Goal: Communication & Community: Share content

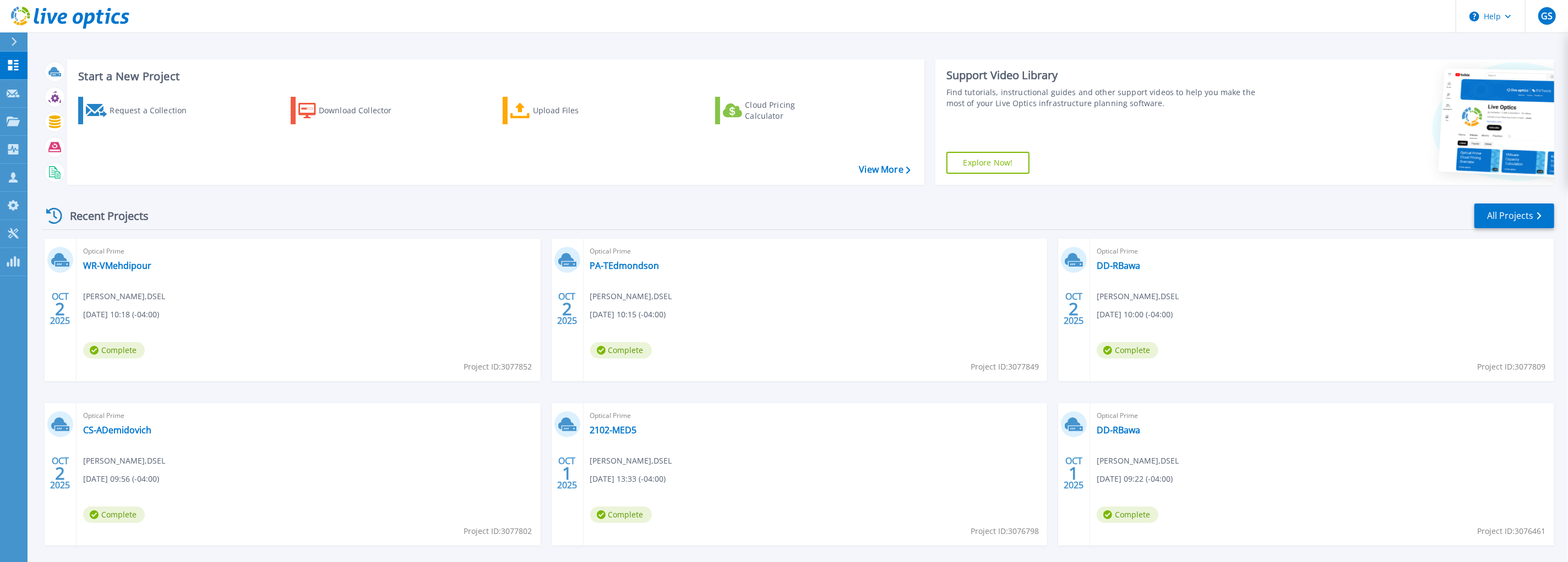
click at [958, 211] on div "Recent Projects All Projects" at bounding box center [798, 216] width 1512 height 28
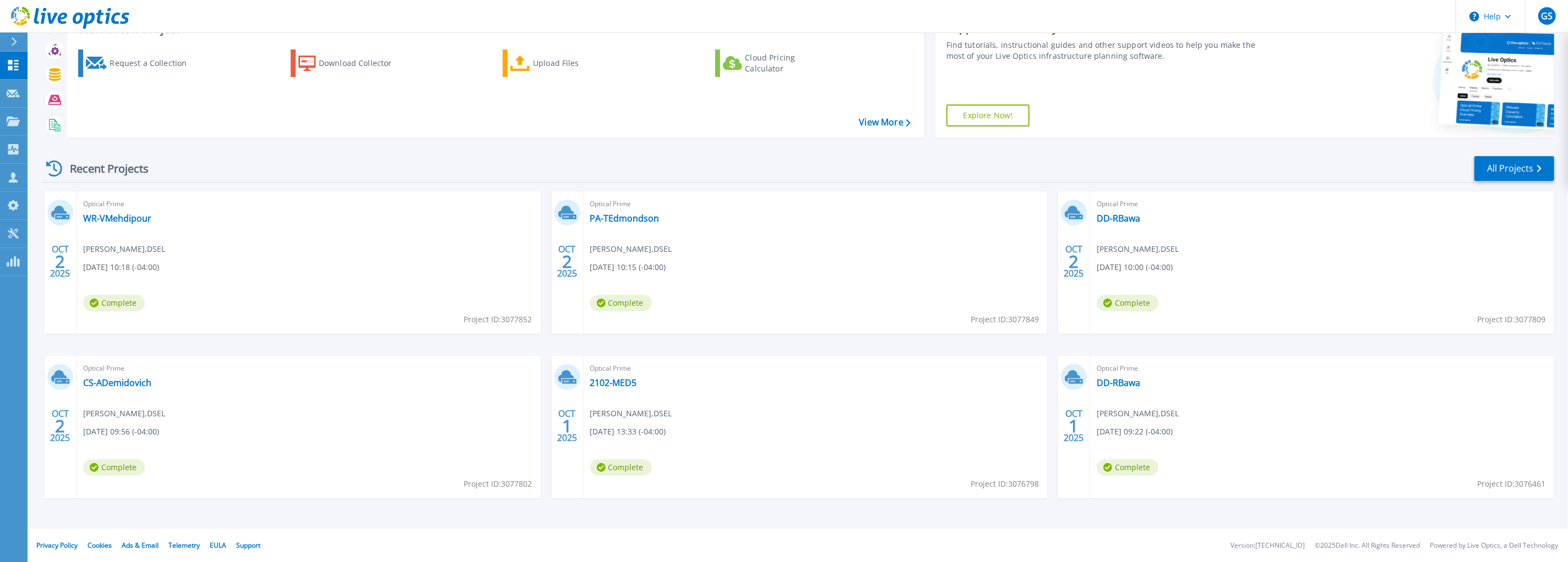
click at [685, 152] on div "Recent Projects All Projects OCT 2 2025 Optical Prime WR-VMehdipour Daniel Lee …" at bounding box center [798, 337] width 1512 height 383
click at [1526, 164] on link "All Projects" at bounding box center [1514, 168] width 80 height 24
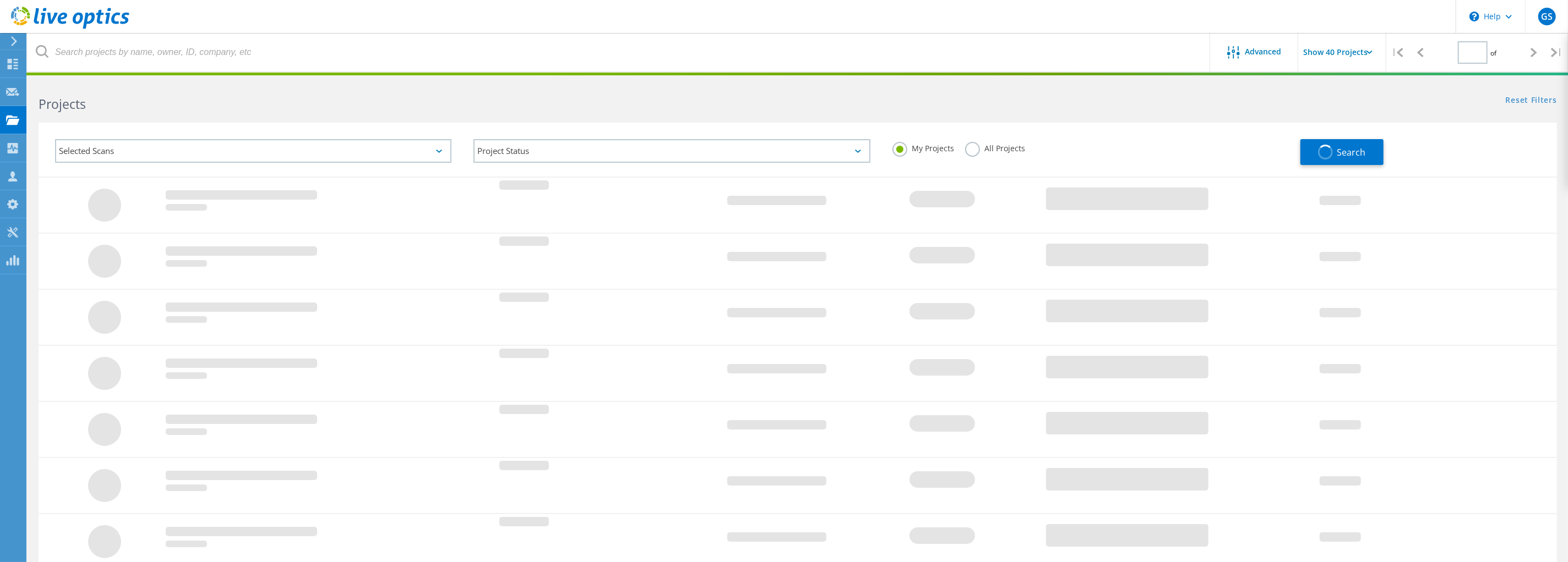
type input "1"
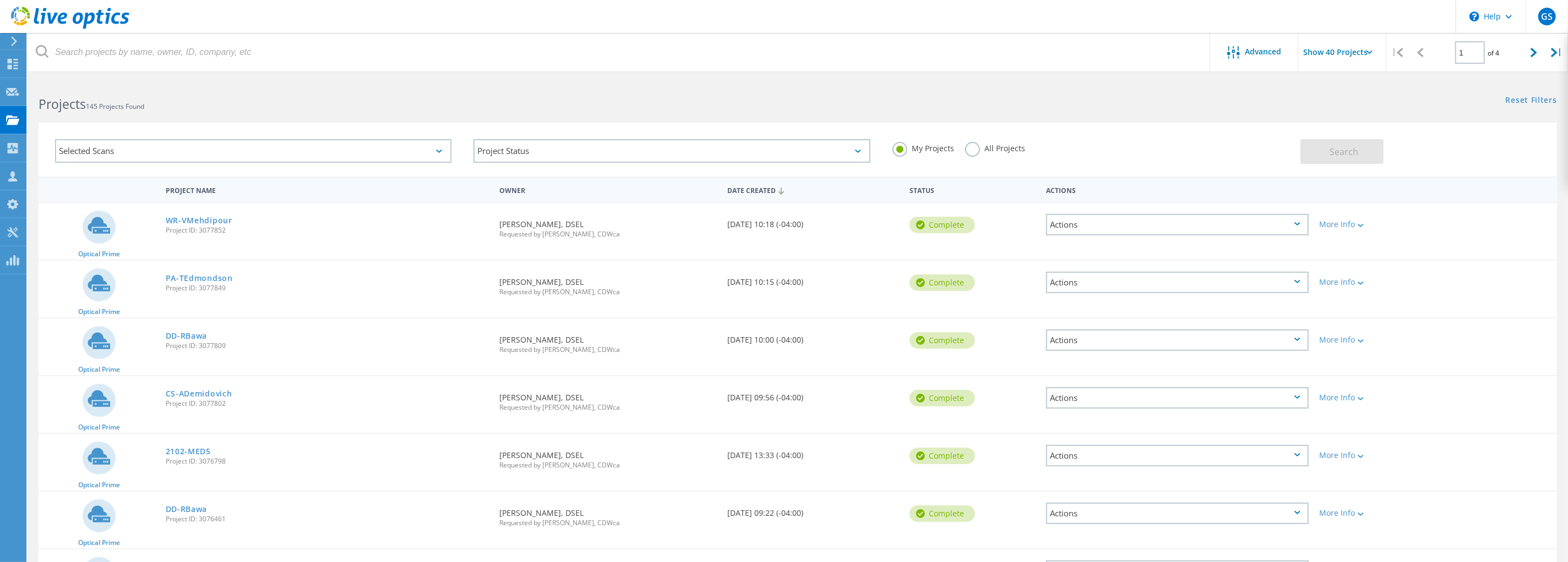
click at [194, 144] on div "Selected Scans" at bounding box center [253, 151] width 396 height 24
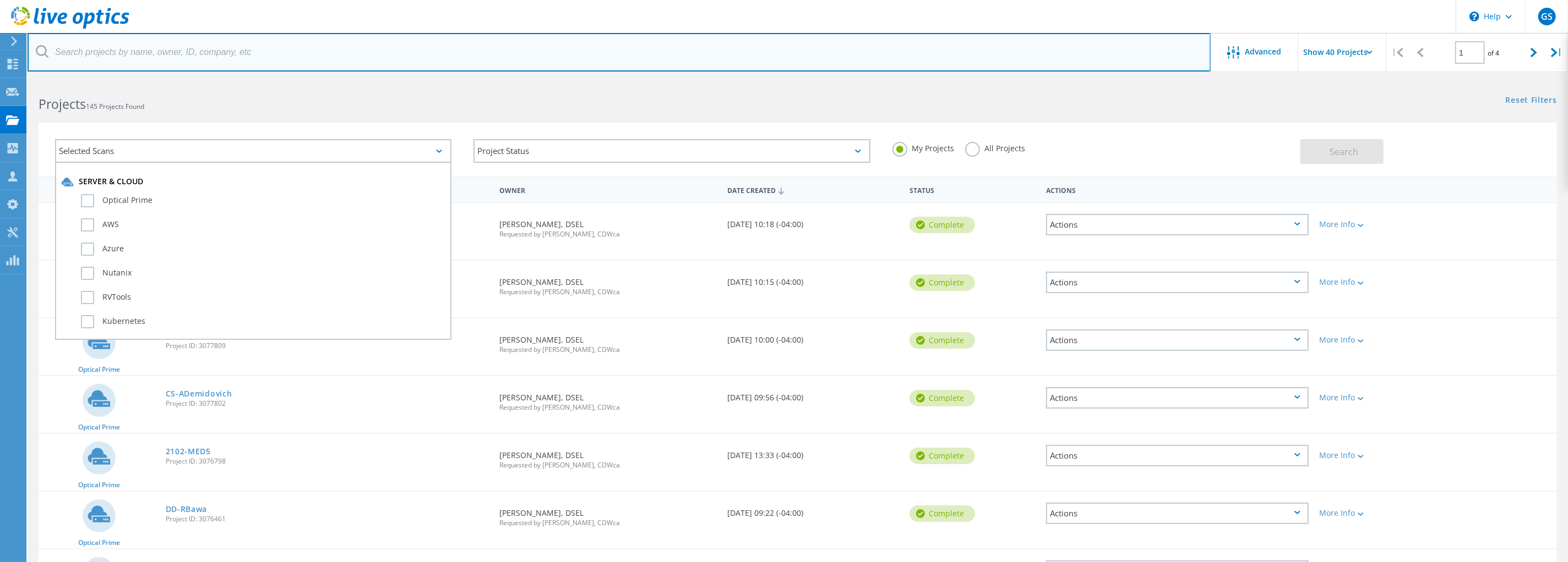
drag, startPoint x: 121, startPoint y: 61, endPoint x: 125, endPoint y: 56, distance: 6.4
click at [122, 61] on input "text" at bounding box center [619, 52] width 1183 height 39
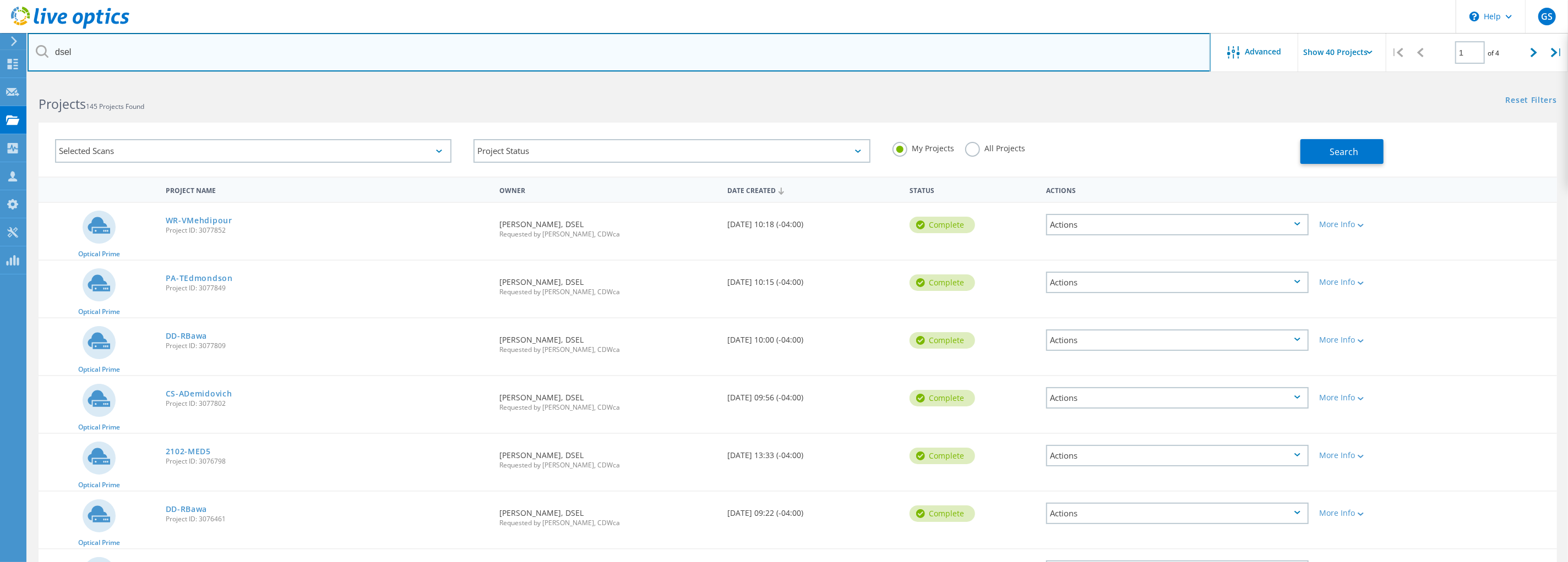
type input "dsel"
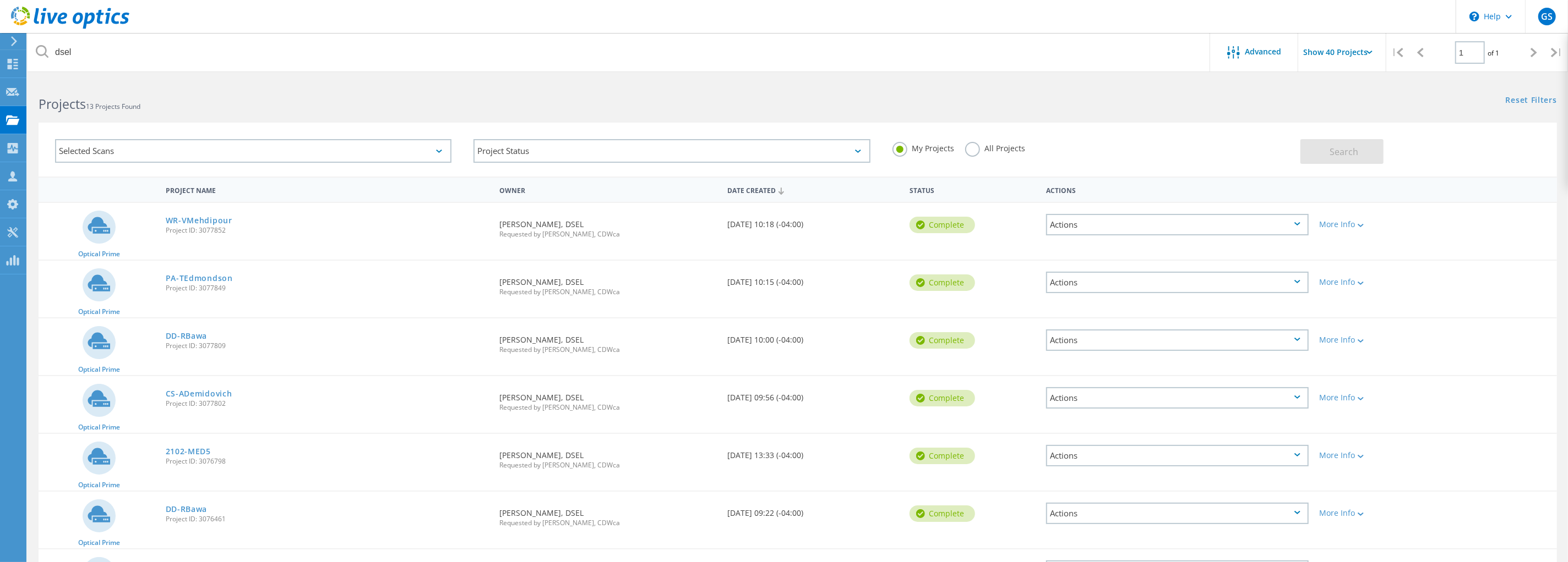
click at [1202, 220] on div "Actions" at bounding box center [1177, 225] width 262 height 21
click at [1061, 91] on div "Reset Filters Show Filters" at bounding box center [1183, 89] width 770 height 20
drag, startPoint x: 239, startPoint y: 222, endPoint x: 158, endPoint y: 222, distance: 81.0
click at [157, 222] on div "Optical Prime WR-VMehdipour Project ID: 3077852 Requested By Daniel Lee, DSEL R…" at bounding box center [798, 231] width 1518 height 57
drag, startPoint x: 158, startPoint y: 222, endPoint x: 303, endPoint y: 219, distance: 145.0
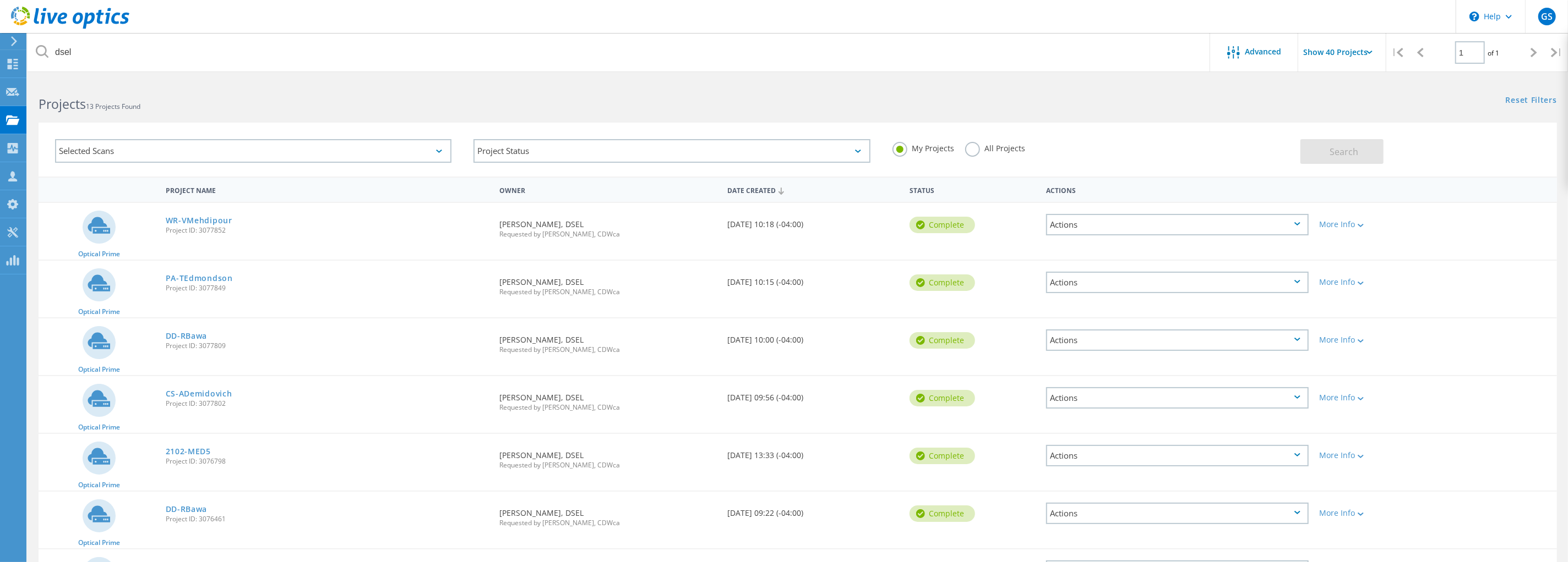
click at [303, 219] on div "WR-VMehdipour Project ID: 3077852" at bounding box center [327, 224] width 334 height 42
drag, startPoint x: 250, startPoint y: 222, endPoint x: 165, endPoint y: 219, distance: 85.1
click at [165, 219] on div "WR-VMehdipour Project ID: 3077852" at bounding box center [327, 224] width 334 height 42
copy link "WR-VMehdipour"
click at [211, 223] on link "WR-VMehdipour" at bounding box center [199, 220] width 67 height 8
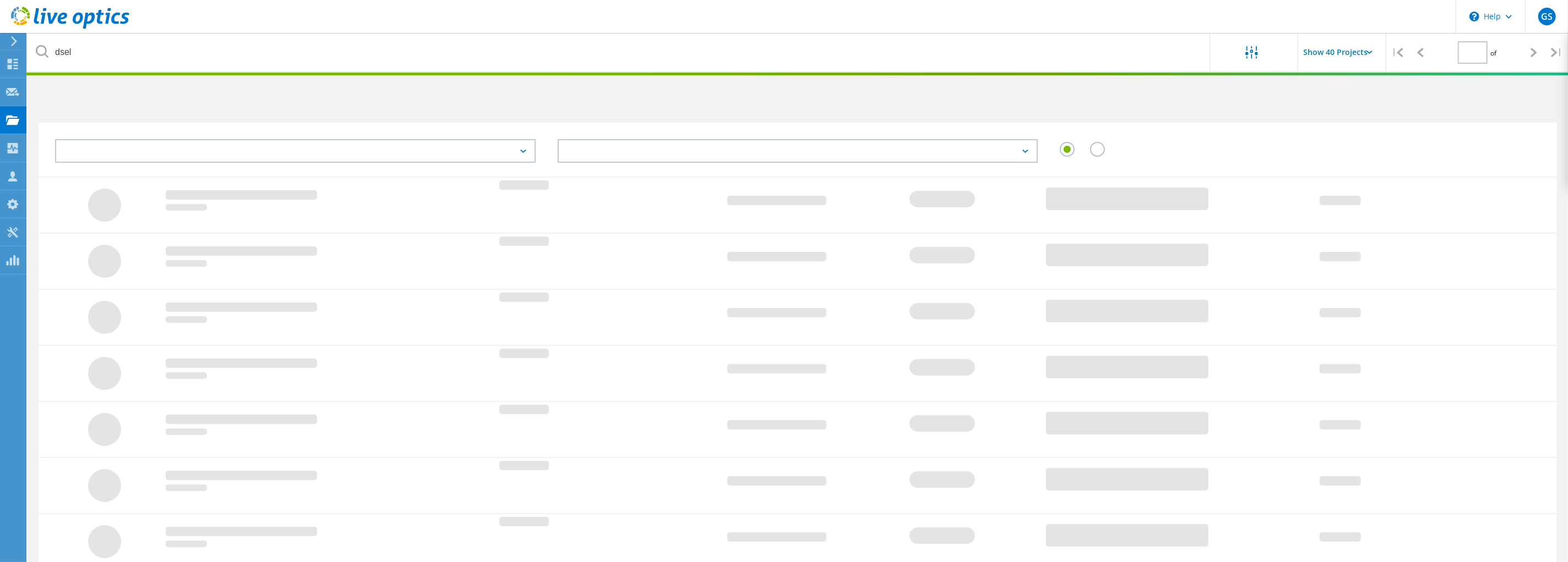
type input "1"
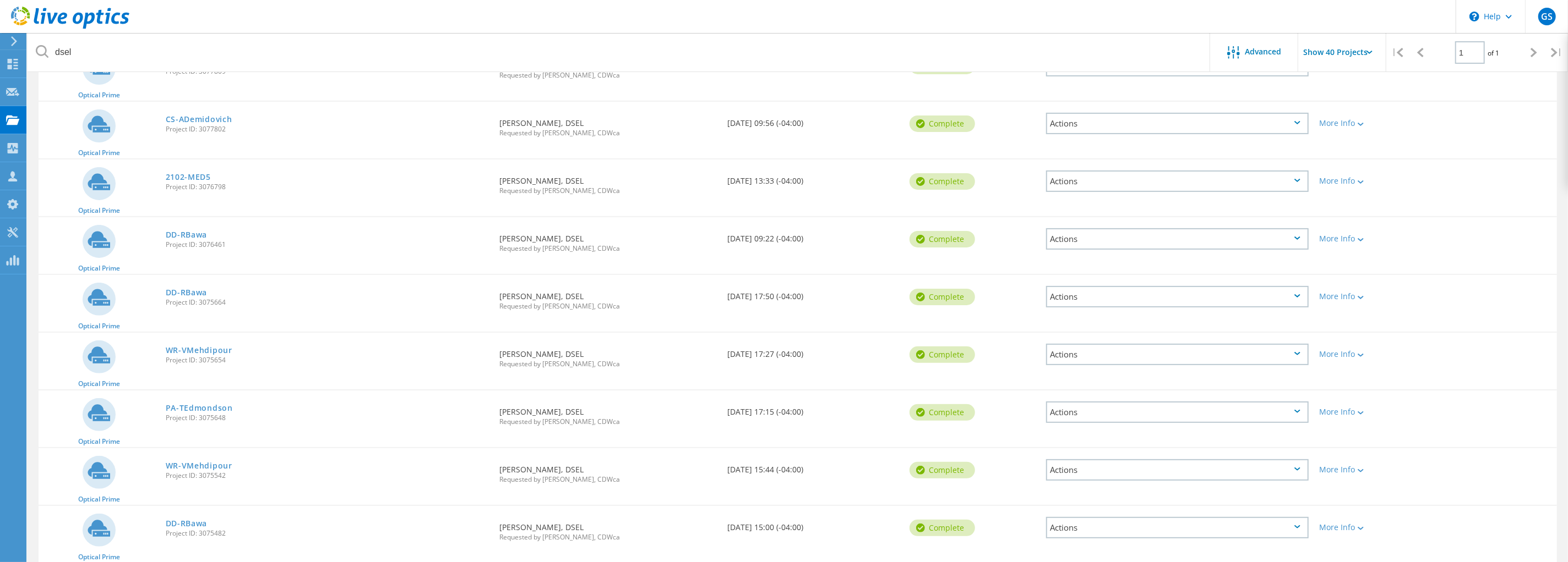
scroll to position [432, 0]
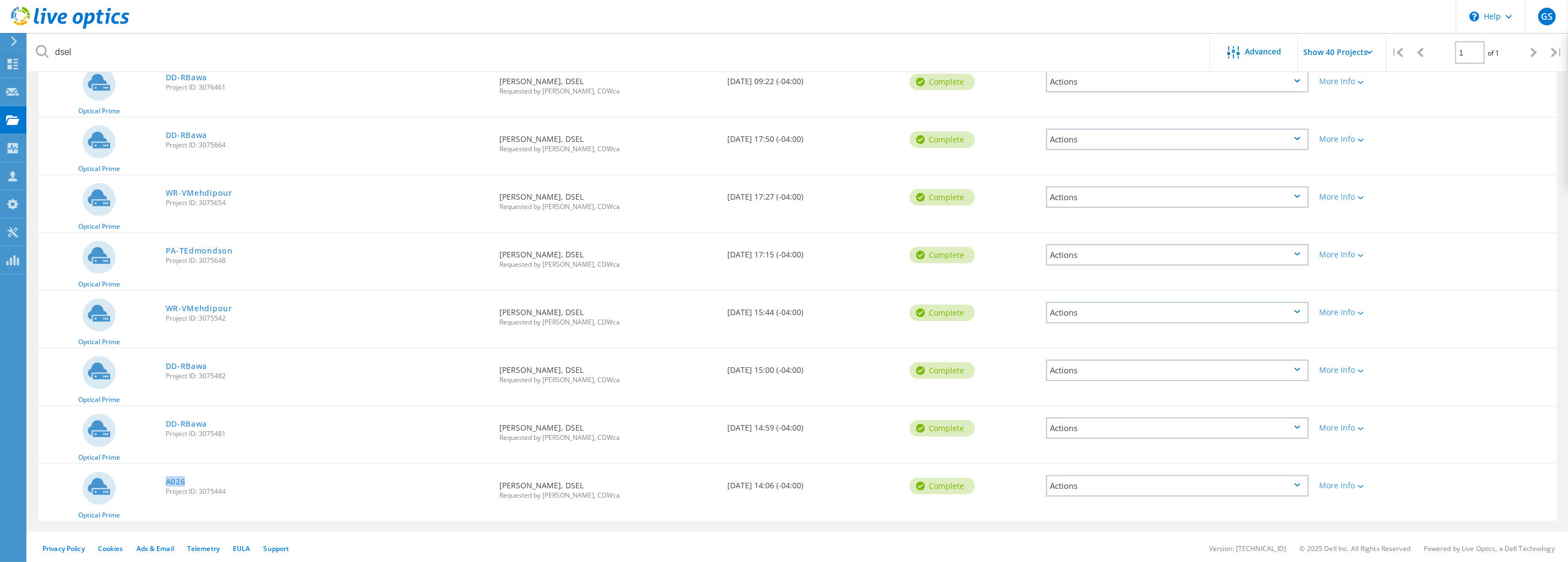
drag, startPoint x: 192, startPoint y: 477, endPoint x: 160, endPoint y: 473, distance: 32.2
click at [160, 473] on div "A026 Project ID: 3075444" at bounding box center [327, 485] width 334 height 42
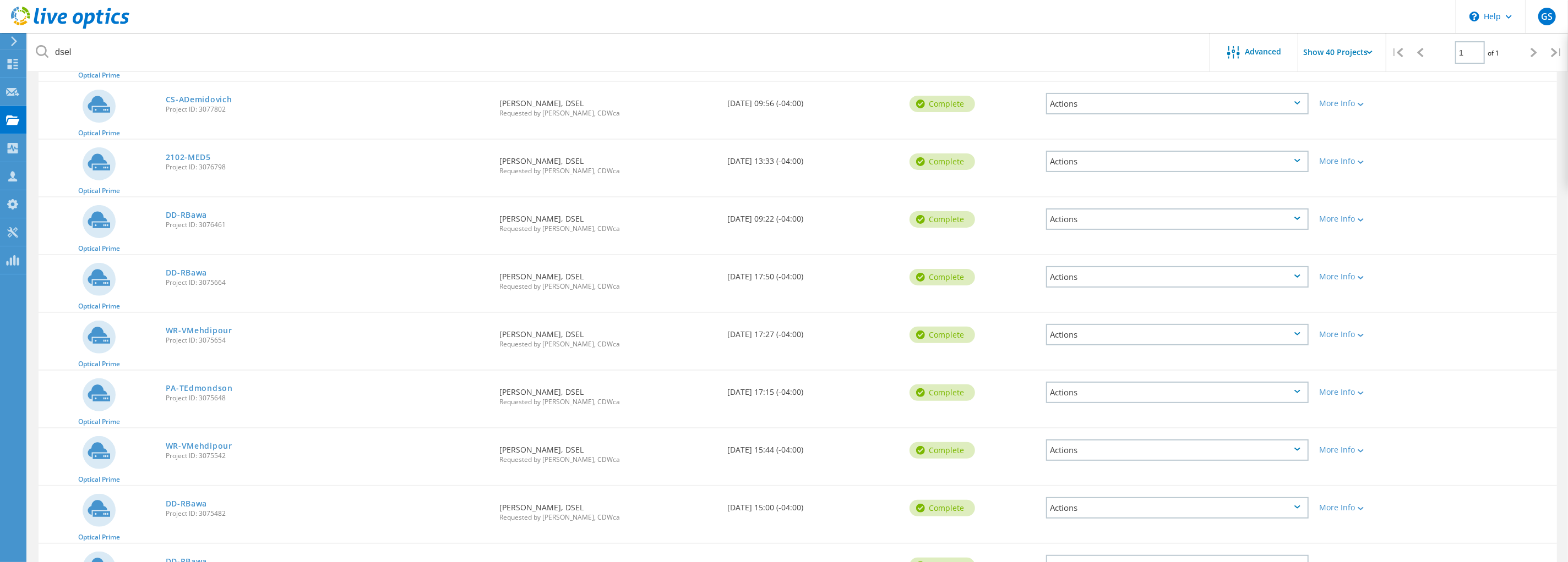
scroll to position [225, 0]
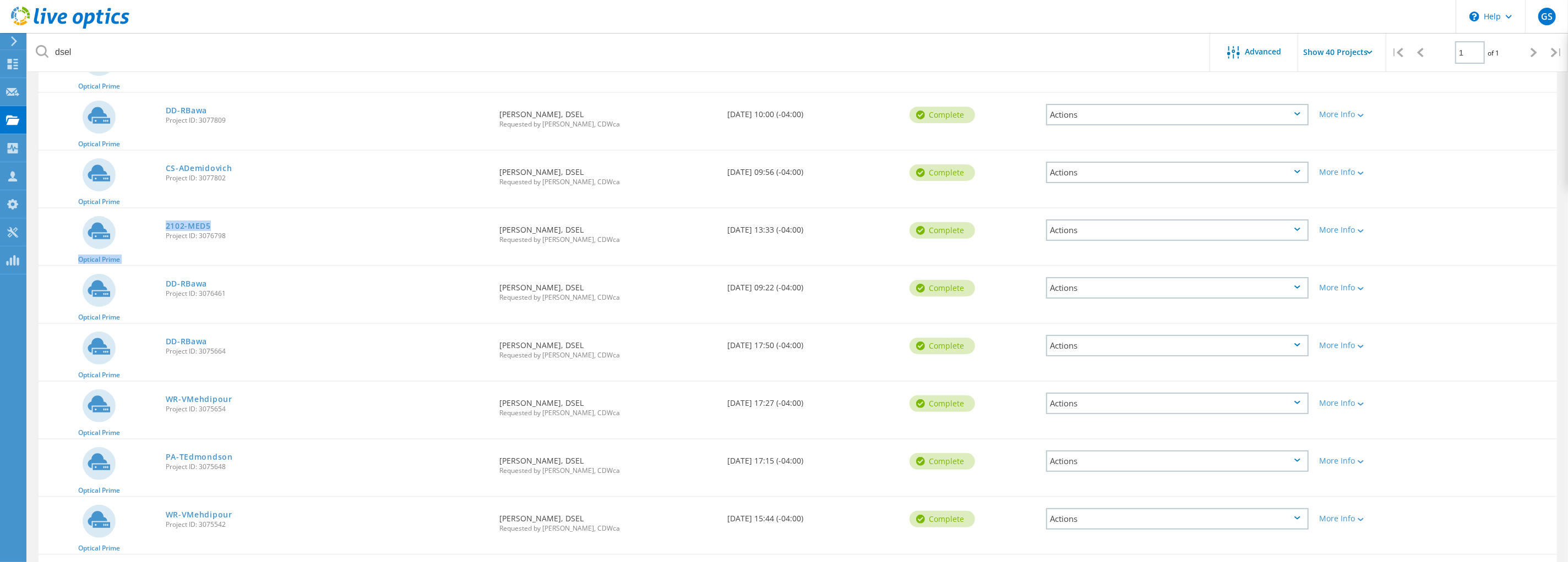
drag, startPoint x: 216, startPoint y: 225, endPoint x: 150, endPoint y: 218, distance: 66.4
click at [150, 218] on div "Optical Prime 2102-MED5 Project ID: 3076798 Requested By Daniel Lee, DSEL Reque…" at bounding box center [798, 237] width 1518 height 57
click at [319, 252] on div "Optical Prime 2102-MED5 Project ID: 3076798 Requested By Daniel Lee, DSEL Reque…" at bounding box center [798, 237] width 1518 height 57
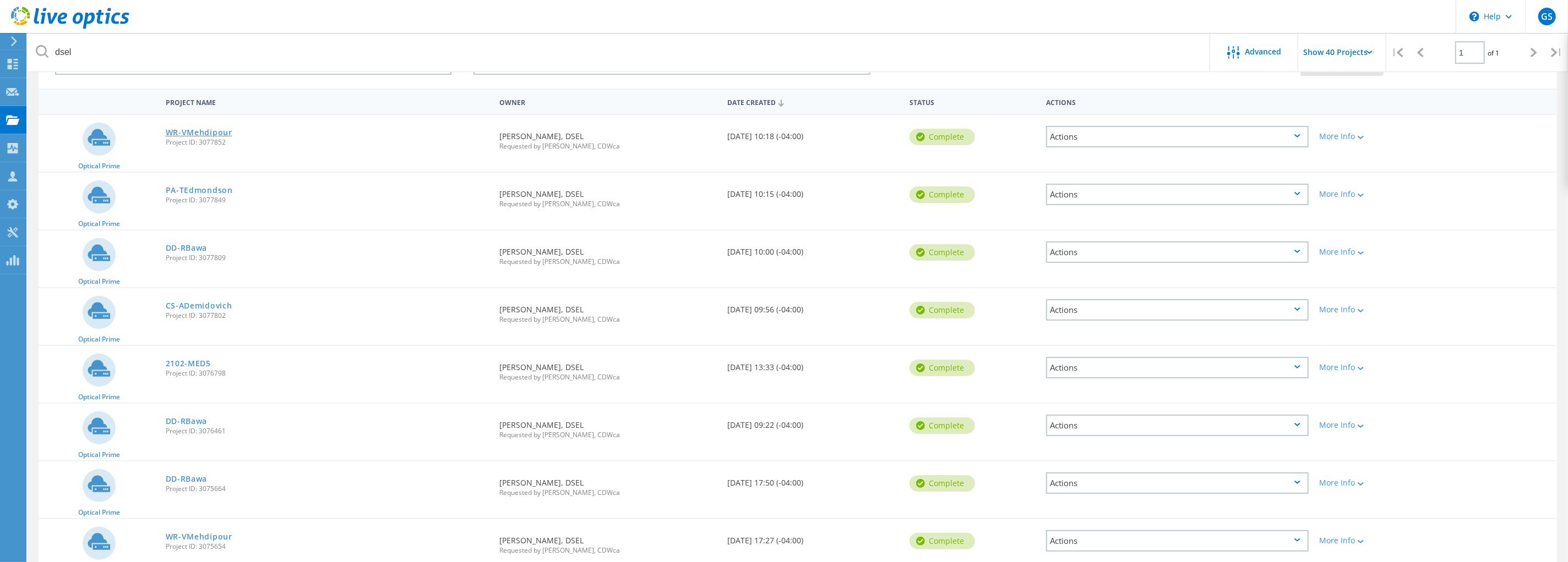
scroll to position [19, 0]
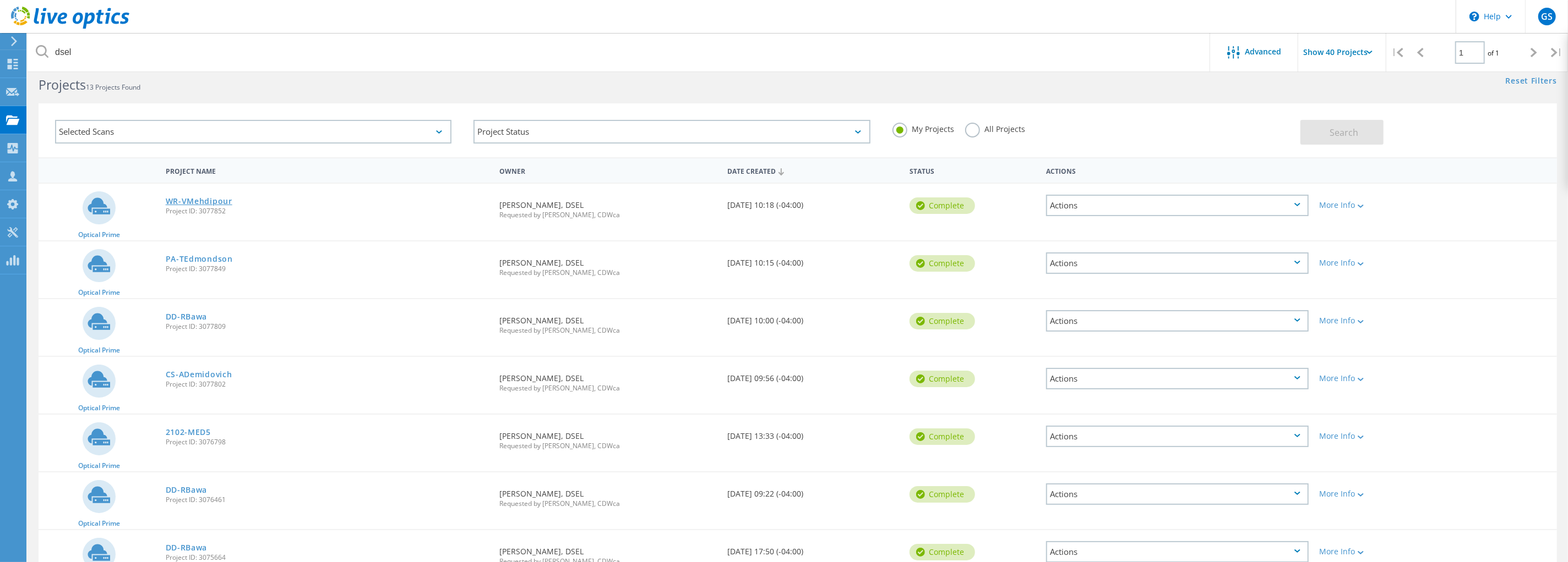
click at [199, 198] on link "WR-VMehdipour" at bounding box center [199, 201] width 67 height 8
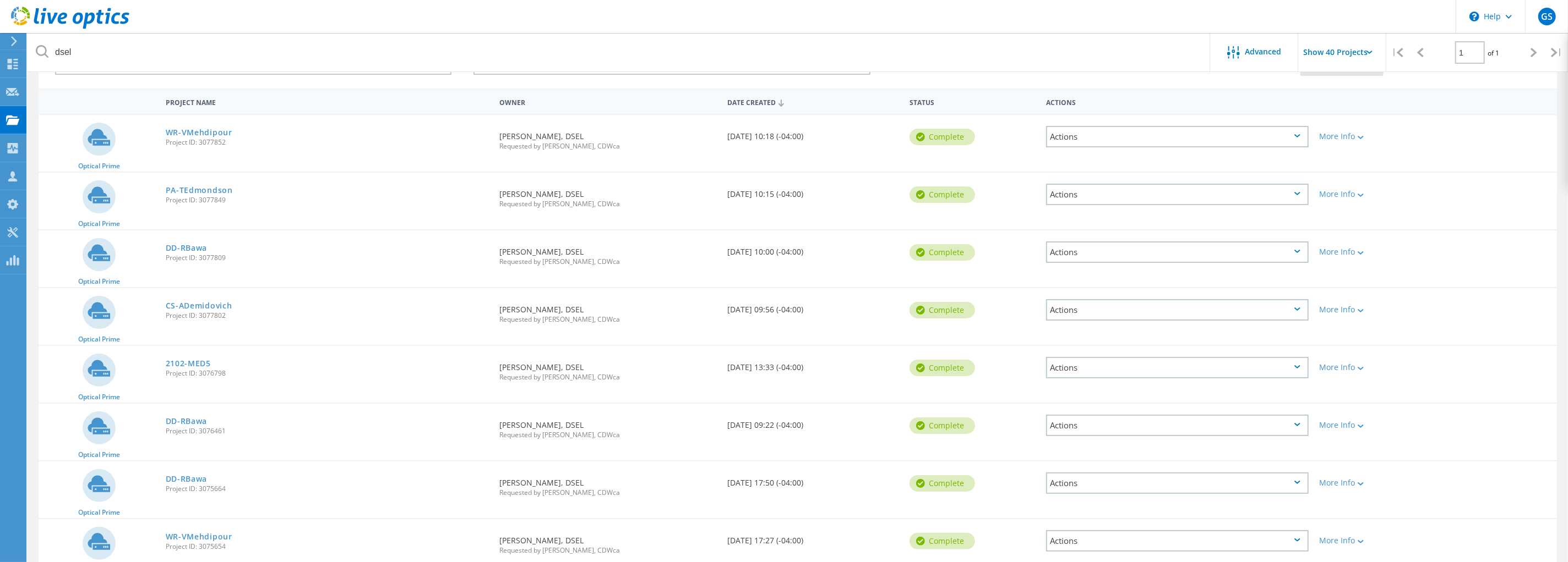
scroll to position [225, 0]
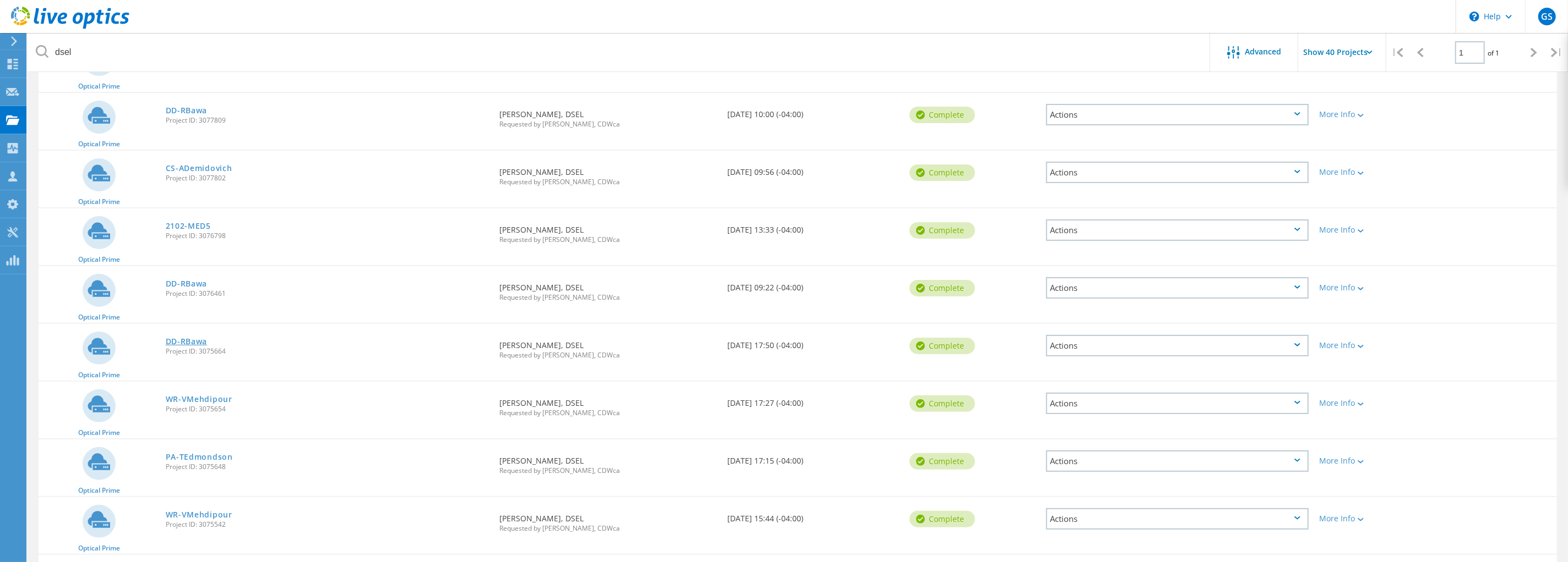
click at [190, 339] on link "DD-RBawa" at bounding box center [186, 342] width 42 height 8
click at [212, 396] on link "WR-VMehdipour" at bounding box center [199, 399] width 67 height 8
click at [214, 454] on link "PA-TEdmondson" at bounding box center [199, 457] width 67 height 8
click at [218, 515] on link "WR-VMehdipour" at bounding box center [199, 515] width 67 height 8
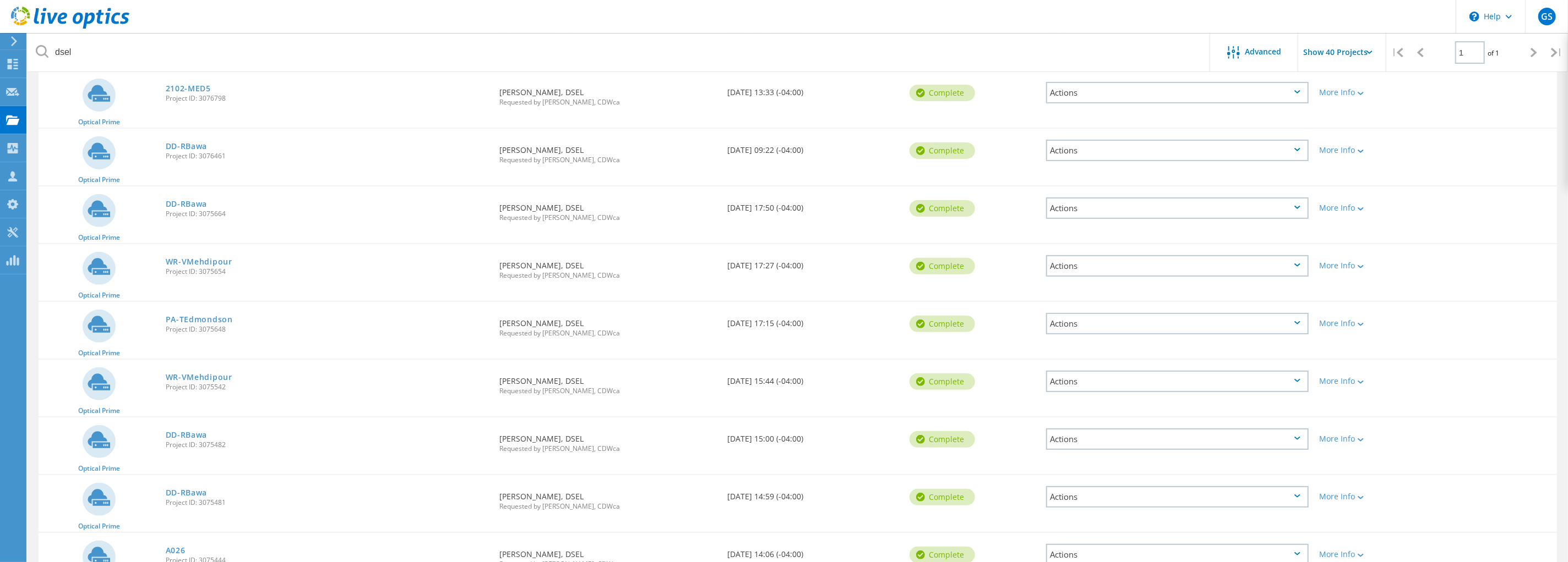
scroll to position [432, 0]
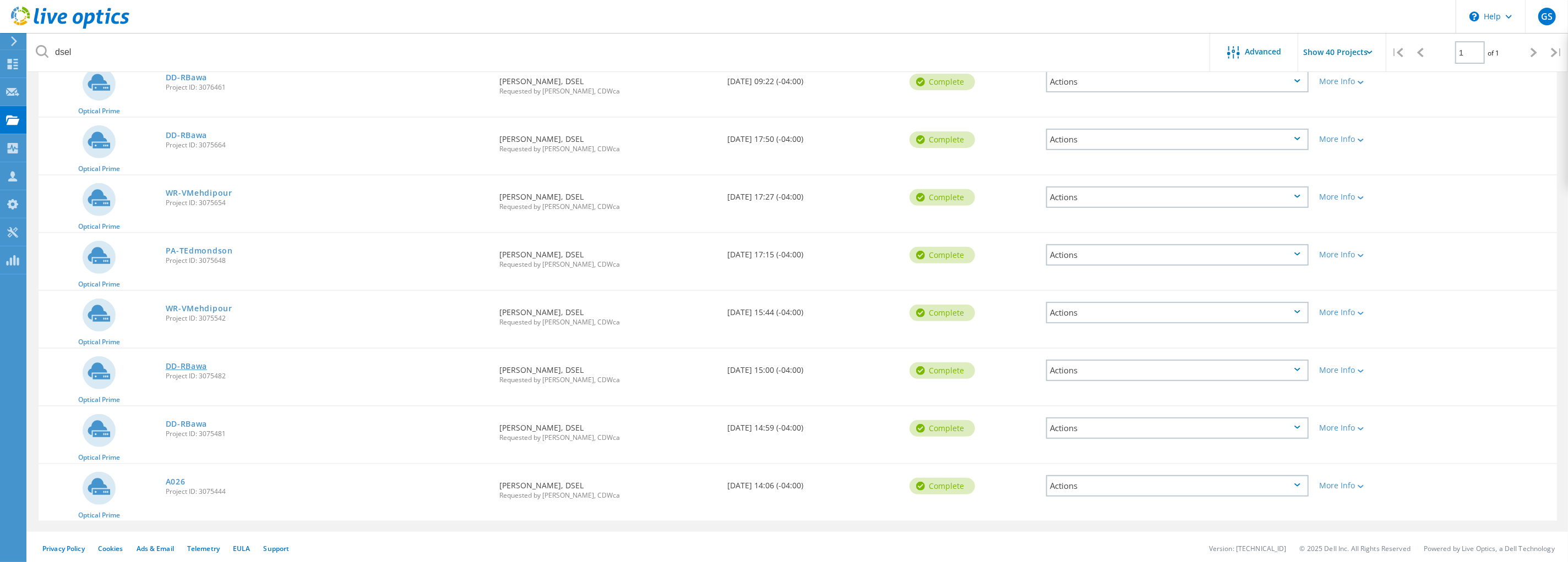
click at [184, 366] on link "DD-RBawa" at bounding box center [186, 366] width 42 height 8
click at [195, 421] on link "DD-RBawa" at bounding box center [186, 424] width 42 height 8
click at [176, 479] on link "A026" at bounding box center [175, 482] width 20 height 8
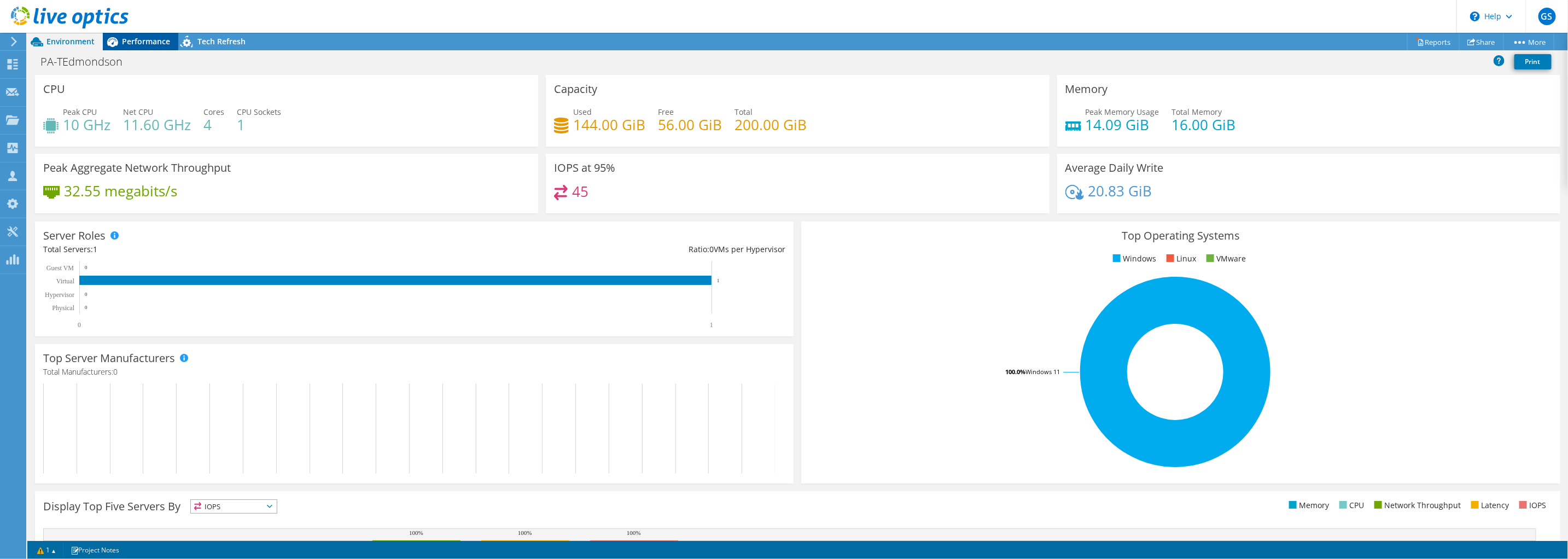
click at [156, 44] on span "Performance" at bounding box center [145, 41] width 48 height 10
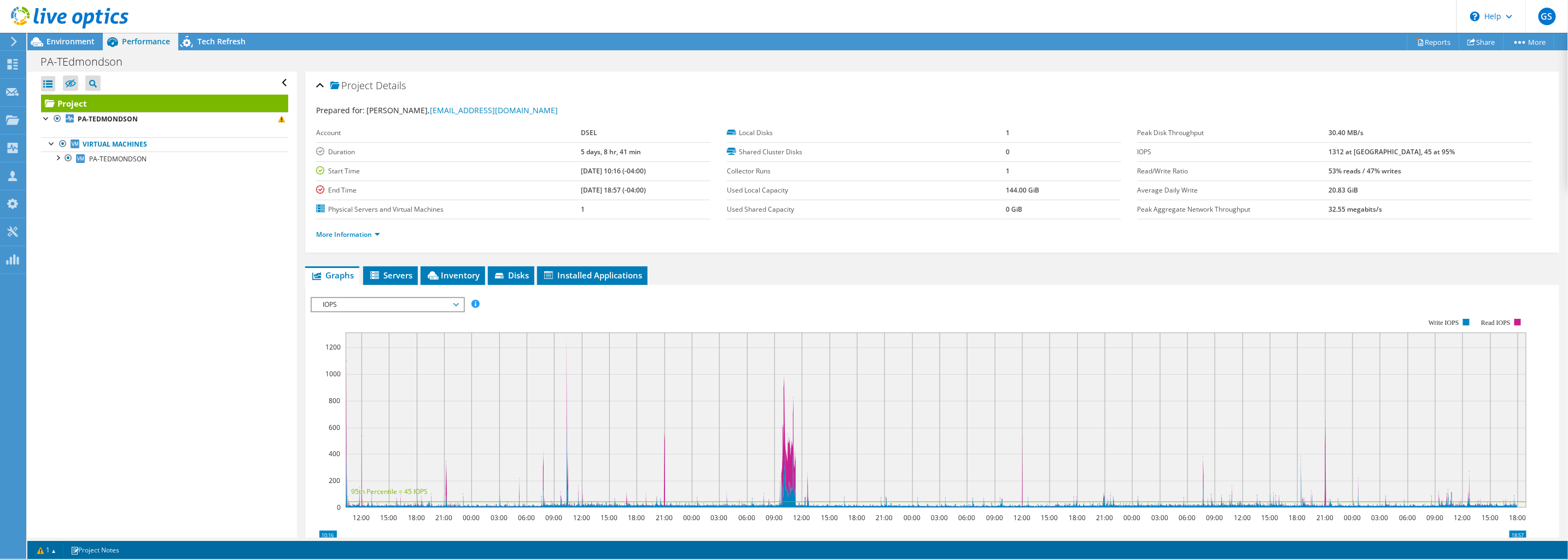
scroll to position [68, 0]
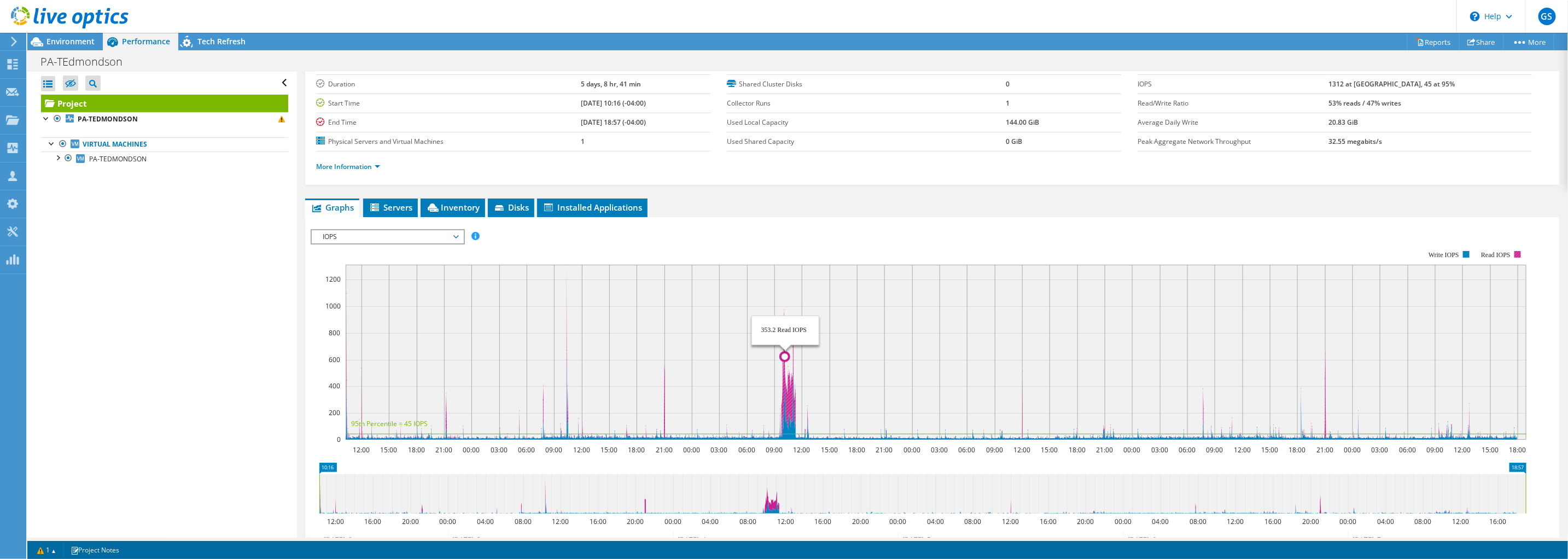
drag, startPoint x: 783, startPoint y: 386, endPoint x: 785, endPoint y: 381, distance: 5.4
click at [785, 381] on icon at bounding box center [931, 352] width 1172 height 175
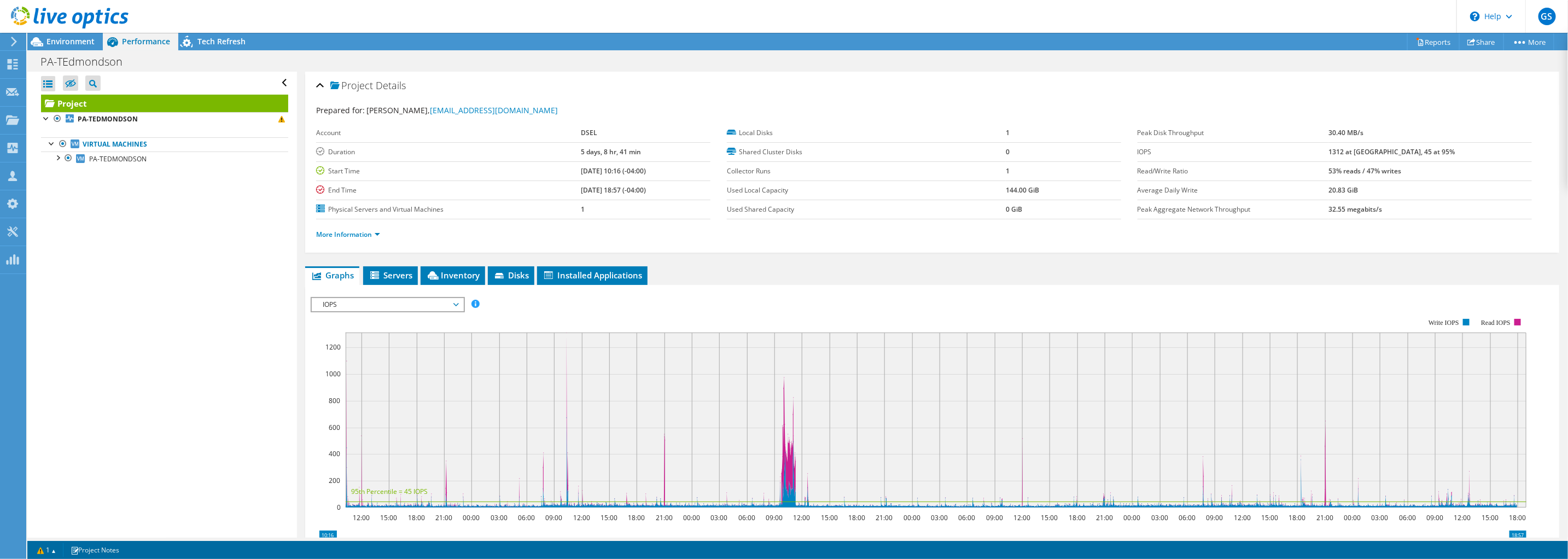
scroll to position [205, 0]
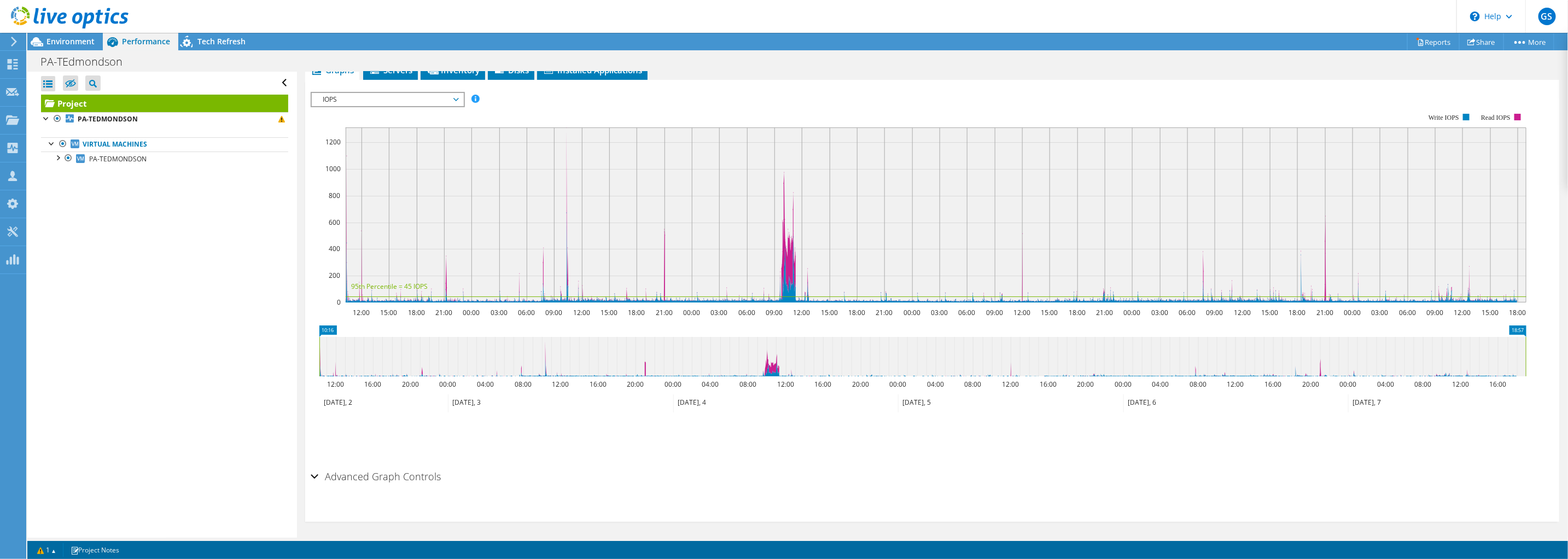
click at [443, 100] on span "IOPS" at bounding box center [387, 100] width 141 height 13
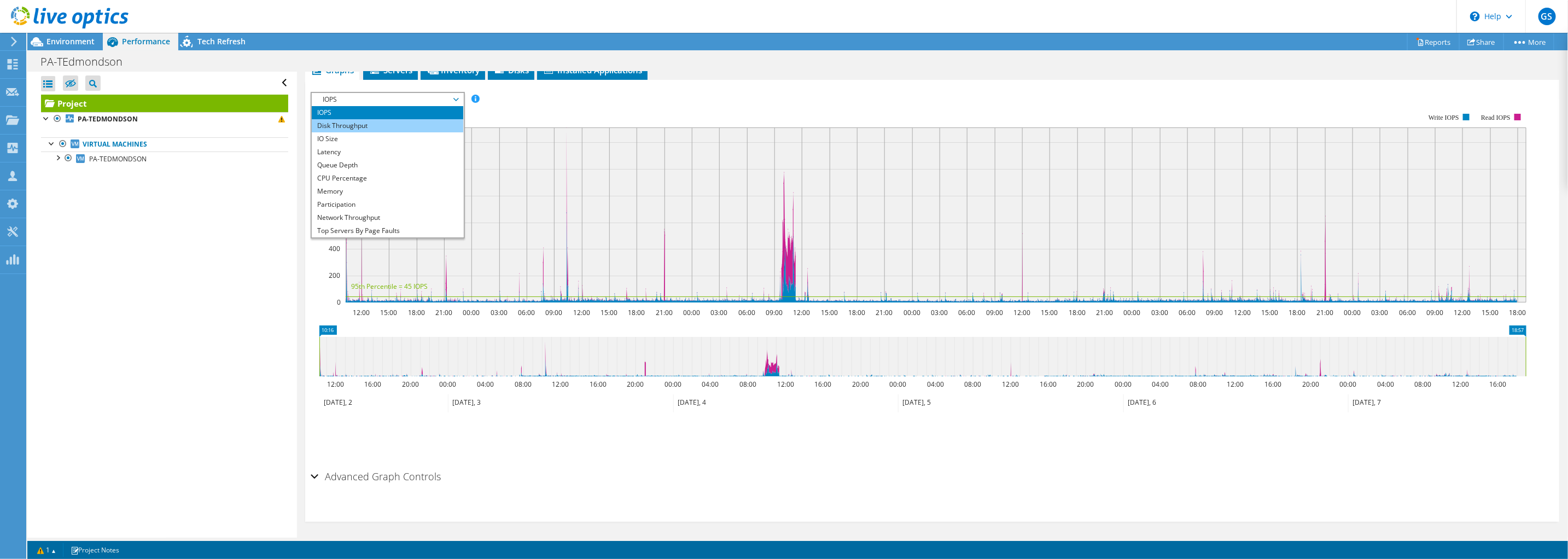
click at [360, 125] on li "Disk Throughput" at bounding box center [387, 126] width 152 height 13
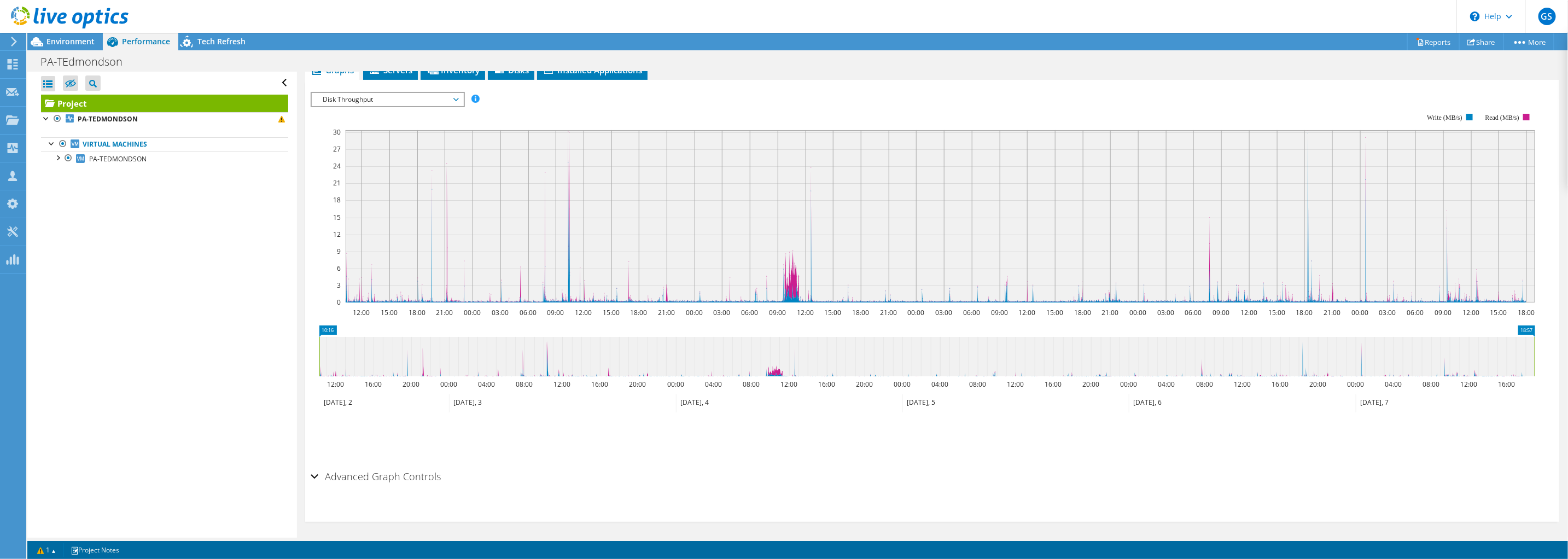
click at [347, 132] on rect at bounding box center [940, 216] width 1189 height 172
click at [370, 100] on span "Disk Throughput" at bounding box center [387, 100] width 141 height 13
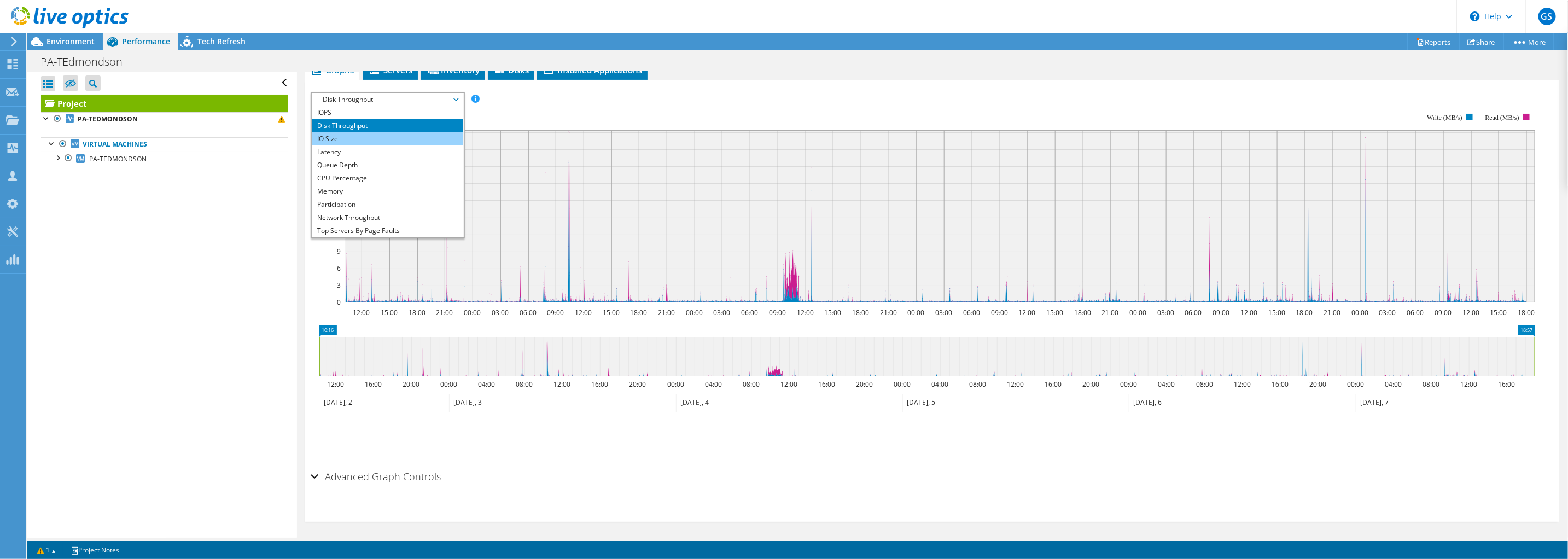
click at [340, 132] on li "IO Size" at bounding box center [387, 139] width 152 height 13
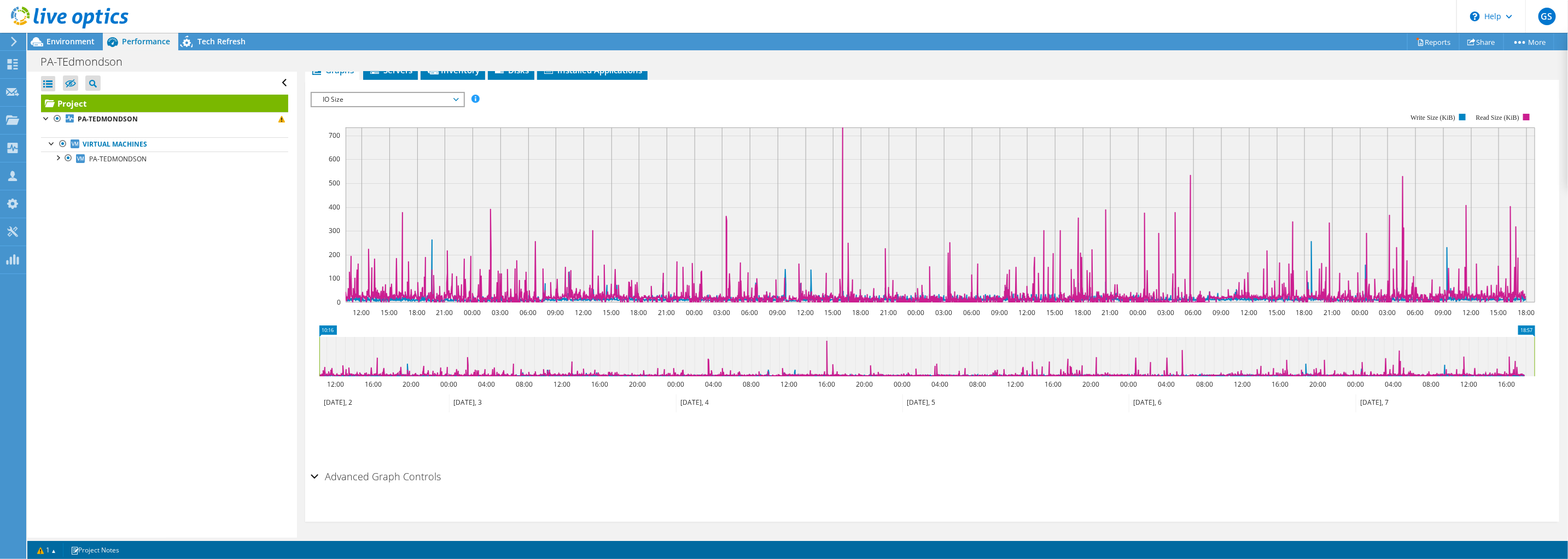
click at [385, 102] on span "IO Size" at bounding box center [387, 100] width 141 height 13
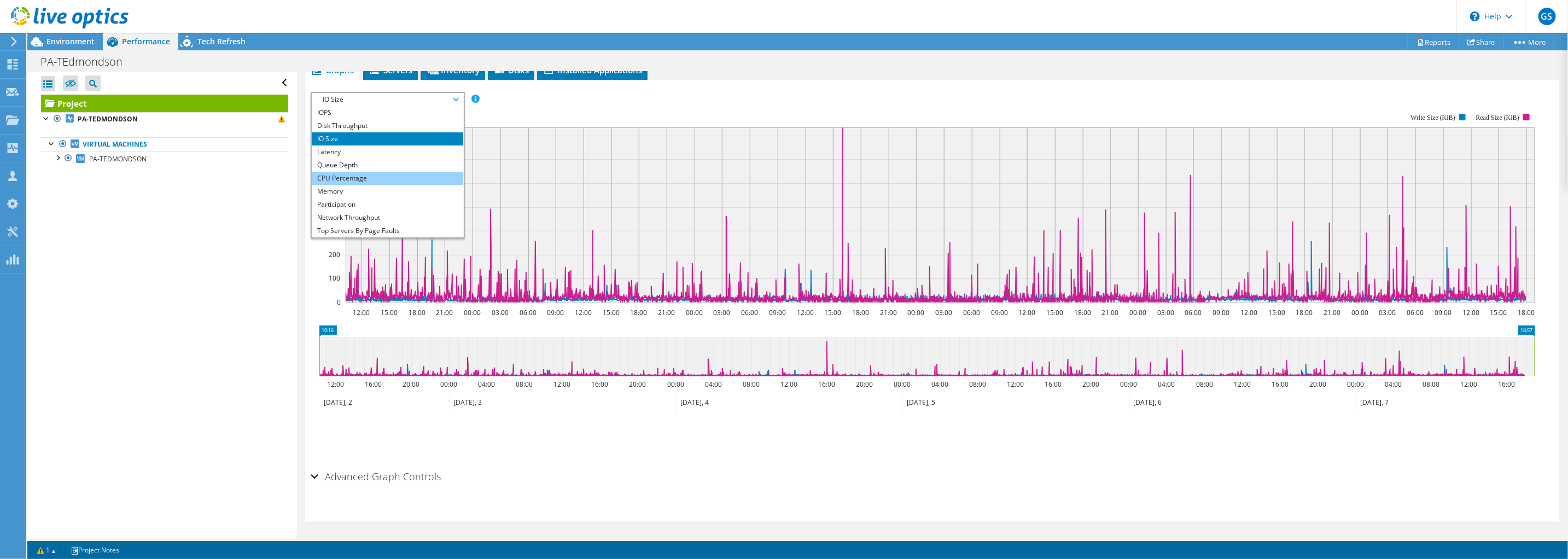
click at [360, 178] on li "CPU Percentage" at bounding box center [387, 178] width 152 height 13
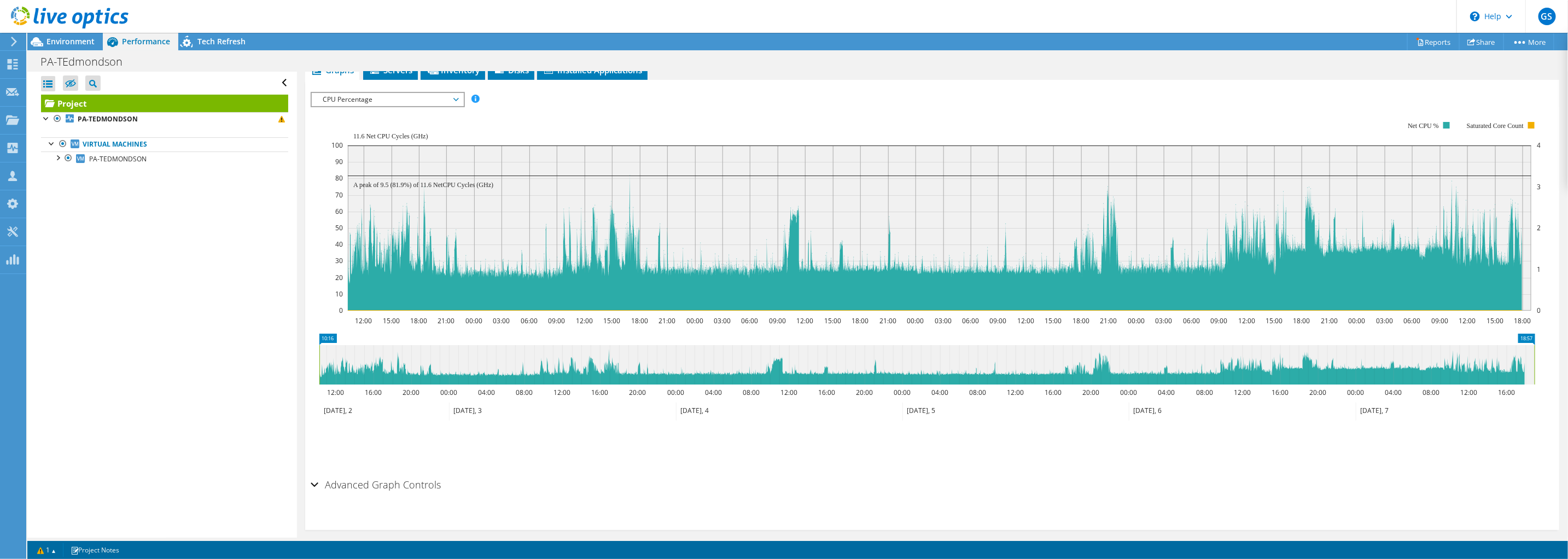
scroll to position [0, 0]
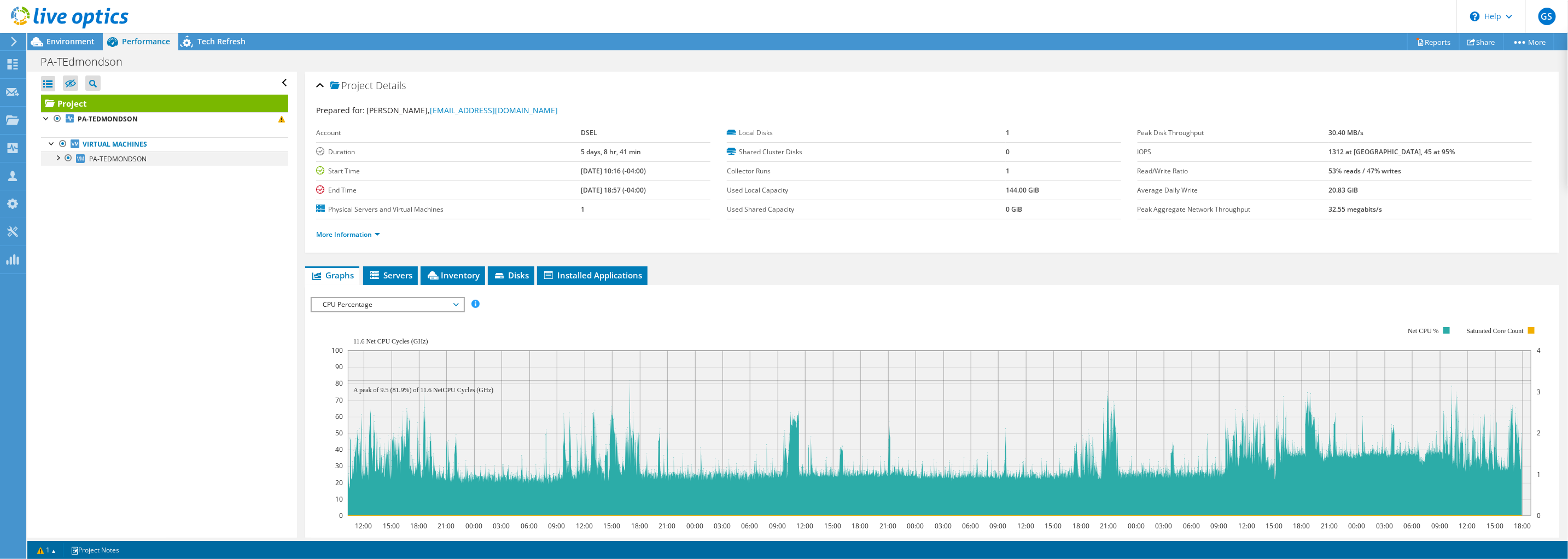
click at [60, 155] on div at bounding box center [57, 157] width 11 height 11
click at [73, 45] on span "Environment" at bounding box center [70, 41] width 48 height 10
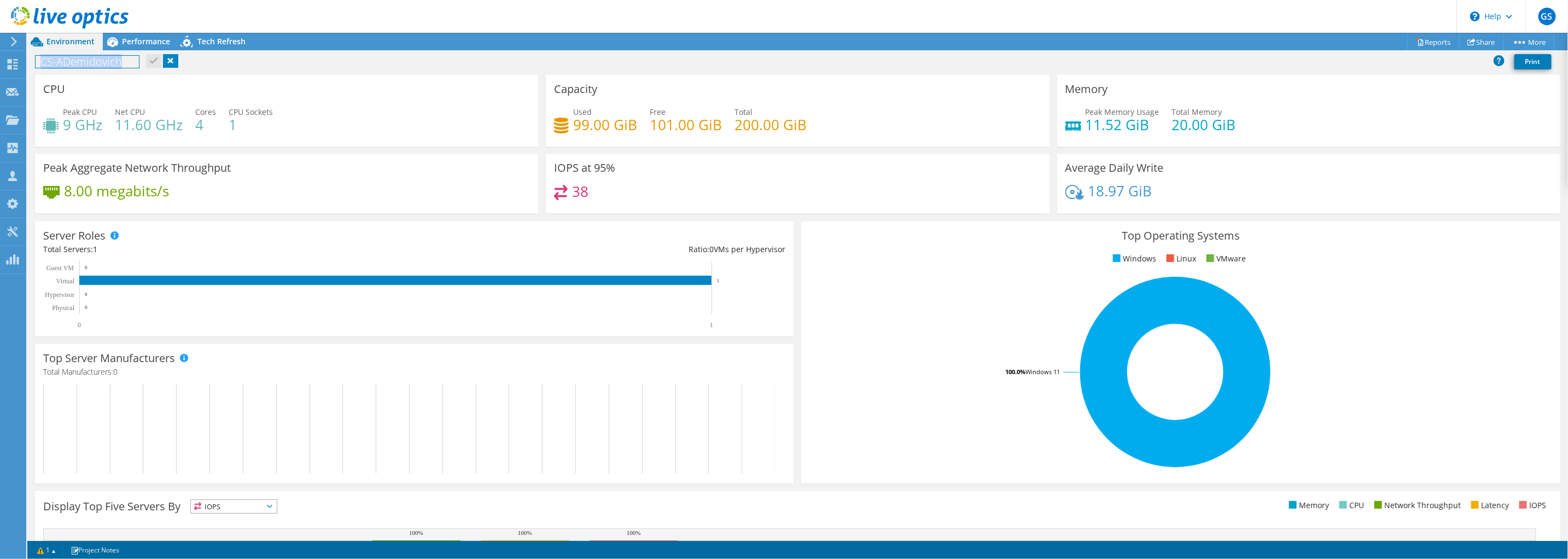
drag, startPoint x: 123, startPoint y: 62, endPoint x: 38, endPoint y: 64, distance: 85.0
click at [38, 64] on h1 "CS-ADemidovich" at bounding box center [87, 62] width 103 height 12
drag, startPoint x: 587, startPoint y: 194, endPoint x: 586, endPoint y: 187, distance: 7.1
click at [586, 187] on div "38" at bounding box center [797, 197] width 487 height 24
drag, startPoint x: 120, startPoint y: 64, endPoint x: 30, endPoint y: 62, distance: 90.0
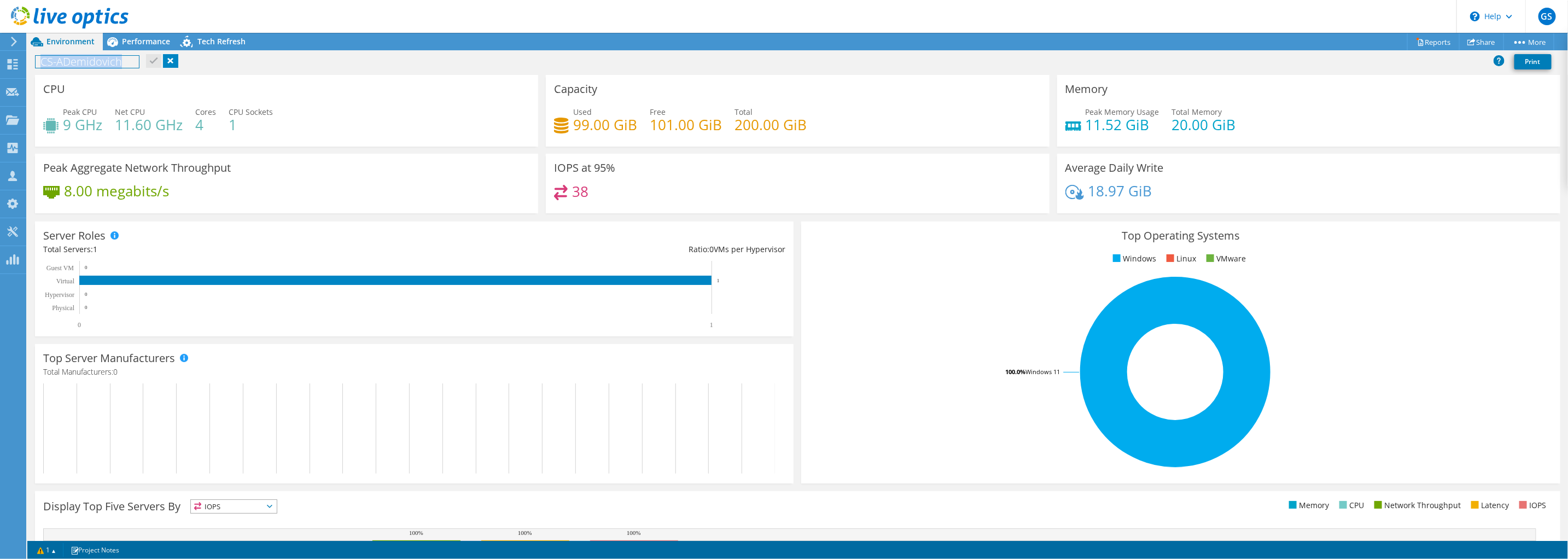
click at [30, 62] on div "CS-ADemidovich Print" at bounding box center [797, 61] width 1541 height 20
drag, startPoint x: 96, startPoint y: 62, endPoint x: 44, endPoint y: 61, distance: 52.0
click at [44, 61] on h1 "DD-RBawa" at bounding box center [72, 62] width 74 height 12
click at [138, 41] on span "Performance" at bounding box center [145, 41] width 48 height 10
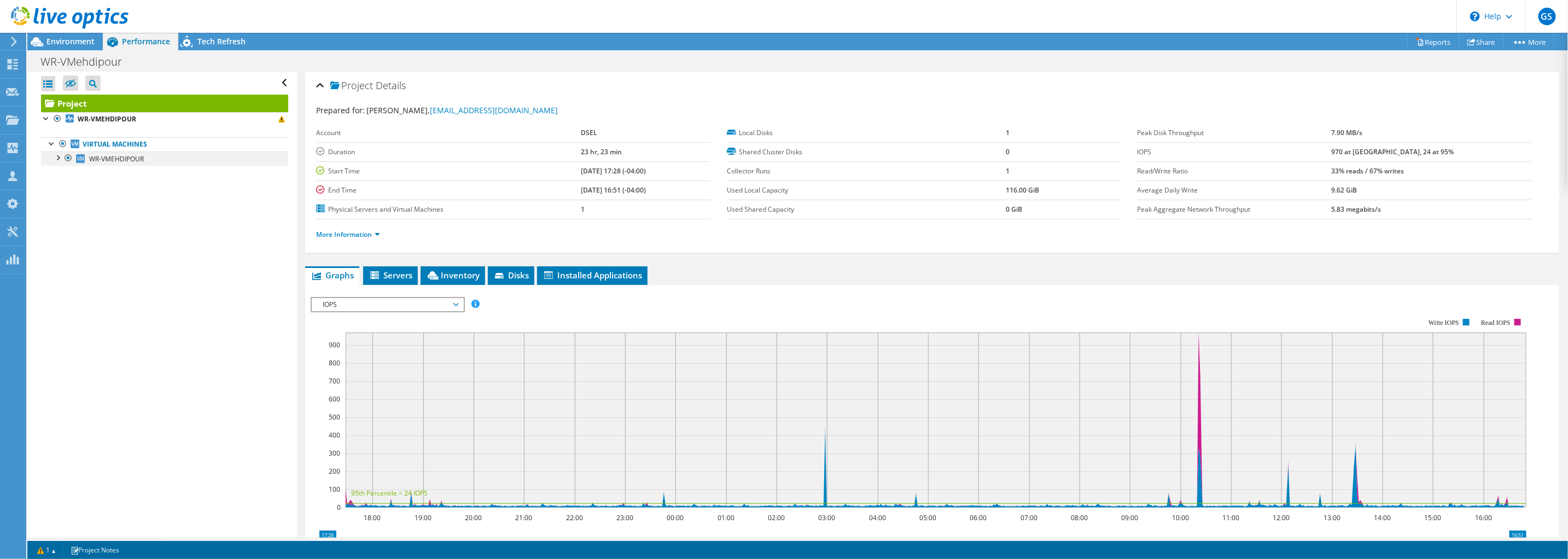
click at [57, 157] on div at bounding box center [57, 157] width 11 height 11
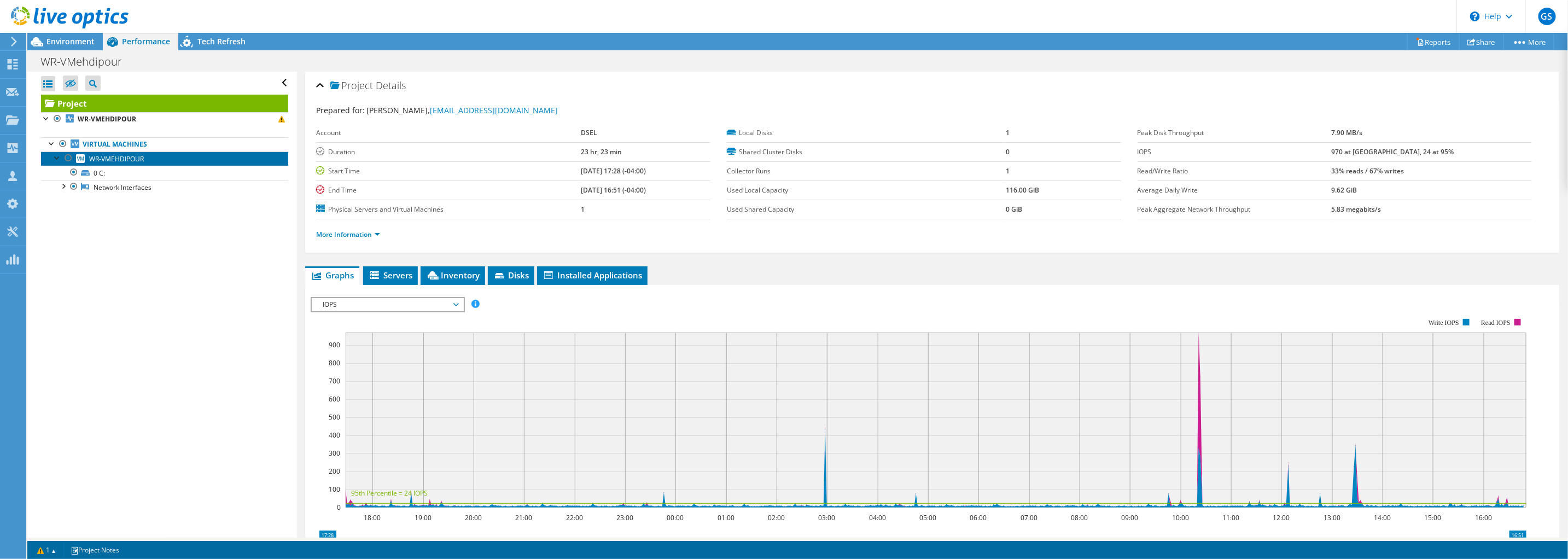
click at [126, 161] on span "WR-VMEHDIPOUR" at bounding box center [116, 158] width 55 height 9
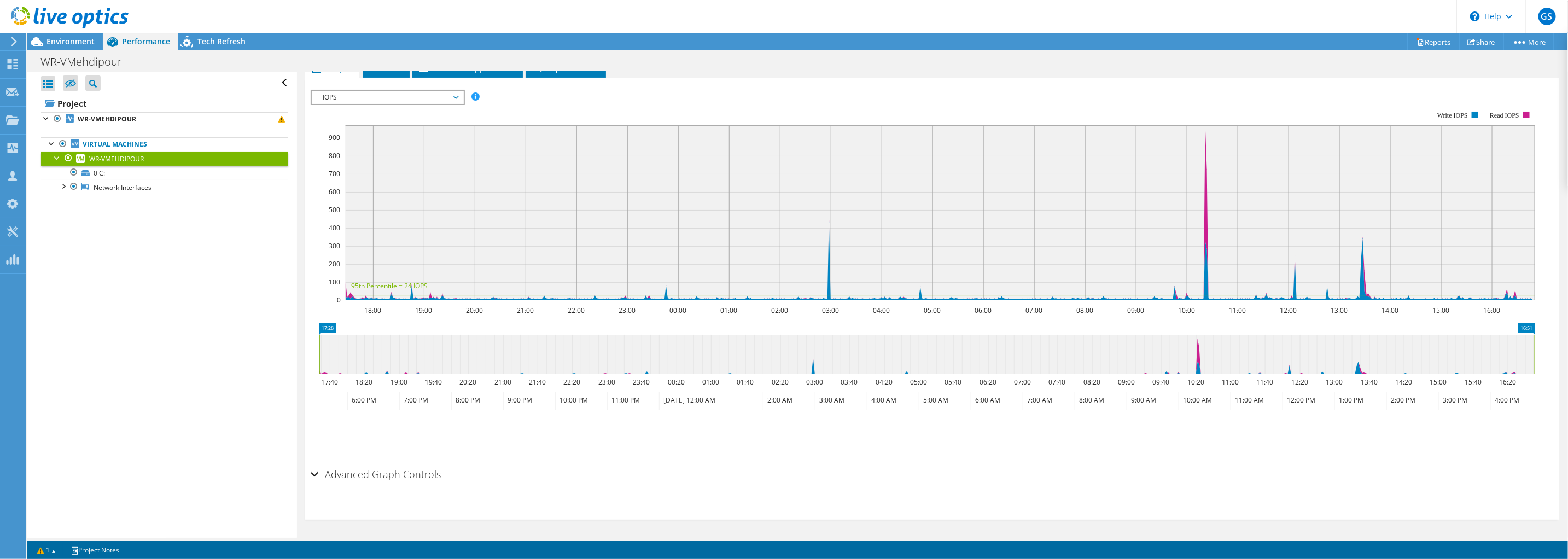
scroll to position [40, 0]
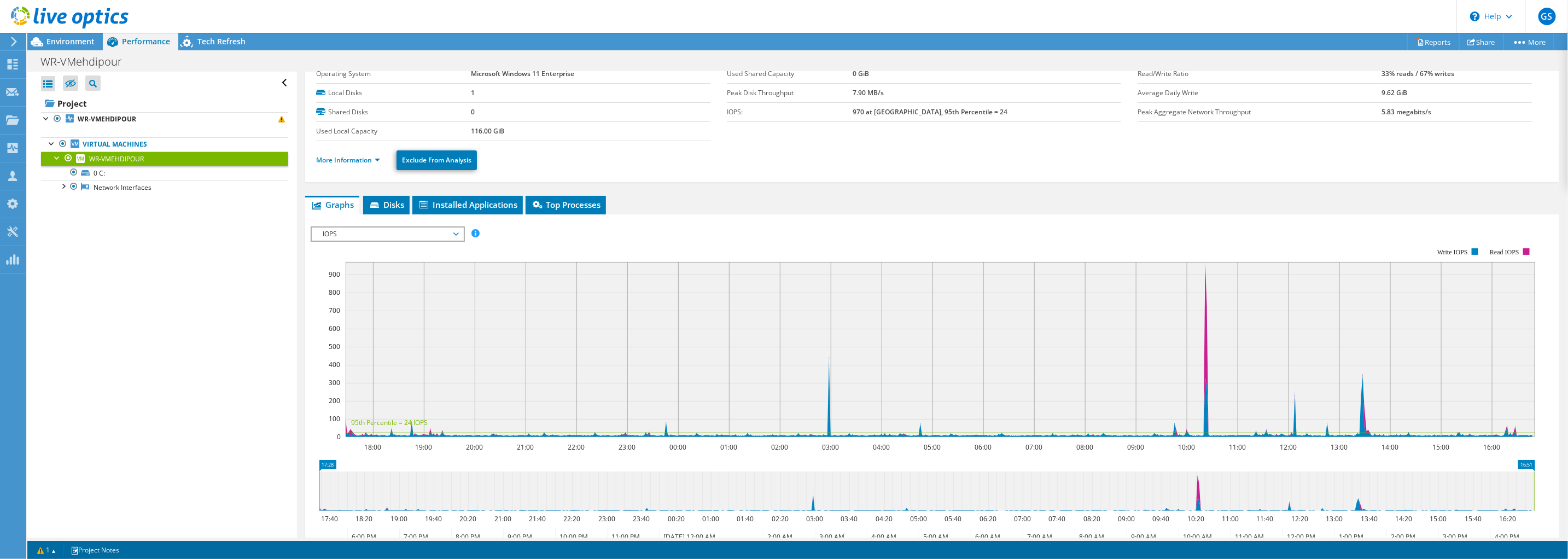
drag, startPoint x: 1201, startPoint y: 409, endPoint x: 1209, endPoint y: 411, distance: 8.2
click at [1209, 411] on rect at bounding box center [940, 350] width 1189 height 175
drag, startPoint x: 1184, startPoint y: 445, endPoint x: 1211, endPoint y: 446, distance: 27.0
click at [1211, 446] on icon "18:00 19:00 20:00 21:00 22:00 23:00 00:00 01:00 02:00 03:00 04:00 05:00 06:00 0…" at bounding box center [926, 342] width 1233 height 219
click at [455, 231] on span "IOPS" at bounding box center [387, 234] width 141 height 13
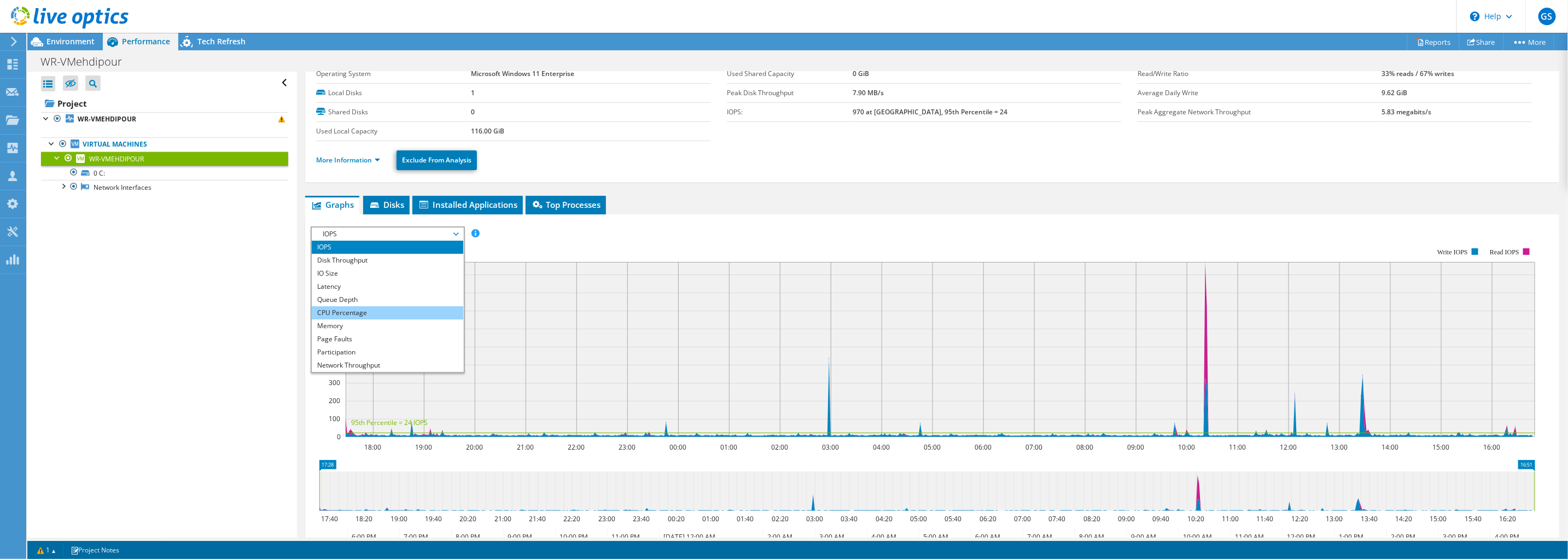
click at [342, 310] on li "CPU Percentage" at bounding box center [387, 313] width 152 height 13
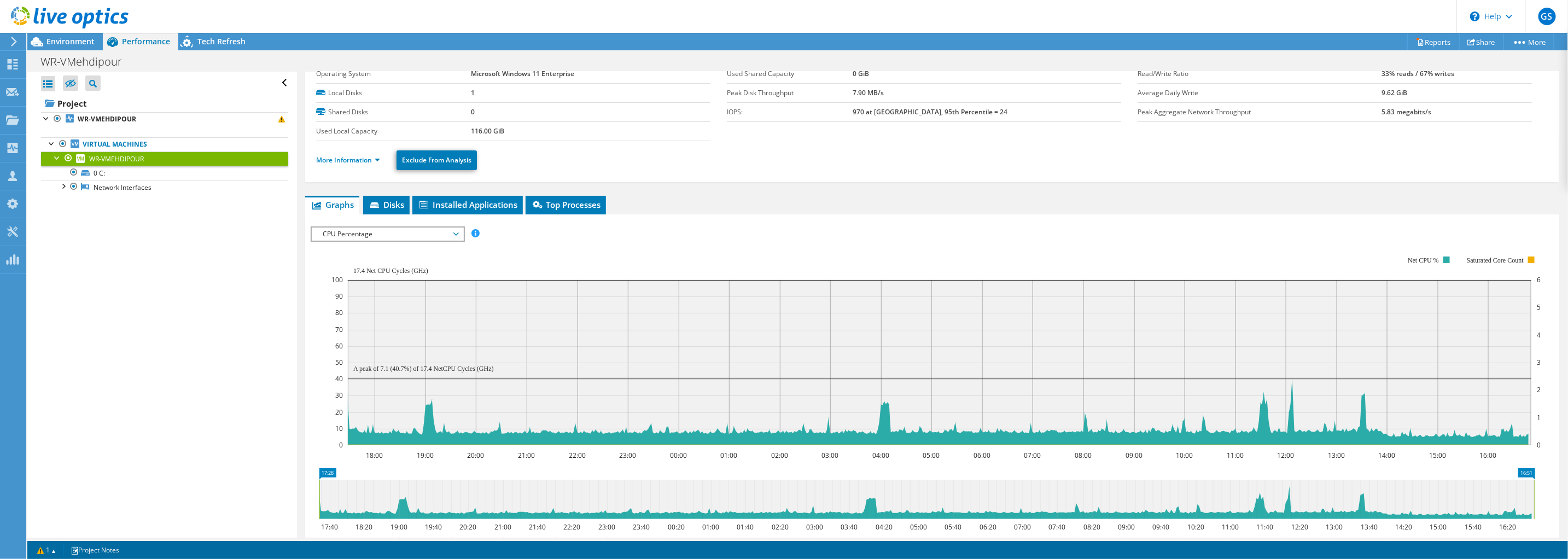
click at [449, 231] on span "CPU Percentage" at bounding box center [387, 234] width 141 height 13
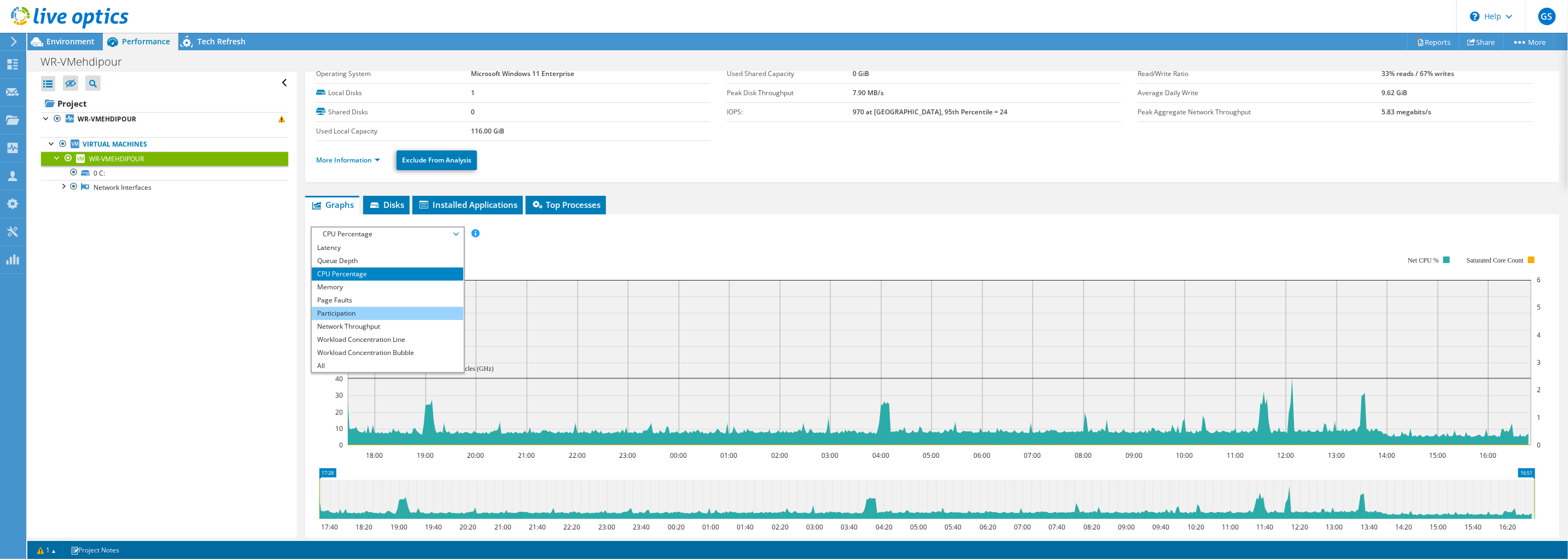
scroll to position [0, 0]
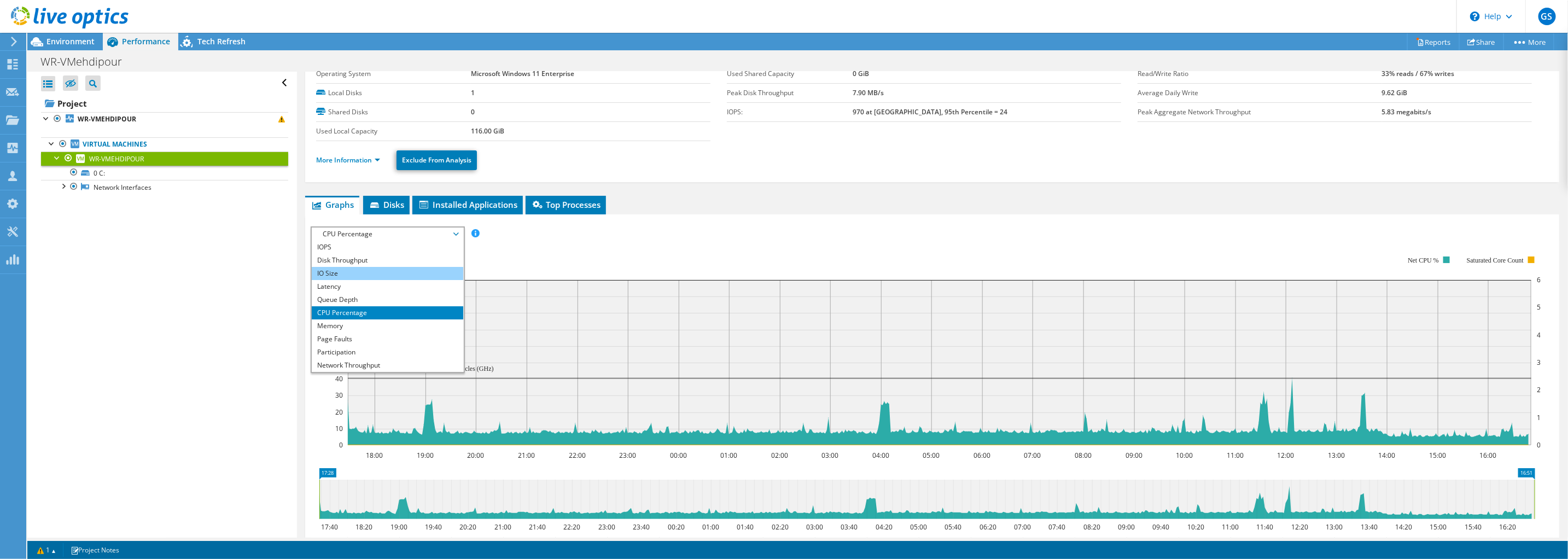
click at [345, 273] on li "IO Size" at bounding box center [387, 273] width 152 height 13
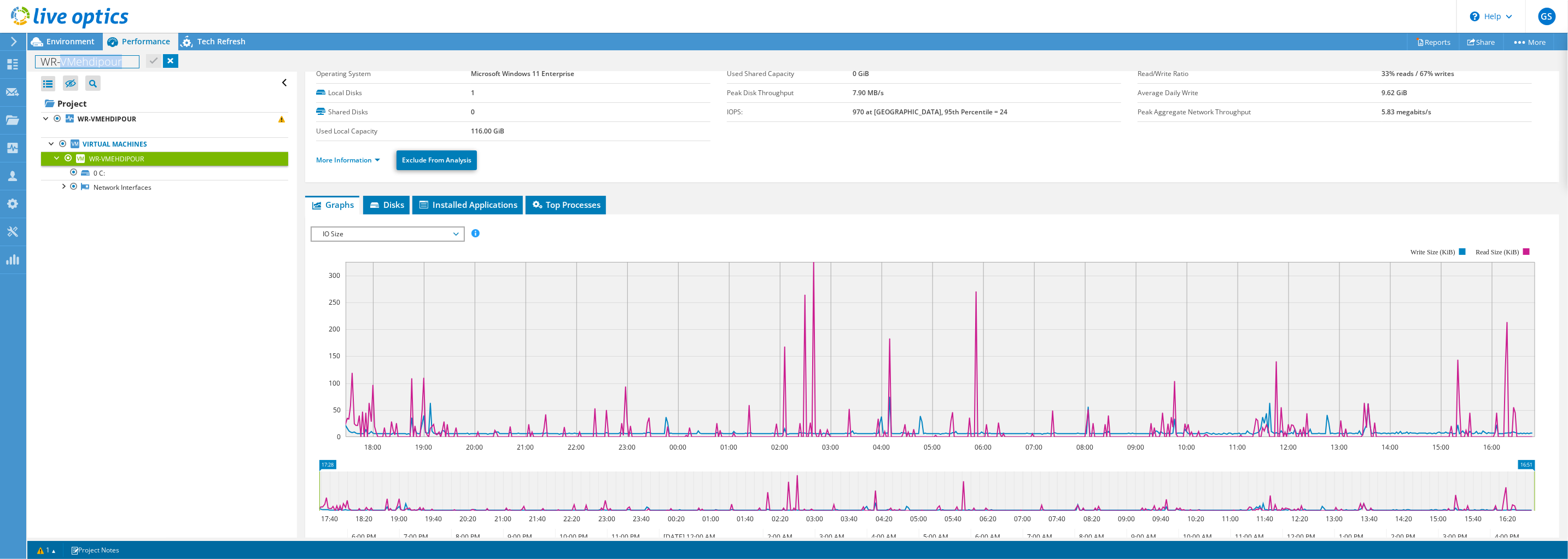
drag, startPoint x: 121, startPoint y: 61, endPoint x: 60, endPoint y: 64, distance: 61.1
click at [60, 64] on h1 "WR-VMehdipour" at bounding box center [87, 62] width 103 height 12
click at [117, 226] on div "Open All Close All Hide Excluded Nodes Project Tree Filter" at bounding box center [162, 305] width 269 height 466
click at [408, 231] on span "IO Size" at bounding box center [387, 234] width 141 height 13
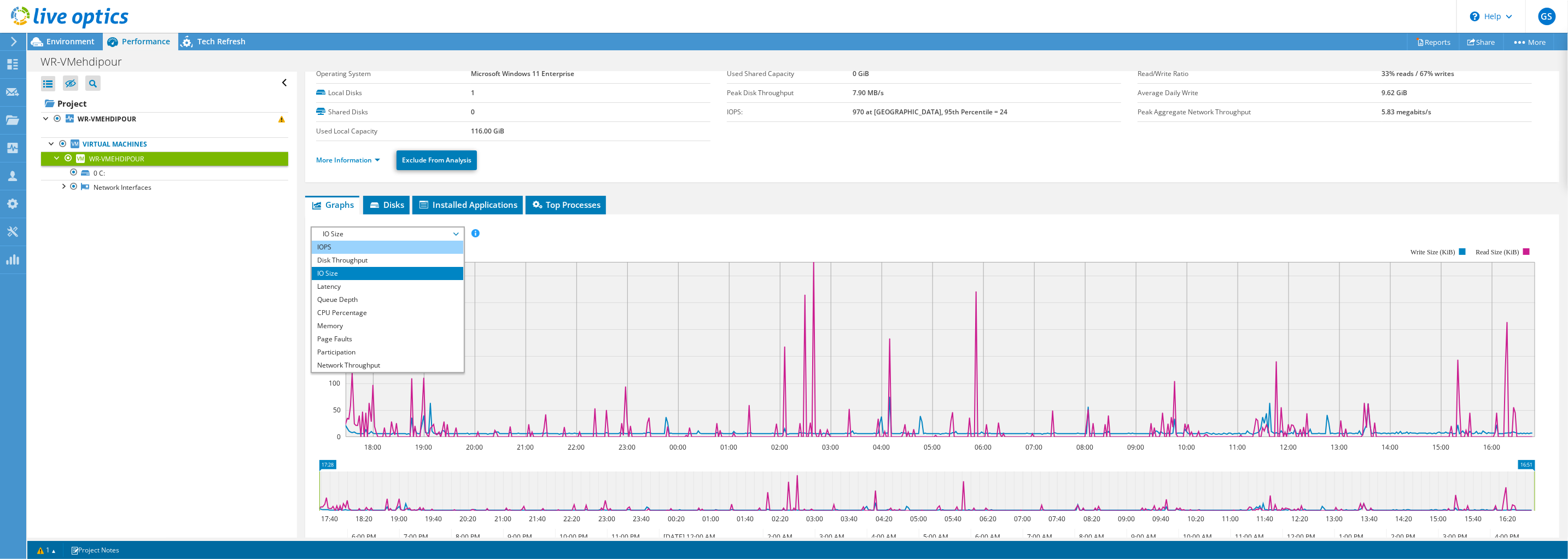
click at [352, 245] on li "IOPS" at bounding box center [387, 247] width 152 height 13
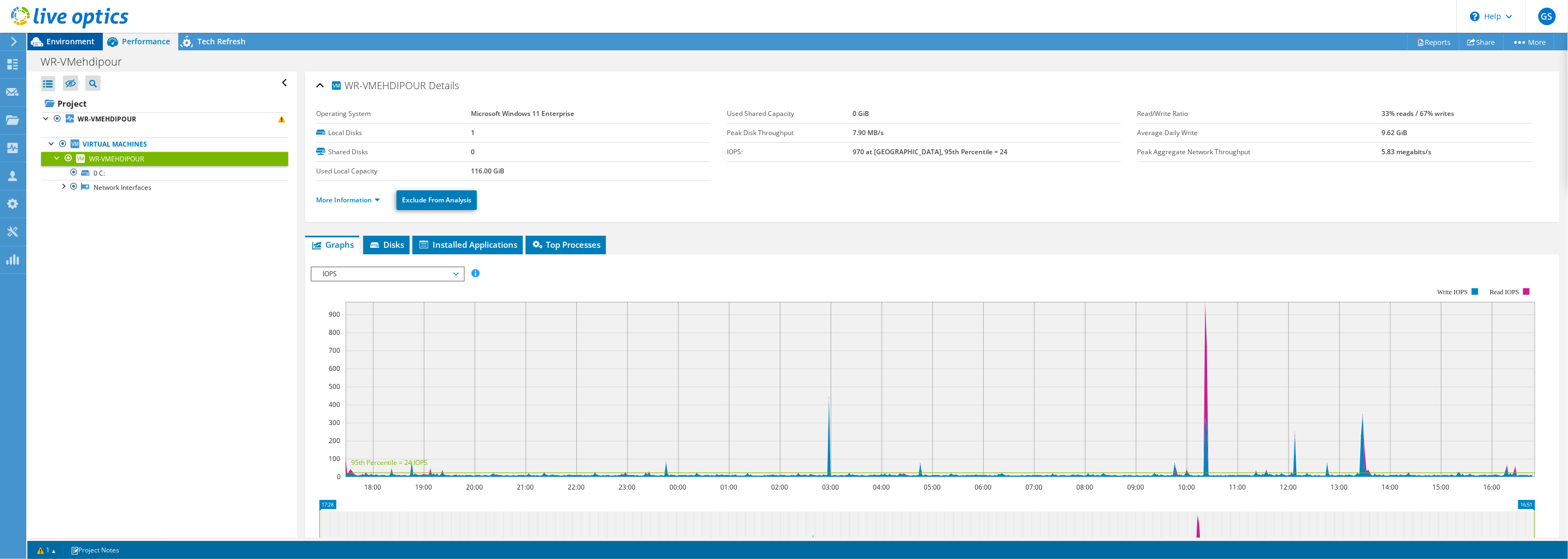
click at [68, 40] on span "Environment" at bounding box center [70, 41] width 48 height 10
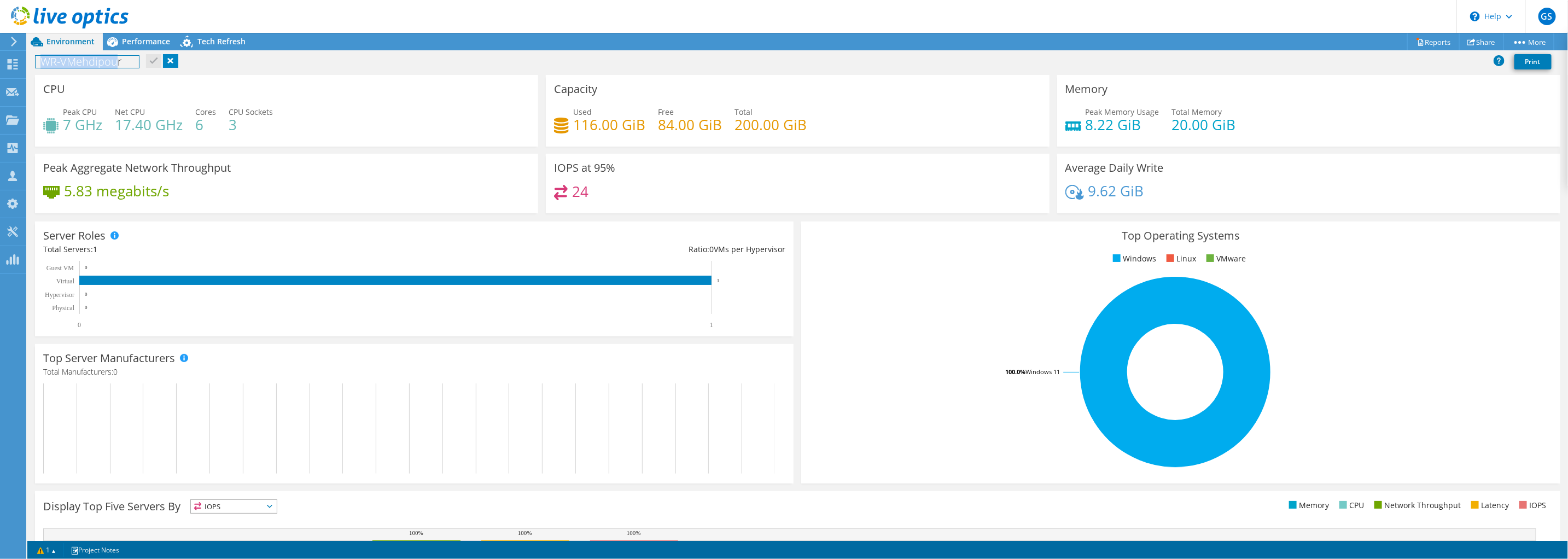
drag, startPoint x: 116, startPoint y: 62, endPoint x: 30, endPoint y: 58, distance: 86.1
click at [30, 58] on div "WR-VMehdipour Print" at bounding box center [797, 61] width 1541 height 20
drag, startPoint x: 598, startPoint y: 191, endPoint x: 569, endPoint y: 184, distance: 29.8
click at [569, 185] on div "241" at bounding box center [797, 197] width 487 height 24
drag, startPoint x: 41, startPoint y: 62, endPoint x: 128, endPoint y: 65, distance: 87.1
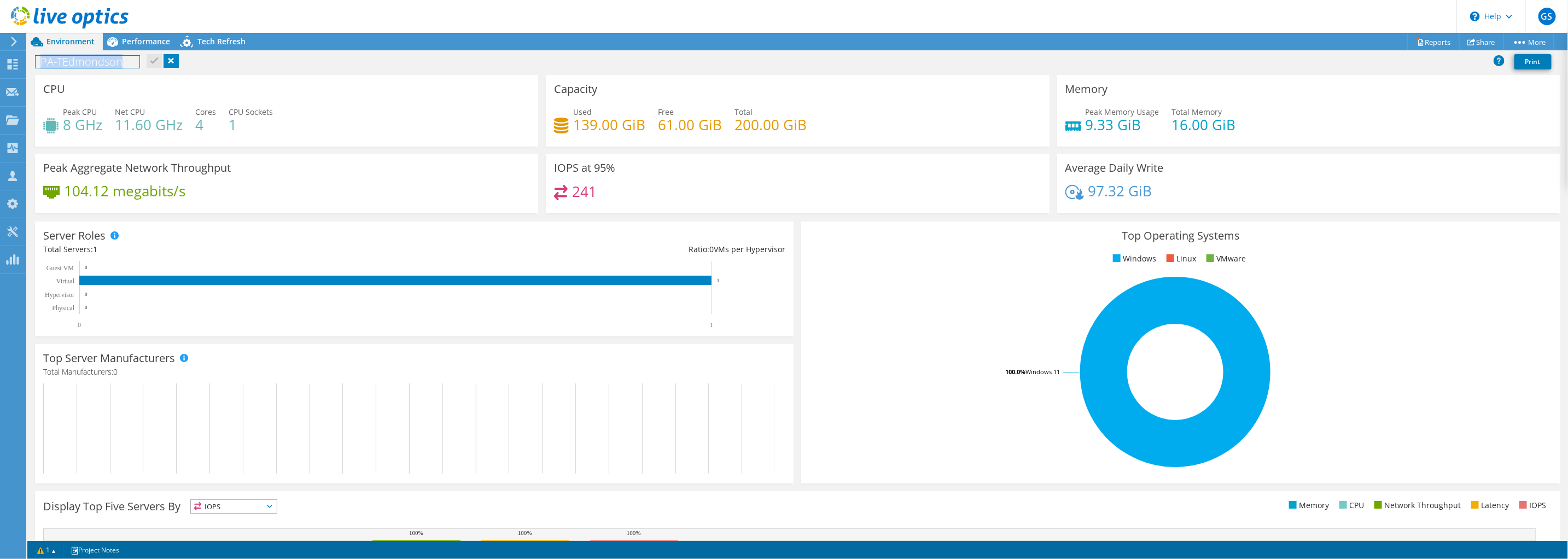
click at [128, 65] on h1 "PA-TEdmondson" at bounding box center [87, 62] width 104 height 12
click at [142, 42] on span "Performance" at bounding box center [145, 41] width 48 height 10
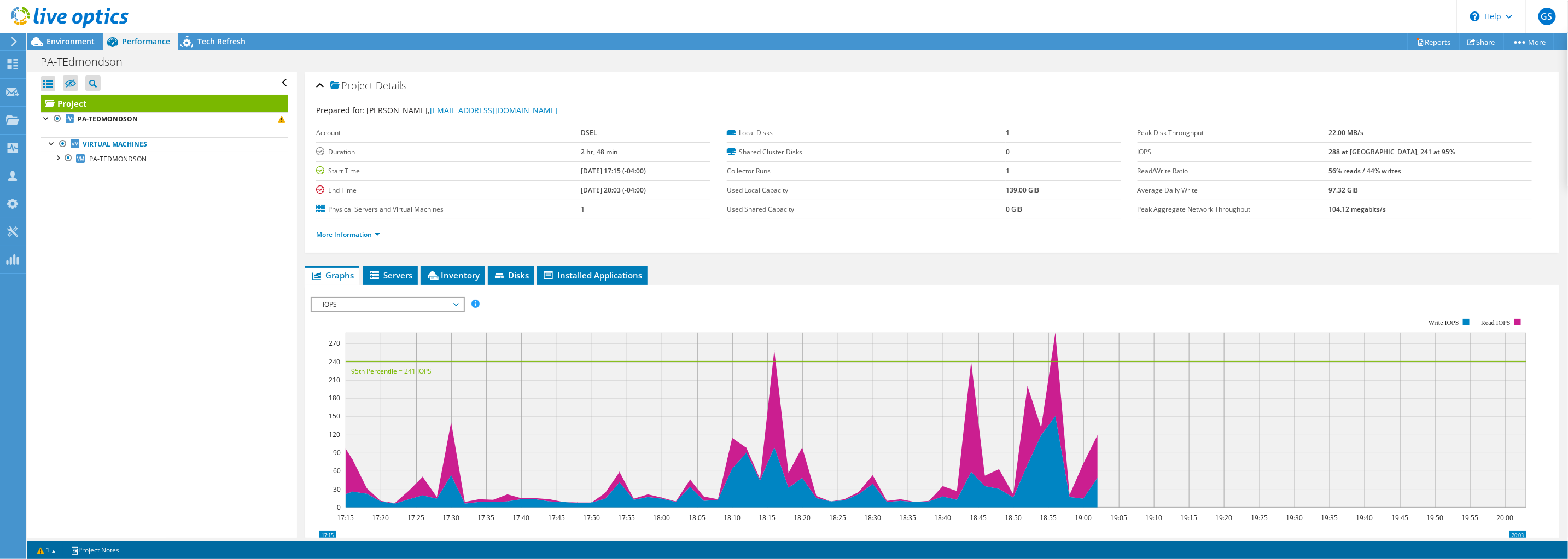
scroll to position [68, 0]
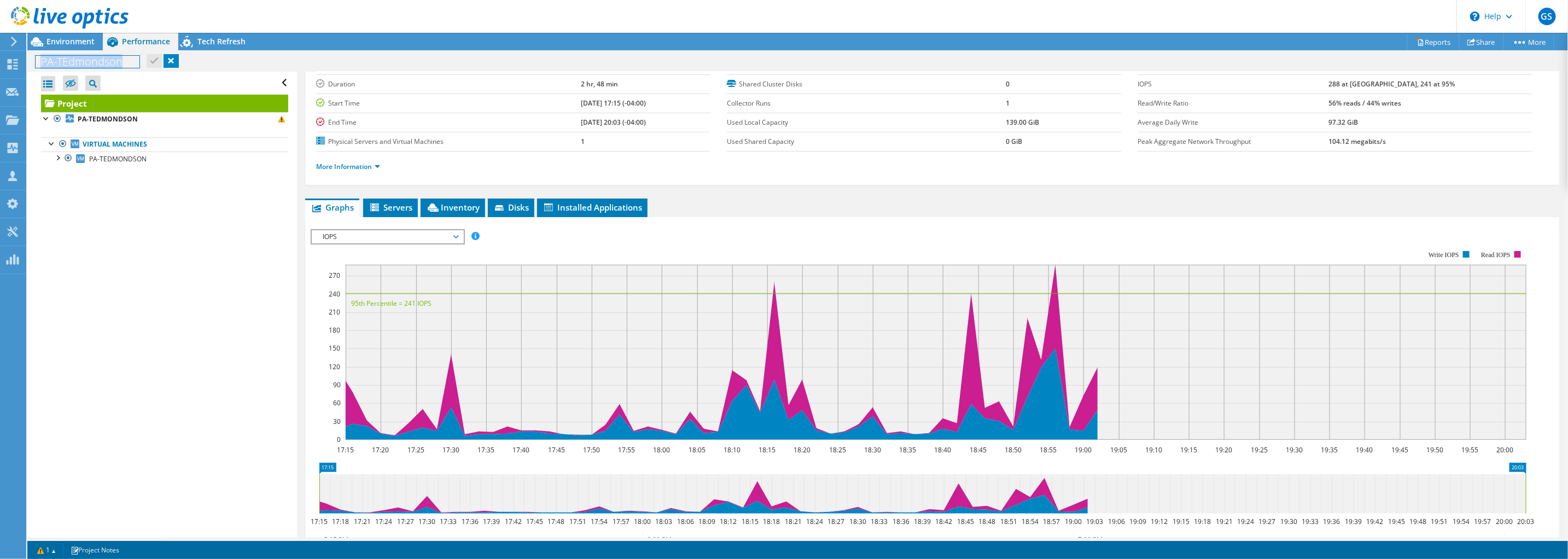
drag, startPoint x: 126, startPoint y: 62, endPoint x: 41, endPoint y: 64, distance: 85.0
click at [41, 64] on h1 "PA-TEdmondson" at bounding box center [87, 62] width 104 height 12
copy h1 "PA-TEdmondson"
click at [450, 234] on span "IOPS" at bounding box center [387, 237] width 141 height 13
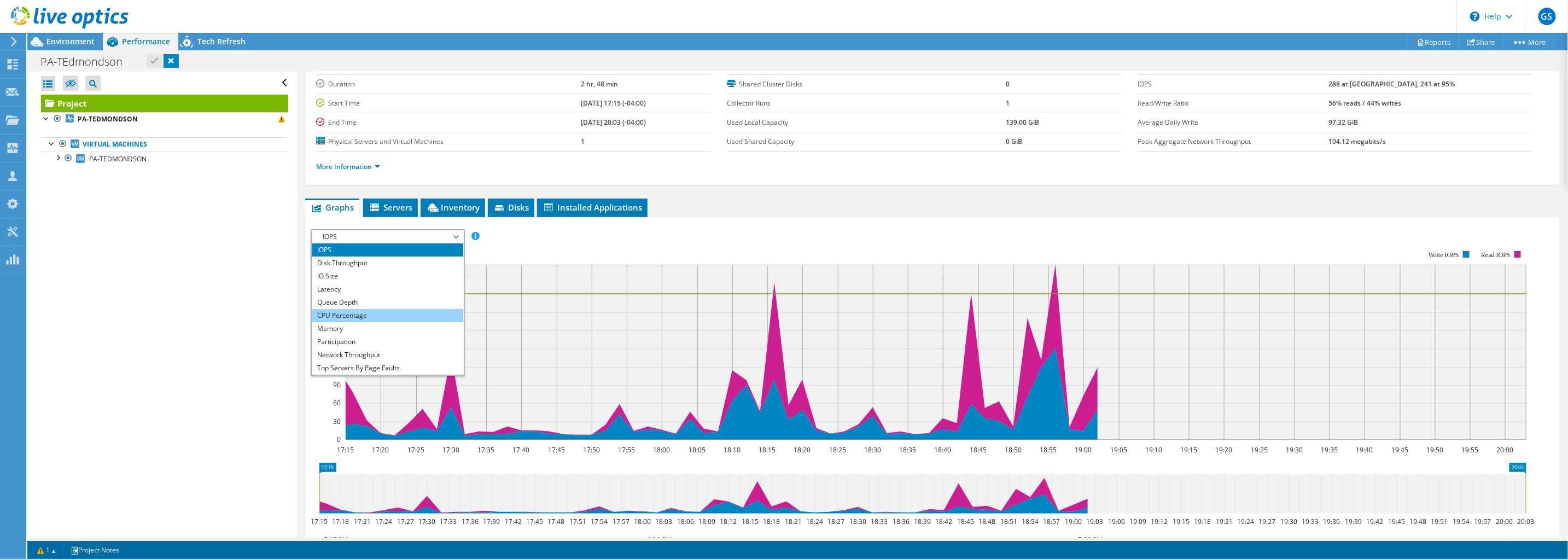
click at [353, 310] on li "CPU Percentage" at bounding box center [387, 316] width 152 height 13
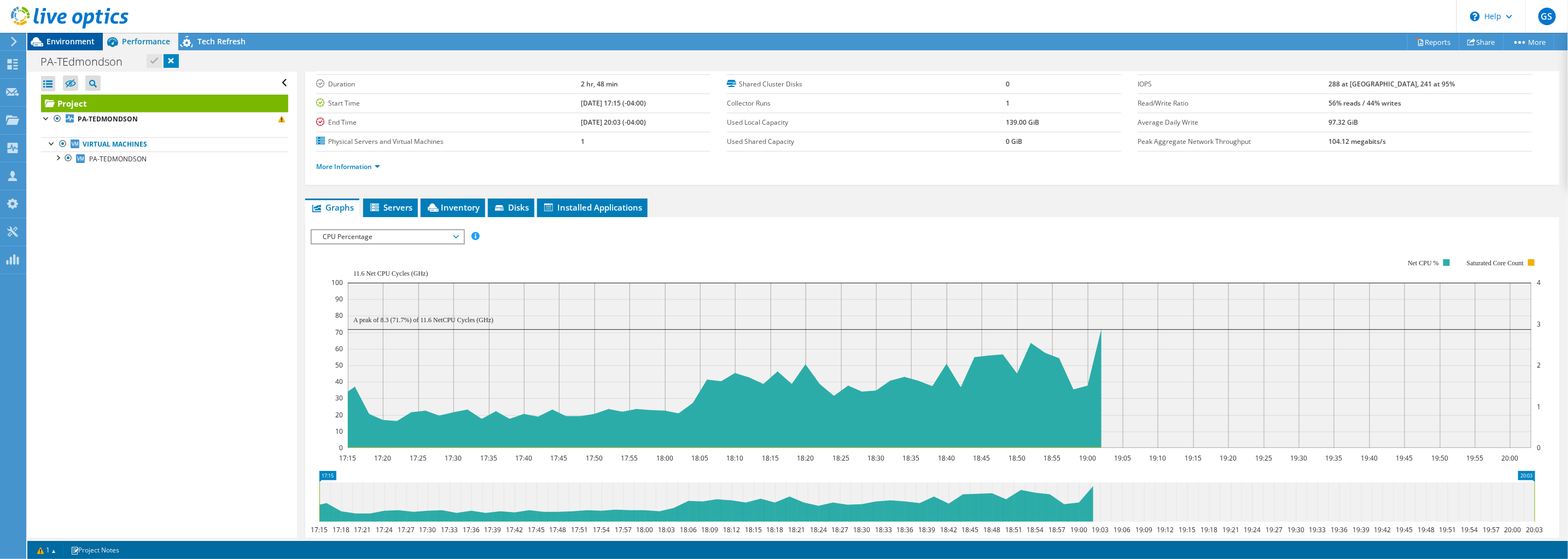
click at [73, 40] on span "Environment" at bounding box center [70, 41] width 48 height 10
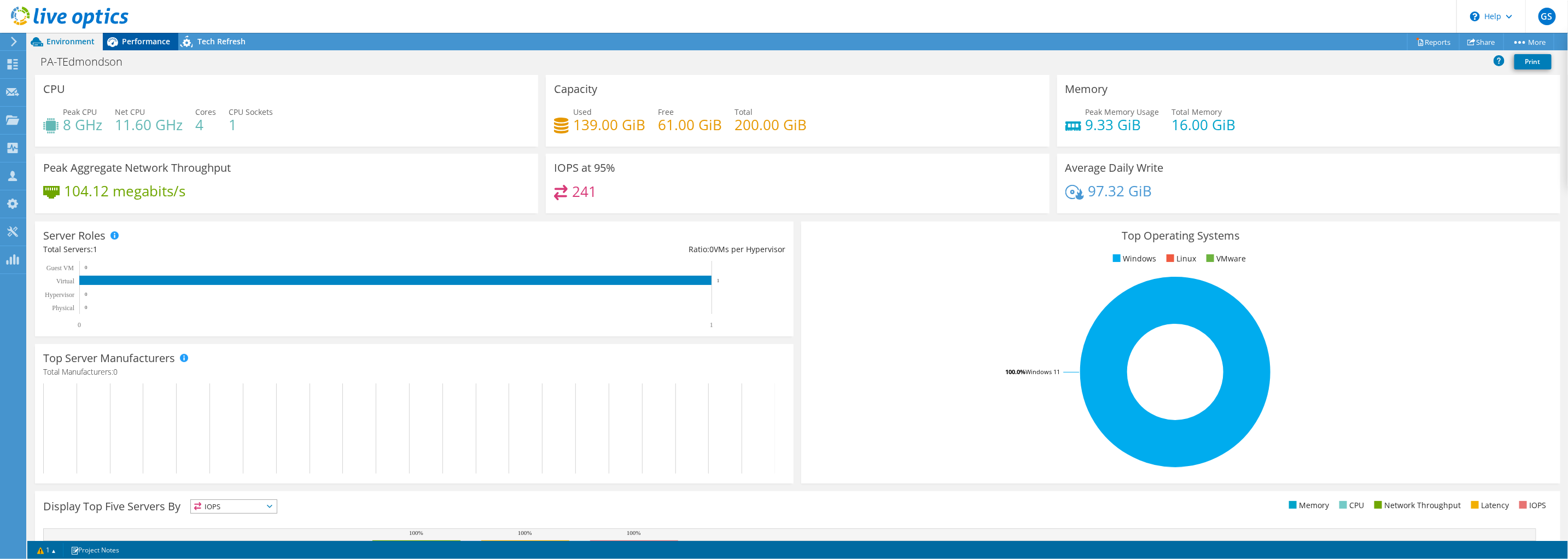
click at [148, 42] on span "Performance" at bounding box center [145, 41] width 48 height 10
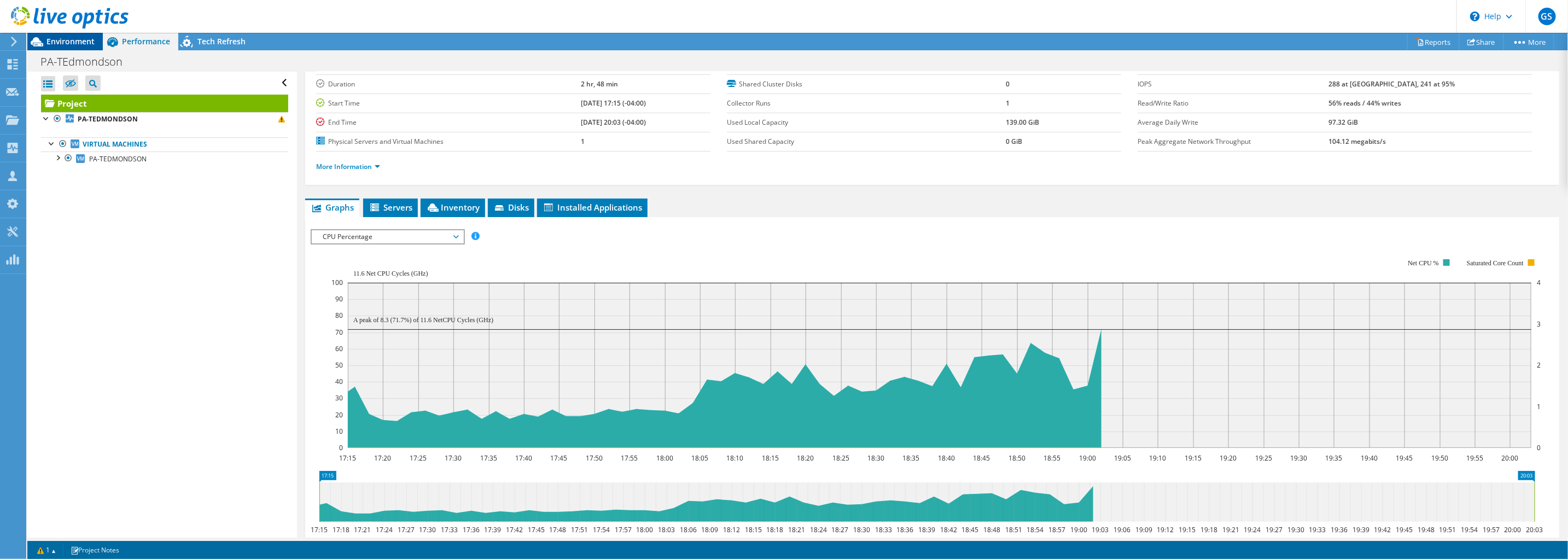
click at [78, 42] on span "Environment" at bounding box center [70, 41] width 48 height 10
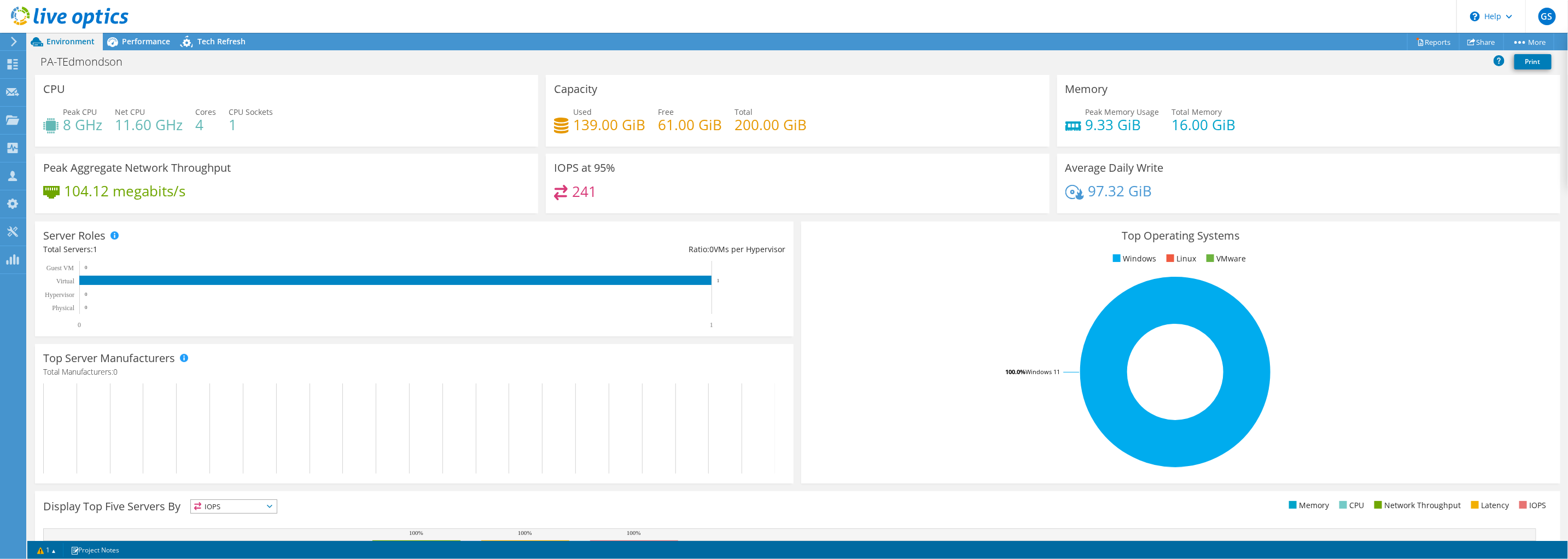
click at [1366, 60] on div "PA-TEdmondson Print" at bounding box center [797, 61] width 1541 height 20
drag, startPoint x: 134, startPoint y: 62, endPoint x: 35, endPoint y: 62, distance: 99.0
click at [35, 62] on h1 "PA-TEdmondson" at bounding box center [87, 62] width 104 height 12
click at [137, 43] on span "Performance" at bounding box center [145, 41] width 48 height 10
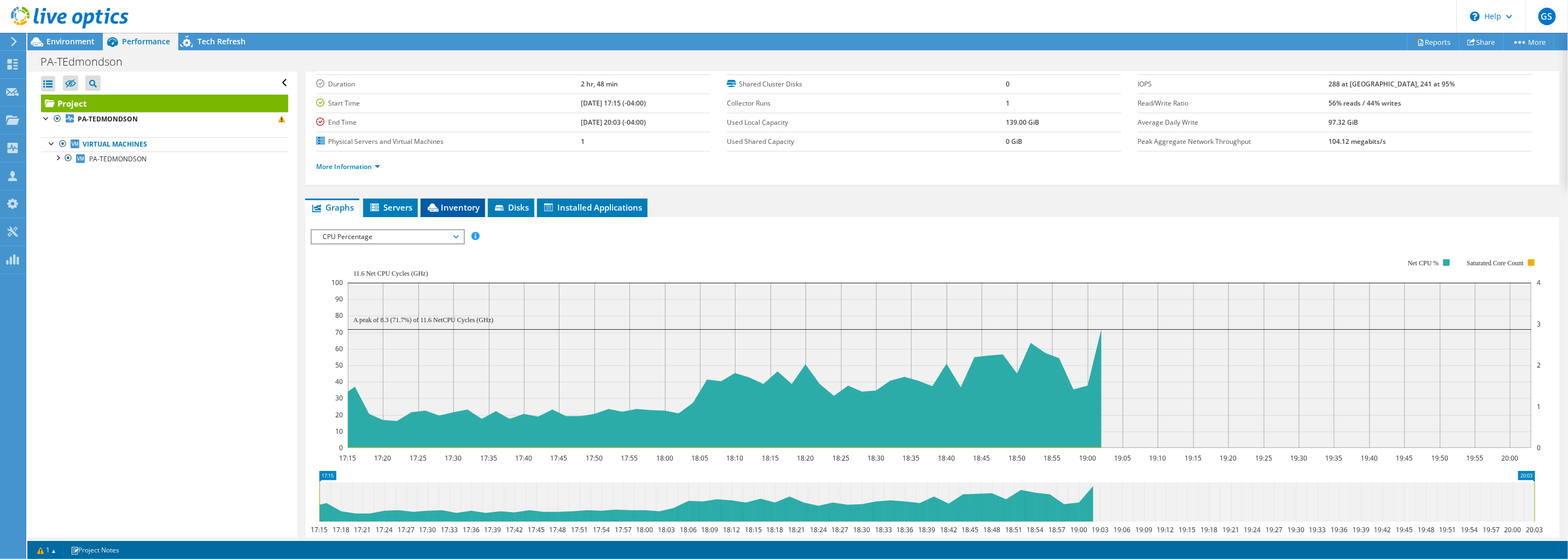
scroll to position [0, 0]
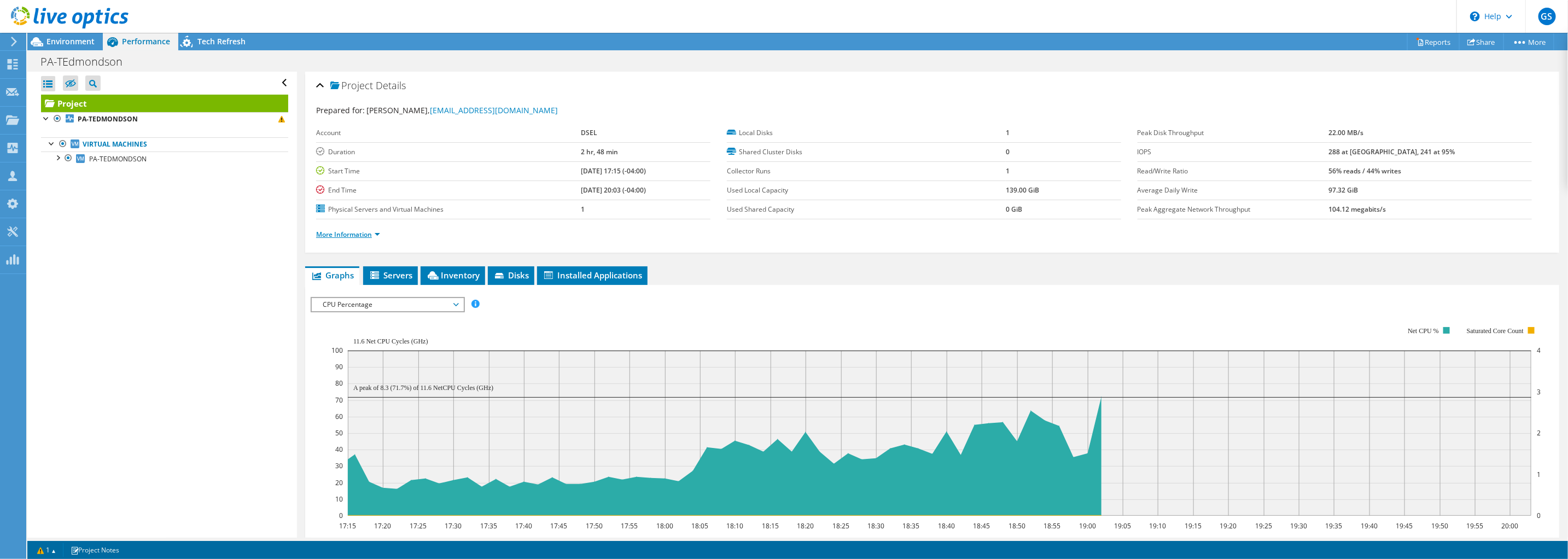
click at [368, 230] on link "More Information" at bounding box center [348, 234] width 64 height 9
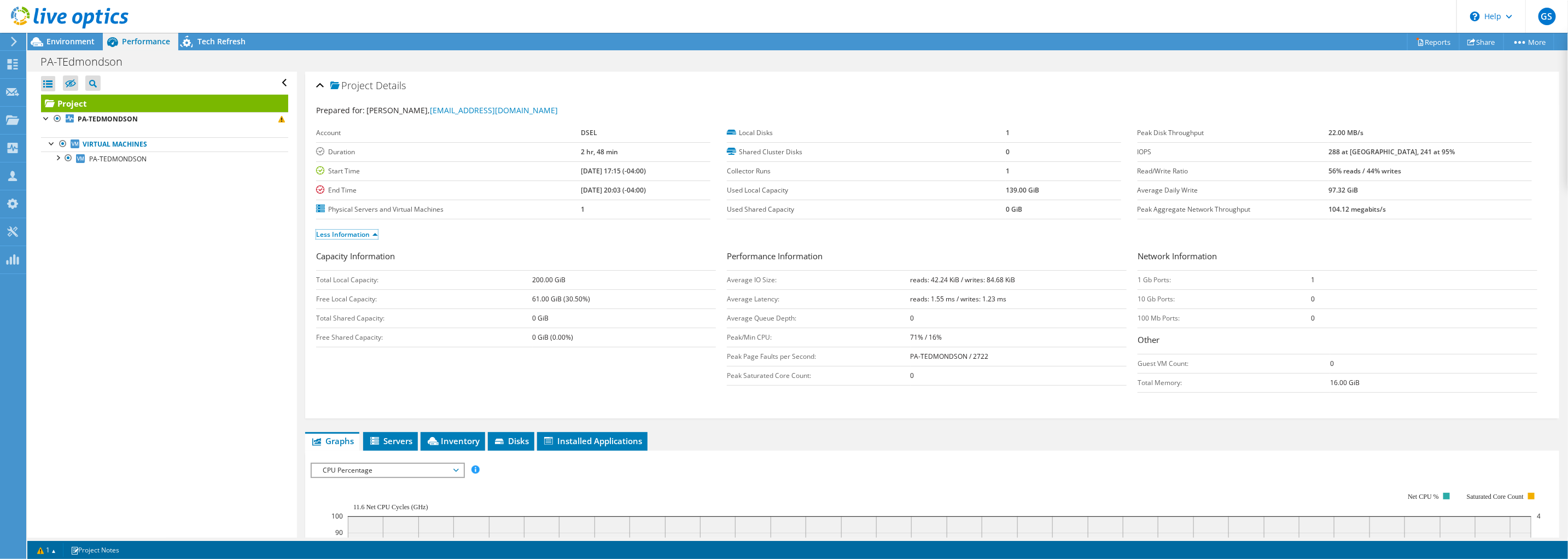
scroll to position [205, 0]
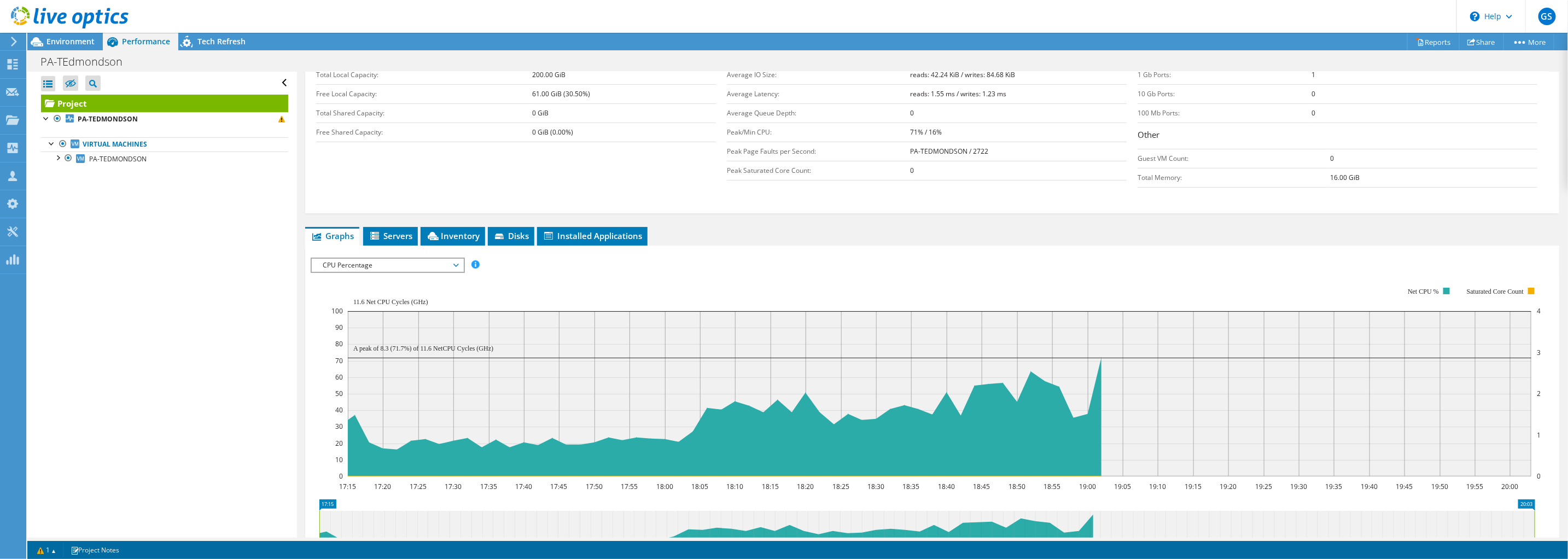
drag, startPoint x: 394, startPoint y: 350, endPoint x: 410, endPoint y: 348, distance: 16.1
click at [410, 348] on icon "17:15 17:20 17:25 17:30 17:35 17:40 17:45 17:50 17:55 18:00 18:05 18:10 18:15 1…" at bounding box center [926, 381] width 1233 height 219
click at [75, 42] on span "Environment" at bounding box center [70, 41] width 48 height 10
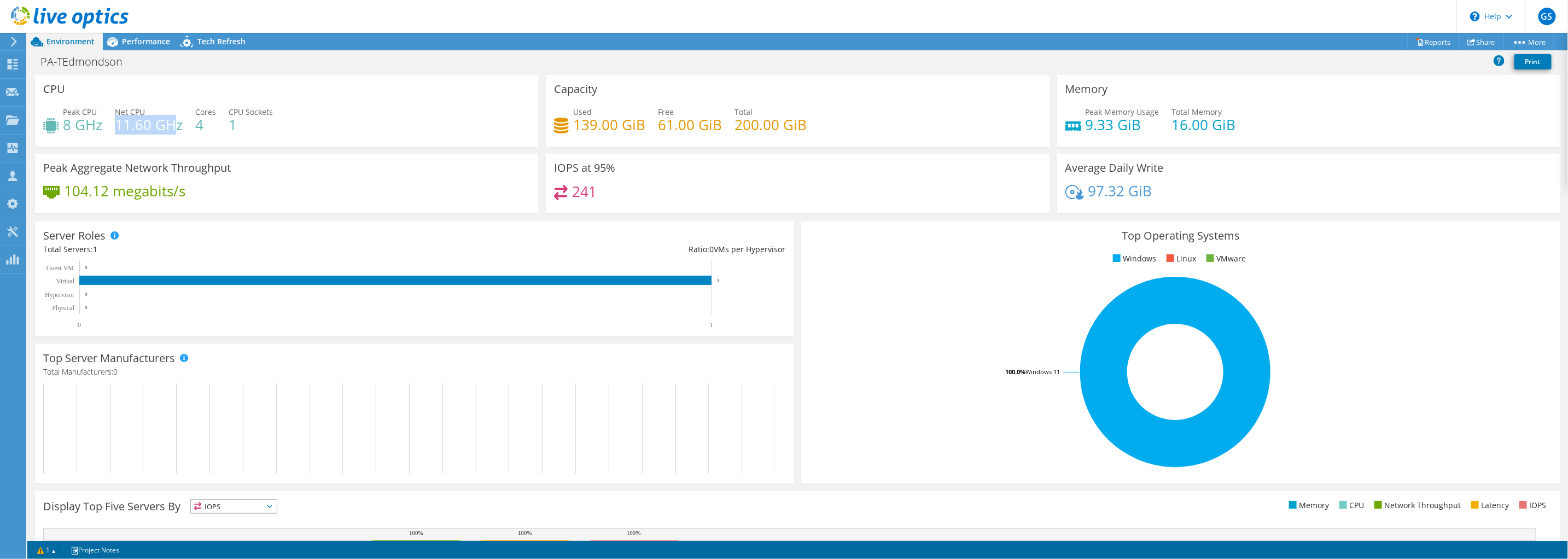
drag, startPoint x: 116, startPoint y: 124, endPoint x: 170, endPoint y: 126, distance: 54.0
click at [170, 126] on h4 "11.60 GHz" at bounding box center [149, 125] width 68 height 12
drag, startPoint x: 171, startPoint y: 127, endPoint x: 77, endPoint y: 128, distance: 94.0
click at [77, 128] on h4 "8 GHz" at bounding box center [82, 125] width 40 height 12
click at [148, 41] on span "Performance" at bounding box center [145, 41] width 48 height 10
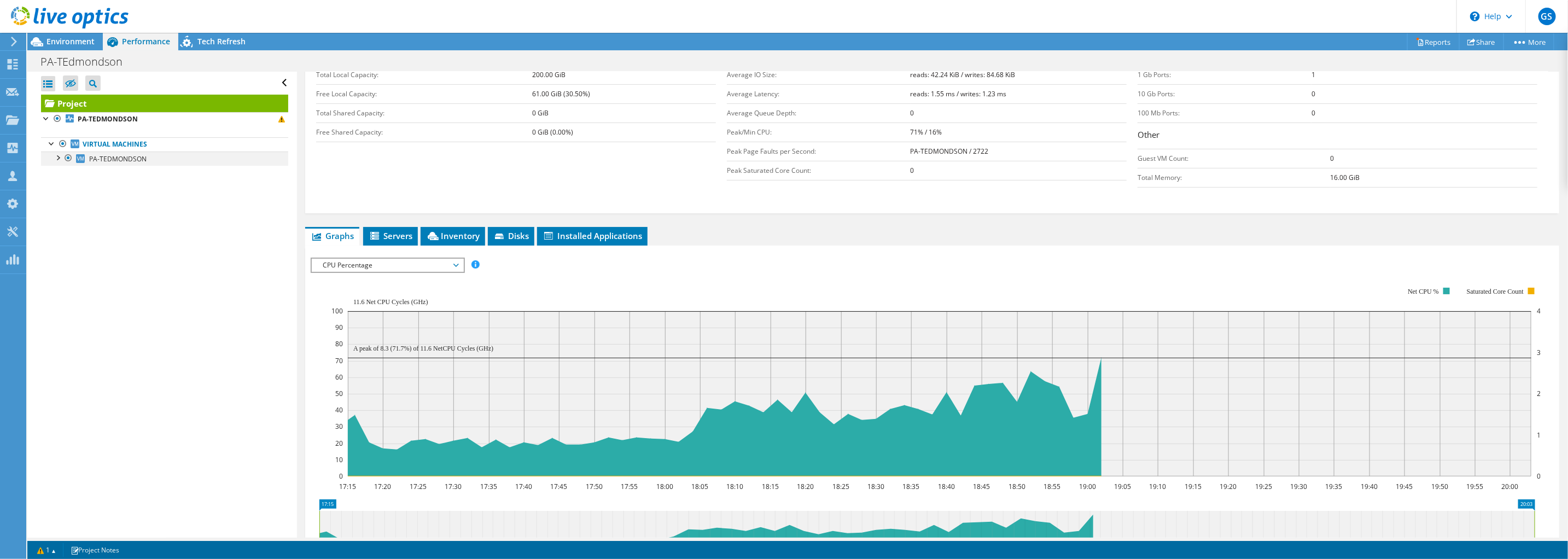
click at [60, 158] on div at bounding box center [57, 157] width 11 height 11
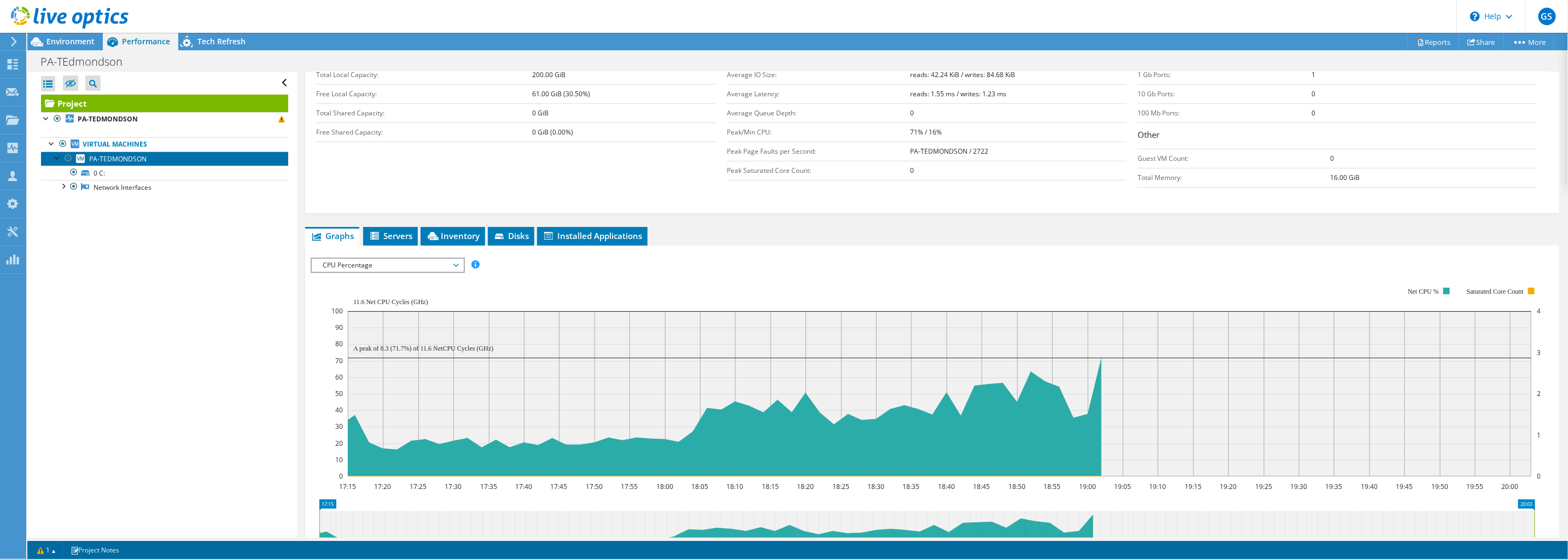
click at [125, 159] on span "PA-TEDMONDSON" at bounding box center [117, 158] width 57 height 9
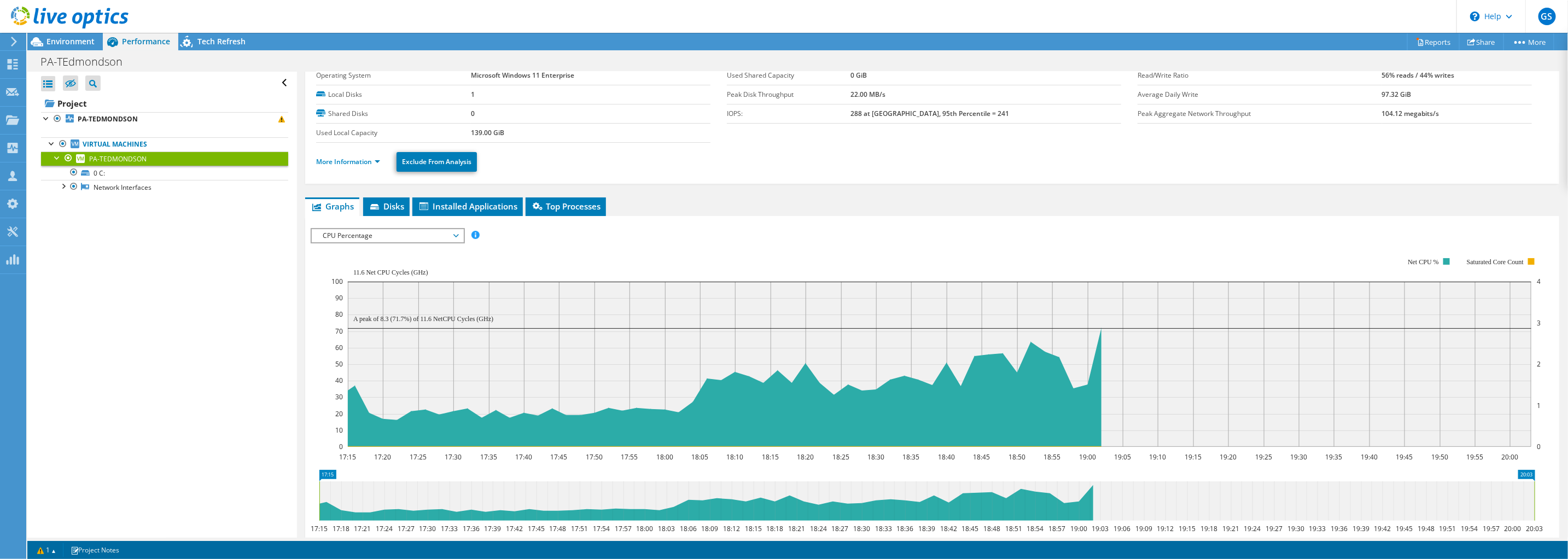
scroll to position [0, 0]
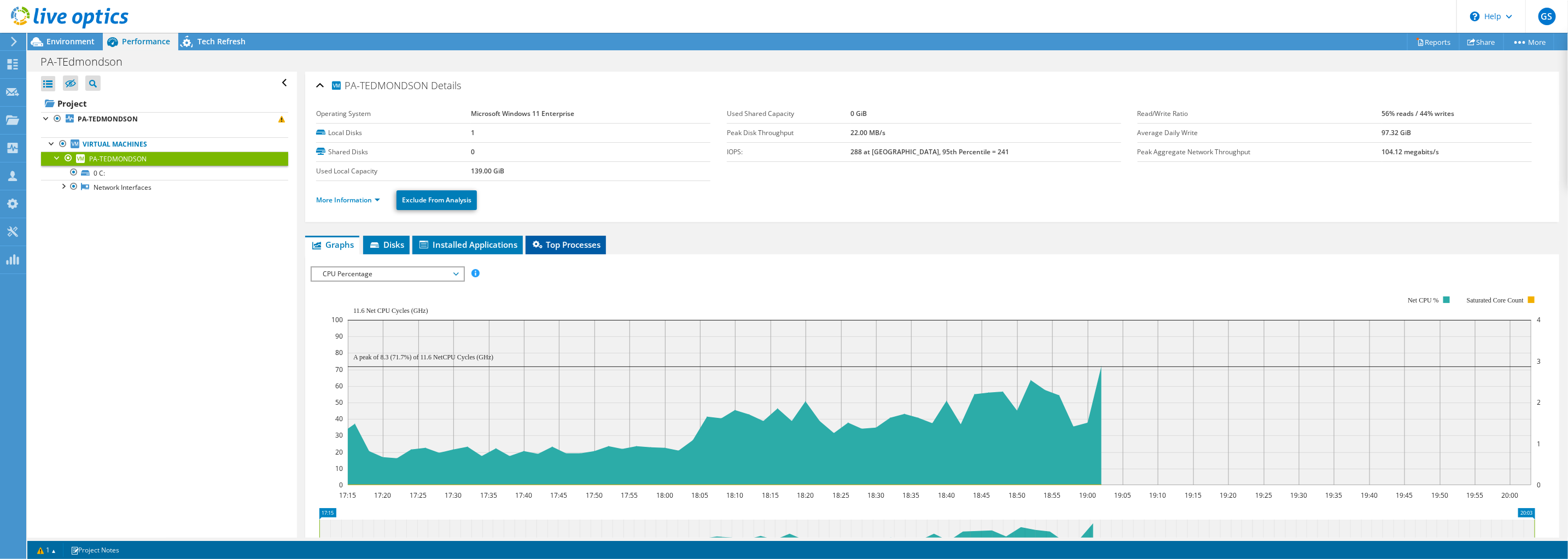
click at [555, 242] on span "Top Processes" at bounding box center [565, 245] width 69 height 11
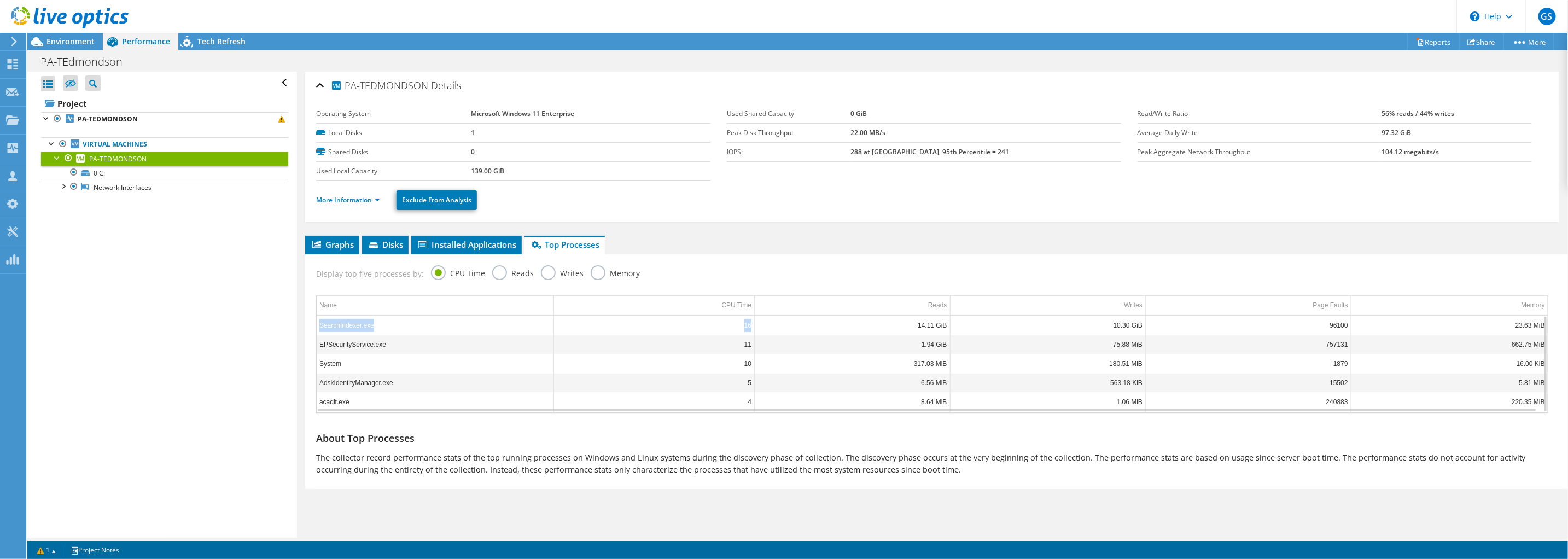
drag, startPoint x: 320, startPoint y: 325, endPoint x: 773, endPoint y: 329, distance: 453.0
click at [773, 329] on tr "SearchIndexer.exe 16 14.11 GiB 10.30 GiB 96100 23.63 MiB" at bounding box center [932, 325] width 1231 height 19
click at [72, 40] on span "Environment" at bounding box center [70, 41] width 48 height 10
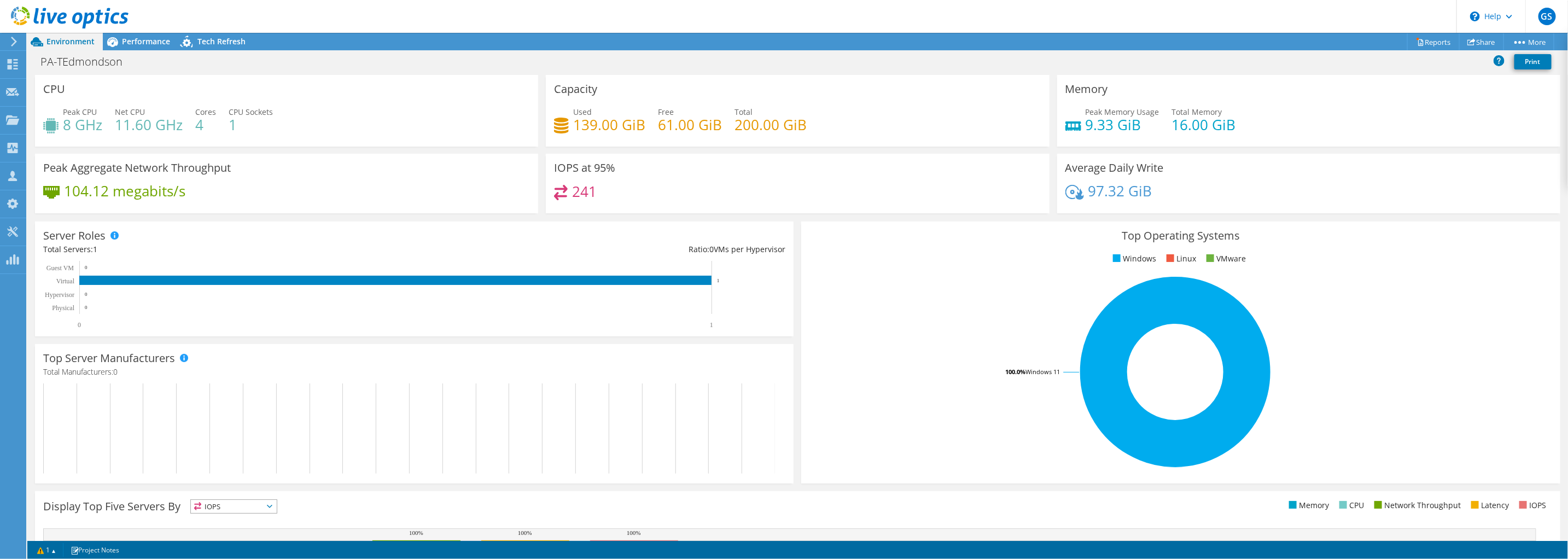
drag, startPoint x: 72, startPoint y: 40, endPoint x: 65, endPoint y: 110, distance: 70.3
click at [65, 110] on span "Peak CPU" at bounding box center [80, 111] width 34 height 10
drag, startPoint x: 63, startPoint y: 112, endPoint x: 98, endPoint y: 122, distance: 36.4
click at [98, 122] on div "Peak CPU 8 GHz" at bounding box center [82, 118] width 40 height 24
drag, startPoint x: 198, startPoint y: 124, endPoint x: 209, endPoint y: 127, distance: 11.4
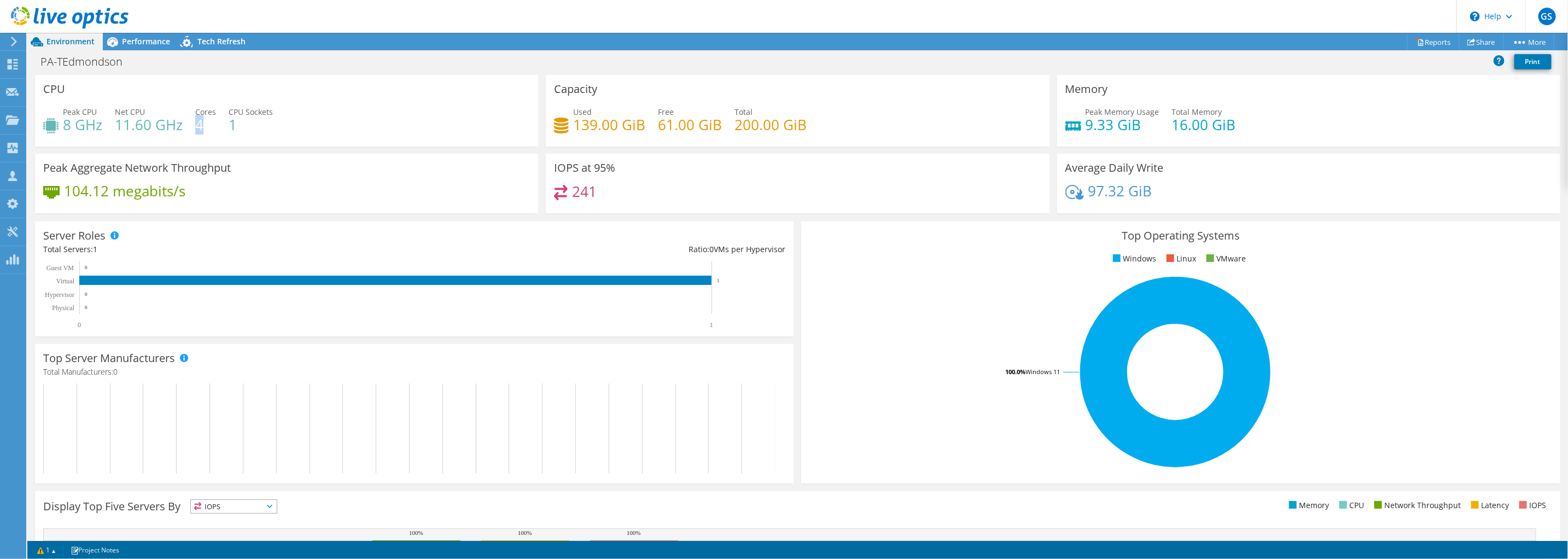
click at [209, 127] on h4 "4" at bounding box center [206, 125] width 21 height 12
drag, startPoint x: 123, startPoint y: 68, endPoint x: 33, endPoint y: 61, distance: 90.3
click at [33, 61] on div "PA-TEdmondson Print" at bounding box center [797, 61] width 1541 height 20
drag, startPoint x: 247, startPoint y: 80, endPoint x: 239, endPoint y: 76, distance: 8.9
click at [247, 80] on div "CPU Peak CPU 8 GHz Net CPU 11.60 GHz Cores 4 CPU Sockets 1" at bounding box center [287, 111] width 503 height 72
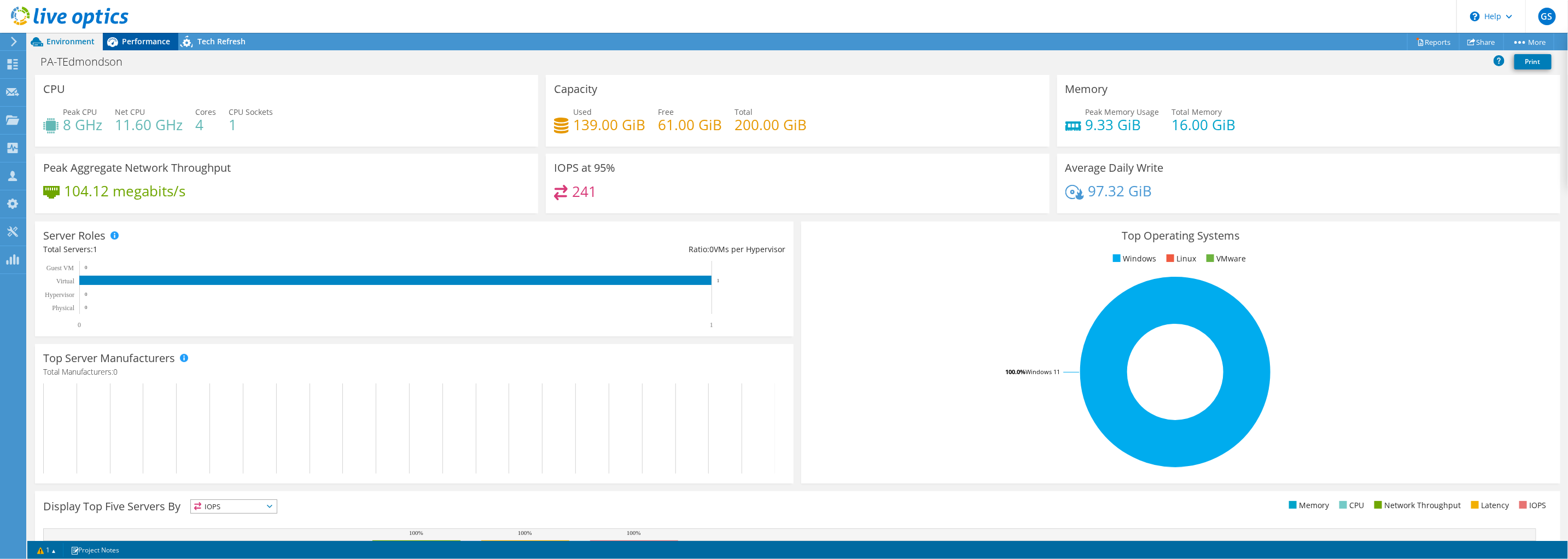
click at [152, 38] on span "Performance" at bounding box center [145, 41] width 48 height 10
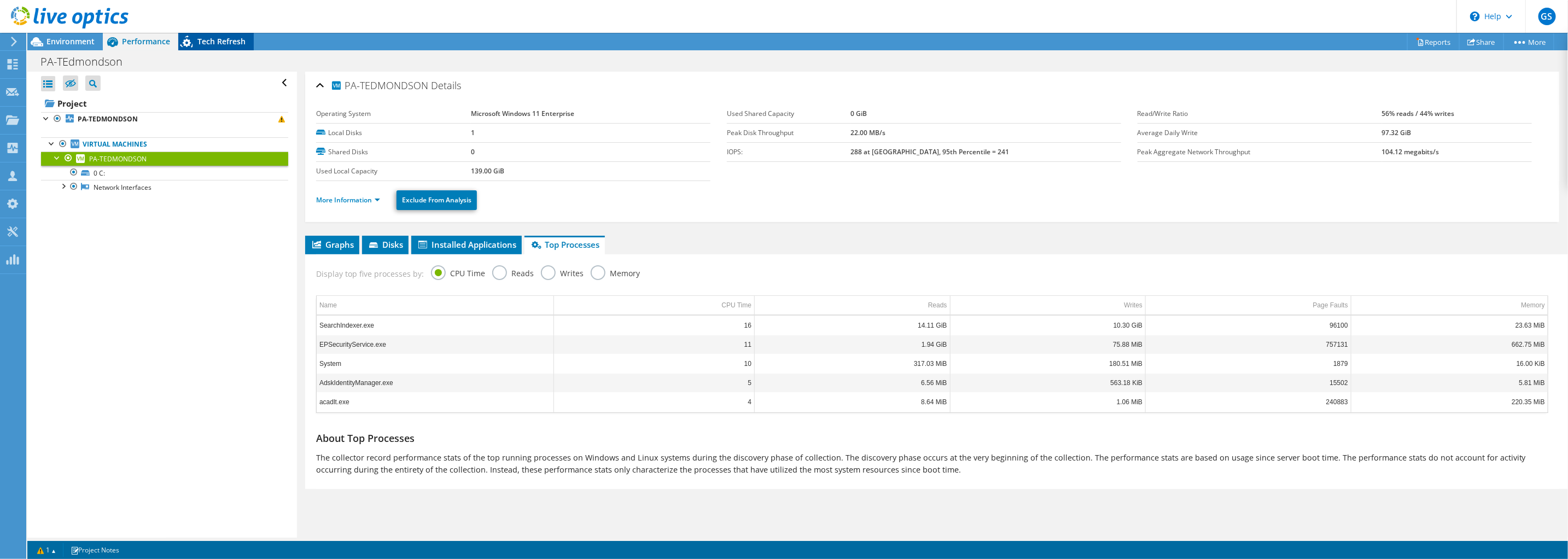
click at [206, 40] on span "Tech Refresh" at bounding box center [221, 41] width 48 height 10
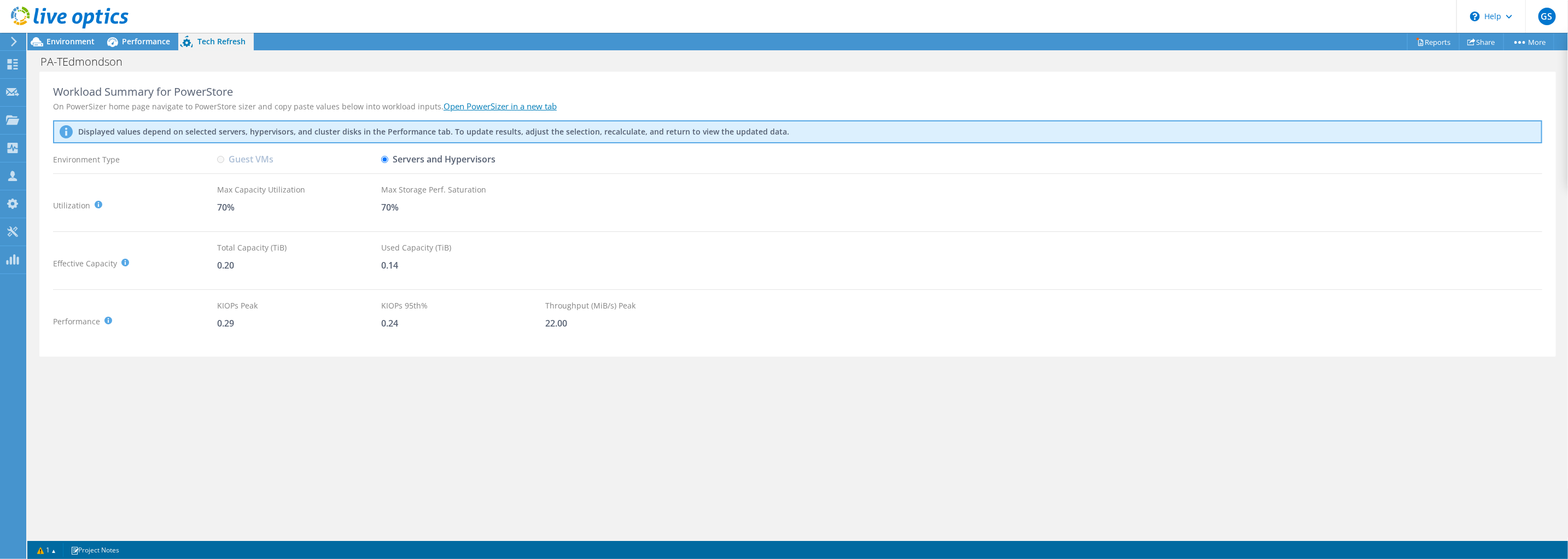
click at [386, 160] on input "Servers and Hypervisors" at bounding box center [385, 160] width 7 height 7
click at [383, 160] on input "Servers and Hypervisors" at bounding box center [385, 160] width 7 height 7
click at [225, 161] on label "Guest VMs" at bounding box center [245, 159] width 57 height 19
click at [150, 44] on span "Performance" at bounding box center [145, 41] width 48 height 10
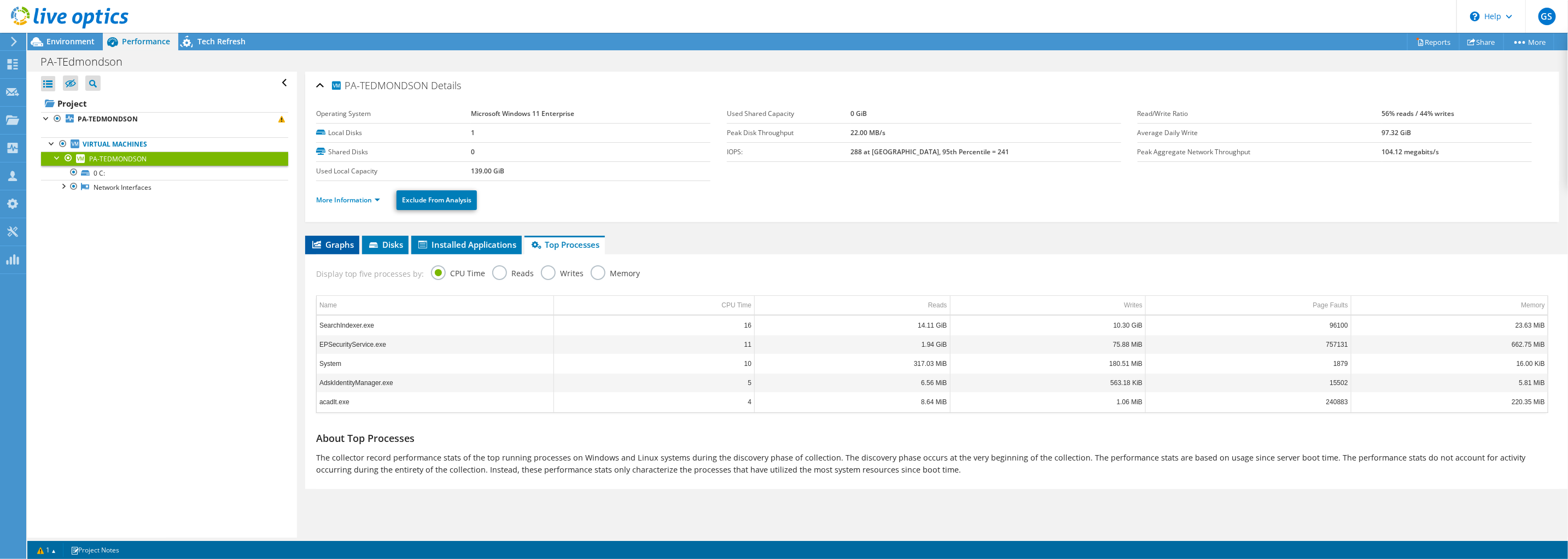
click at [338, 242] on span "Graphs" at bounding box center [332, 245] width 43 height 11
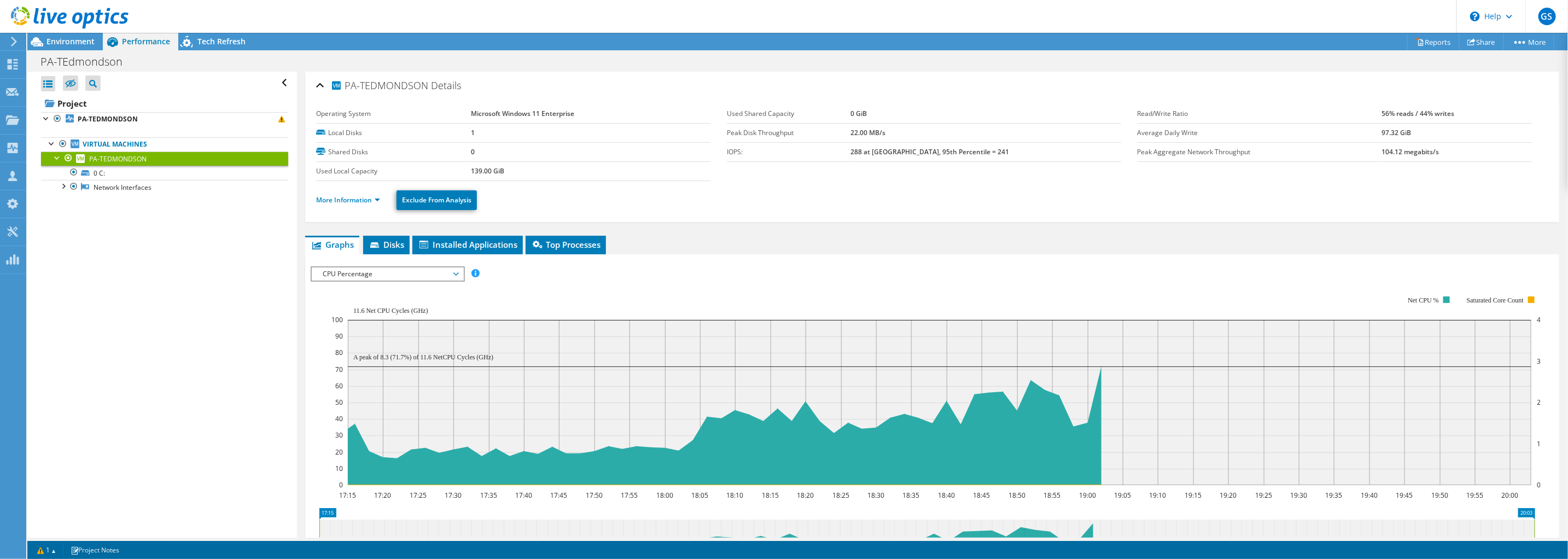
click at [435, 270] on span "CPU Percentage" at bounding box center [387, 274] width 141 height 13
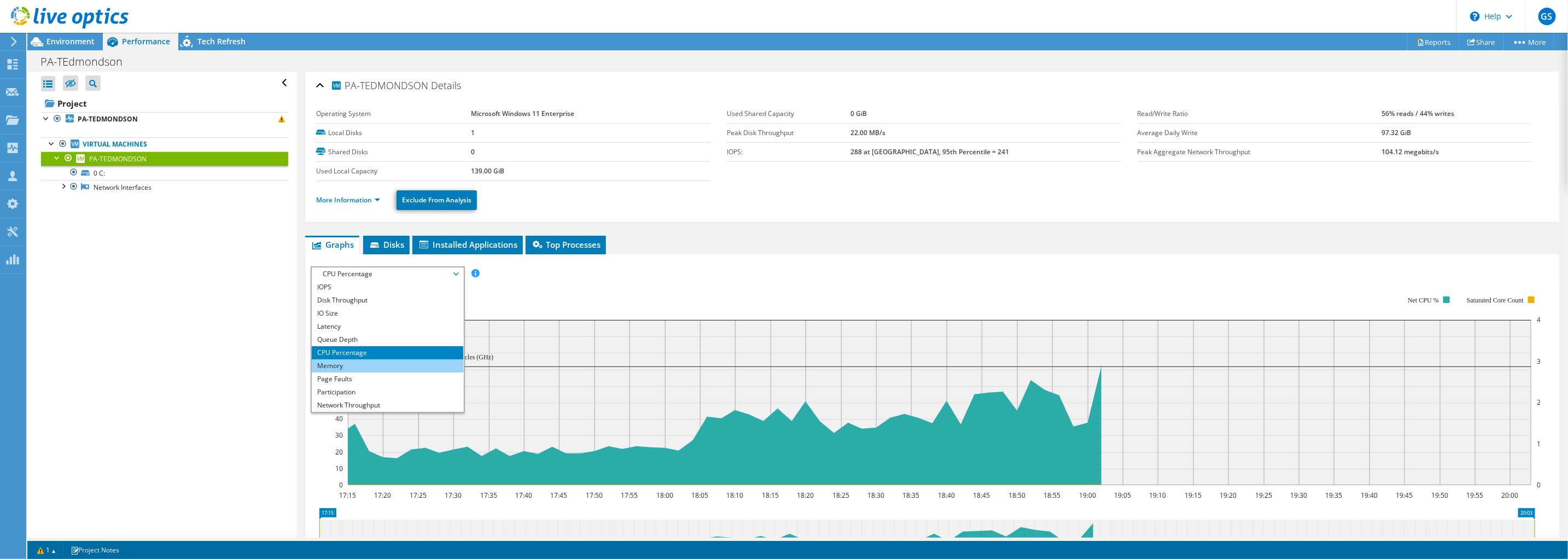
scroll to position [39, 0]
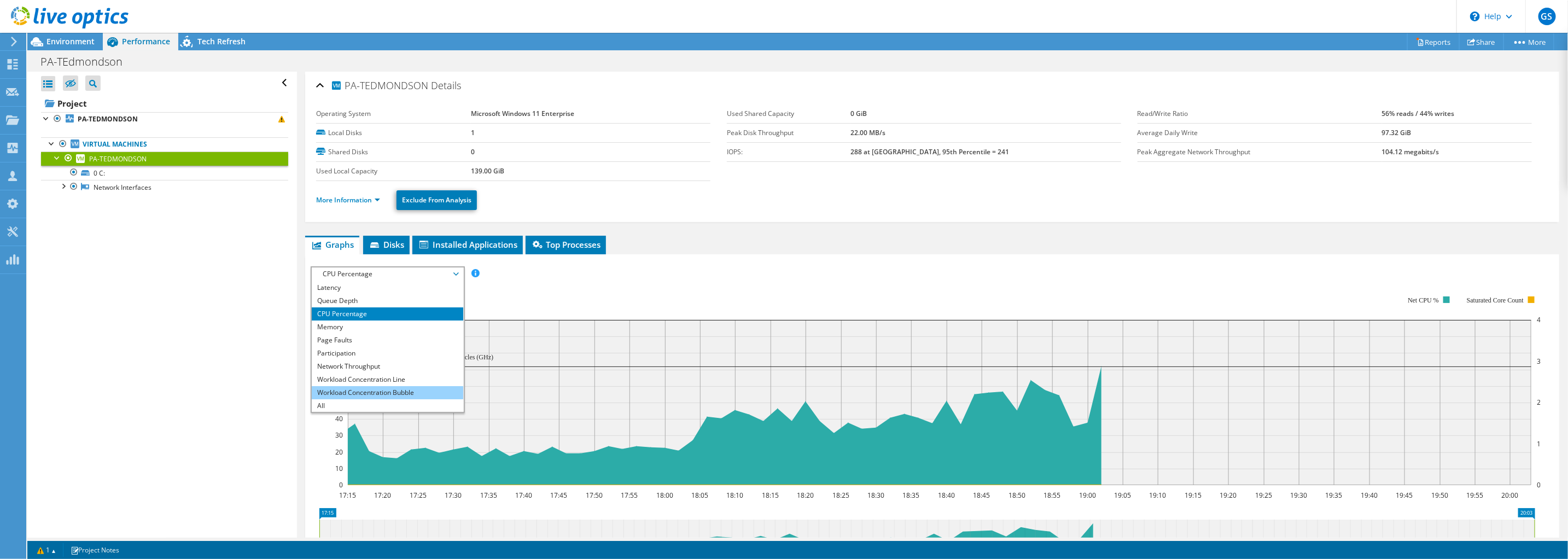
click at [362, 392] on li "Workload Concentration Bubble" at bounding box center [387, 393] width 152 height 13
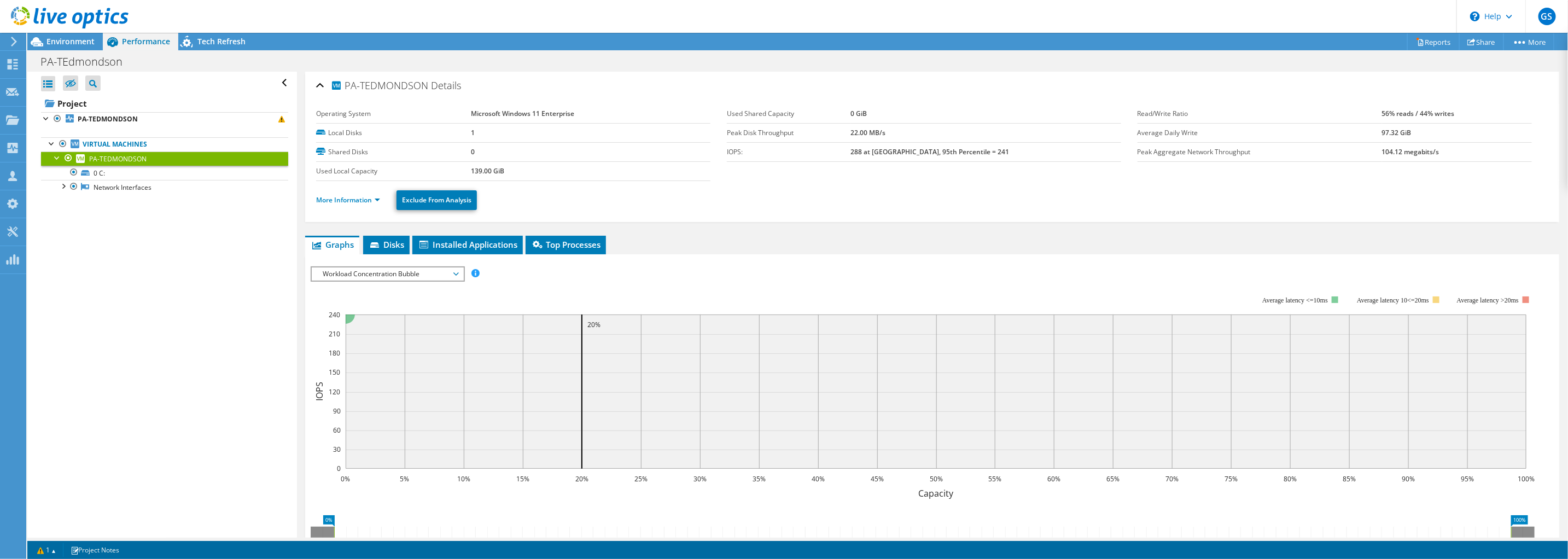
click at [452, 272] on span "Workload Concentration Bubble" at bounding box center [387, 274] width 141 height 13
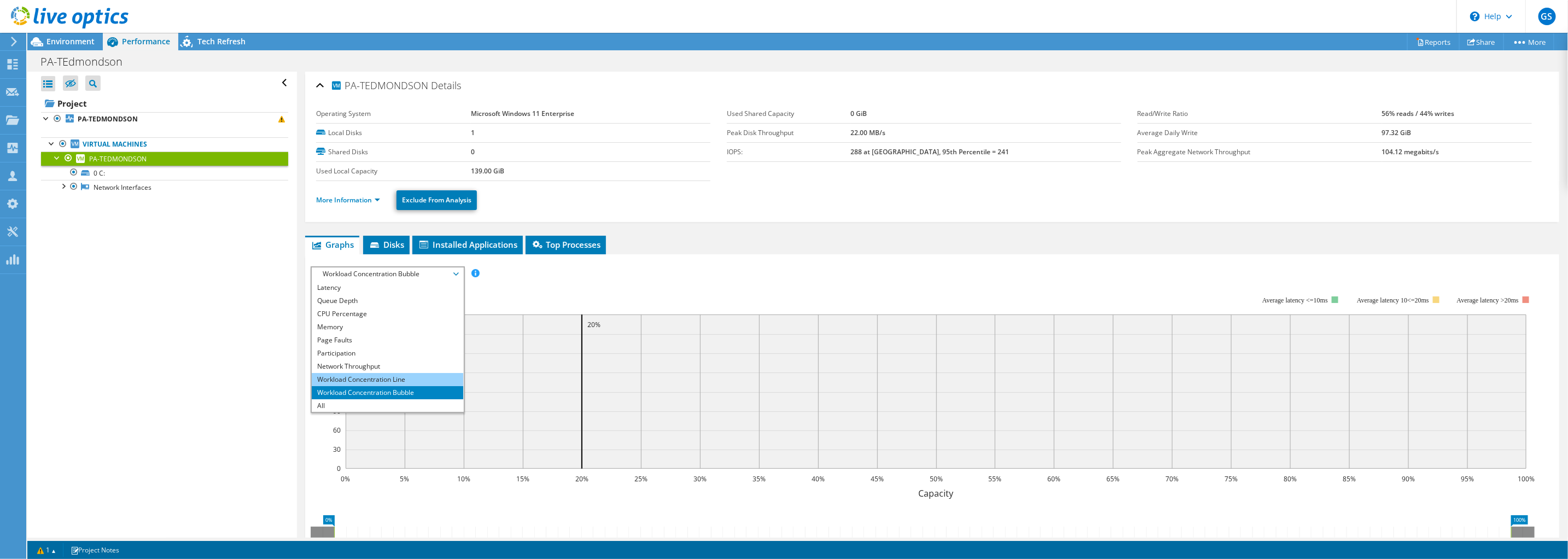
click at [352, 376] on li "Workload Concentration Line" at bounding box center [387, 380] width 152 height 13
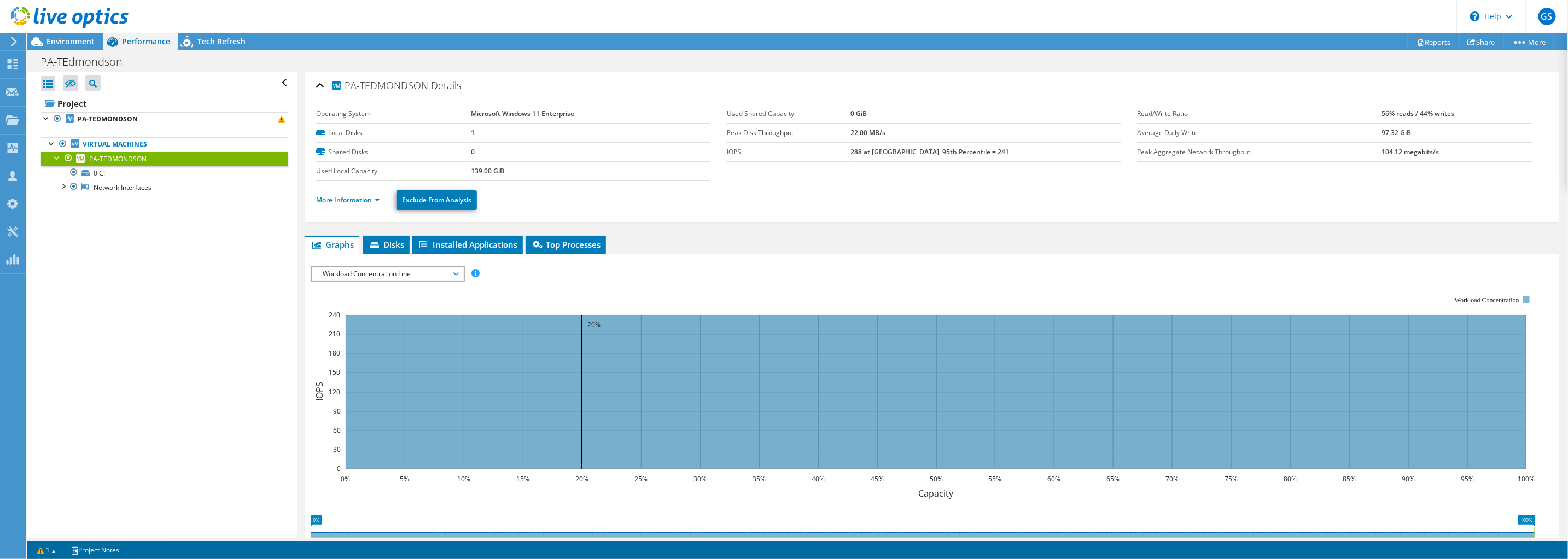
click at [454, 271] on span "Workload Concentration Line" at bounding box center [387, 274] width 141 height 13
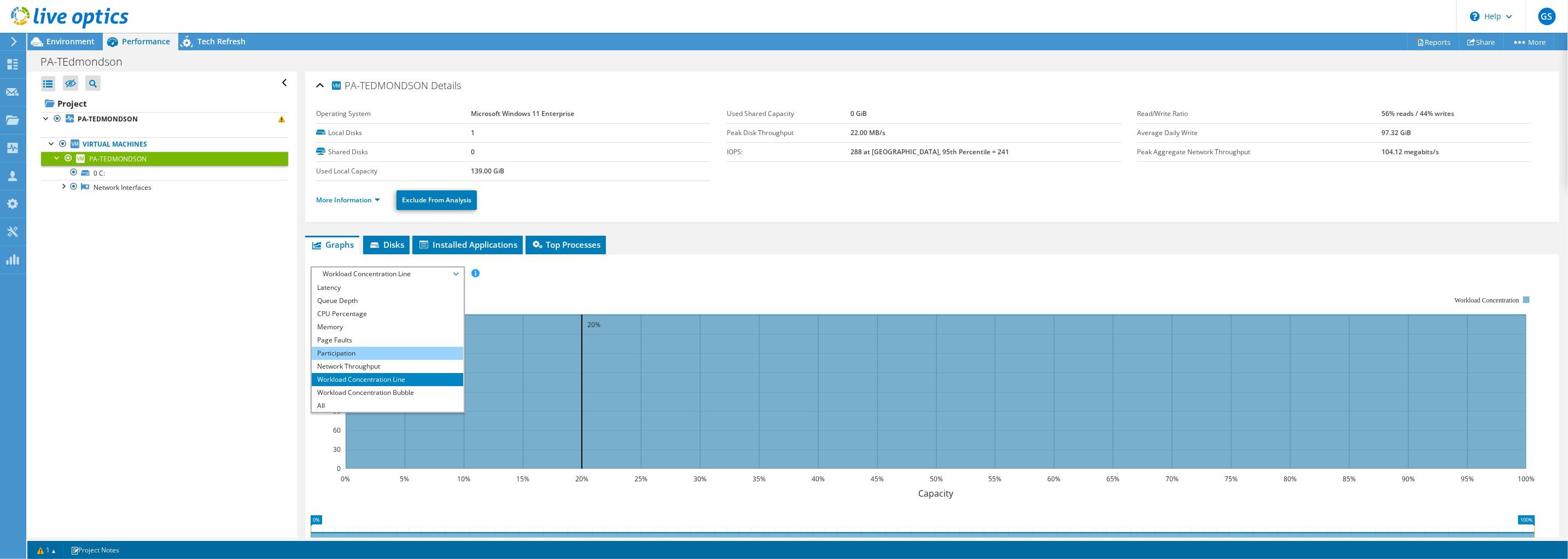
click at [355, 348] on li "Participation" at bounding box center [387, 354] width 152 height 13
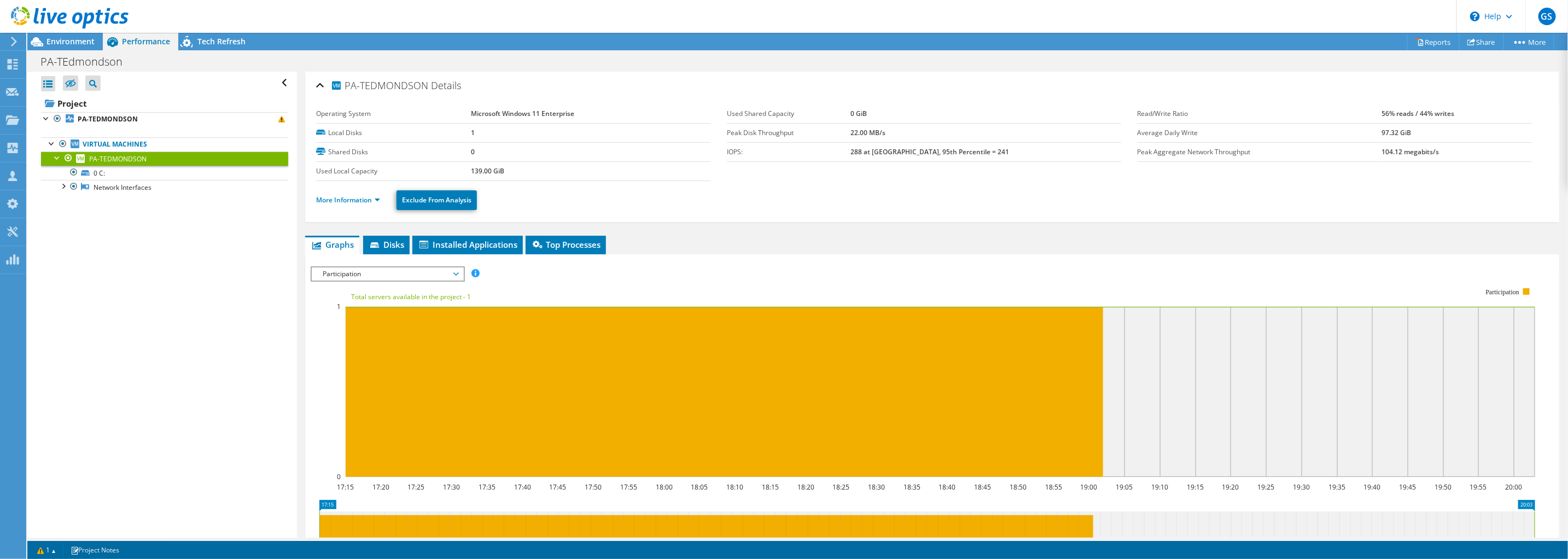
click at [433, 272] on span "Participation" at bounding box center [387, 274] width 141 height 13
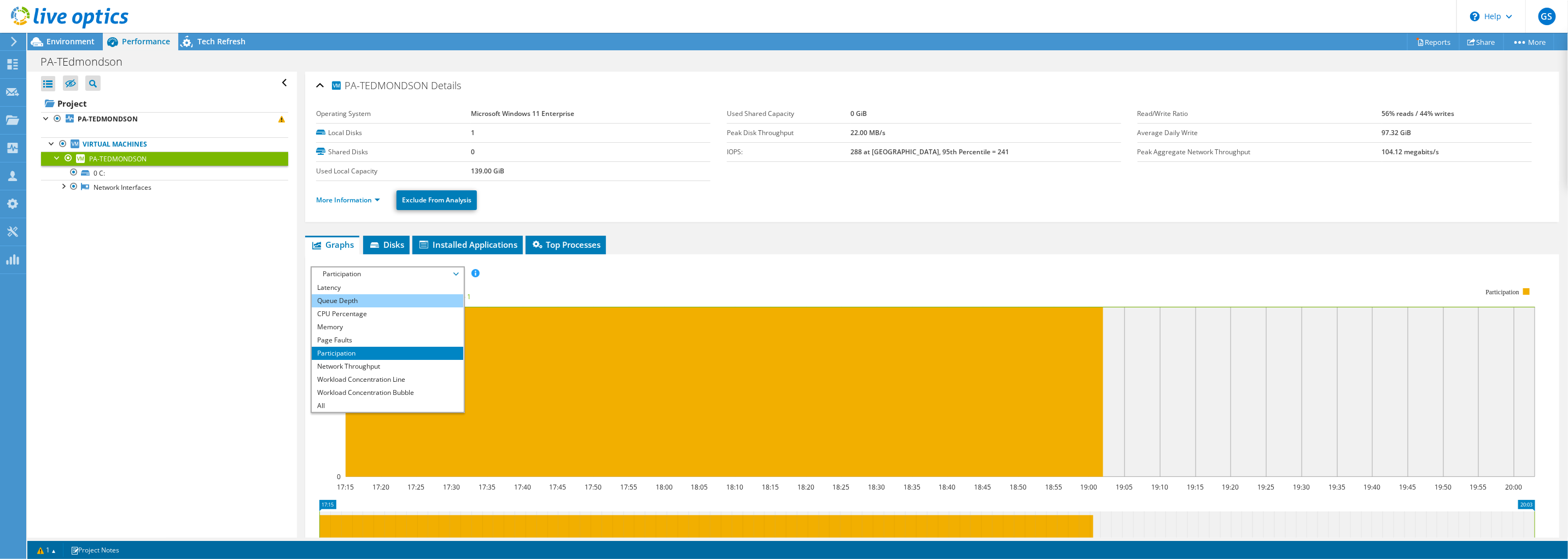
click at [346, 302] on li "Queue Depth" at bounding box center [387, 301] width 152 height 13
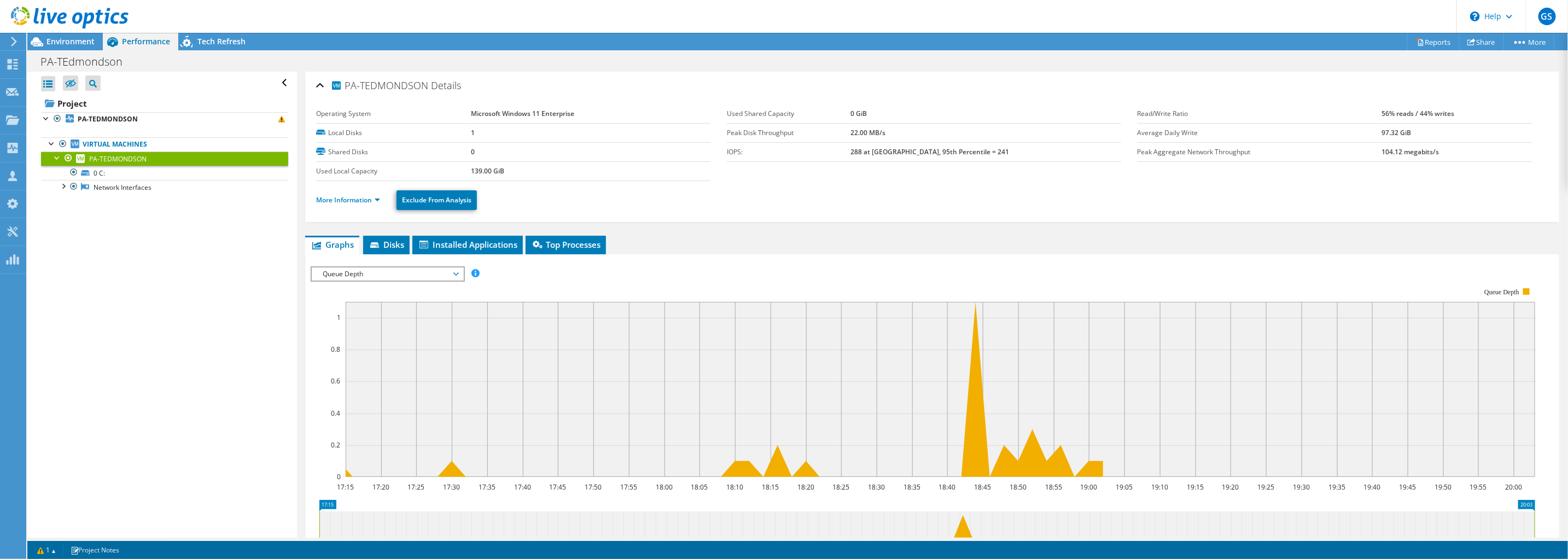
click at [610, 281] on rect at bounding box center [923, 382] width 1225 height 219
click at [1024, 61] on div "PA-TEdmondson Print" at bounding box center [797, 61] width 1541 height 20
click at [66, 38] on span "Environment" at bounding box center [70, 41] width 48 height 10
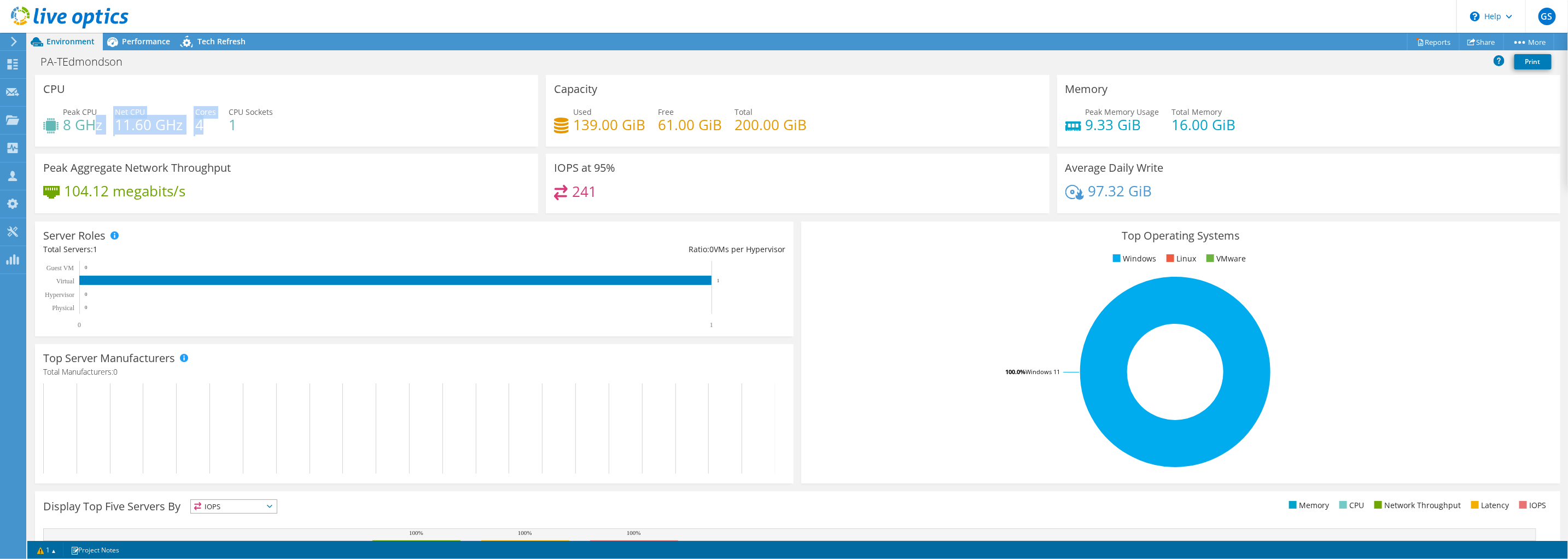
drag, startPoint x: 204, startPoint y: 124, endPoint x: 96, endPoint y: 121, distance: 108.0
click at [96, 121] on div "Peak CPU 8 GHz Net CPU 11.60 GHz Cores 4 CPU Sockets 1" at bounding box center [287, 124] width 487 height 35
drag, startPoint x: 96, startPoint y: 121, endPoint x: 126, endPoint y: 125, distance: 30.3
click at [126, 125] on h4 "11.60 GHz" at bounding box center [149, 125] width 68 height 12
click at [110, 125] on div "Peak CPU 8 GHz Net CPU 11.60 GHz Cores 4 CPU Sockets 1" at bounding box center [287, 124] width 487 height 35
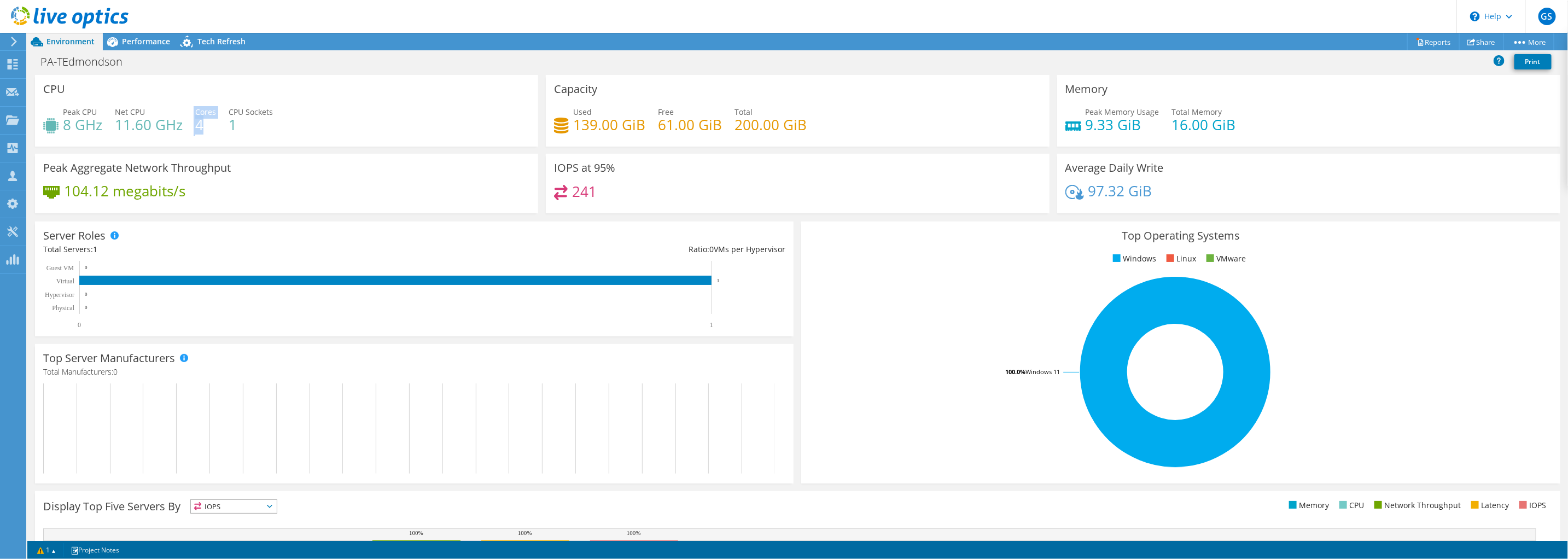
drag, startPoint x: 206, startPoint y: 125, endPoint x: 191, endPoint y: 127, distance: 15.1
click at [191, 127] on div "Peak CPU 8 GHz Net CPU 11.60 GHz Cores 4 CPU Sockets 1" at bounding box center [287, 124] width 487 height 35
click at [192, 126] on div "Peak CPU 8 GHz Net CPU 11.60 GHz Cores 4 CPU Sockets 1" at bounding box center [287, 124] width 487 height 35
click at [195, 121] on h4 "4" at bounding box center [206, 125] width 21 height 12
click at [202, 123] on h4 "4" at bounding box center [206, 125] width 21 height 12
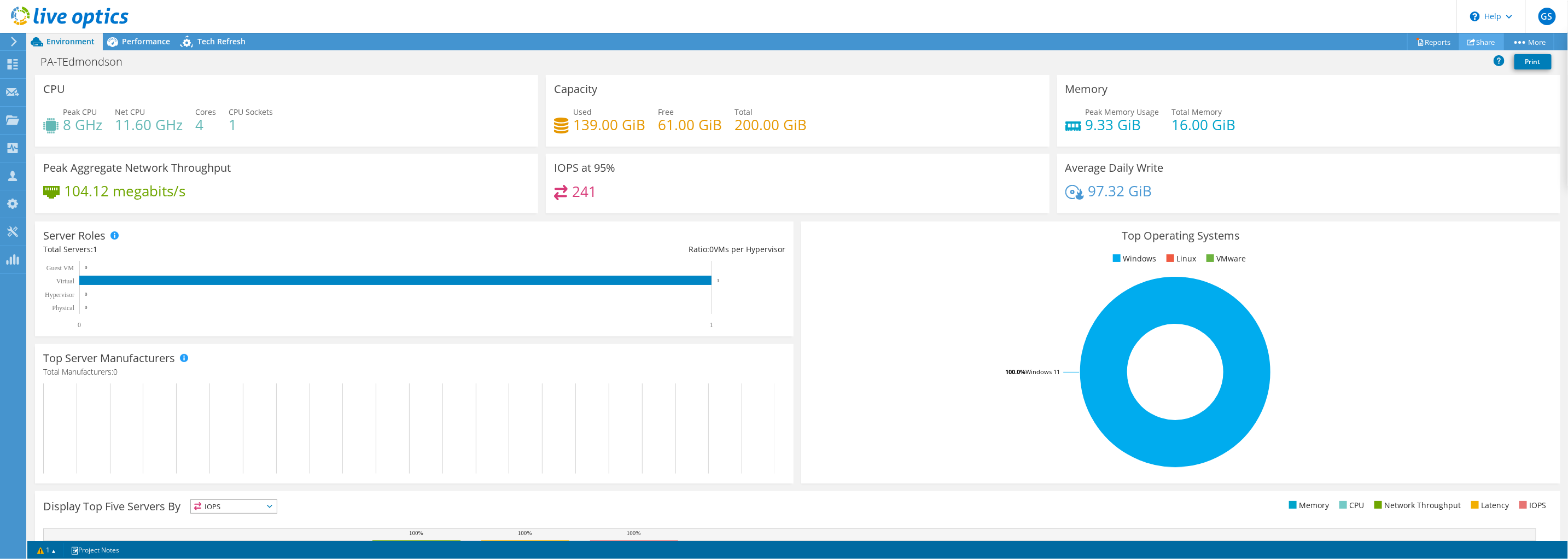
click at [1479, 41] on link "Share" at bounding box center [1482, 42] width 45 height 17
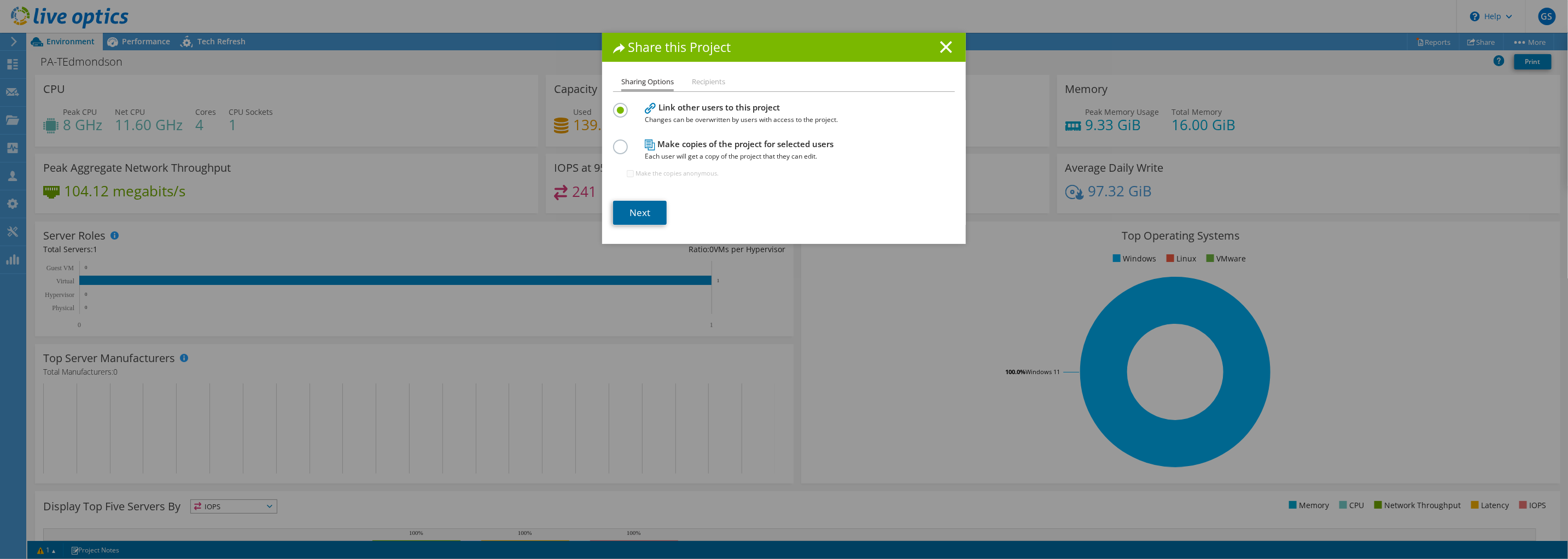
click at [640, 209] on link "Next" at bounding box center [640, 213] width 54 height 24
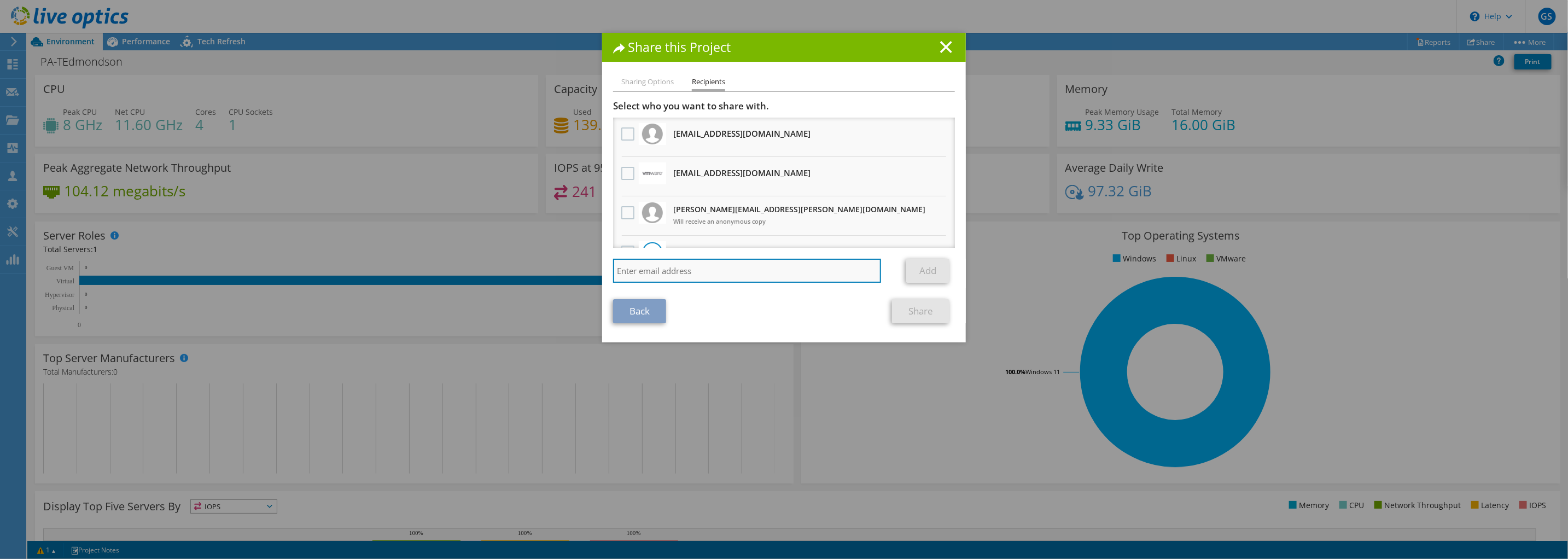
click at [696, 273] on input "search" at bounding box center [747, 271] width 268 height 24
type input "chris haight"
drag, startPoint x: 696, startPoint y: 273, endPoint x: 459, endPoint y: 256, distance: 237.6
click at [460, 256] on div "Share this Project Sharing Options Recipients Link other users to this project …" at bounding box center [784, 280] width 1568 height 493
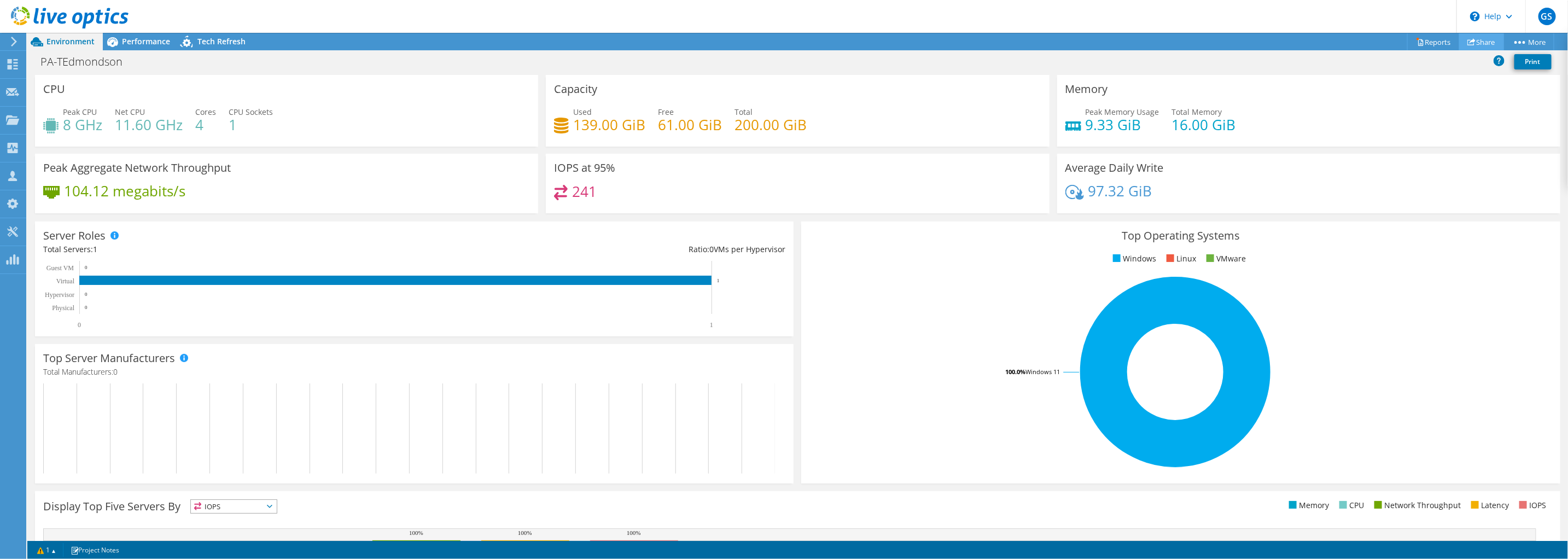
click at [1478, 40] on link "Share" at bounding box center [1482, 42] width 45 height 17
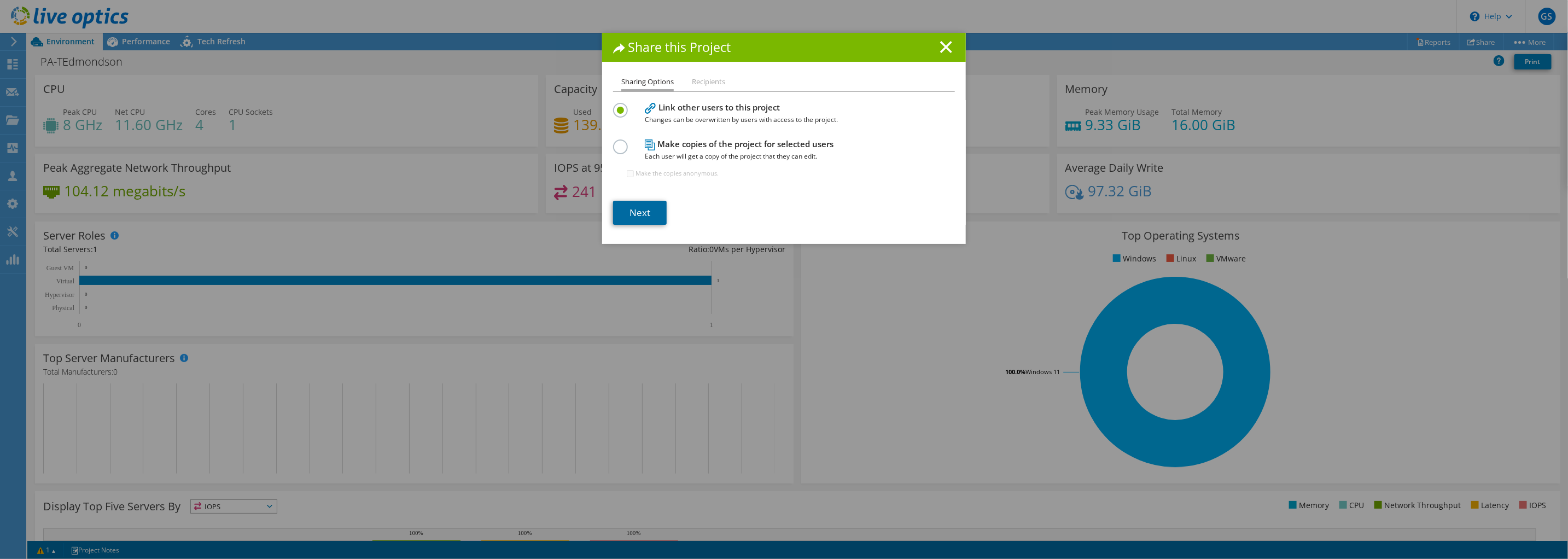
click at [640, 213] on link "Next" at bounding box center [640, 213] width 54 height 24
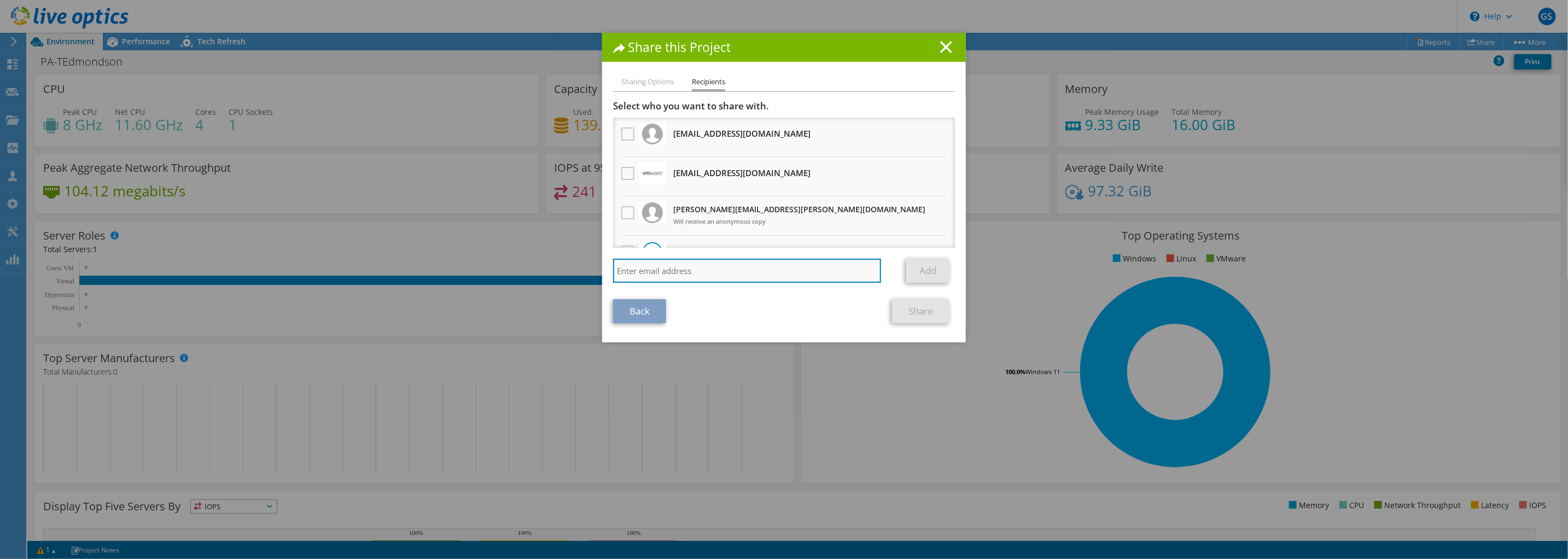
click at [681, 272] on input "search" at bounding box center [747, 271] width 268 height 24
paste input "Behzad"
type input "Behzad"
drag, startPoint x: 708, startPoint y: 269, endPoint x: 465, endPoint y: 272, distance: 243.0
click at [467, 272] on div "Share this Project Sharing Options Recipients Link other users to this project …" at bounding box center [784, 280] width 1568 height 493
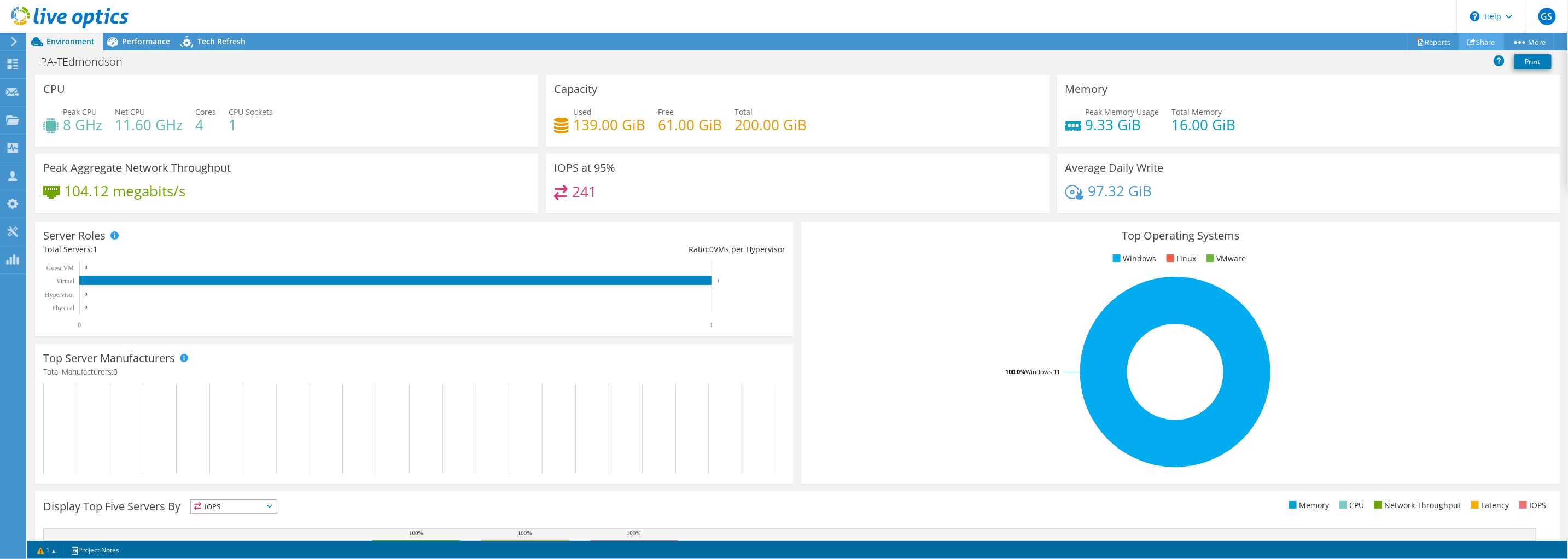
click at [1474, 42] on link "Share" at bounding box center [1482, 42] width 45 height 17
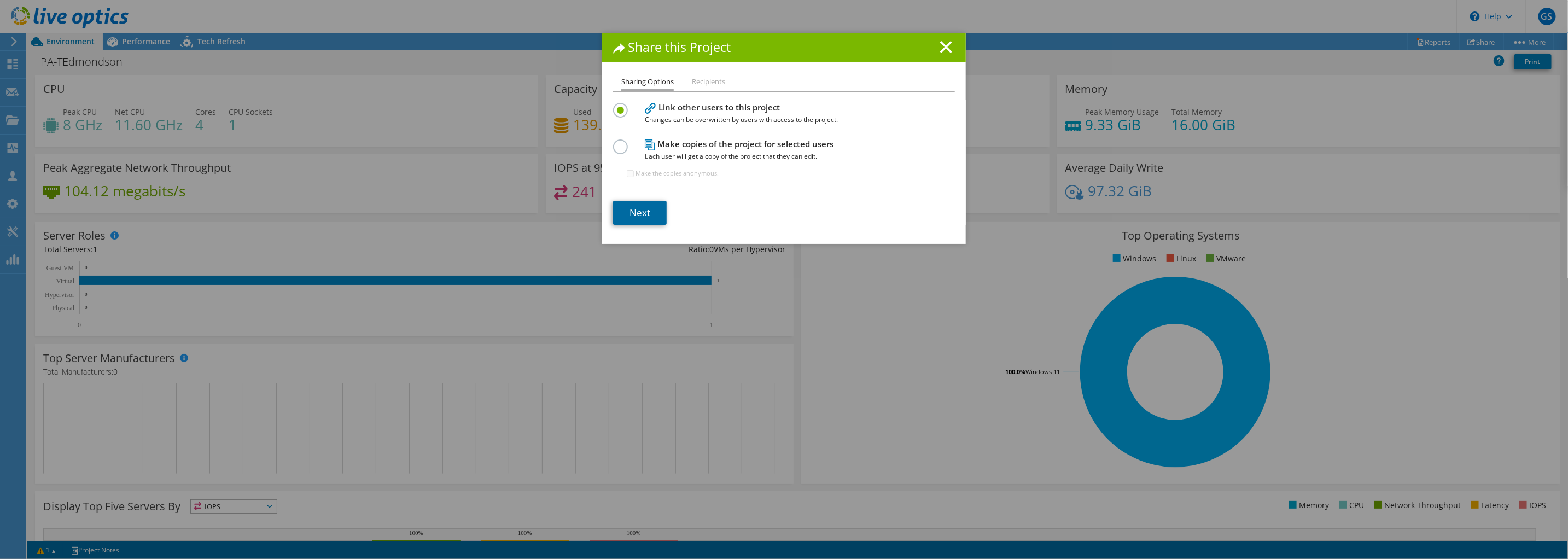
click at [644, 212] on link "Next" at bounding box center [640, 213] width 54 height 24
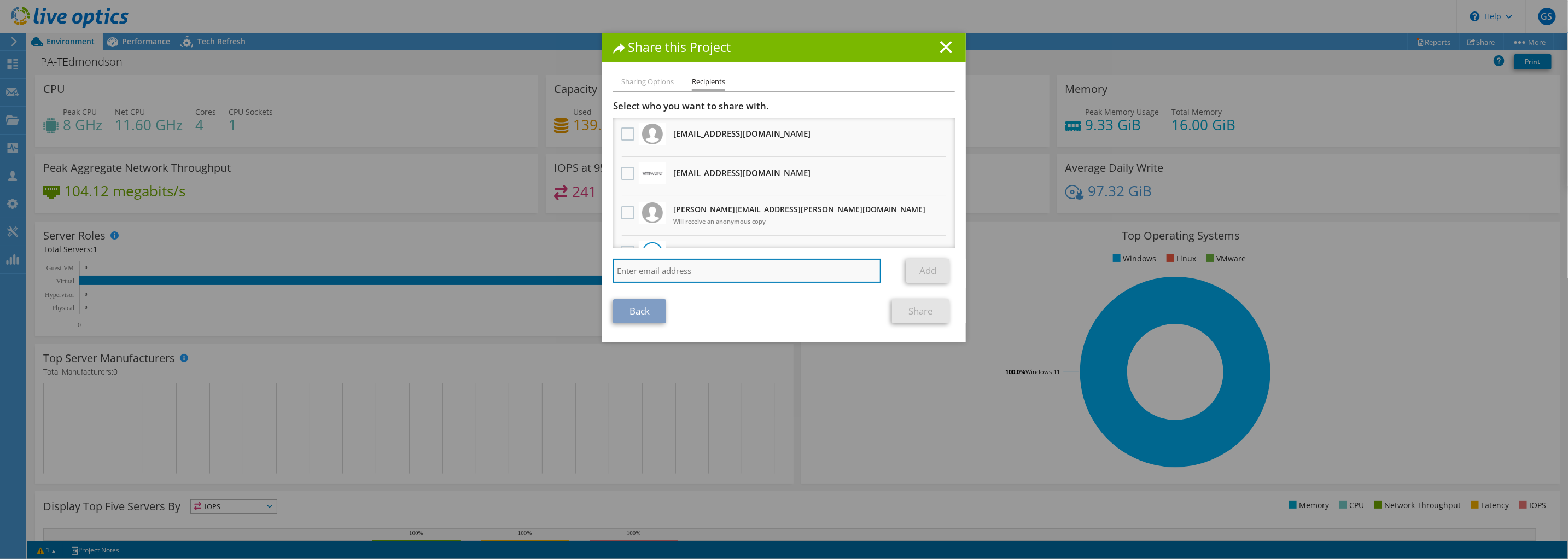
click at [679, 267] on input "search" at bounding box center [747, 271] width 268 height 24
paste input "chris.haight@cdw.ca"
type input "chris.haight@cdw.ca"
click at [925, 276] on link "Add" at bounding box center [928, 271] width 43 height 24
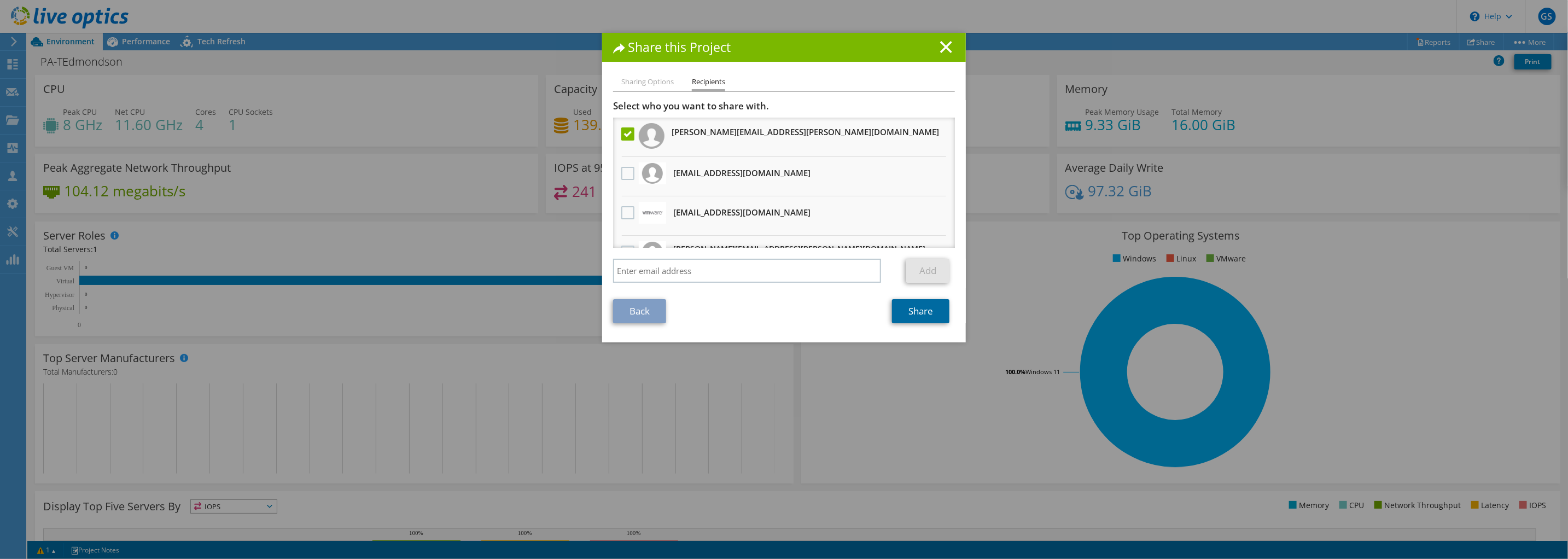
click at [926, 315] on link "Share" at bounding box center [920, 311] width 57 height 24
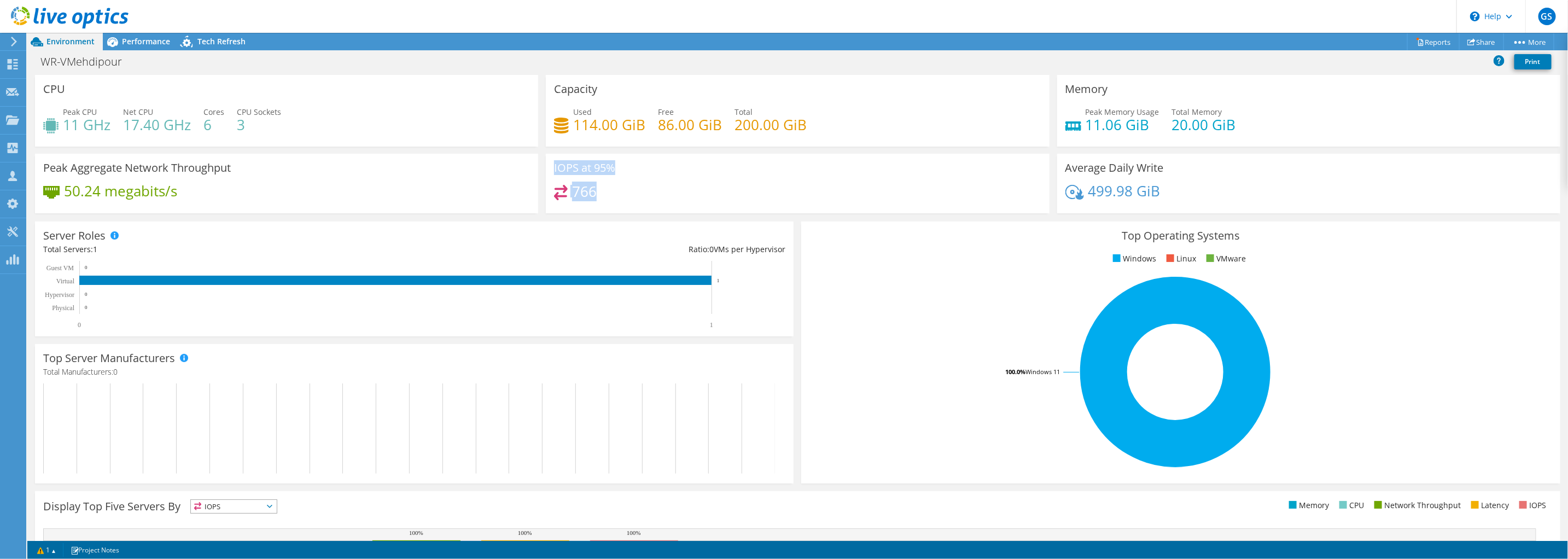
drag, startPoint x: 605, startPoint y: 192, endPoint x: 549, endPoint y: 159, distance: 65.0
click at [548, 160] on div "IOPS at 95% 766" at bounding box center [797, 183] width 503 height 60
click at [150, 43] on span "Performance" at bounding box center [145, 41] width 48 height 10
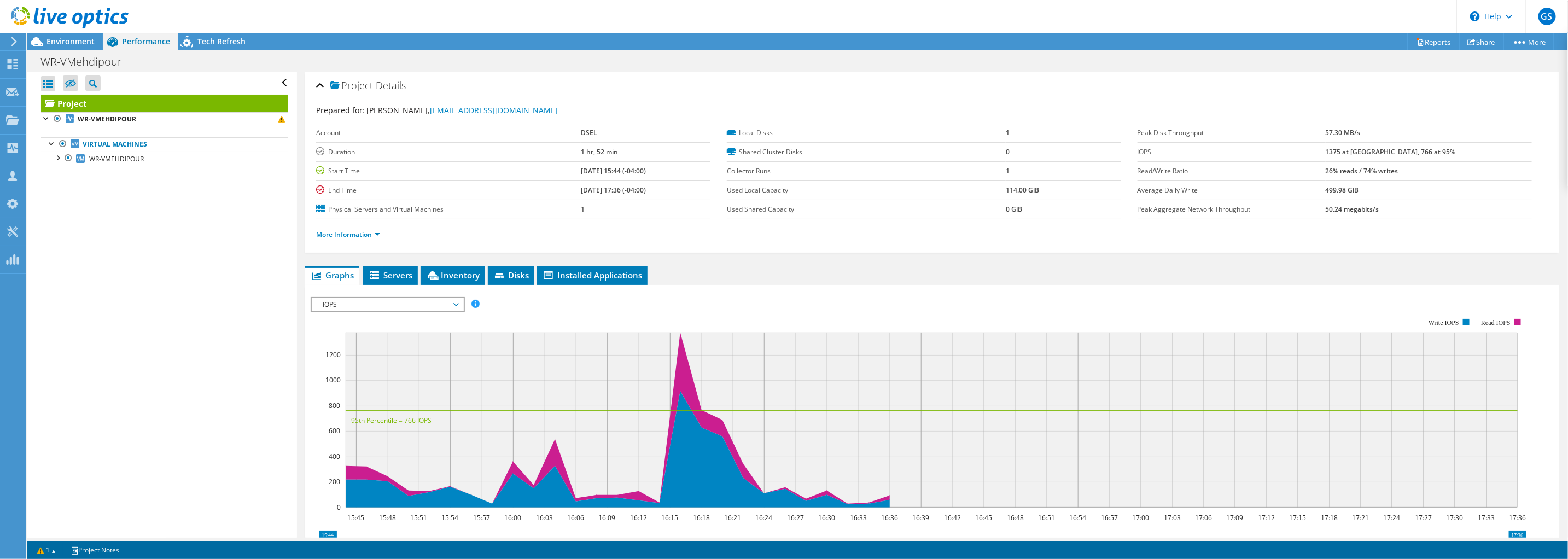
click at [402, 304] on span "IOPS" at bounding box center [387, 305] width 141 height 13
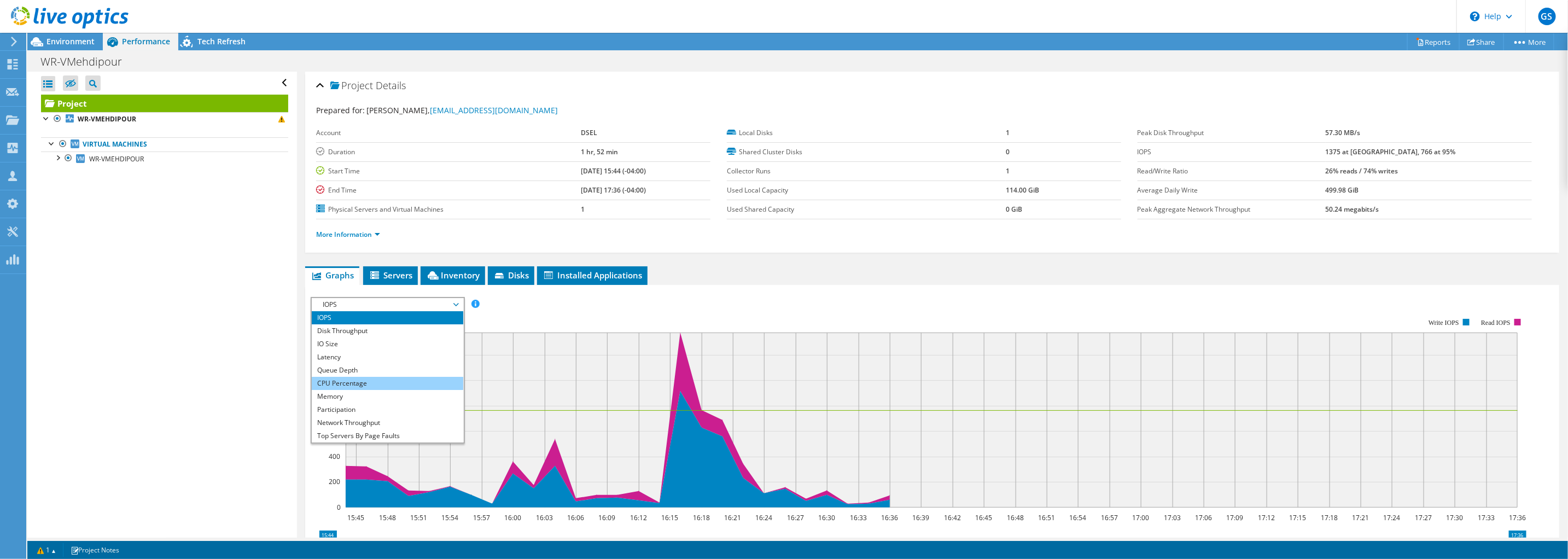
click at [348, 385] on li "CPU Percentage" at bounding box center [387, 384] width 152 height 13
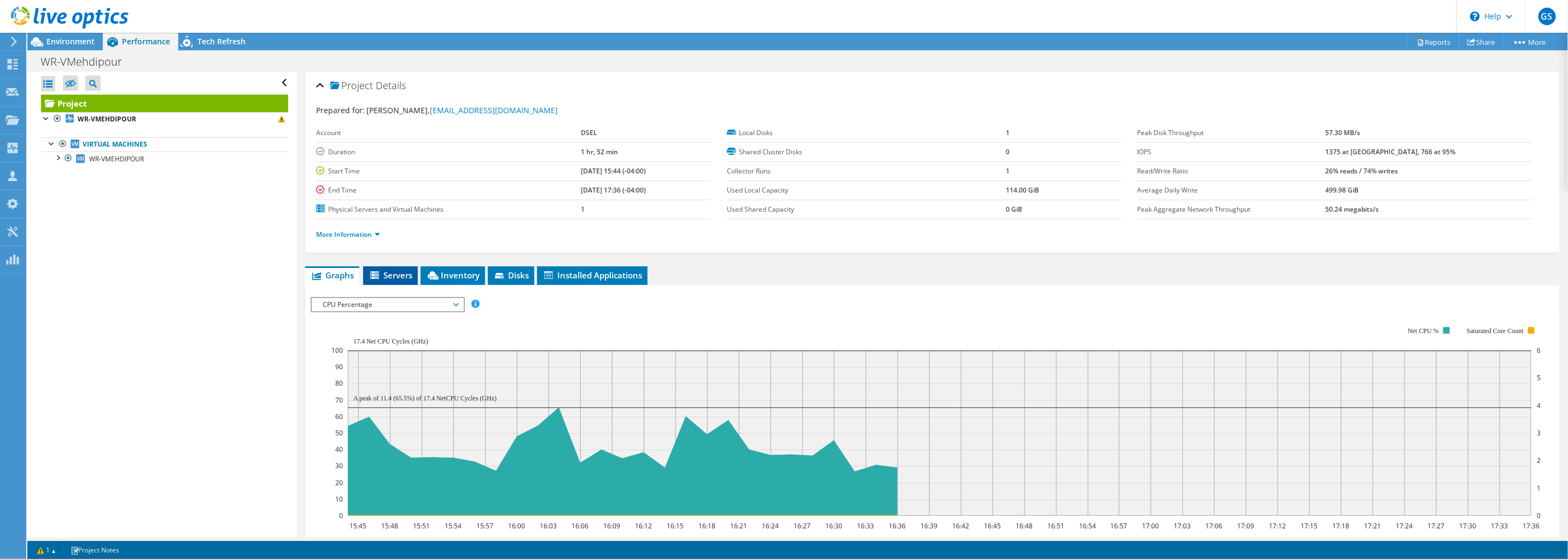
click at [397, 276] on span "Servers" at bounding box center [391, 275] width 44 height 11
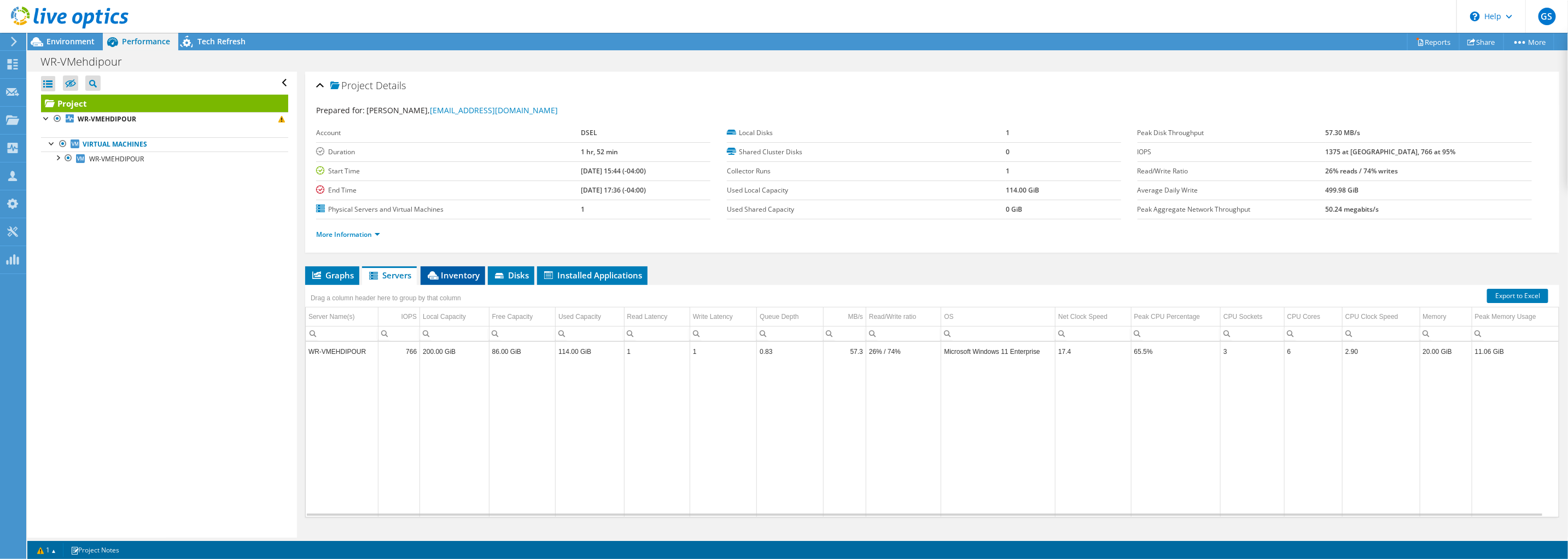
click at [460, 280] on li "Inventory" at bounding box center [453, 276] width 65 height 19
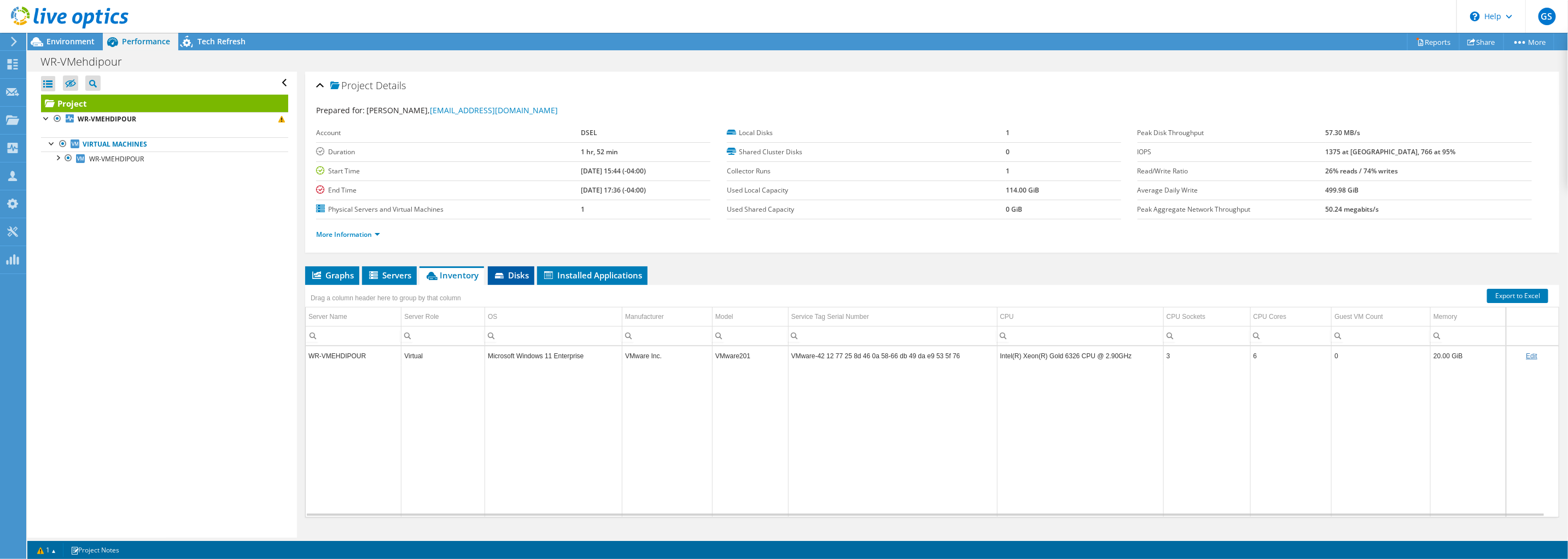
click at [509, 273] on span "Disks" at bounding box center [511, 275] width 35 height 11
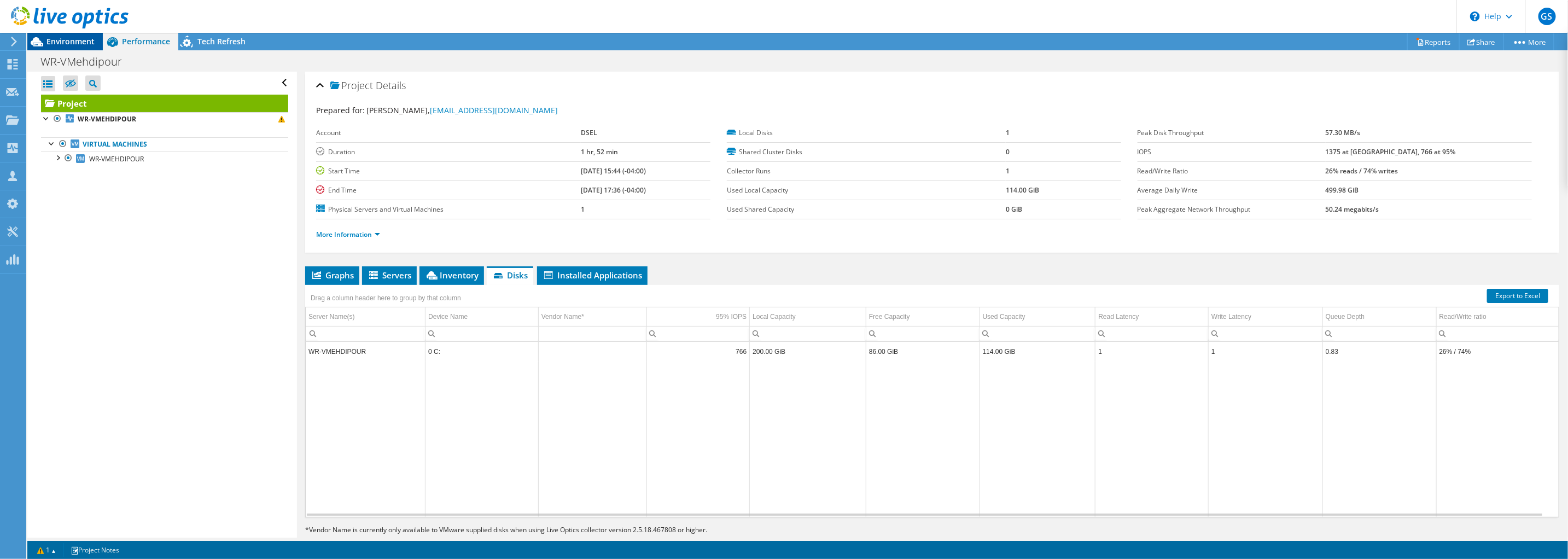
click at [77, 40] on span "Environment" at bounding box center [70, 41] width 48 height 10
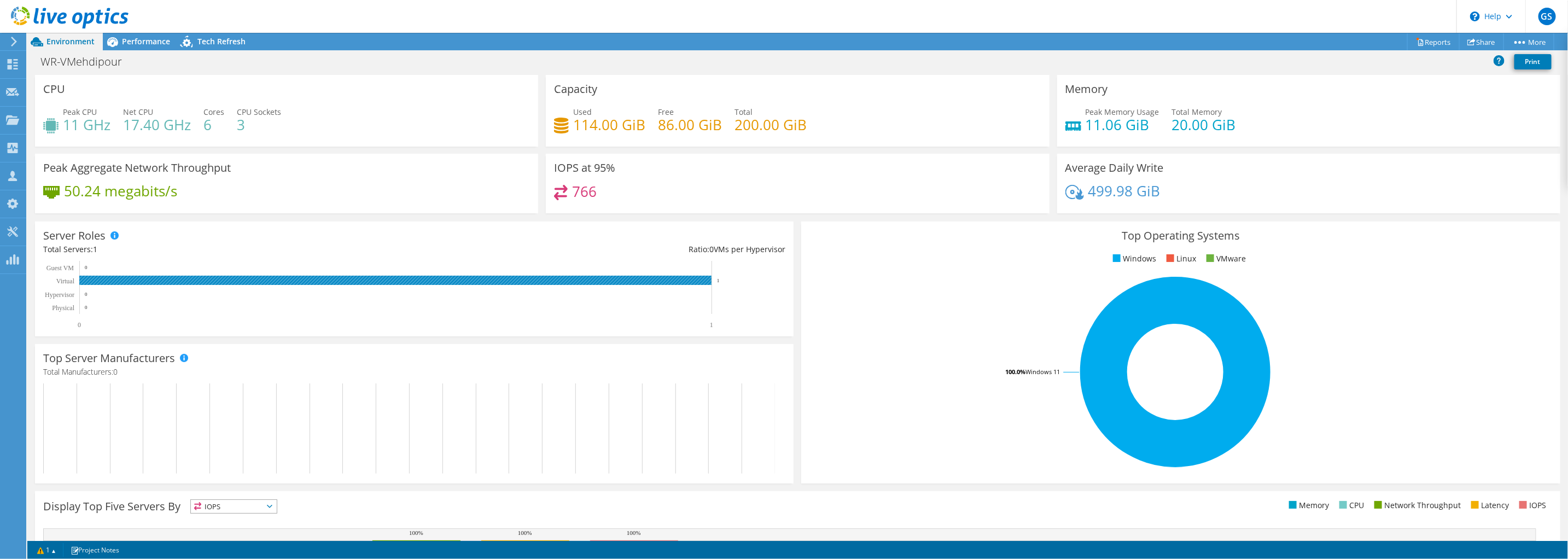
scroll to position [171, 0]
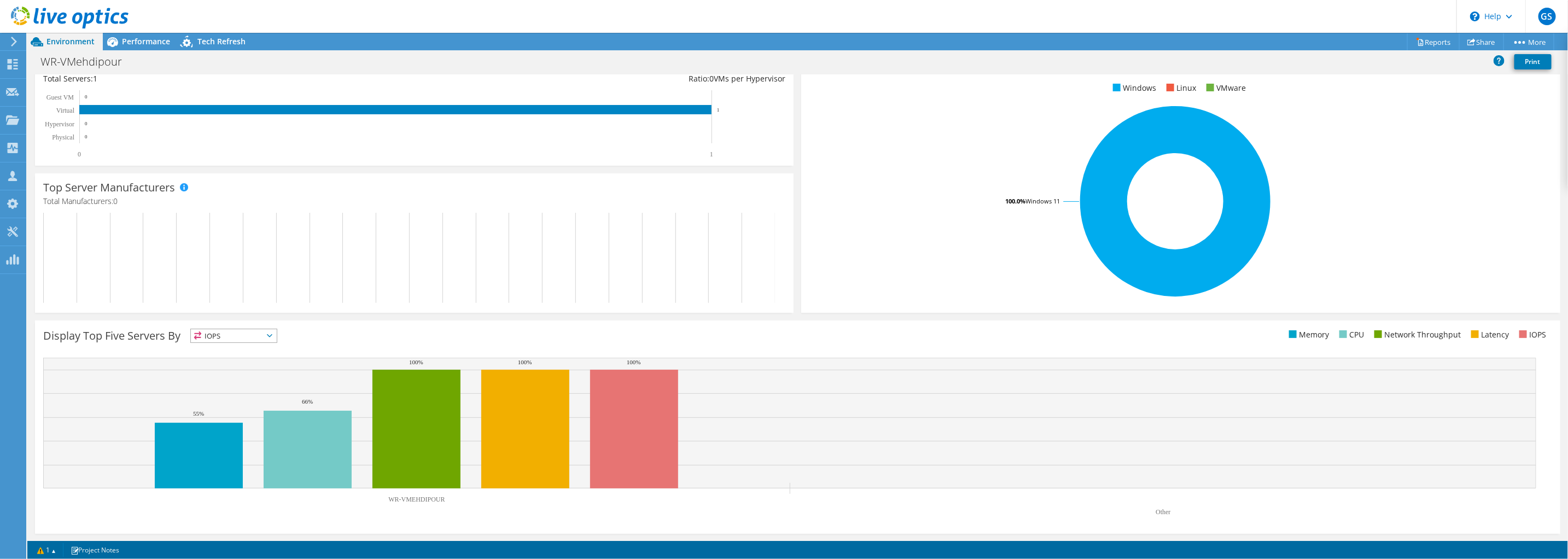
click at [264, 337] on span "IOPS" at bounding box center [234, 336] width 86 height 13
click at [233, 379] on li "CPU" at bounding box center [234, 381] width 86 height 15
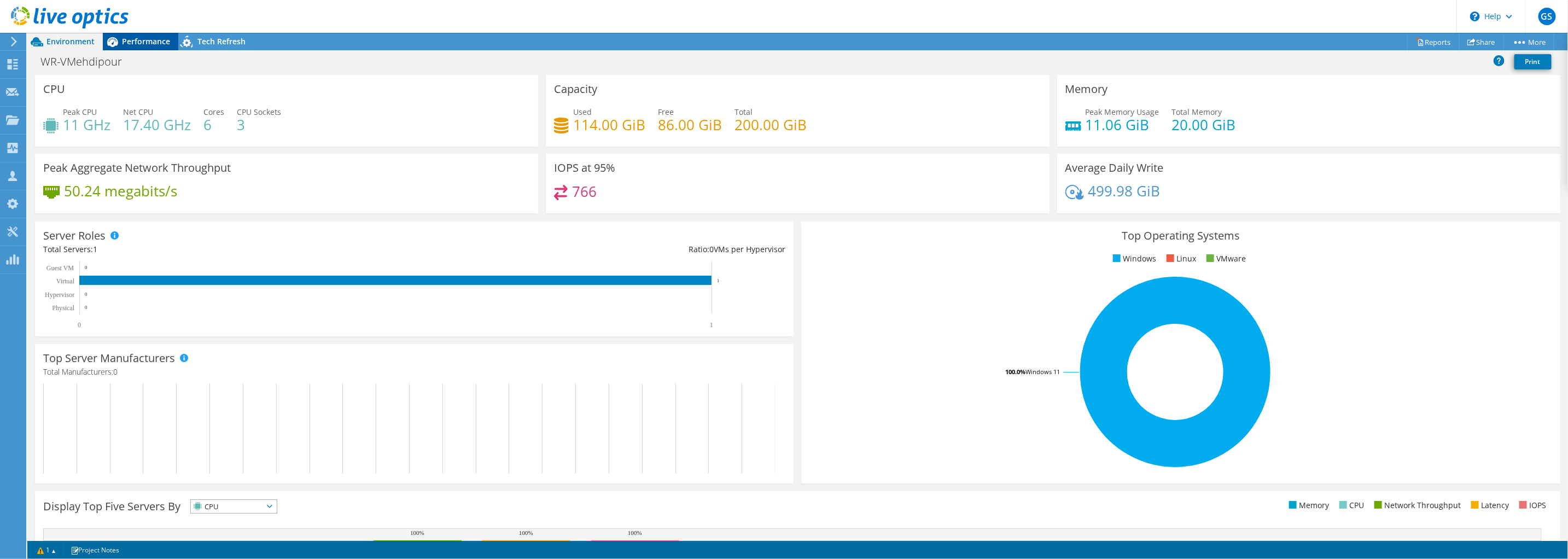
click at [147, 40] on span "Performance" at bounding box center [145, 41] width 48 height 10
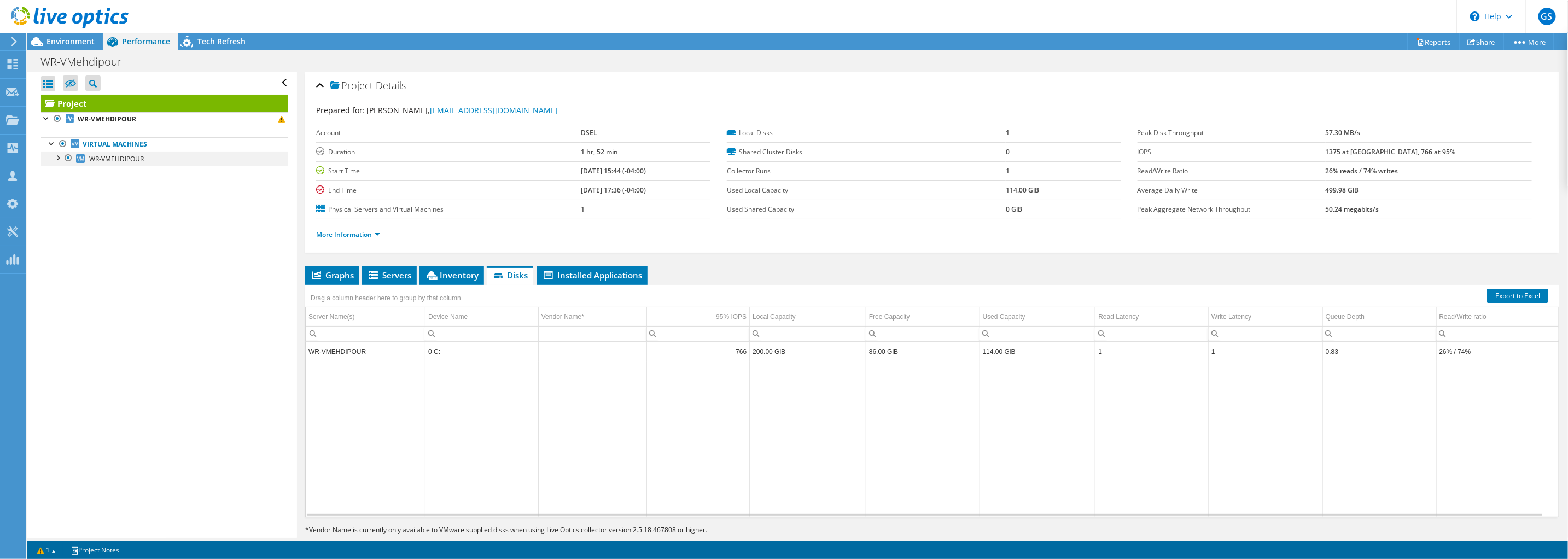
click at [57, 156] on div at bounding box center [57, 157] width 11 height 11
click at [110, 173] on link "0 C:" at bounding box center [164, 172] width 247 height 14
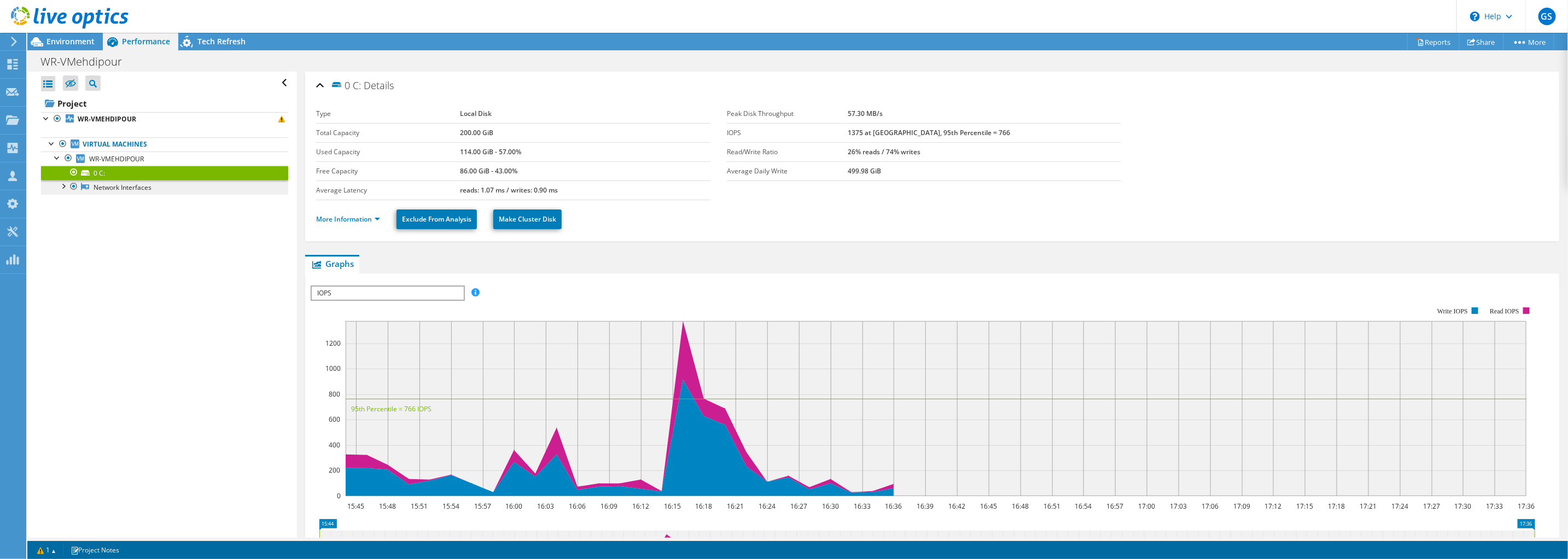
click at [128, 186] on link "Network Interfaces" at bounding box center [164, 187] width 247 height 14
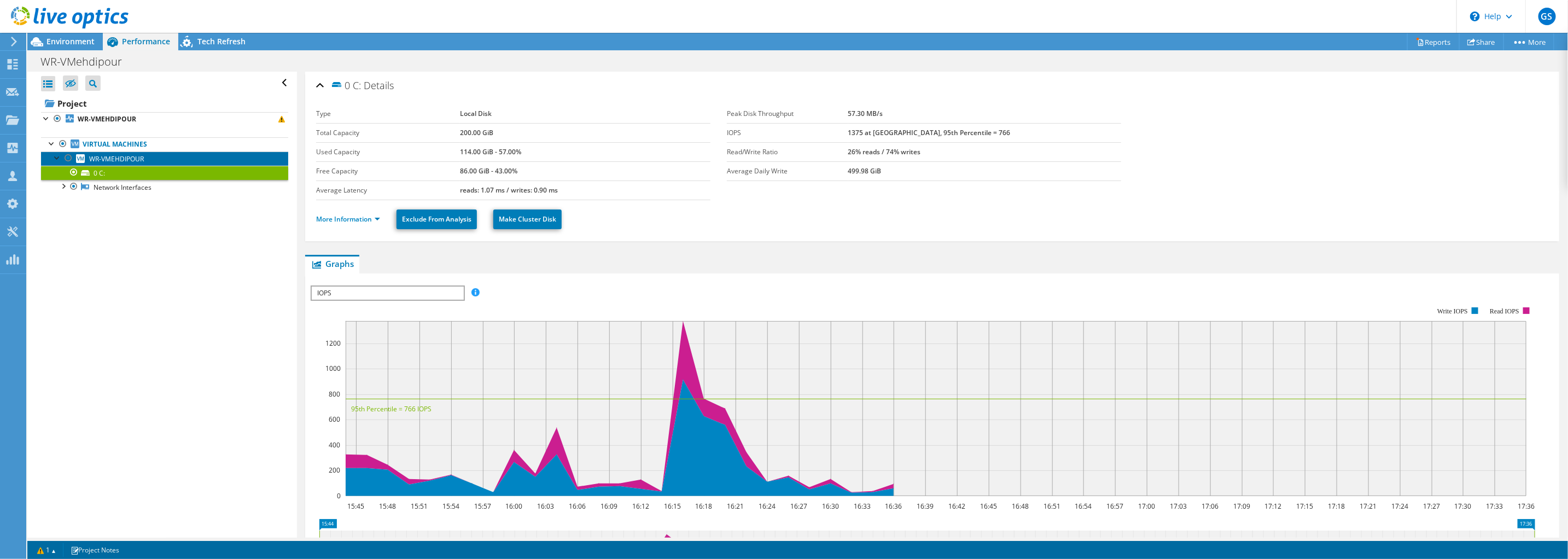
click at [105, 159] on span "WR-VMEHDIPOUR" at bounding box center [116, 158] width 55 height 9
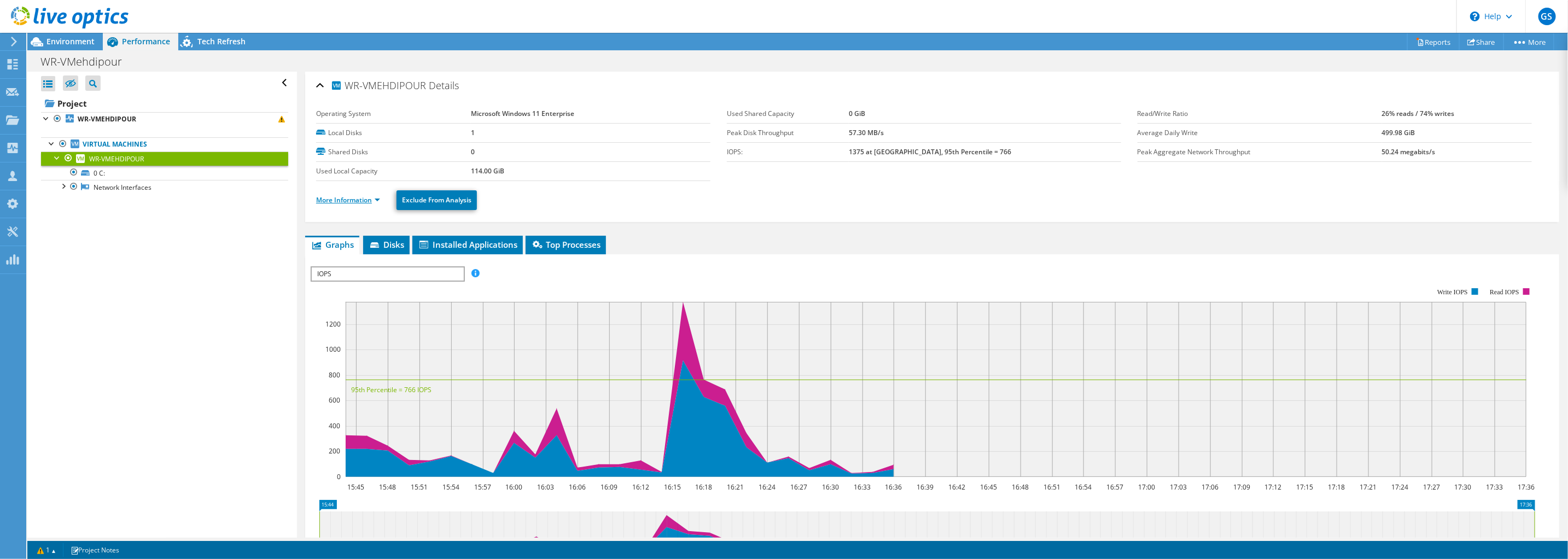
click at [359, 200] on link "More Information" at bounding box center [348, 200] width 64 height 9
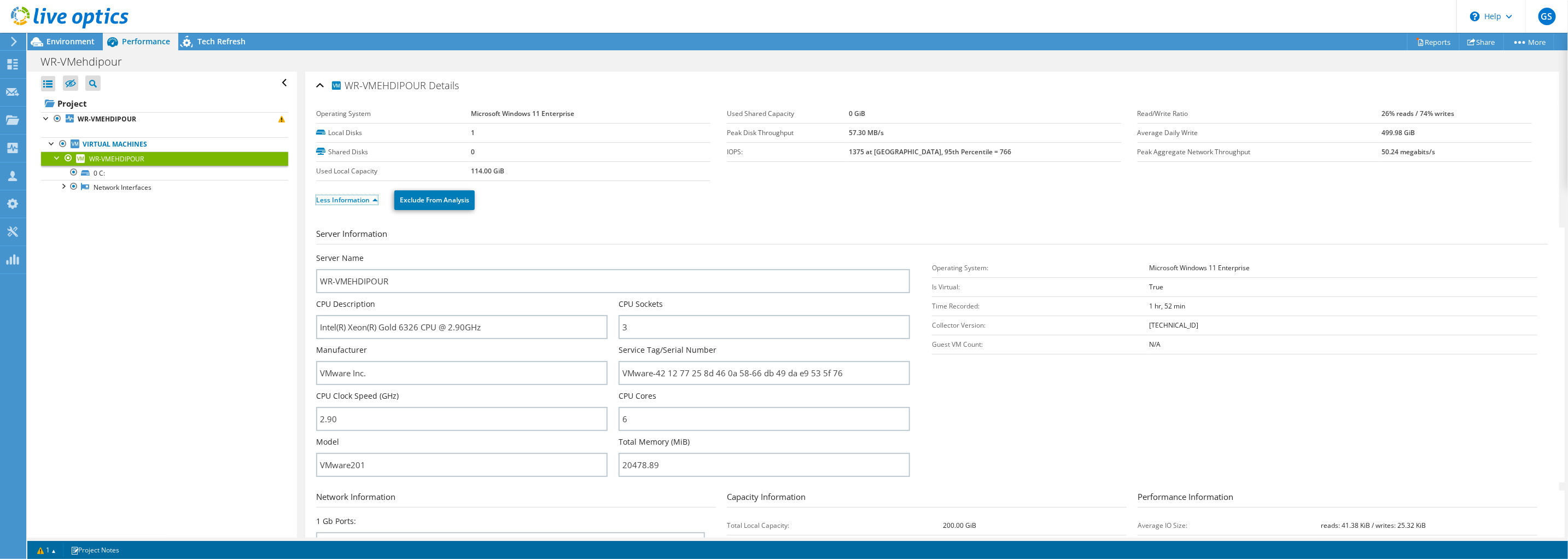
scroll to position [273, 0]
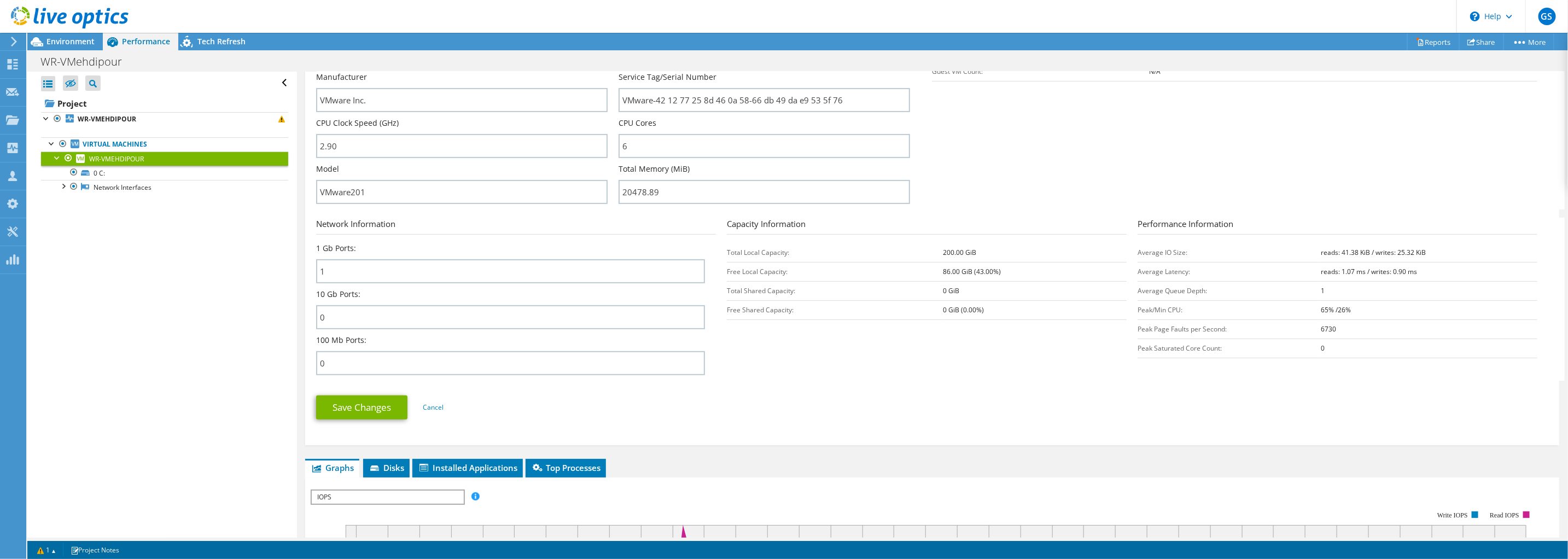
drag, startPoint x: 1345, startPoint y: 306, endPoint x: 1311, endPoint y: 310, distance: 34.2
click at [1311, 310] on tr "Peak/Min CPU: 65% /26%" at bounding box center [1337, 309] width 400 height 19
drag, startPoint x: 1311, startPoint y: 309, endPoint x: 1321, endPoint y: 306, distance: 10.4
click at [1321, 308] on b "65% /26%" at bounding box center [1335, 309] width 30 height 9
click at [1328, 312] on td "65% /26%" at bounding box center [1429, 309] width 216 height 19
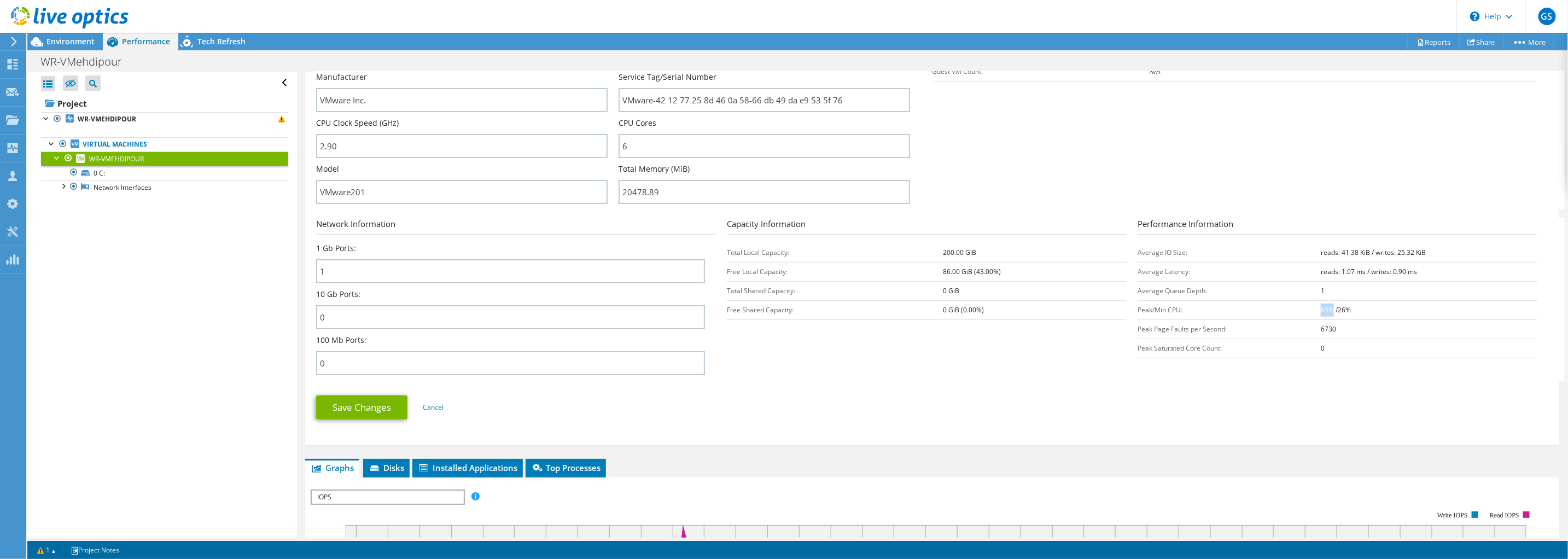
drag, startPoint x: 1313, startPoint y: 305, endPoint x: 1326, endPoint y: 304, distance: 13.0
click at [1326, 305] on b "65% /26%" at bounding box center [1335, 309] width 30 height 9
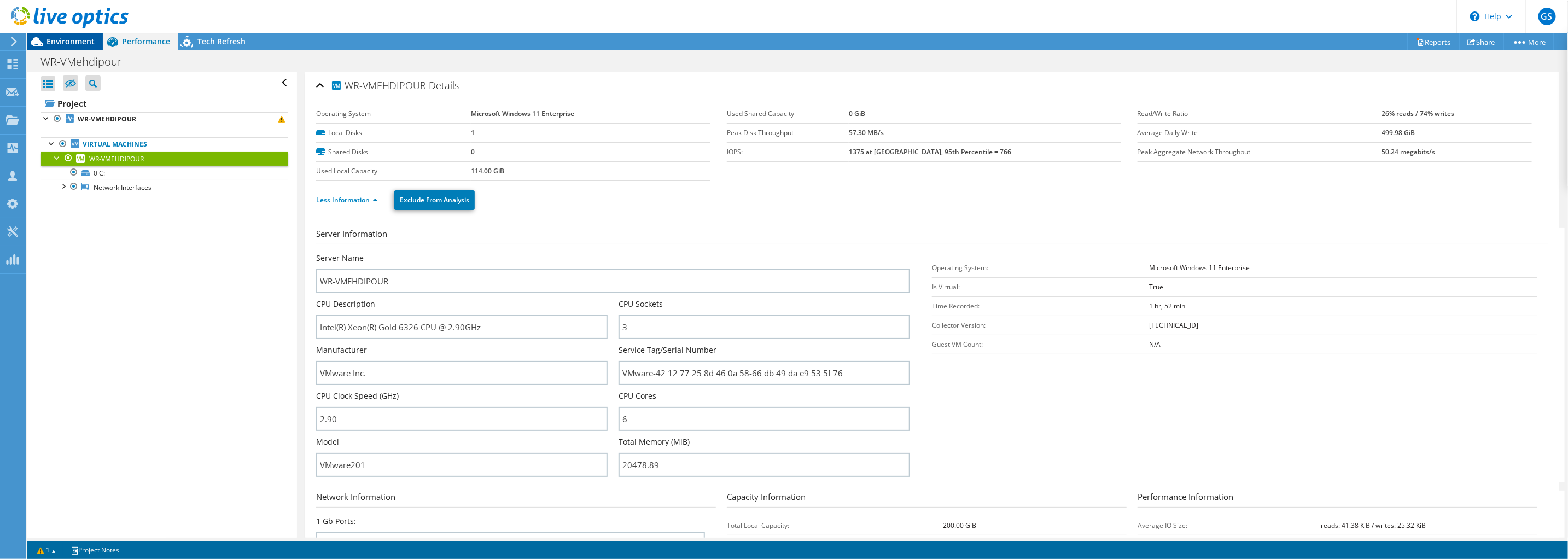
click at [57, 40] on span "Environment" at bounding box center [70, 41] width 48 height 10
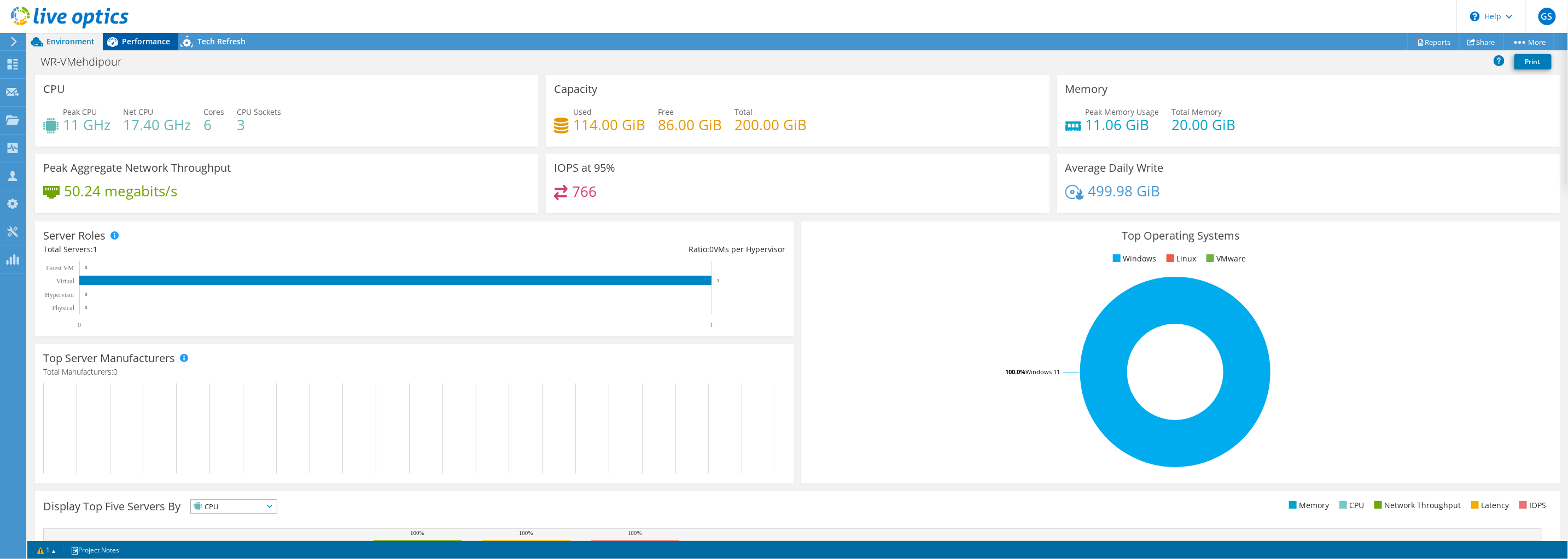
click at [137, 43] on span "Performance" at bounding box center [145, 41] width 48 height 10
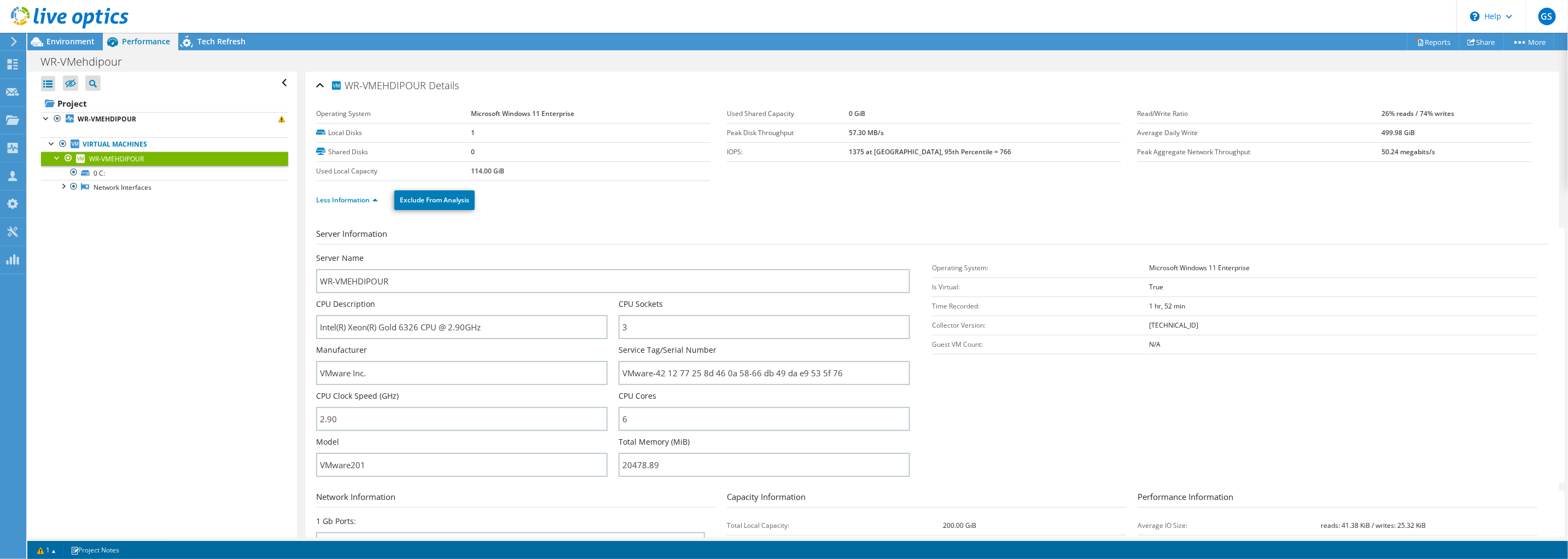
scroll to position [273, 0]
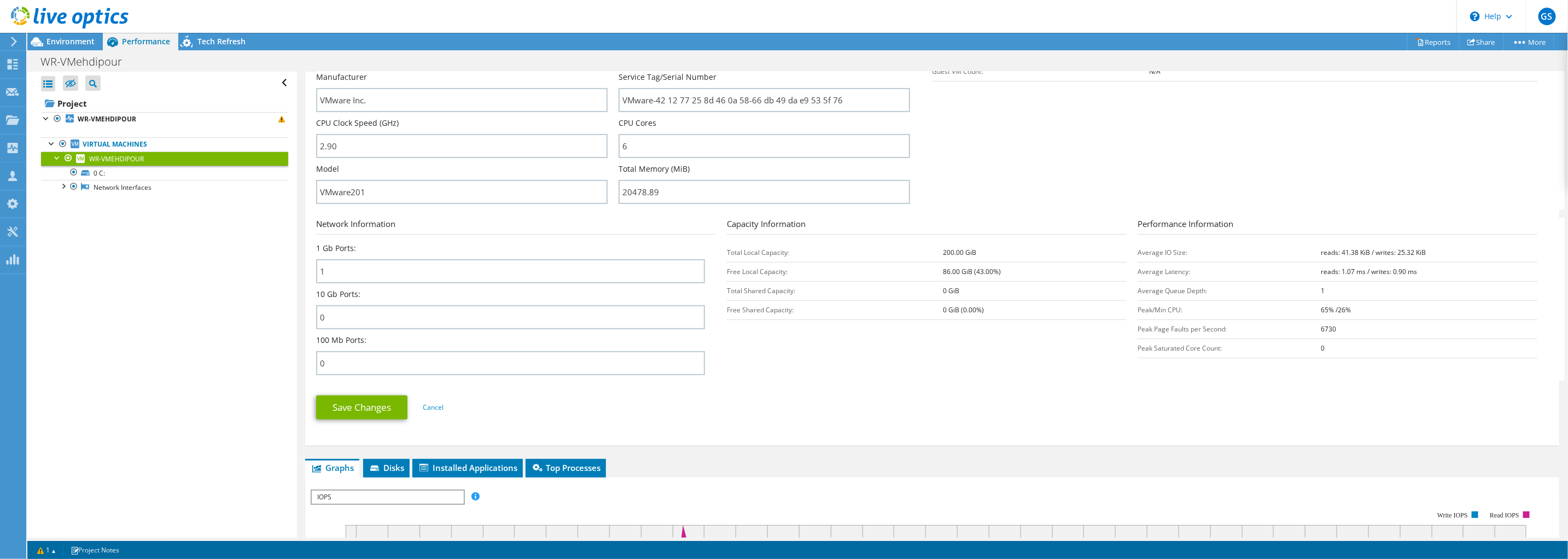
drag, startPoint x: 1348, startPoint y: 308, endPoint x: 1306, endPoint y: 307, distance: 42.0
click at [1306, 307] on tr "Peak/Min CPU: 65% /26%" at bounding box center [1337, 309] width 400 height 19
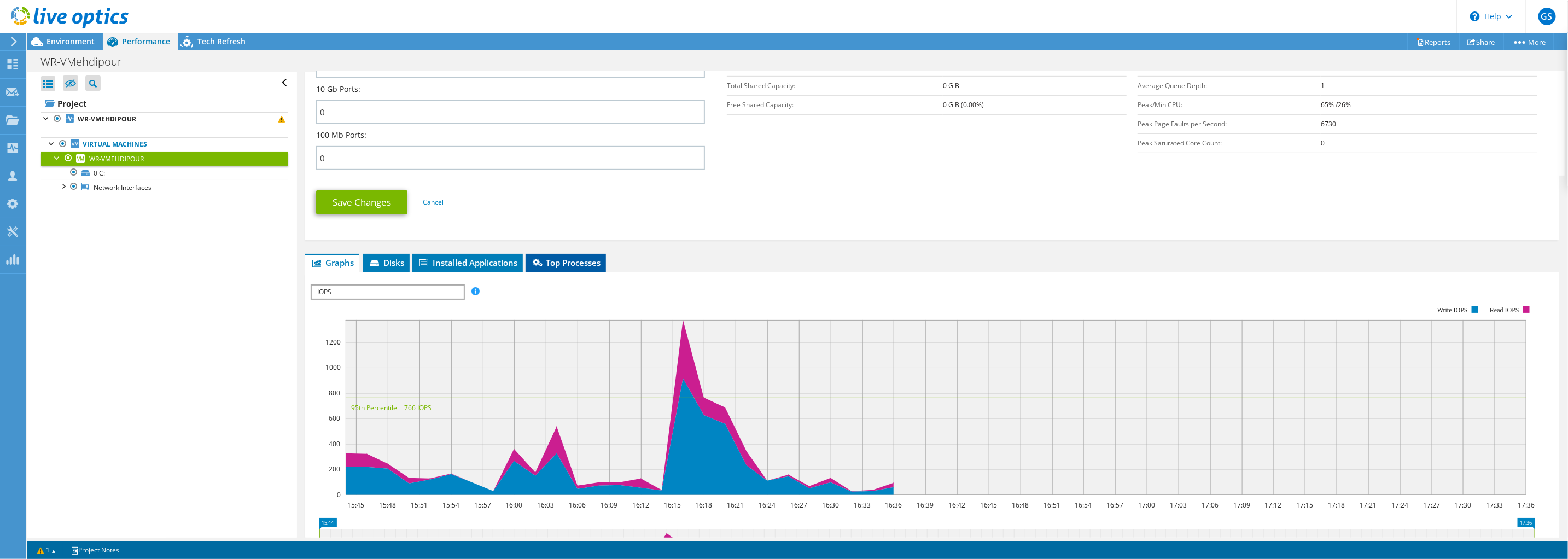
click at [566, 258] on span "Top Processes" at bounding box center [565, 262] width 69 height 11
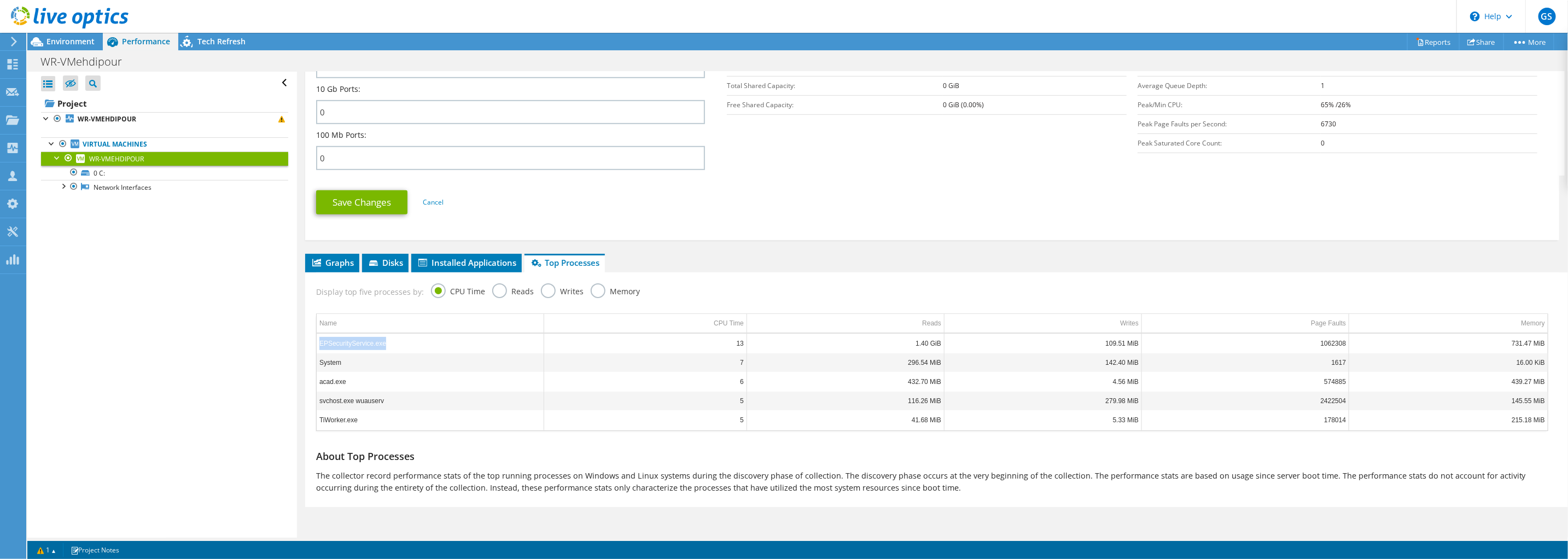
drag, startPoint x: 391, startPoint y: 339, endPoint x: 308, endPoint y: 338, distance: 83.0
click at [308, 338] on section "Display top five processes by: CPU Time Reads Writes Memory Name CPU Time Reads…" at bounding box center [932, 390] width 1254 height 235
click at [321, 342] on td "EPSecurityService.exe" at bounding box center [430, 343] width 227 height 19
drag, startPoint x: 321, startPoint y: 342, endPoint x: 398, endPoint y: 343, distance: 77.0
click at [398, 343] on td "EPSecurityService.exe" at bounding box center [430, 343] width 227 height 19
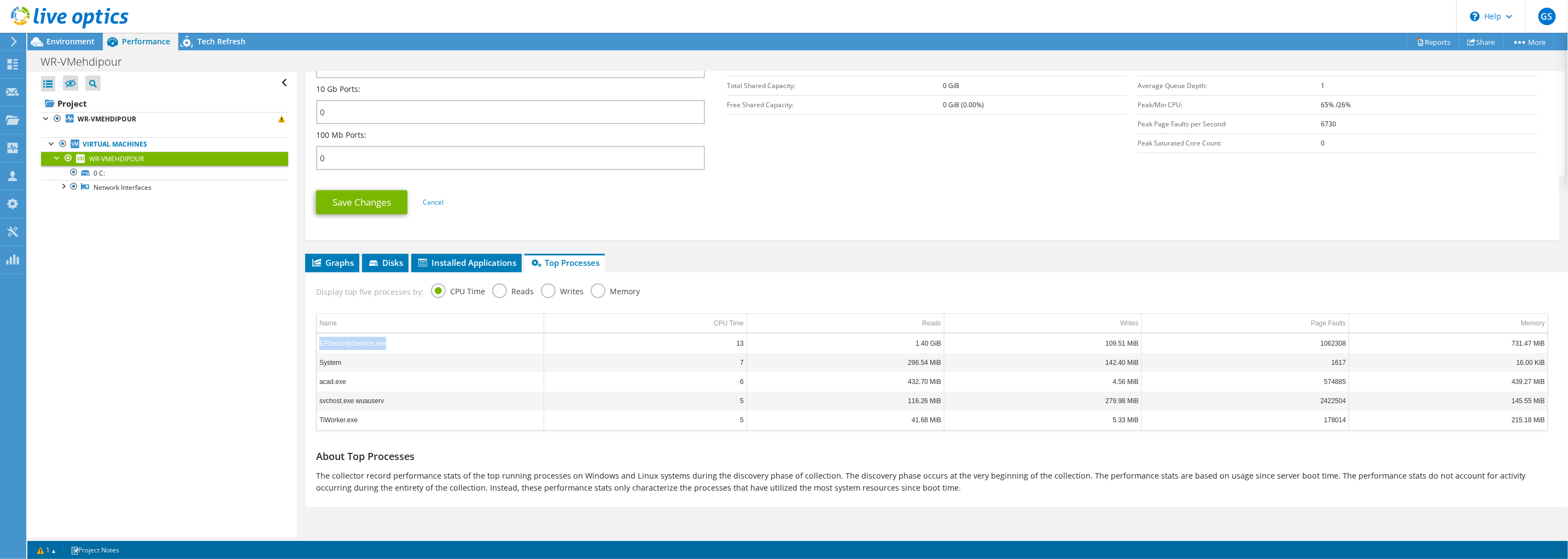
drag, startPoint x: 398, startPoint y: 343, endPoint x: 387, endPoint y: 340, distance: 11.4
click at [387, 340] on td "EPSecurityService.exe" at bounding box center [430, 343] width 227 height 19
click at [388, 343] on td "EPSecurityService.exe" at bounding box center [430, 343] width 227 height 19
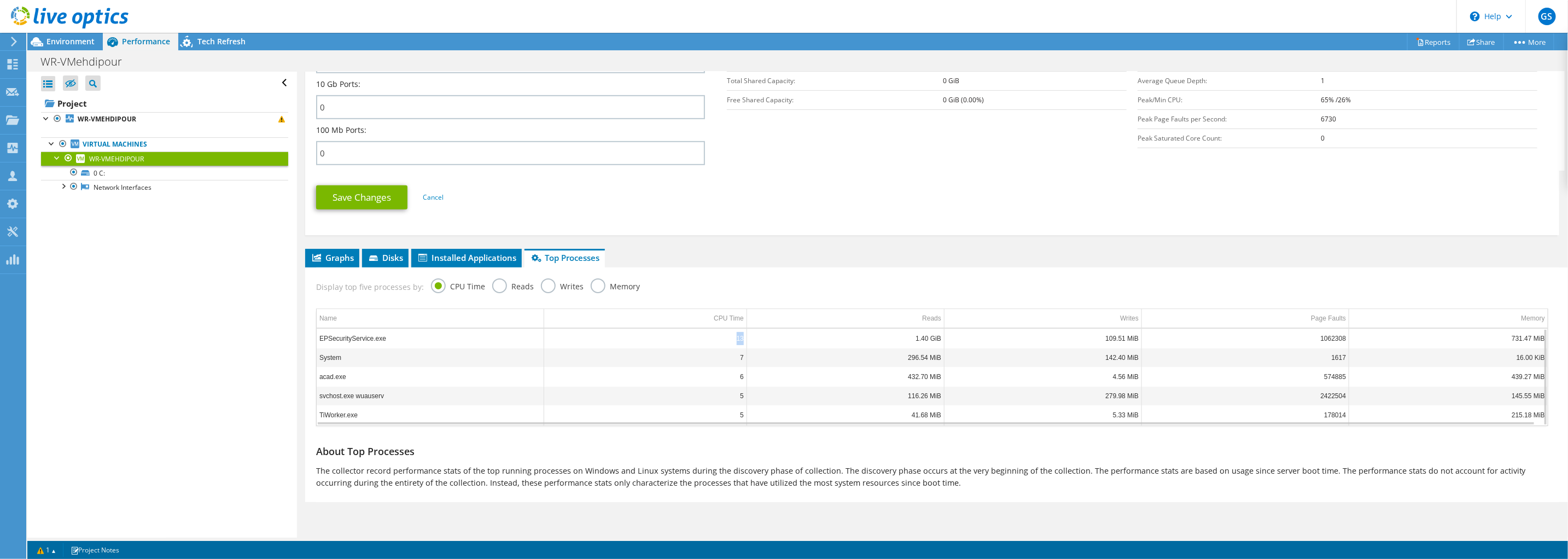
drag, startPoint x: 724, startPoint y: 339, endPoint x: 743, endPoint y: 338, distance: 19.0
click at [743, 338] on td "13" at bounding box center [645, 338] width 203 height 19
drag, startPoint x: 743, startPoint y: 338, endPoint x: 704, endPoint y: 272, distance: 76.7
click at [704, 272] on div "Display top five processes by: CPU Time Reads Writes Memory" at bounding box center [932, 285] width 1243 height 35
drag, startPoint x: 343, startPoint y: 374, endPoint x: 319, endPoint y: 374, distance: 24.0
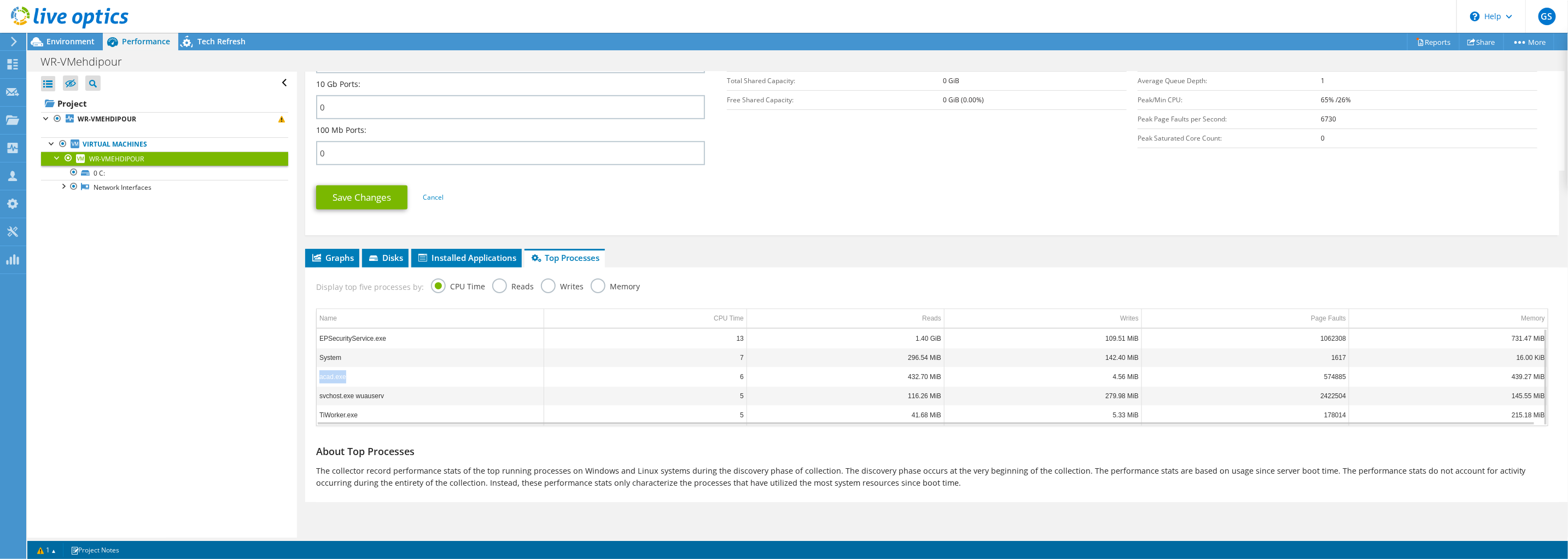
click at [319, 374] on td "acad.exe" at bounding box center [430, 376] width 227 height 19
click at [741, 374] on td "6" at bounding box center [645, 376] width 203 height 19
drag, startPoint x: 727, startPoint y: 335, endPoint x: 743, endPoint y: 335, distance: 16.0
click at [743, 335] on td "13" at bounding box center [645, 338] width 203 height 19
click at [88, 33] on div at bounding box center [64, 18] width 128 height 37
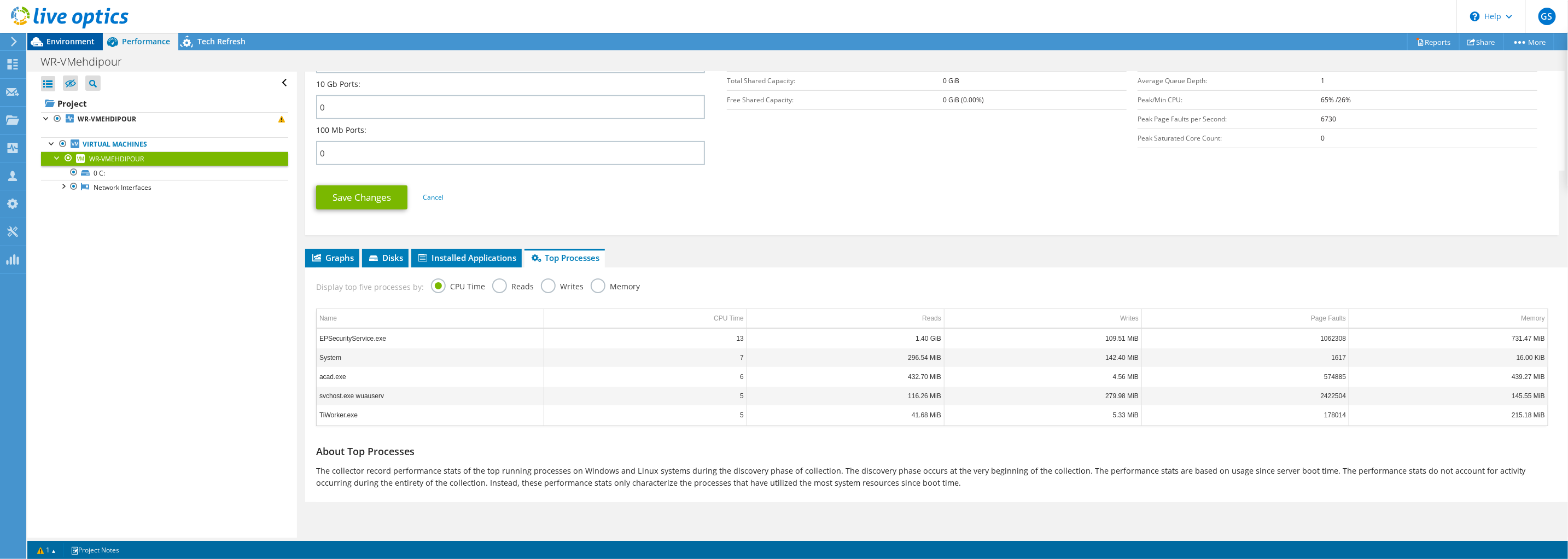
click at [83, 40] on span "Environment" at bounding box center [70, 41] width 48 height 10
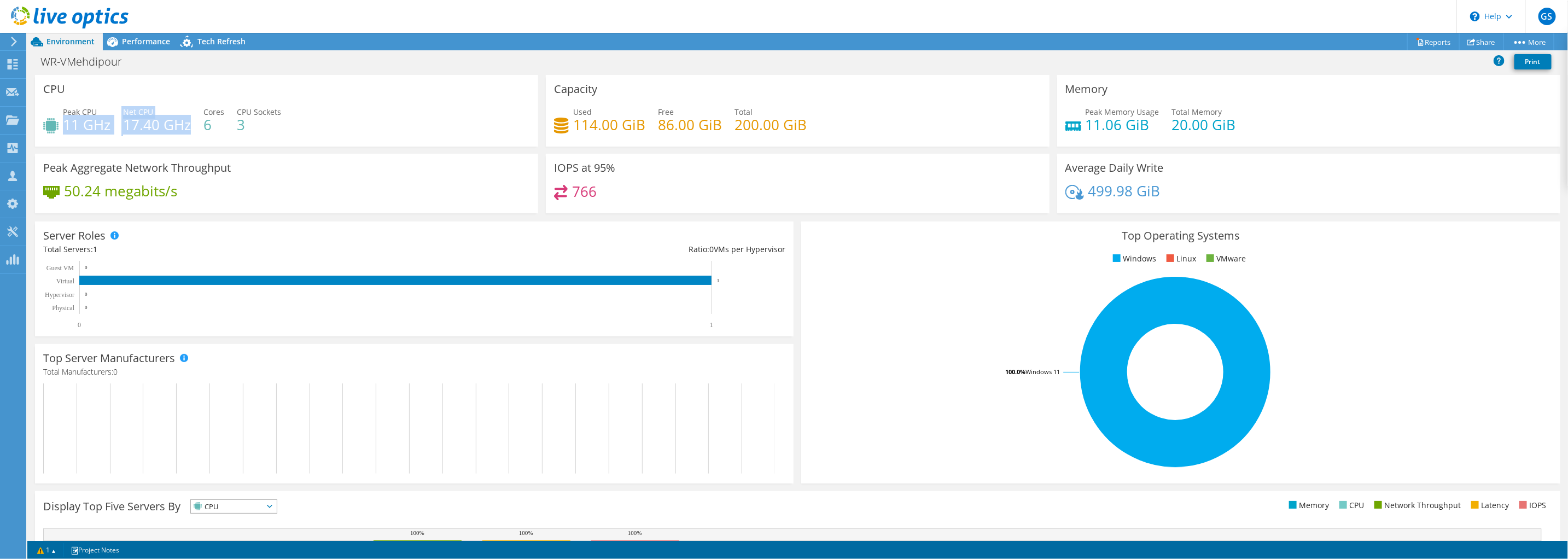
drag, startPoint x: 66, startPoint y: 122, endPoint x: 187, endPoint y: 128, distance: 121.1
click at [187, 128] on div "Peak CPU 11 GHz Net CPU 17.40 GHz Cores 6 CPU Sockets 3" at bounding box center [287, 124] width 487 height 35
click at [123, 125] on h4 "17.40 GHz" at bounding box center [156, 125] width 68 height 12
click at [797, 220] on div "Top Operating Systems Windows Linux VMware 100.0% Windows 11" at bounding box center [1180, 353] width 766 height 270
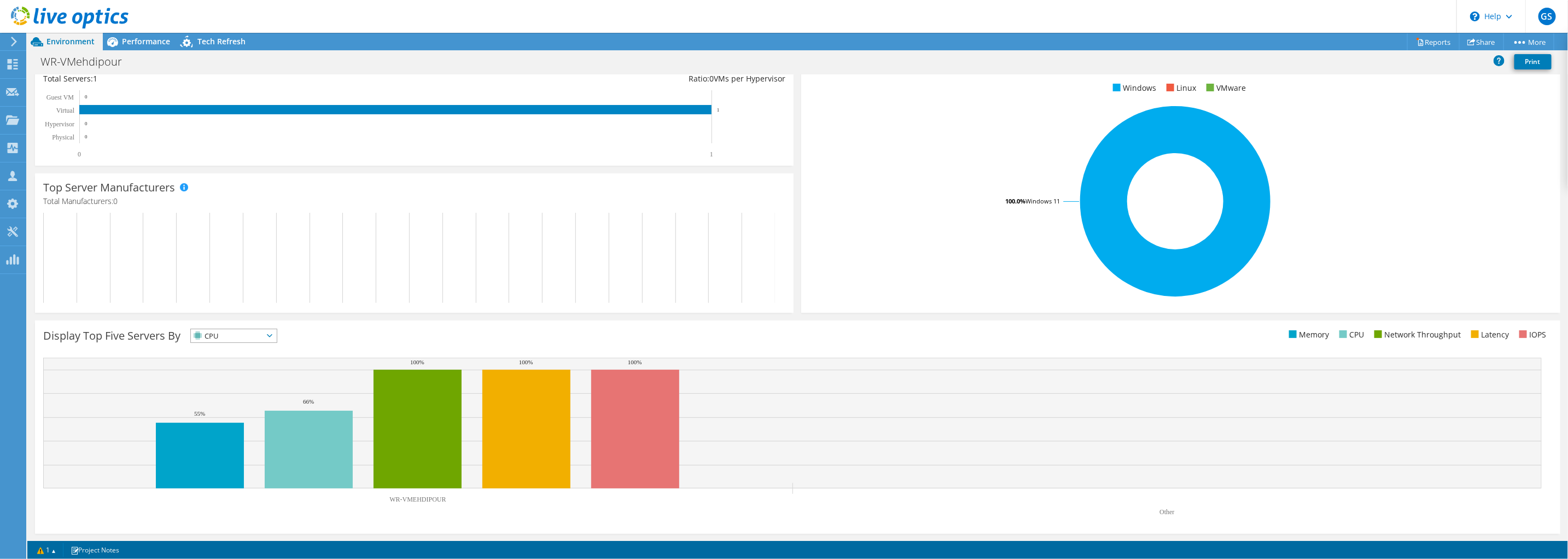
scroll to position [0, 0]
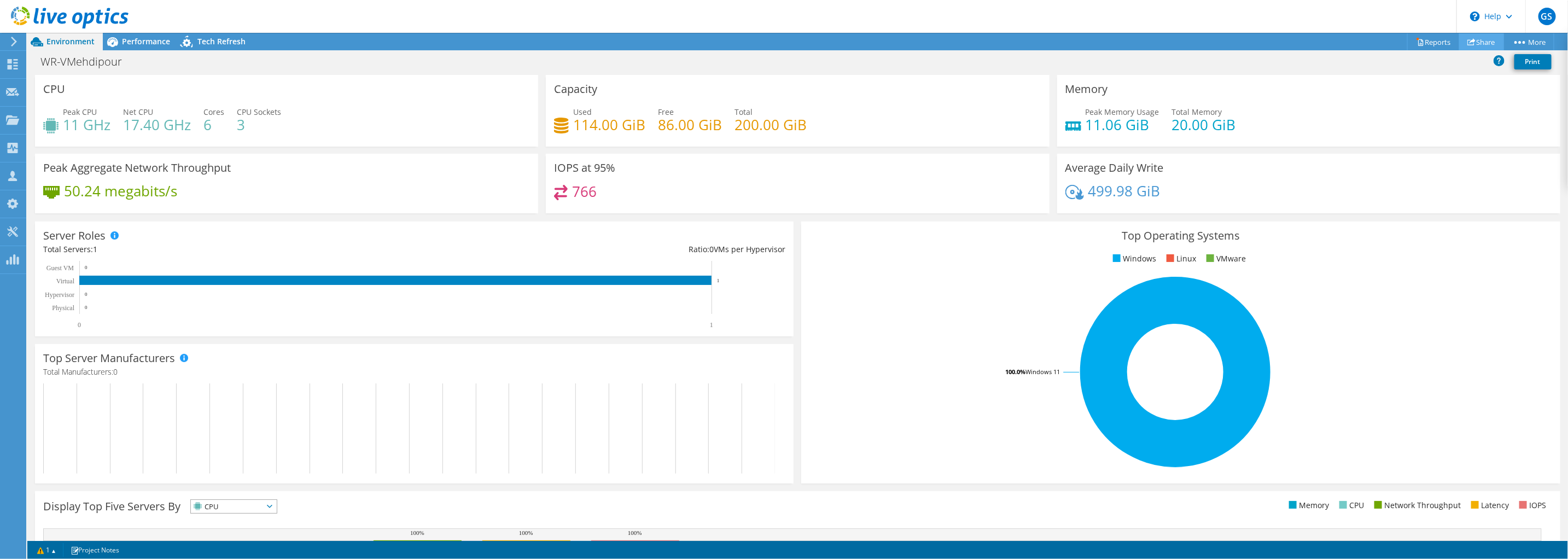
click at [1470, 42] on icon at bounding box center [1471, 41] width 8 height 8
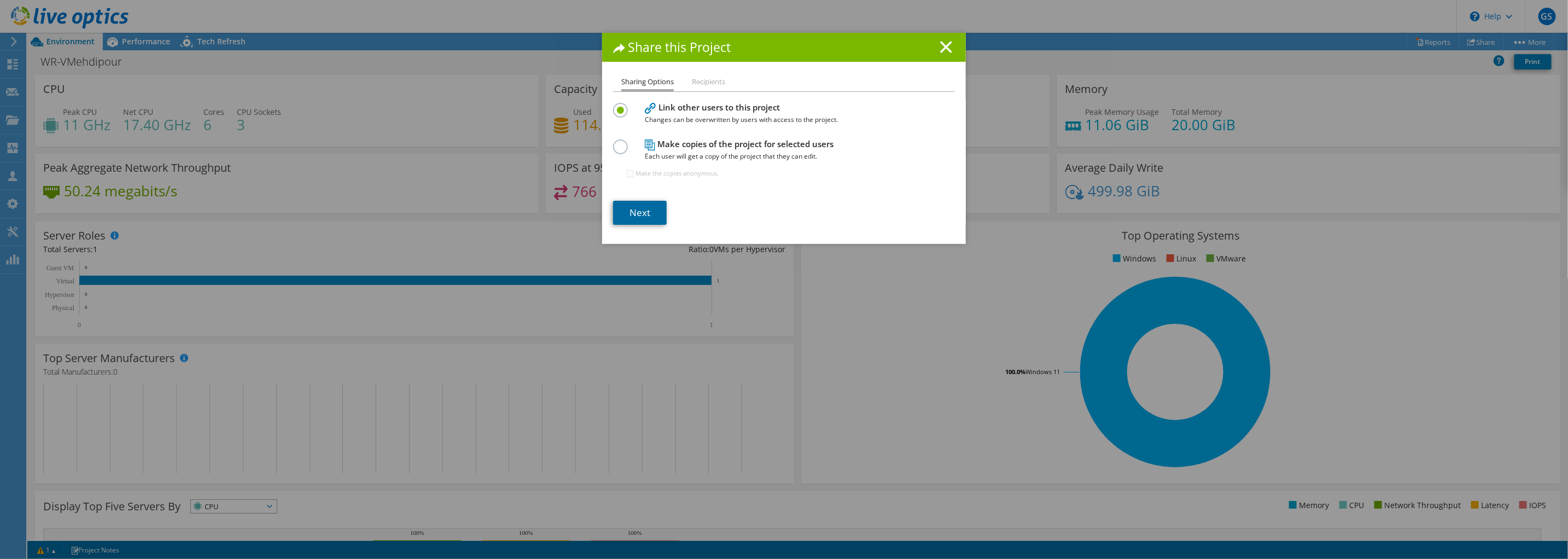
click at [642, 214] on link "Next" at bounding box center [640, 213] width 54 height 24
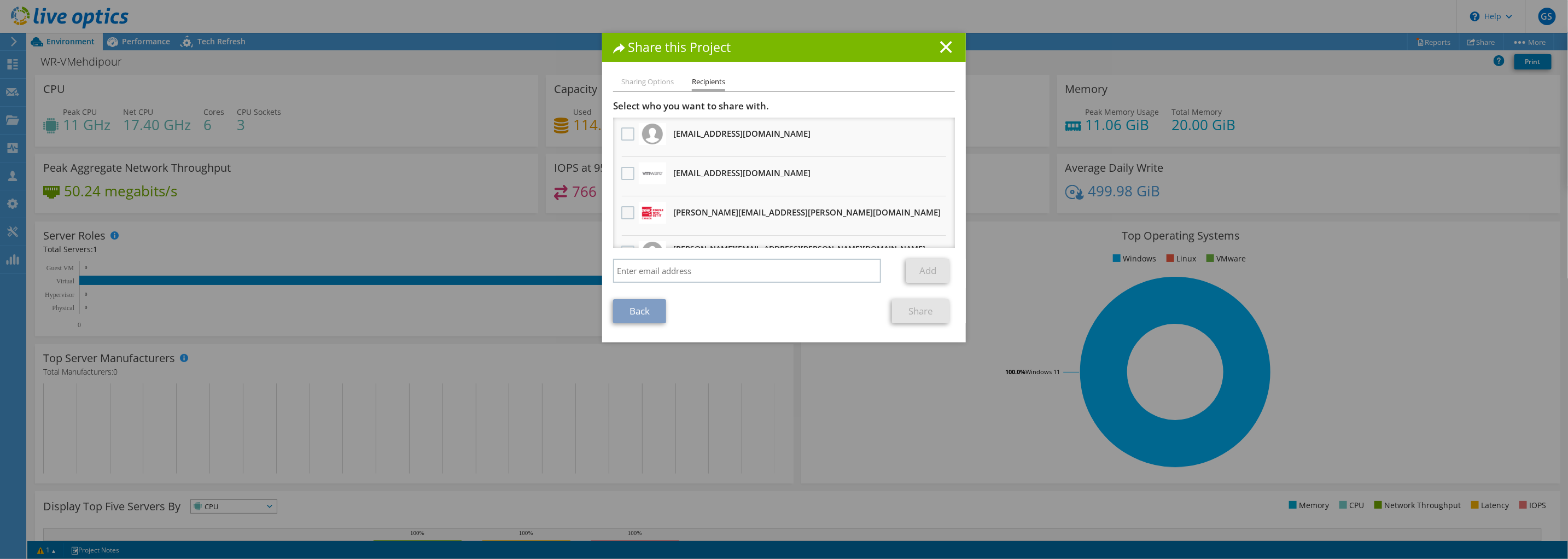
click at [624, 210] on label at bounding box center [629, 213] width 16 height 13
click at [0, 0] on input "checkbox" at bounding box center [0, 0] width 0 height 0
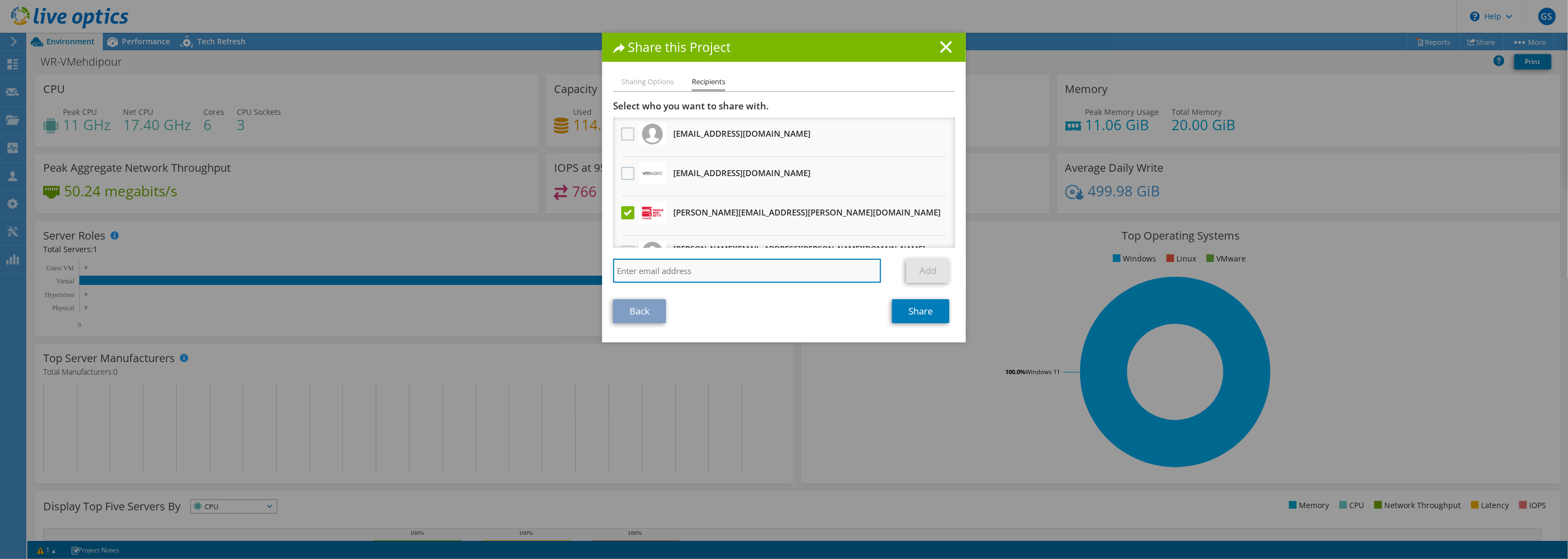
click at [785, 273] on input "search" at bounding box center [747, 271] width 268 height 24
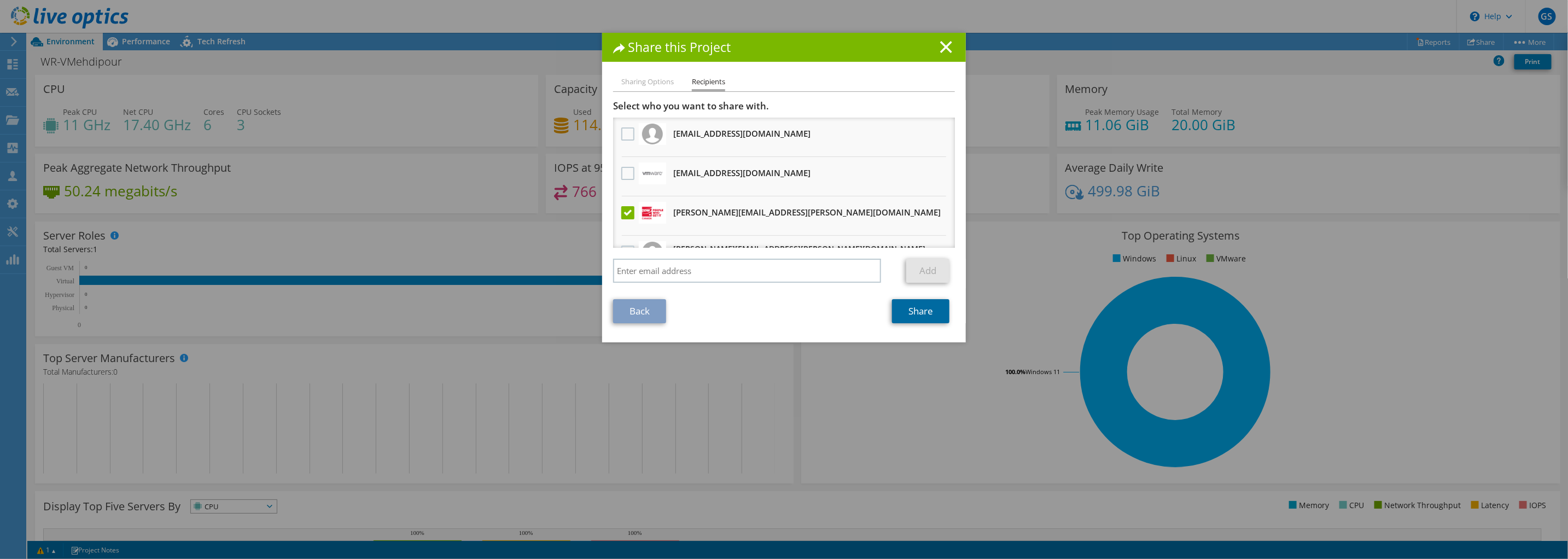
click at [924, 309] on link "Share" at bounding box center [920, 311] width 57 height 24
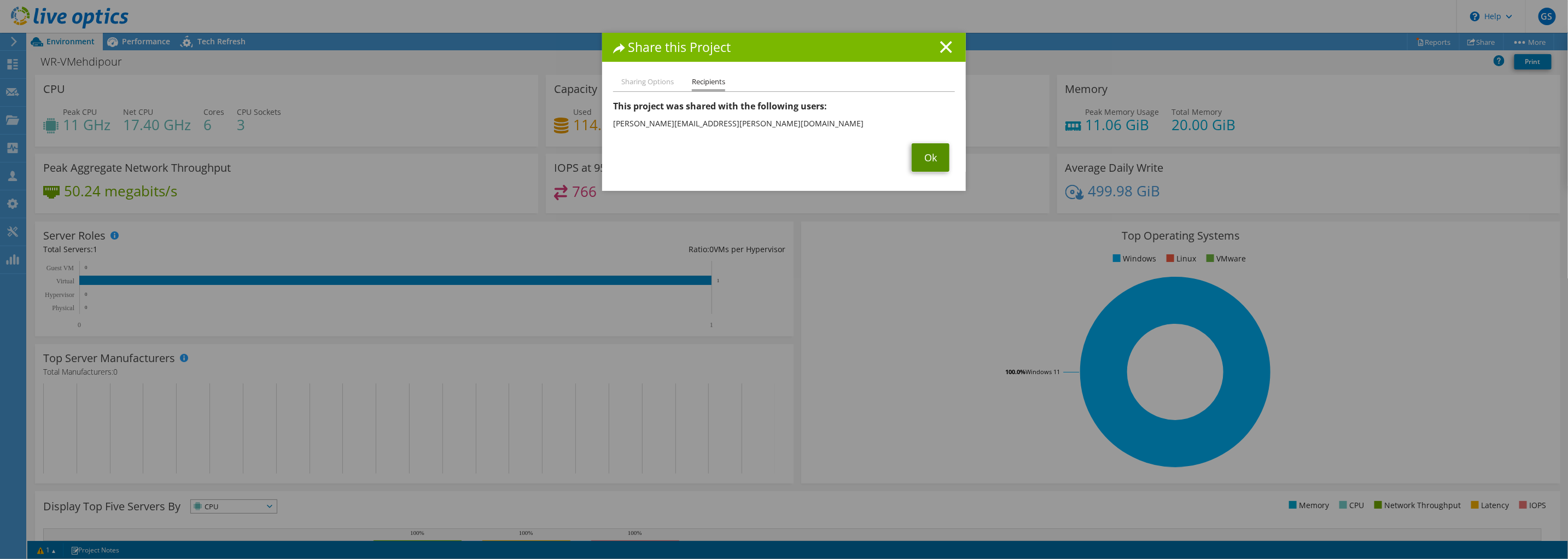
click at [927, 163] on link "Ok" at bounding box center [931, 157] width 38 height 29
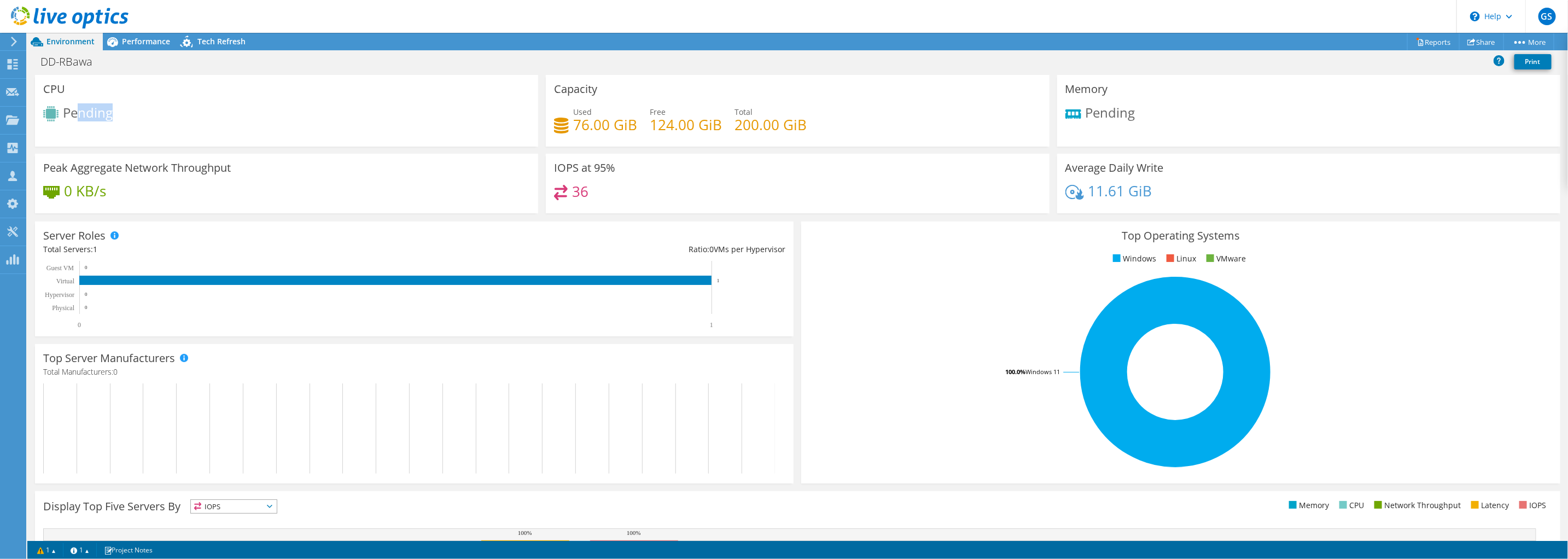
drag, startPoint x: 117, startPoint y: 113, endPoint x: 81, endPoint y: 116, distance: 36.1
click at [81, 116] on div "Pending" at bounding box center [287, 115] width 487 height 18
click at [75, 111] on span "Pending" at bounding box center [88, 113] width 50 height 18
drag, startPoint x: 62, startPoint y: 110, endPoint x: 77, endPoint y: 76, distance: 37.2
click at [96, 100] on div "CPU Pending" at bounding box center [287, 111] width 503 height 72
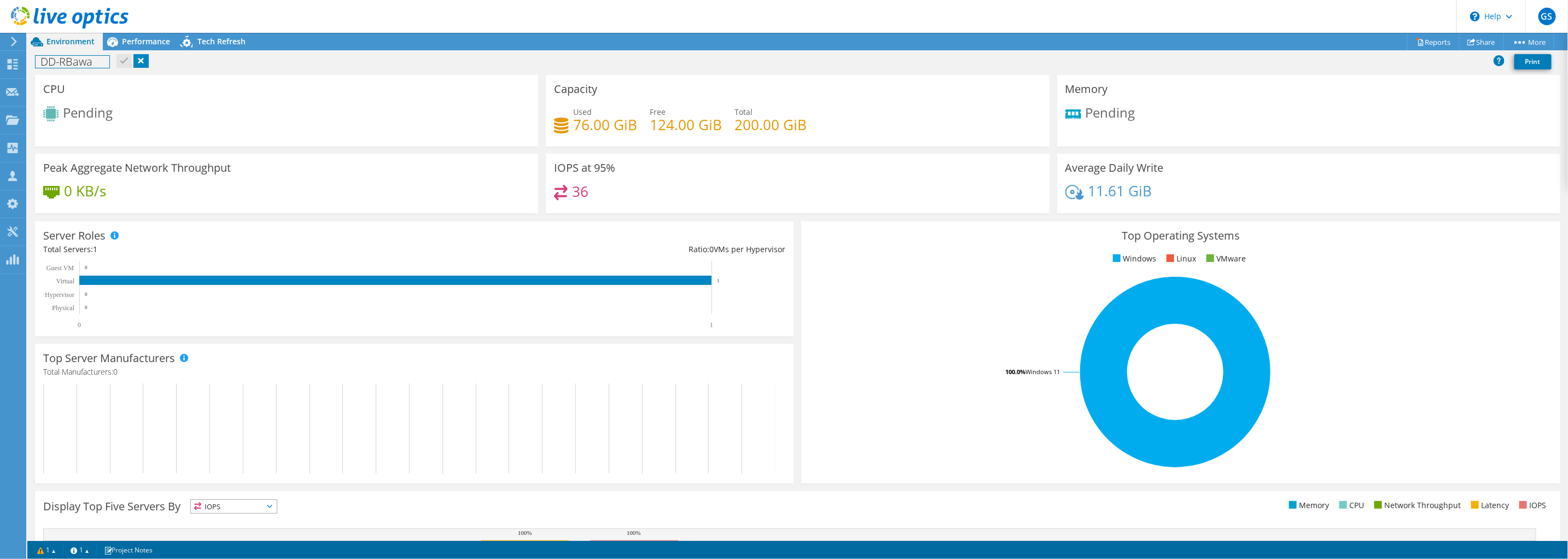
drag, startPoint x: 95, startPoint y: 61, endPoint x: 185, endPoint y: 65, distance: 90.1
click at [185, 65] on div "DD-RBawa Print" at bounding box center [797, 61] width 1541 height 20
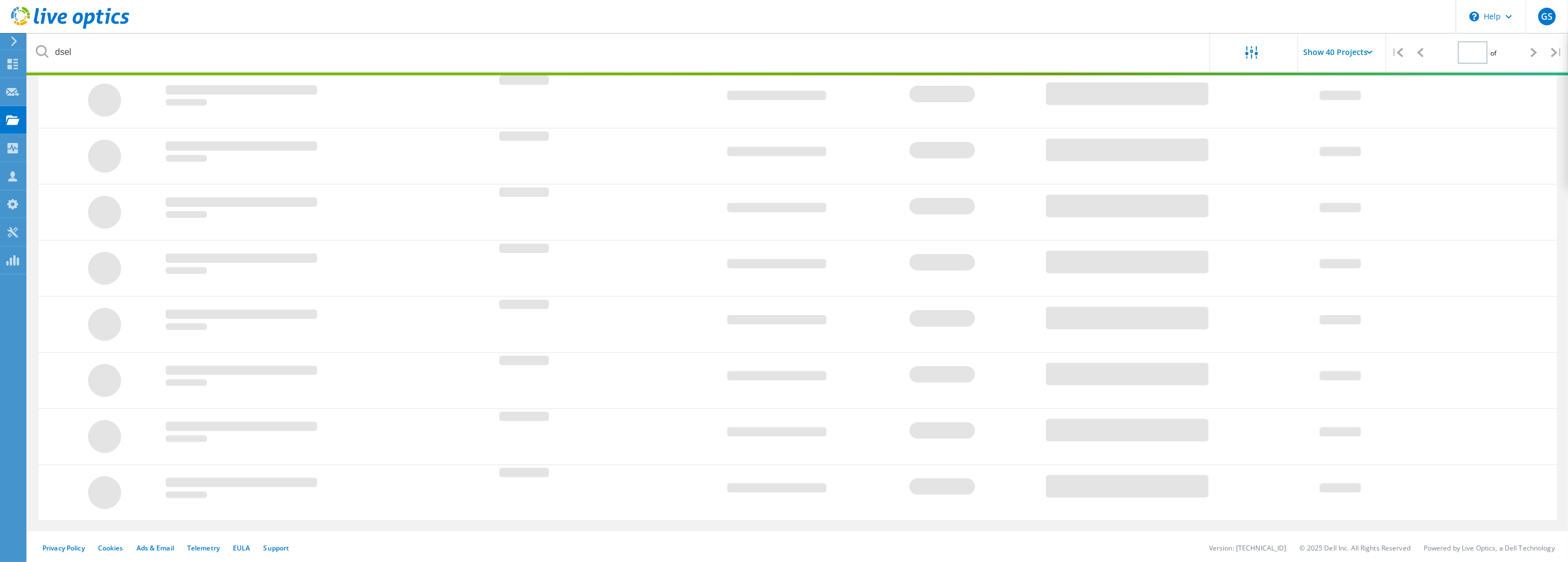
type input "1"
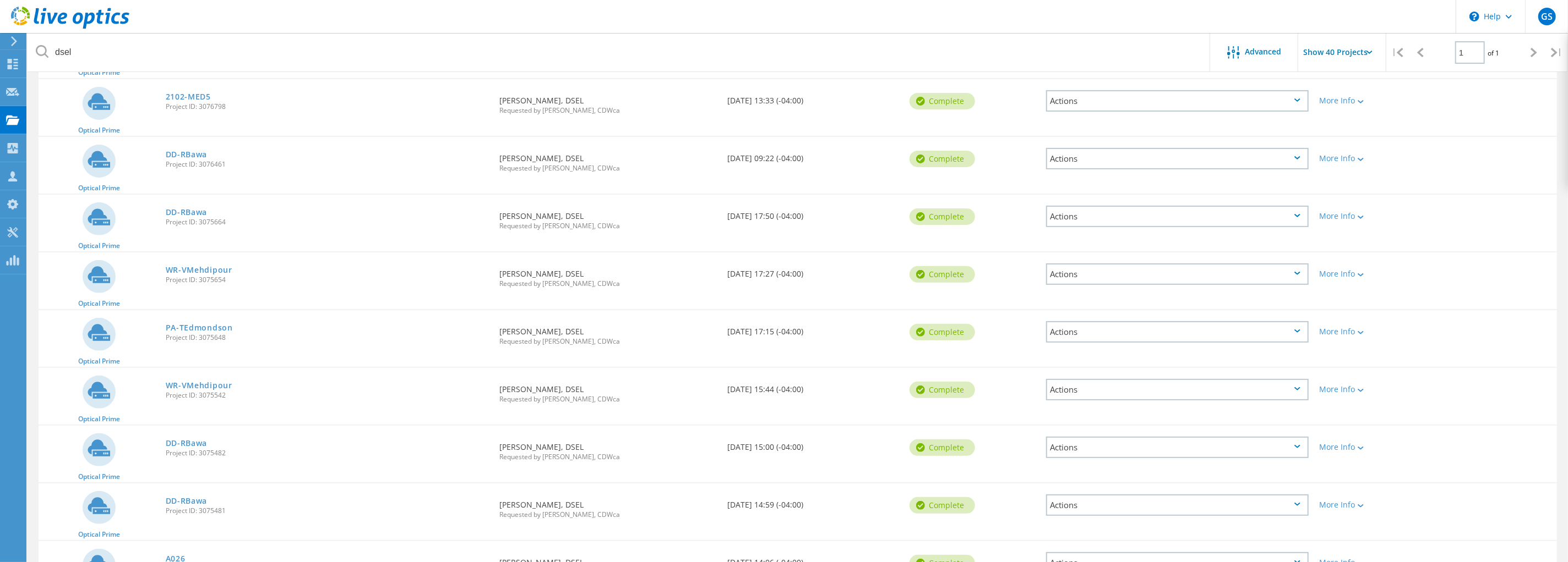
scroll to position [432, 0]
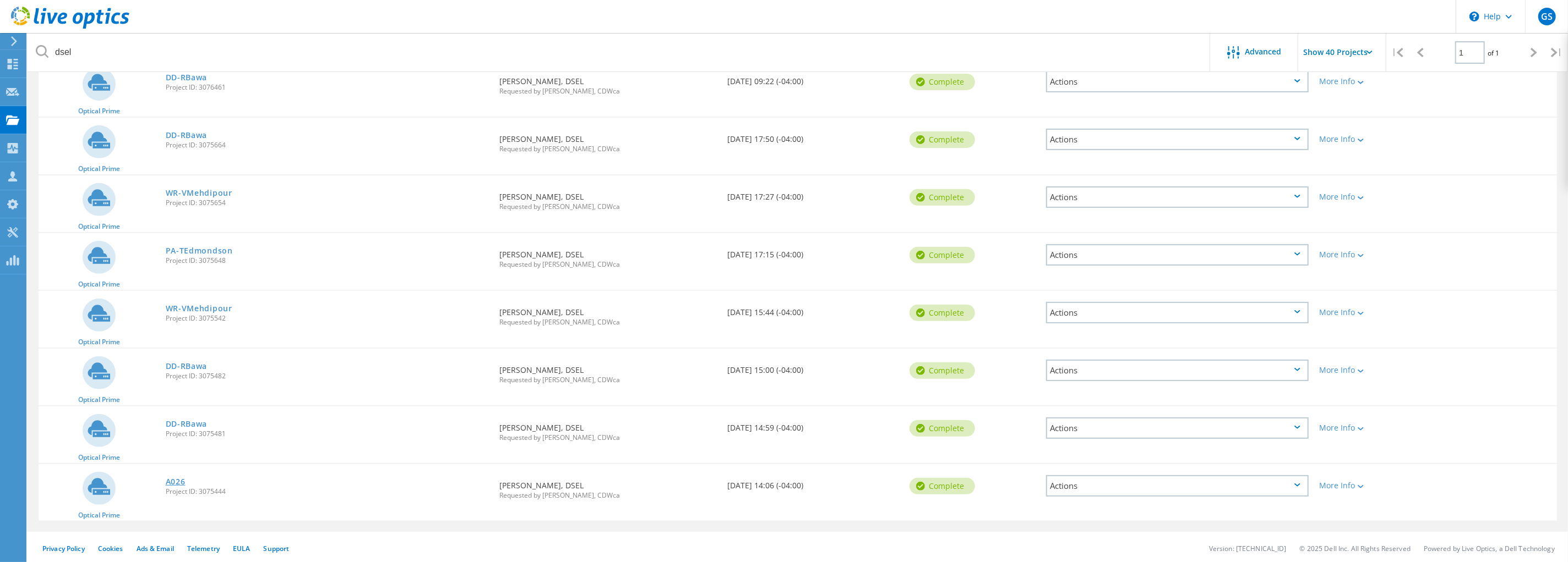
click at [176, 479] on link "A026" at bounding box center [175, 482] width 20 height 8
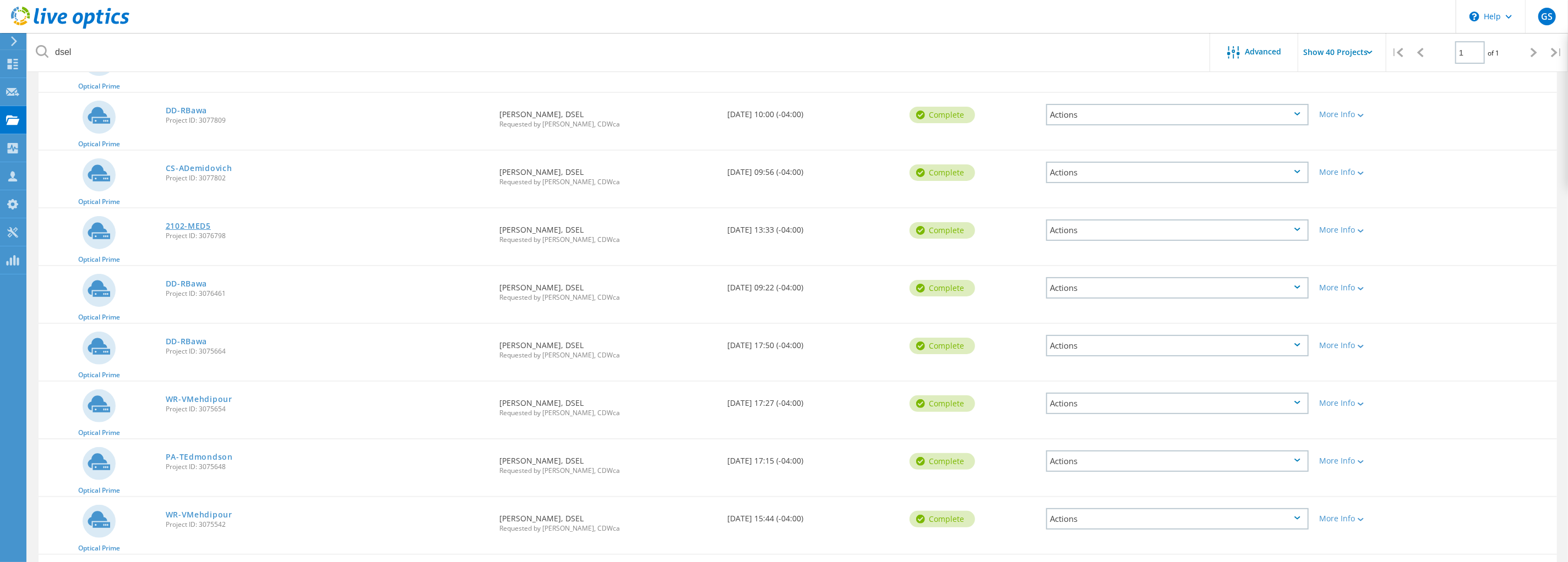
click at [197, 223] on link "2102-MED5" at bounding box center [188, 226] width 45 height 8
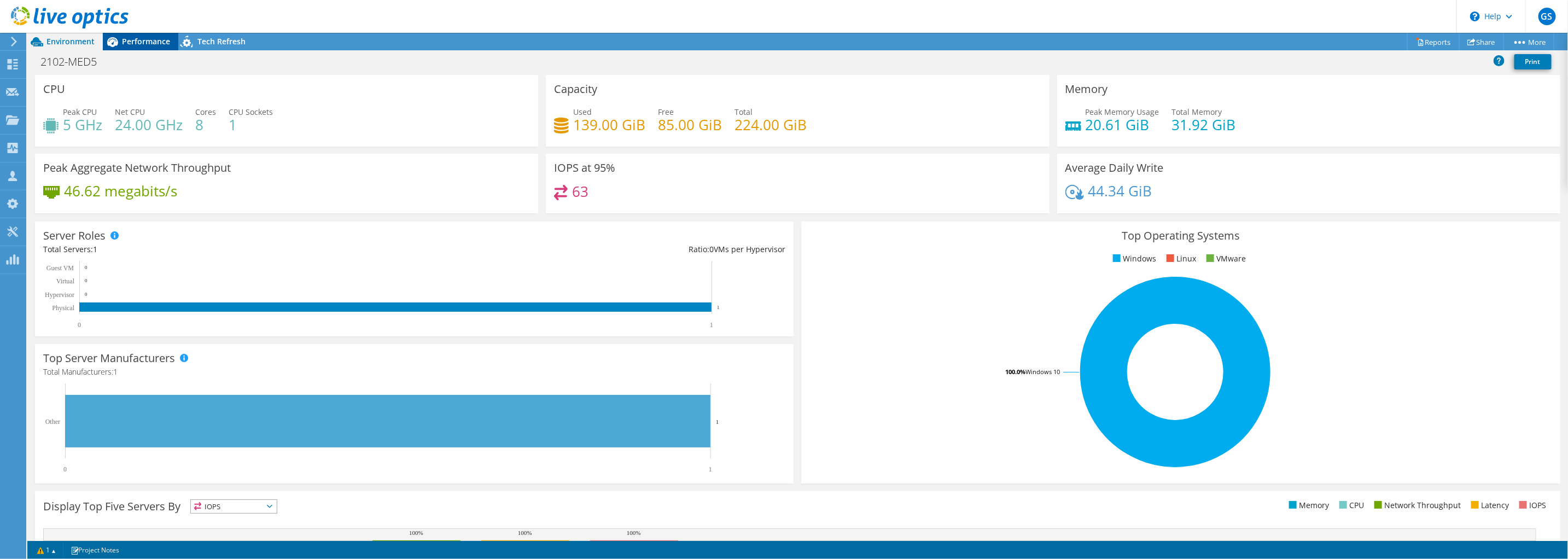
click at [153, 44] on span "Performance" at bounding box center [145, 41] width 48 height 10
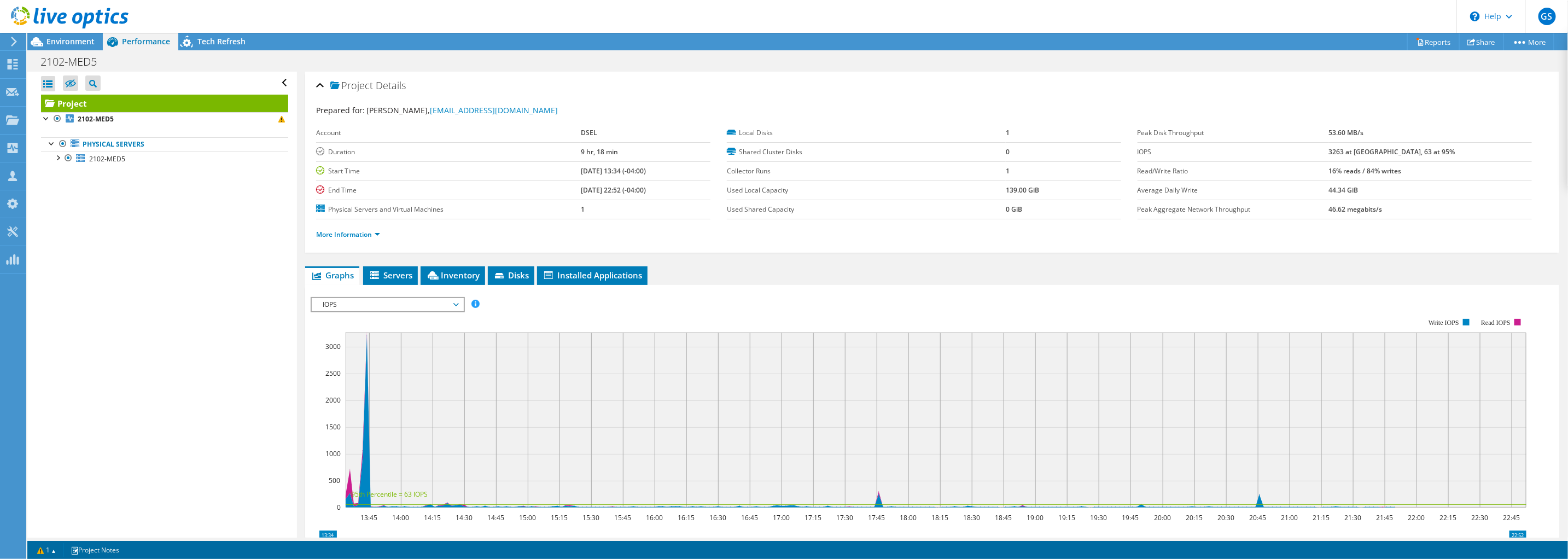
click at [395, 304] on span "IOPS" at bounding box center [387, 305] width 141 height 13
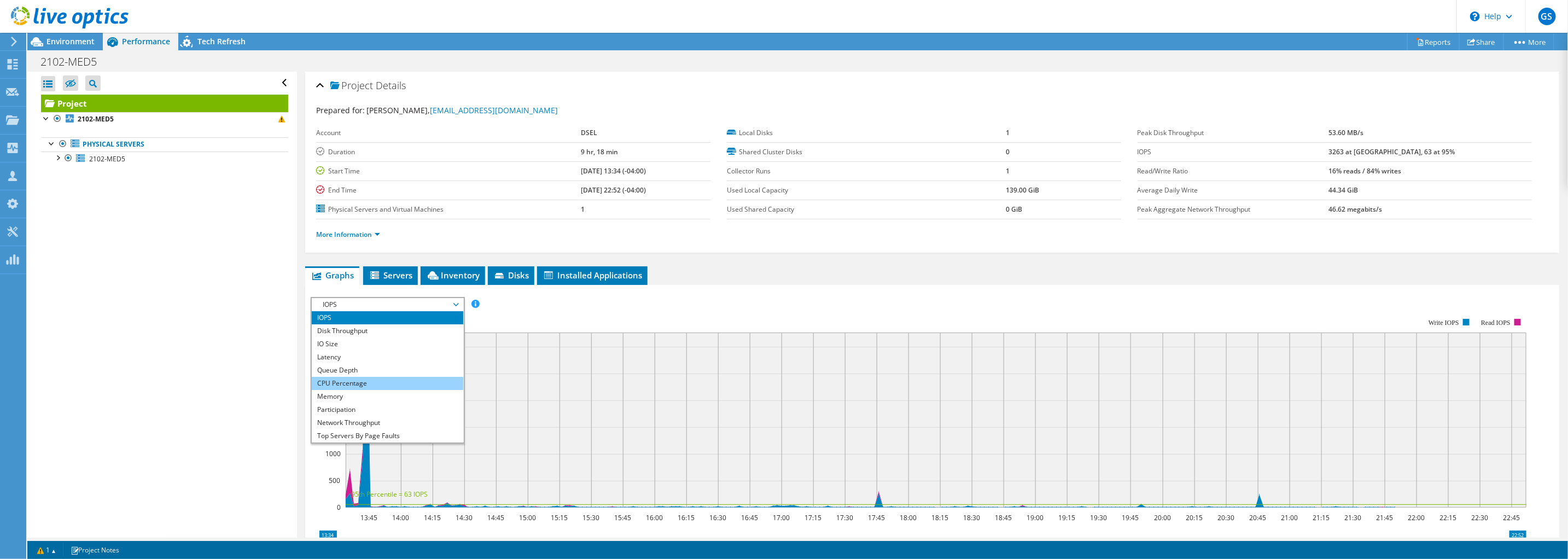
click at [348, 379] on li "CPU Percentage" at bounding box center [387, 384] width 152 height 13
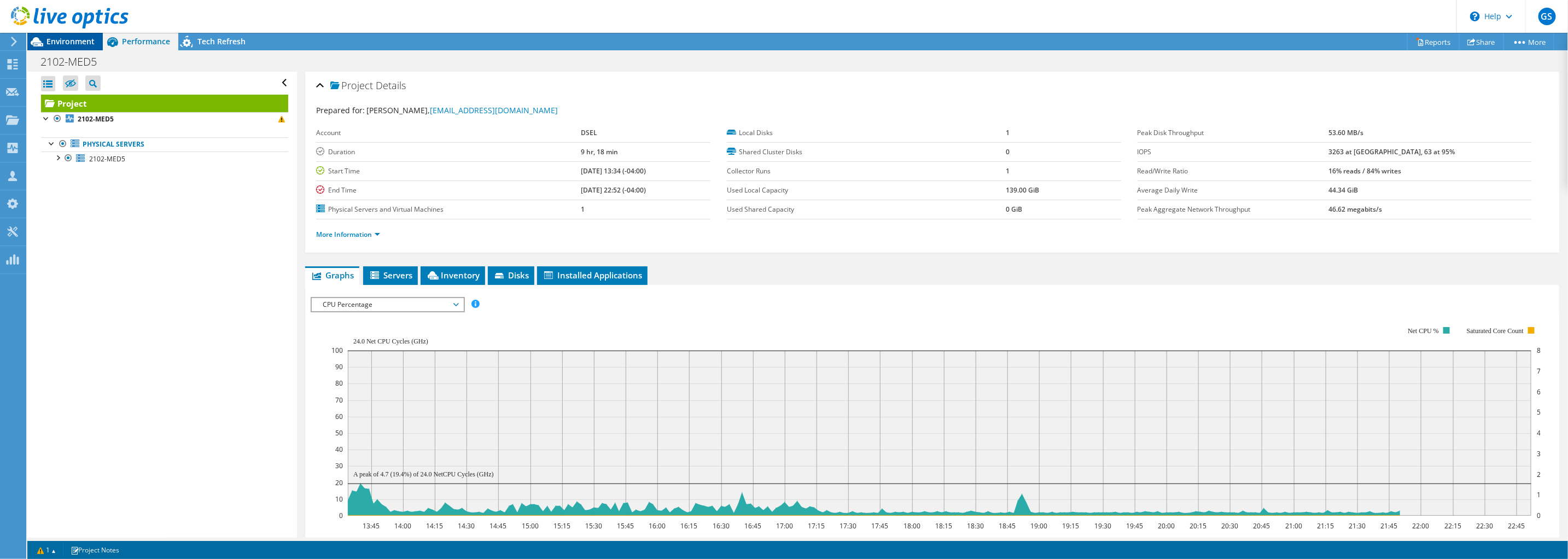
click at [80, 40] on span "Environment" at bounding box center [70, 41] width 48 height 10
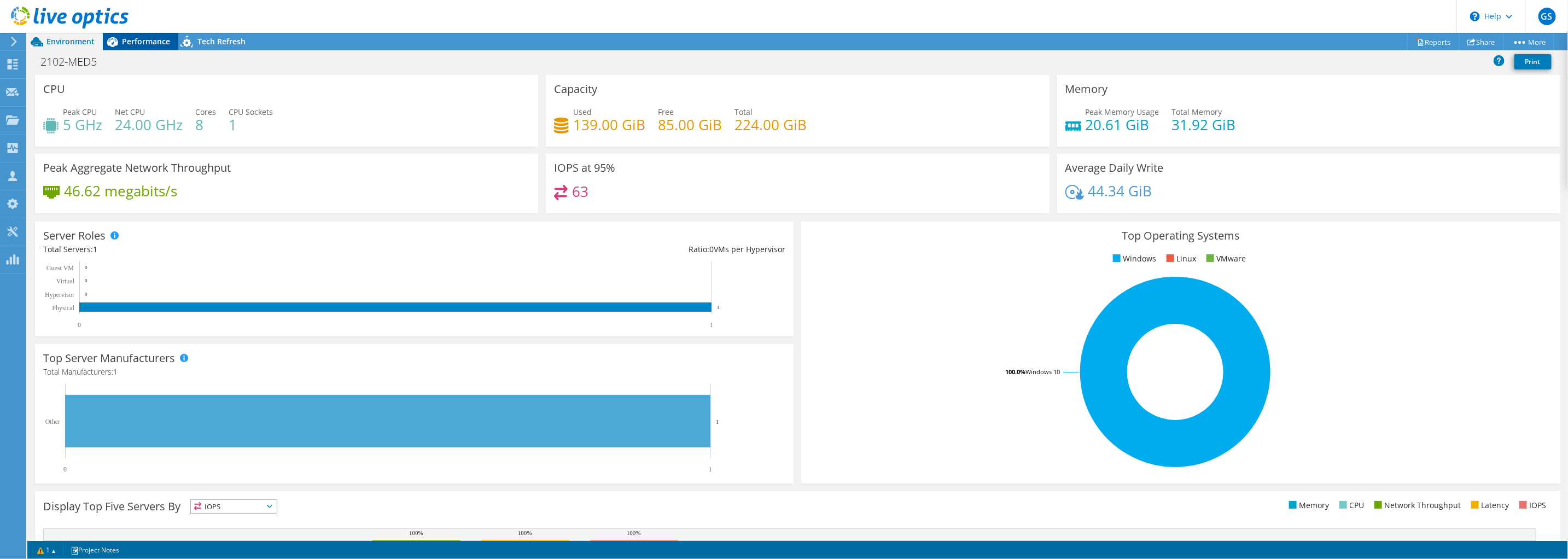
click at [122, 42] on span "Performance" at bounding box center [145, 41] width 48 height 10
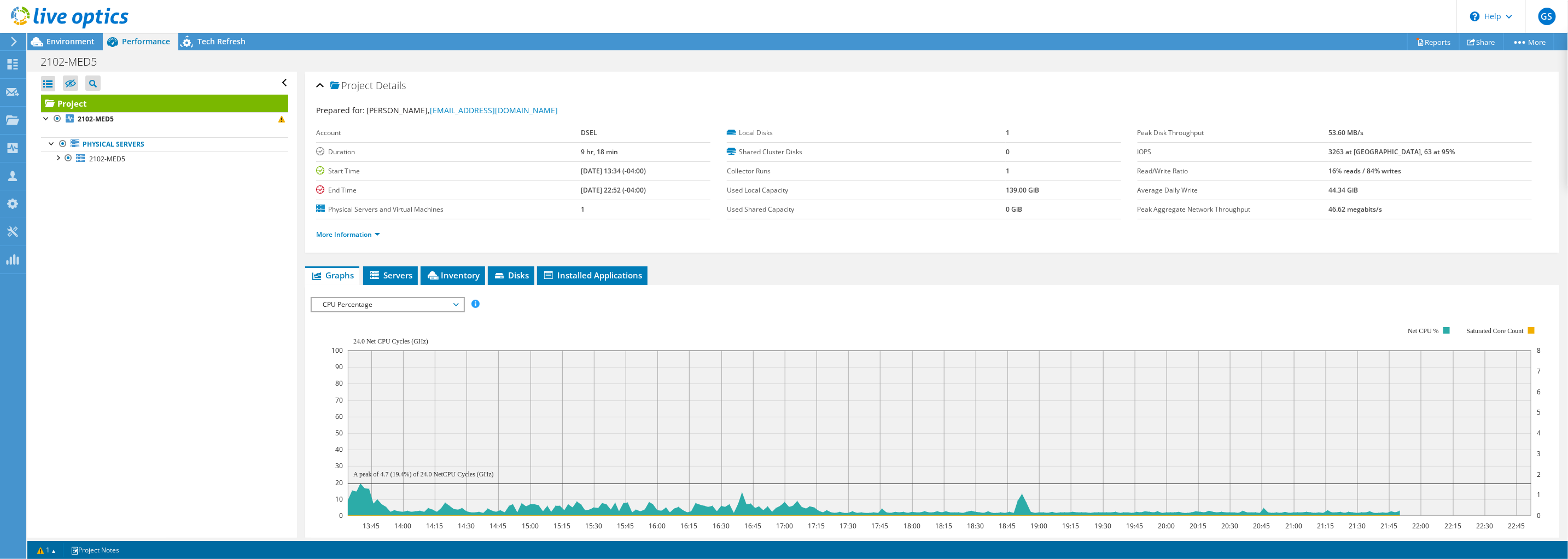
scroll to position [216, 0]
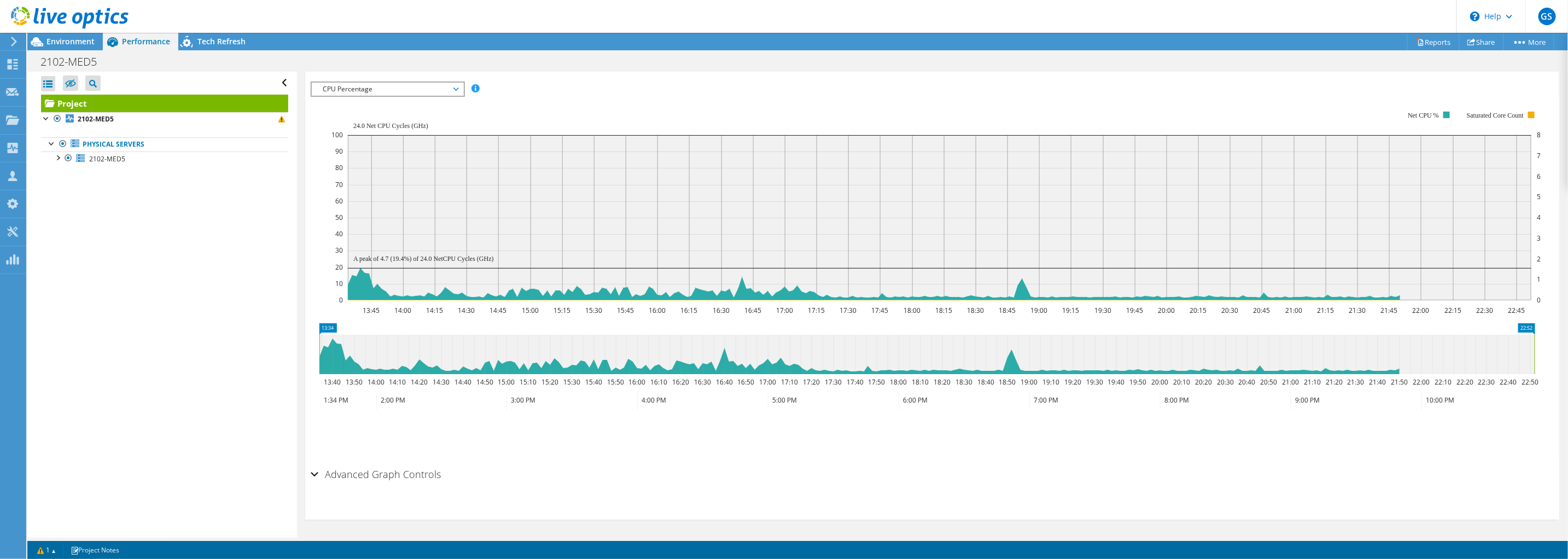
click at [378, 474] on h2 "Advanced Graph Controls" at bounding box center [376, 474] width 130 height 22
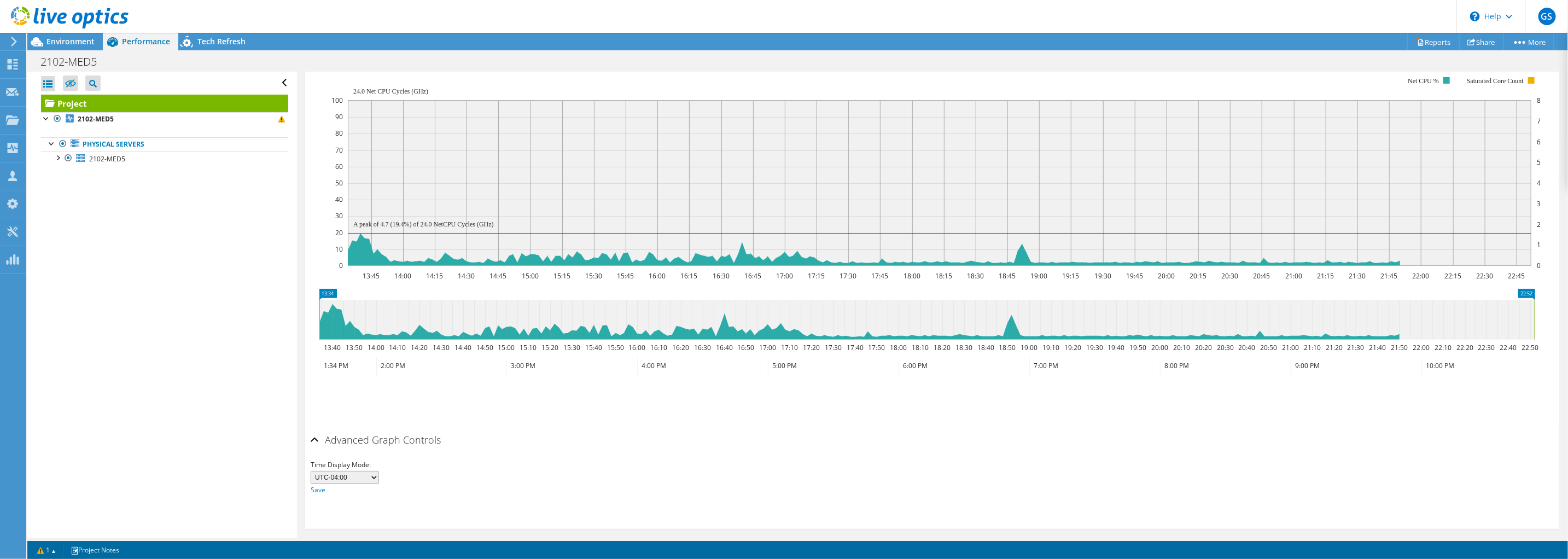
scroll to position [258, 0]
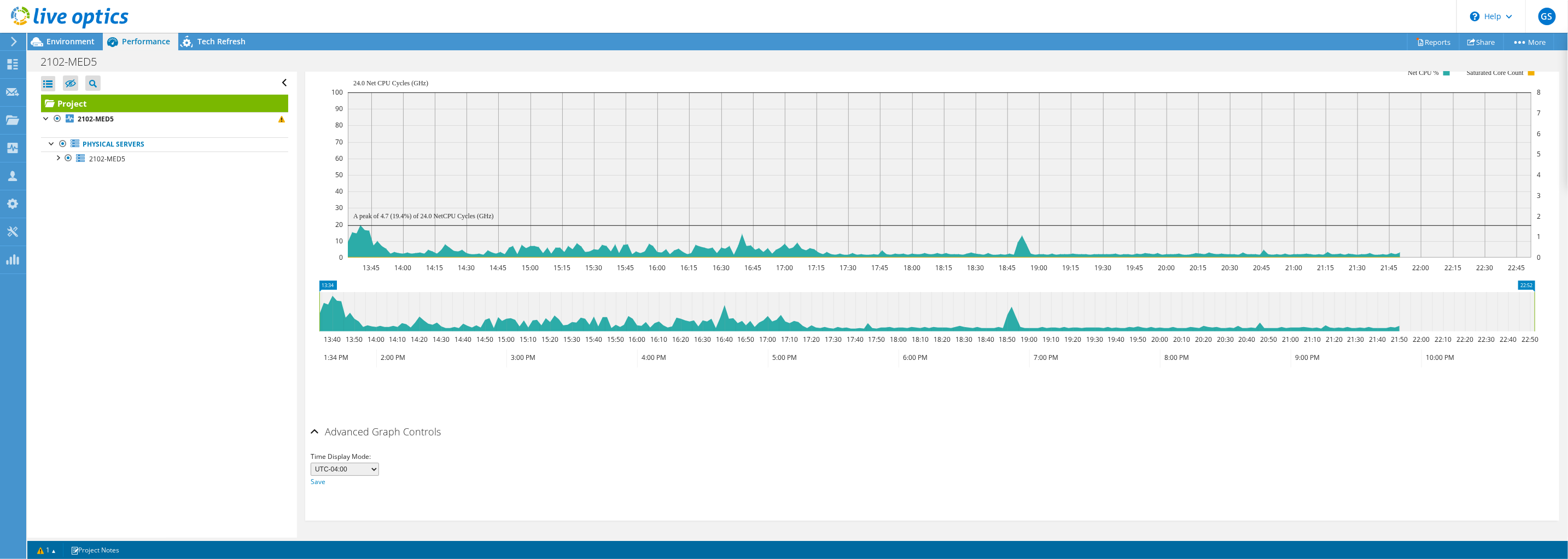
click at [370, 466] on select "UTC-12:00 UTC-11:00 UTC-10:00 UTC-09:30 UTC-09:00 UTC-08:00 UTC-07:00 UTC-06:00…" at bounding box center [345, 469] width 68 height 13
click at [376, 466] on select "UTC-12:00 UTC-11:00 UTC-10:00 UTC-09:30 UTC-09:00 UTC-08:00 UTC-07:00 UTC-06:00…" at bounding box center [345, 469] width 68 height 13
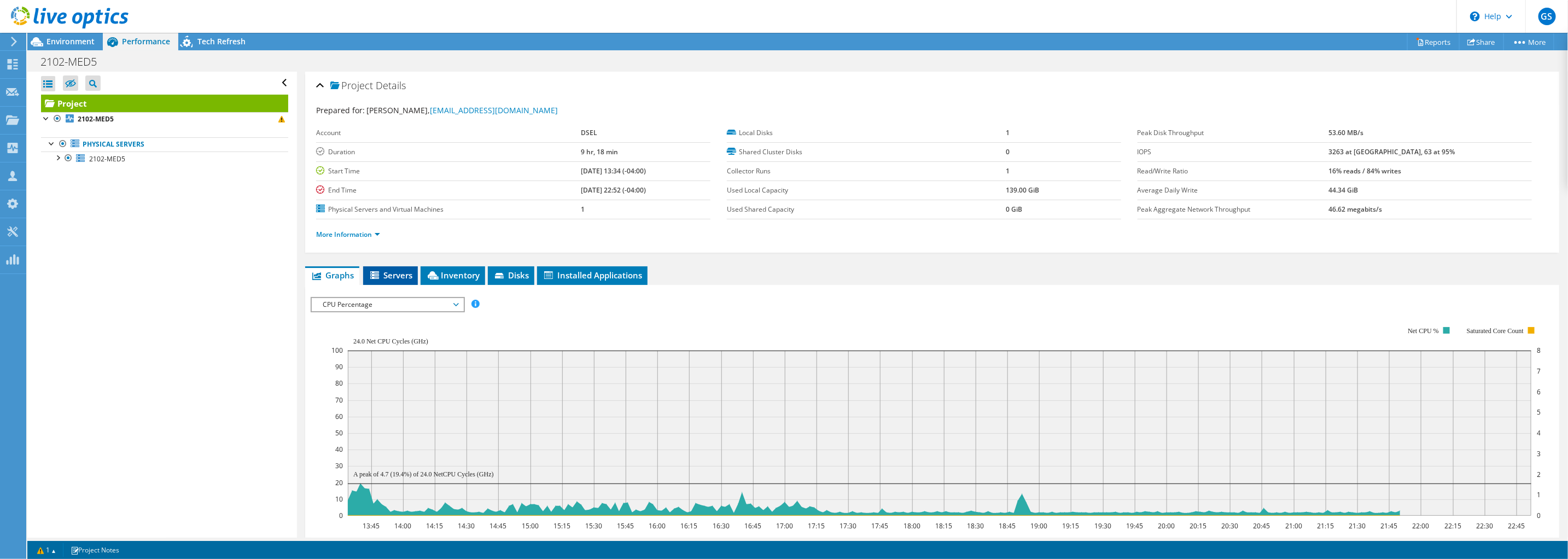
click at [396, 276] on span "Servers" at bounding box center [391, 275] width 44 height 11
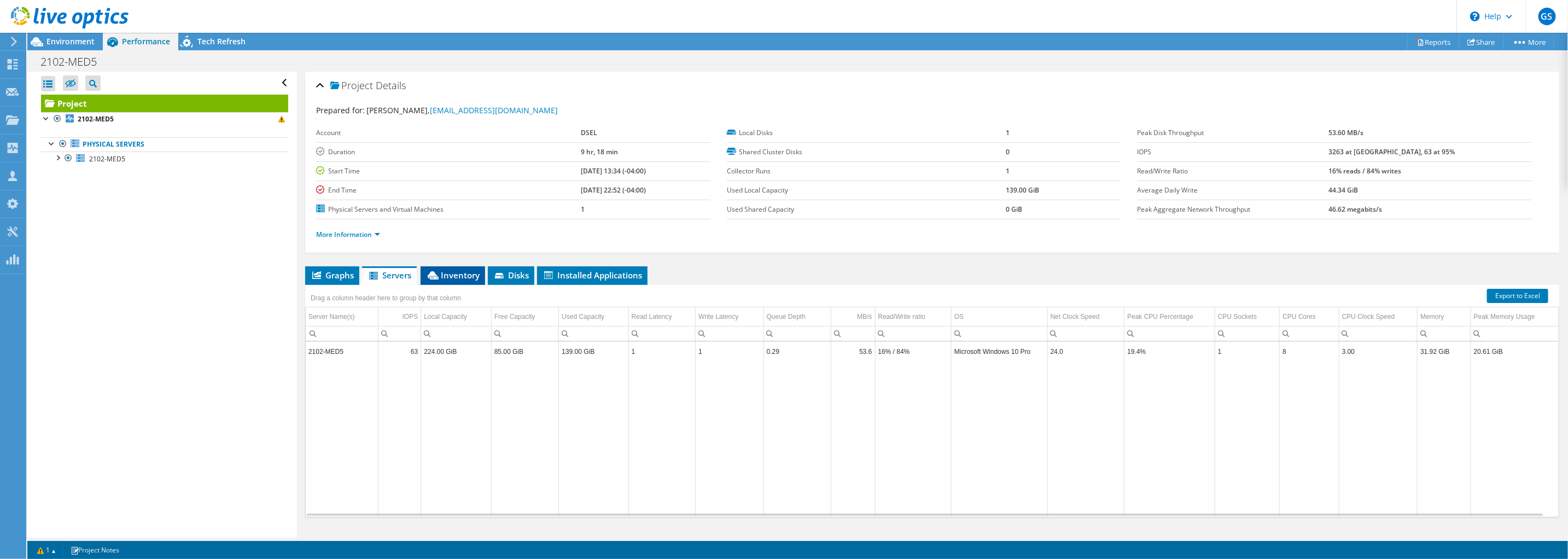
click at [460, 275] on span "Inventory" at bounding box center [453, 275] width 54 height 11
click at [514, 279] on span "Disks" at bounding box center [511, 275] width 35 height 11
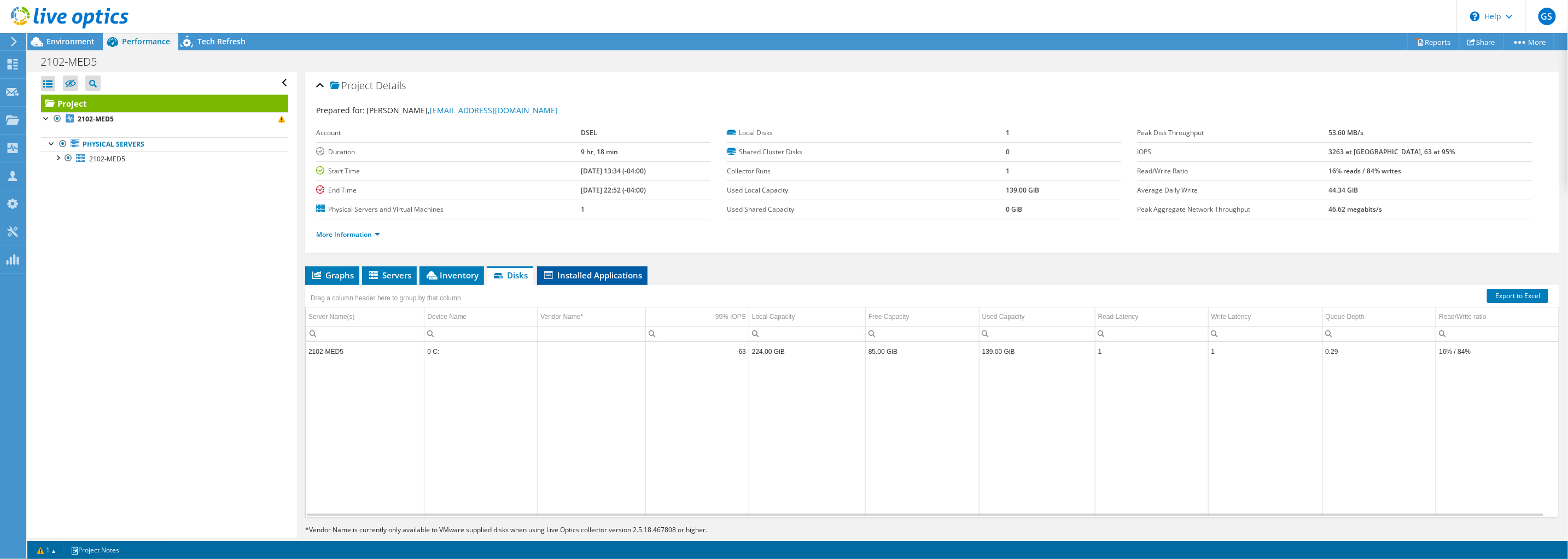
click at [585, 278] on span "Installed Applications" at bounding box center [592, 275] width 100 height 11
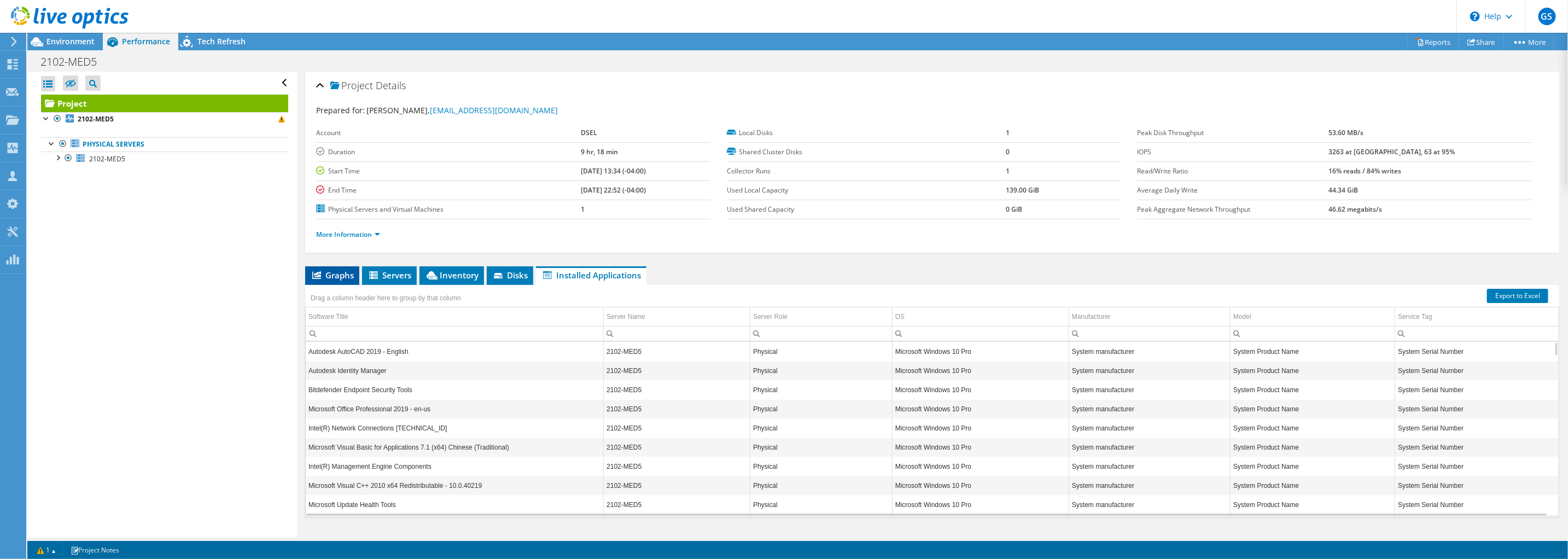
click at [337, 272] on span "Graphs" at bounding box center [332, 275] width 43 height 11
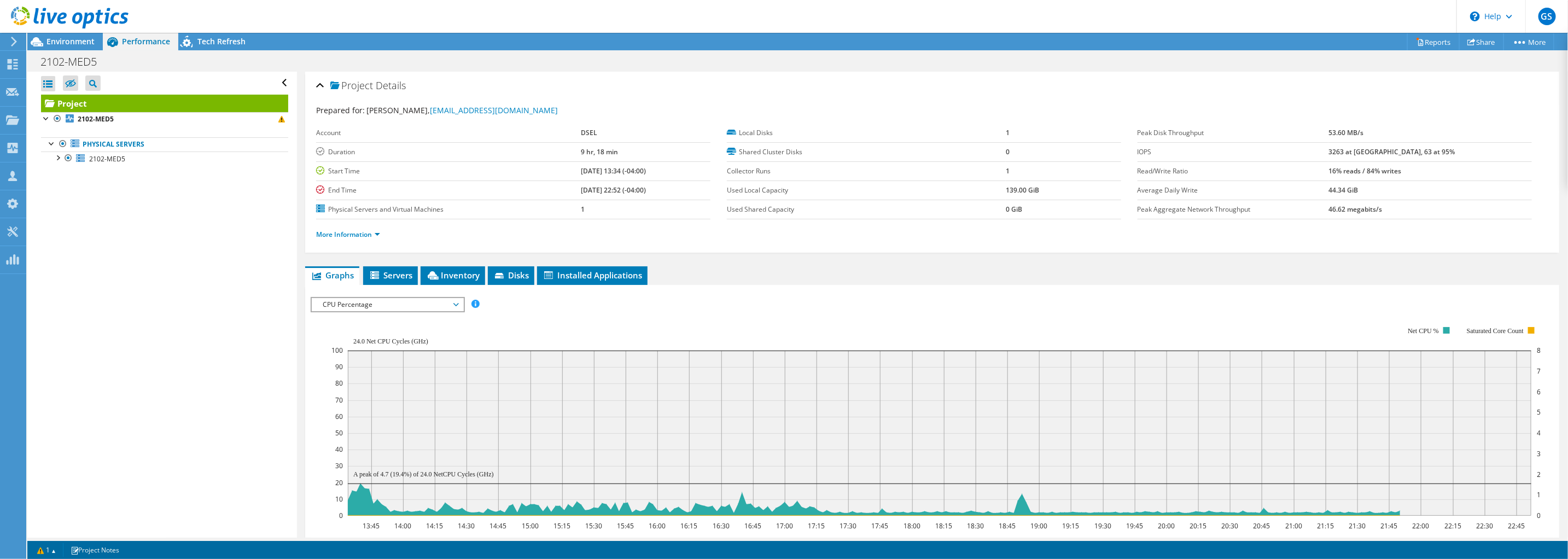
click at [448, 304] on span "CPU Percentage" at bounding box center [387, 305] width 141 height 13
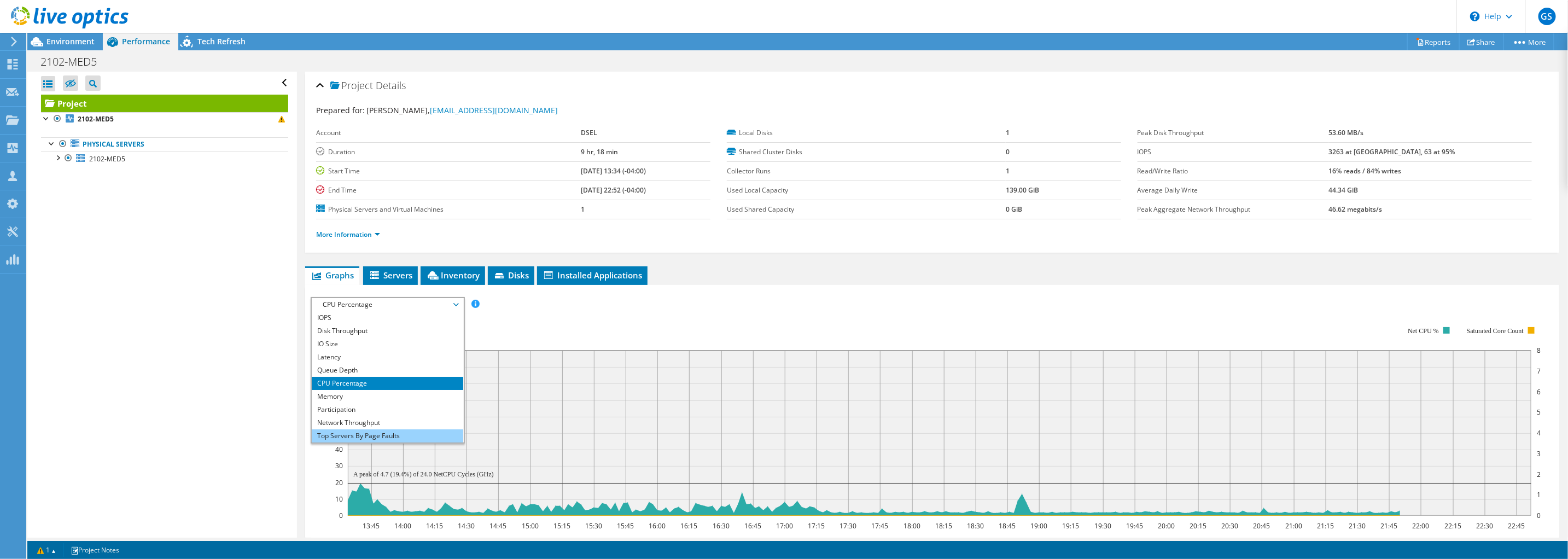
scroll to position [39, 0]
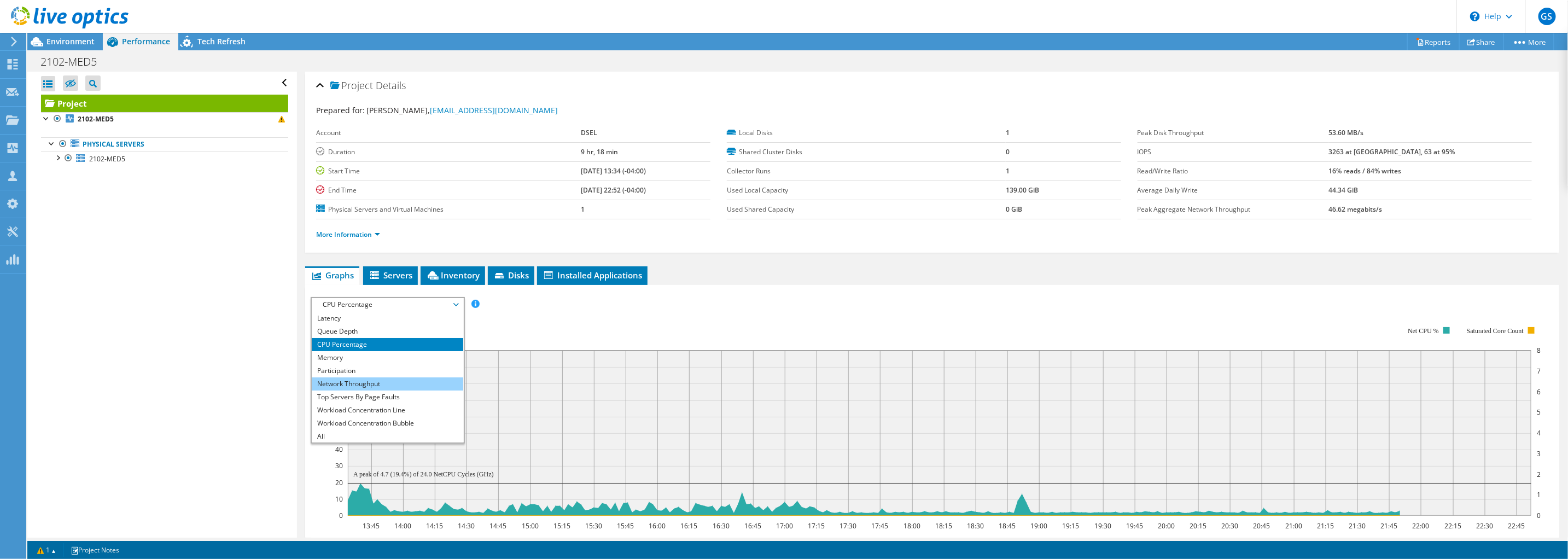
click at [361, 382] on li "Network Throughput" at bounding box center [387, 384] width 152 height 13
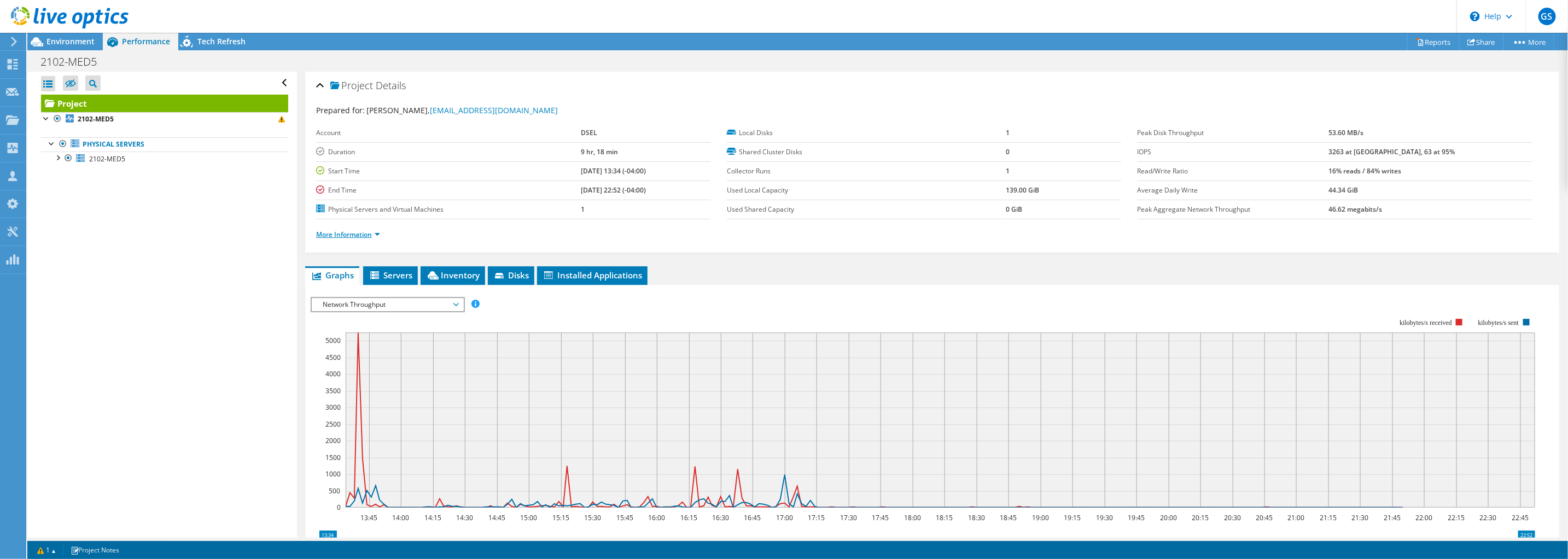
click at [353, 233] on link "More Information" at bounding box center [348, 234] width 64 height 9
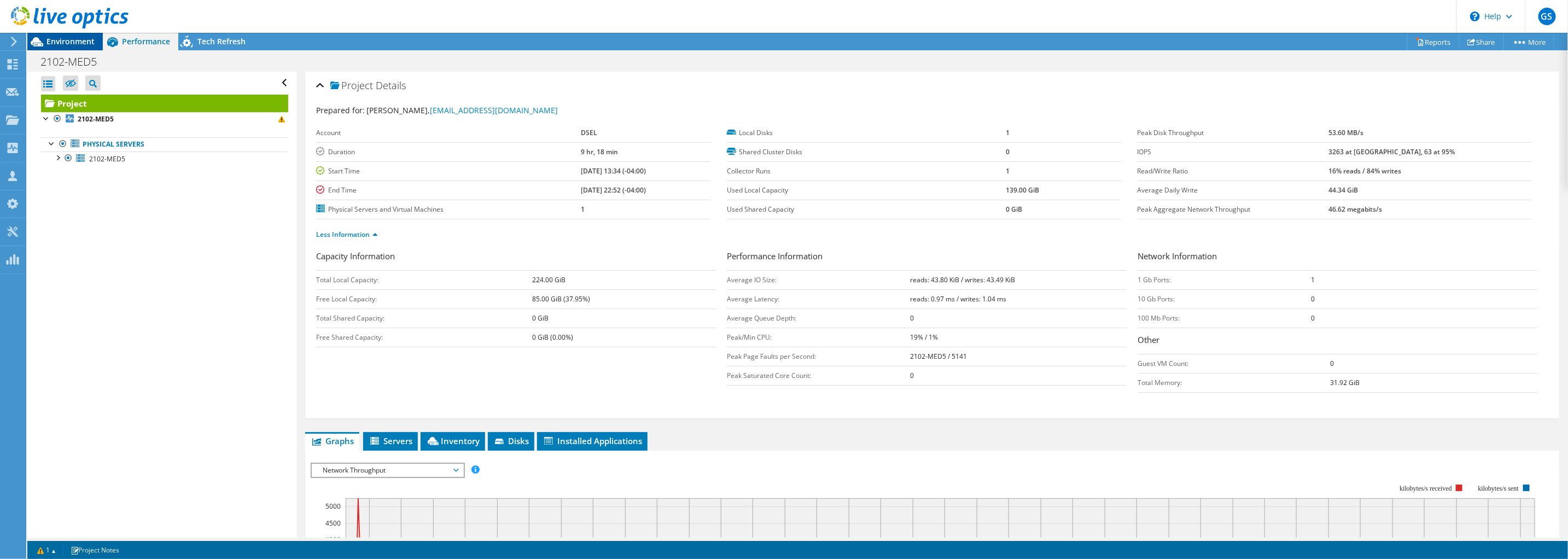
click at [85, 46] on div "Environment" at bounding box center [65, 41] width 75 height 18
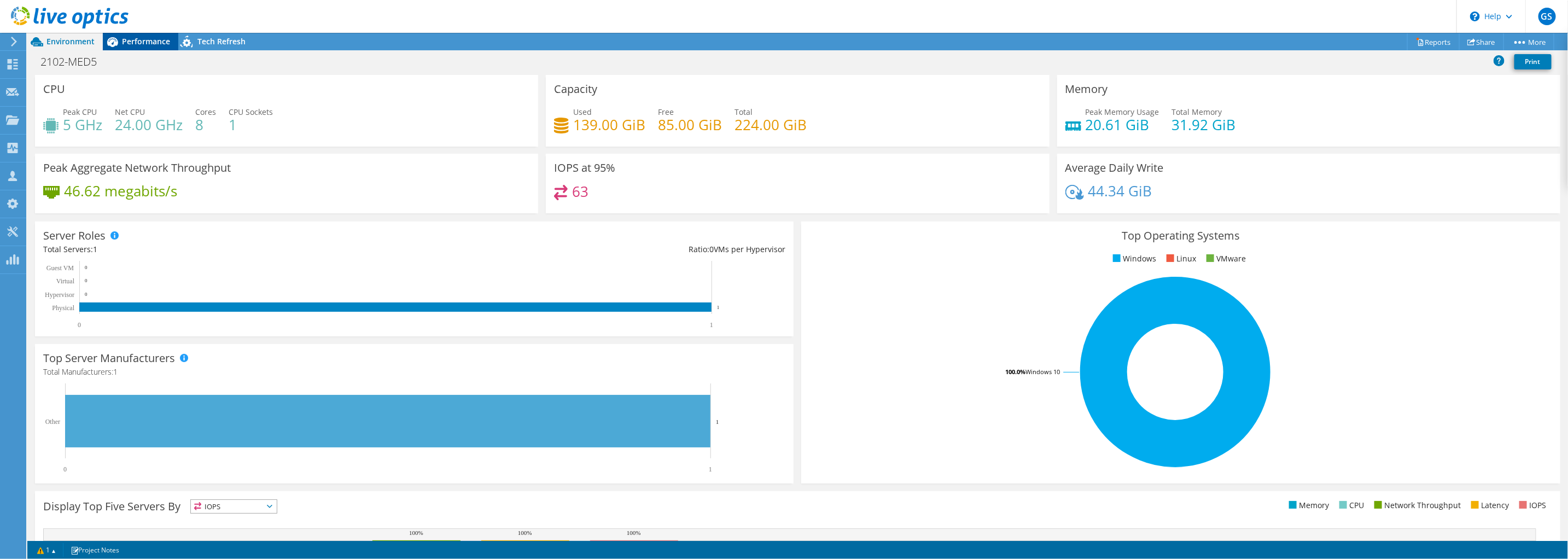
click at [153, 35] on div "Performance" at bounding box center [141, 41] width 75 height 18
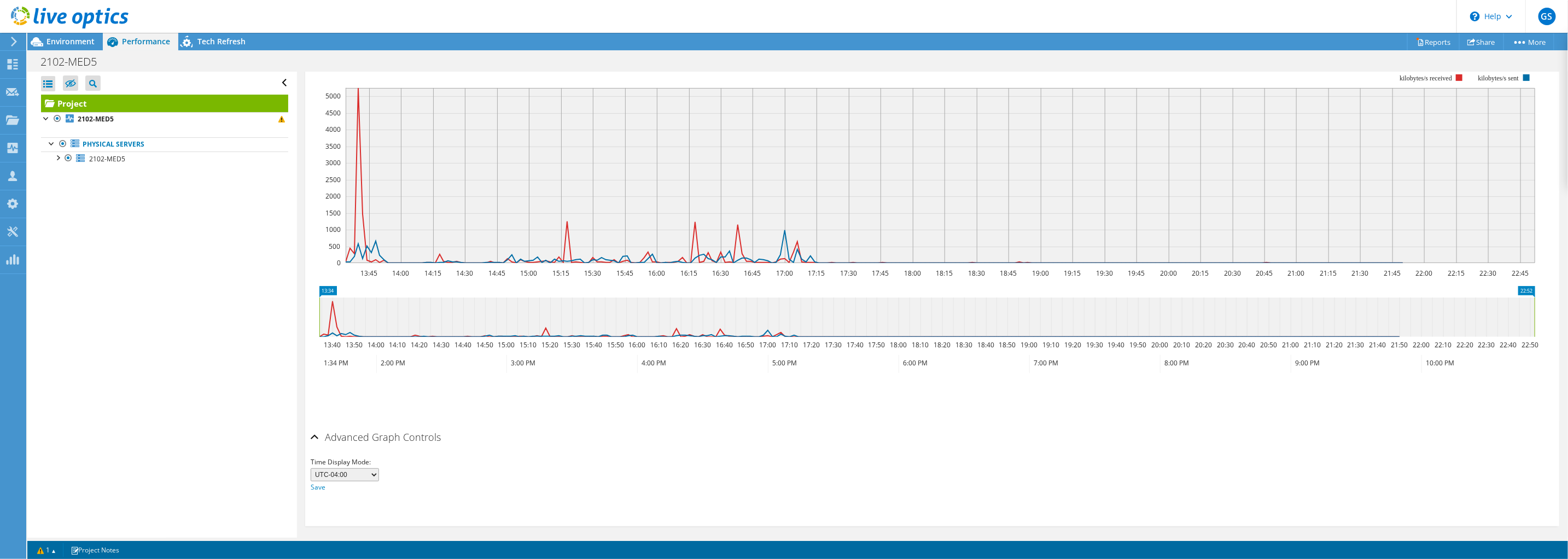
scroll to position [68, 0]
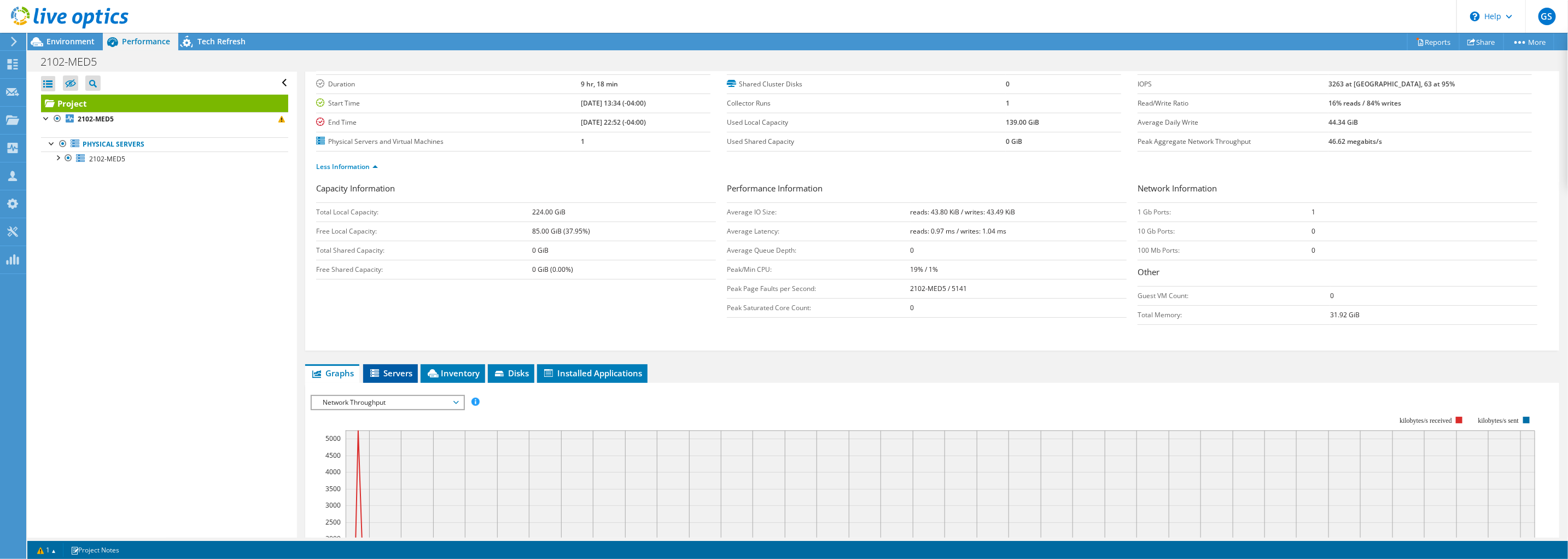
click at [397, 374] on span "Servers" at bounding box center [391, 373] width 44 height 11
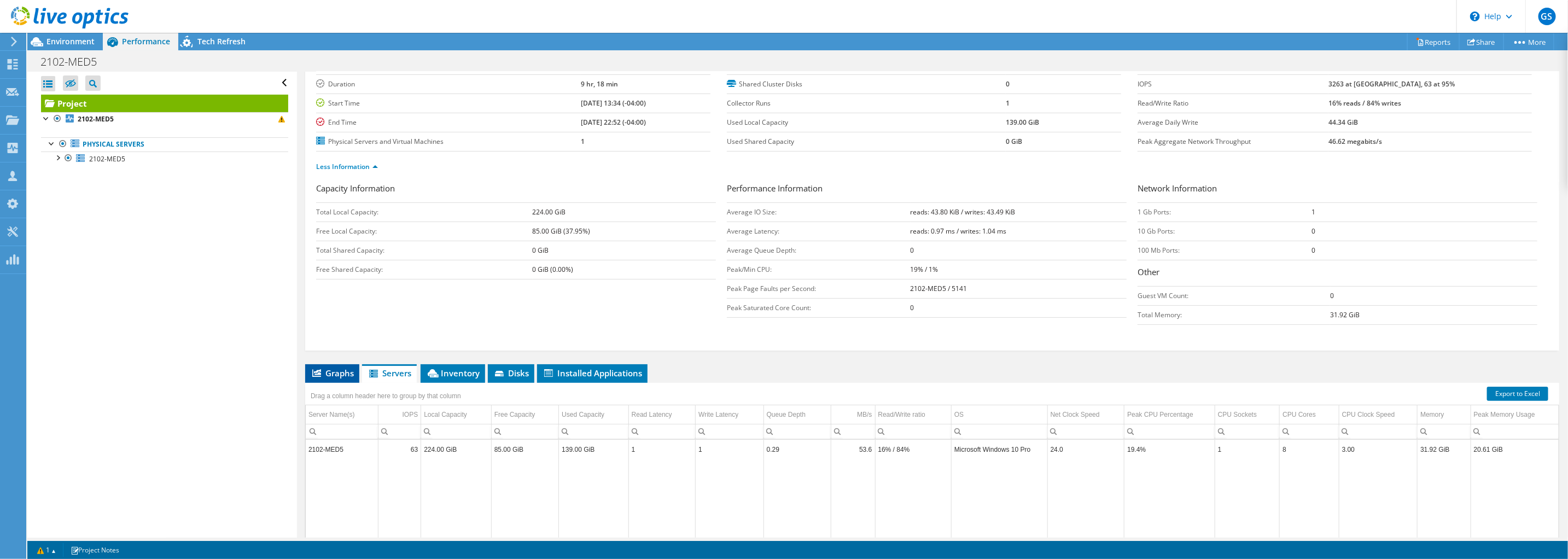
click at [335, 373] on span "Graphs" at bounding box center [332, 373] width 43 height 11
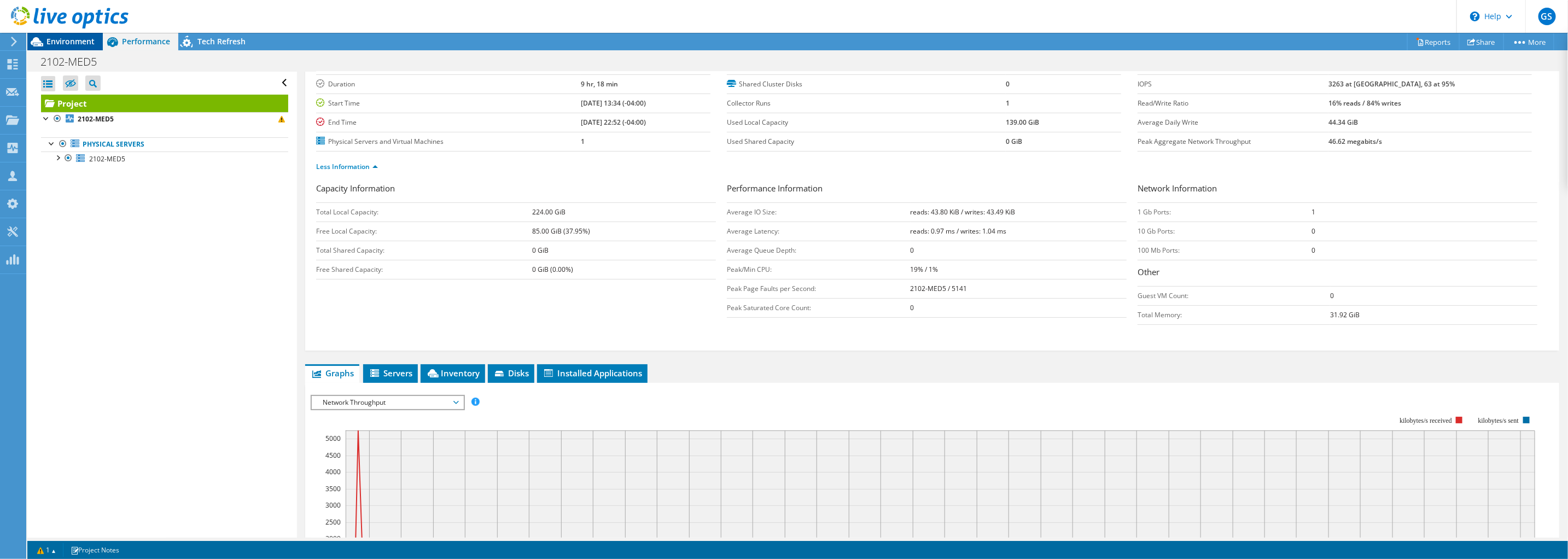
click at [79, 40] on span "Environment" at bounding box center [70, 41] width 48 height 10
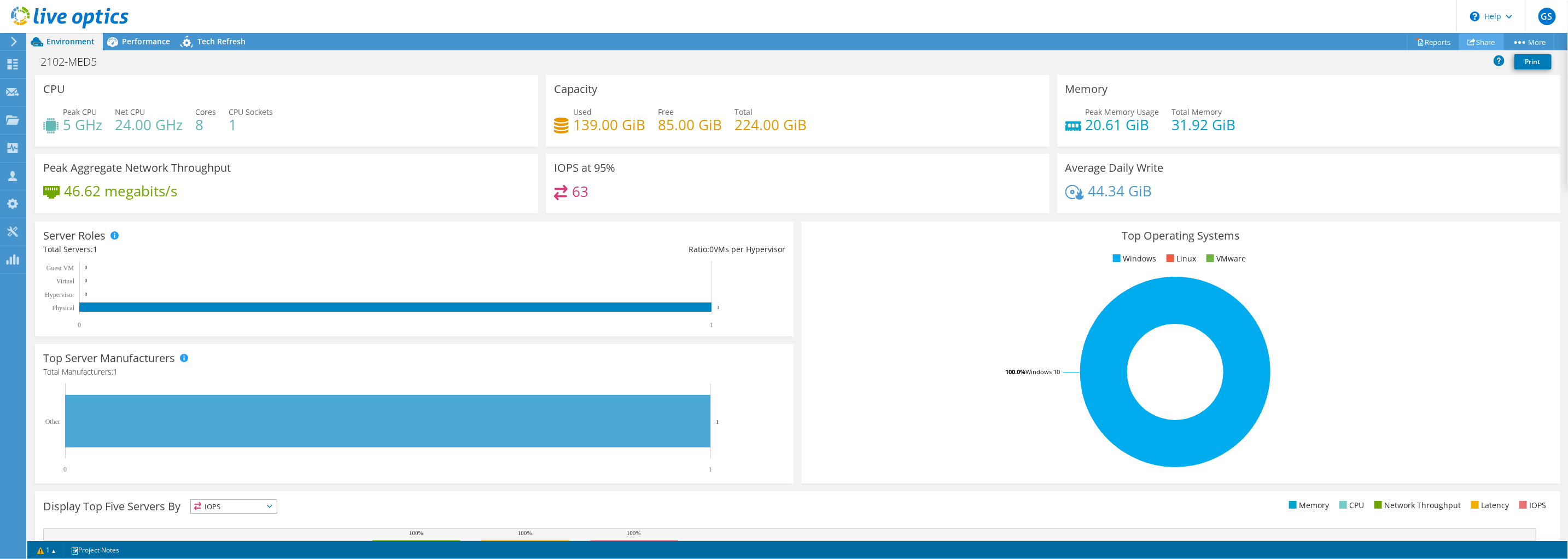
click at [1474, 40] on link "Share" at bounding box center [1482, 42] width 45 height 17
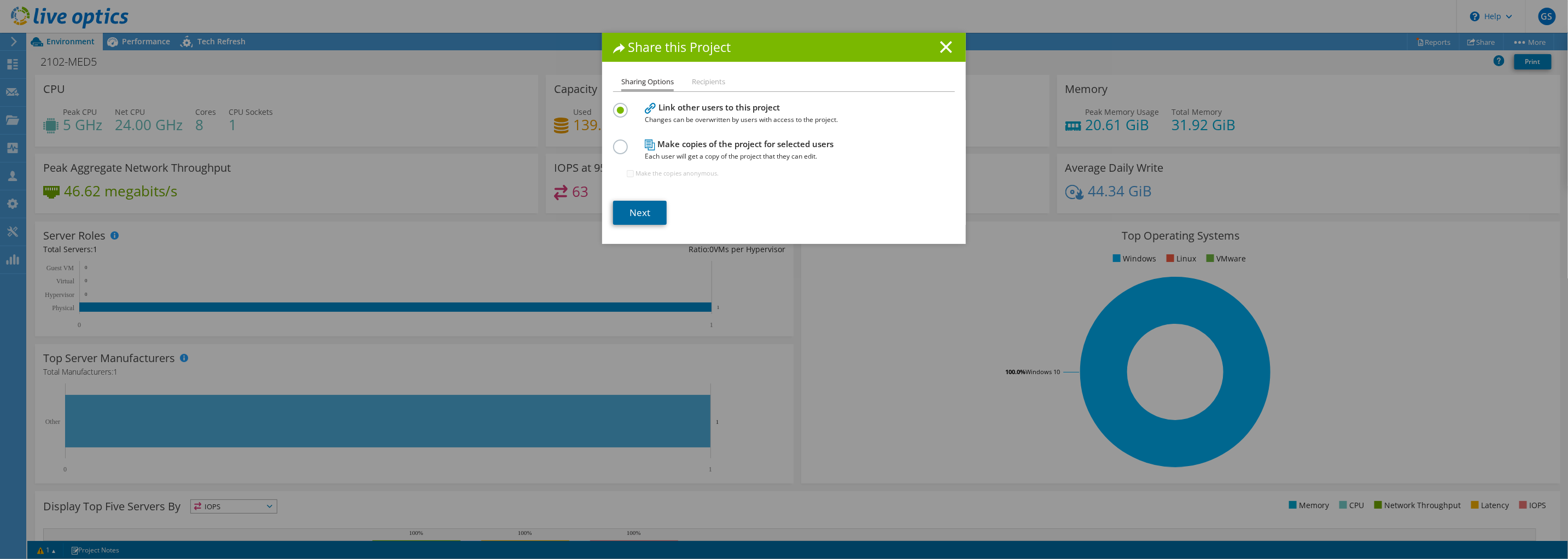
click at [643, 215] on link "Next" at bounding box center [640, 213] width 54 height 24
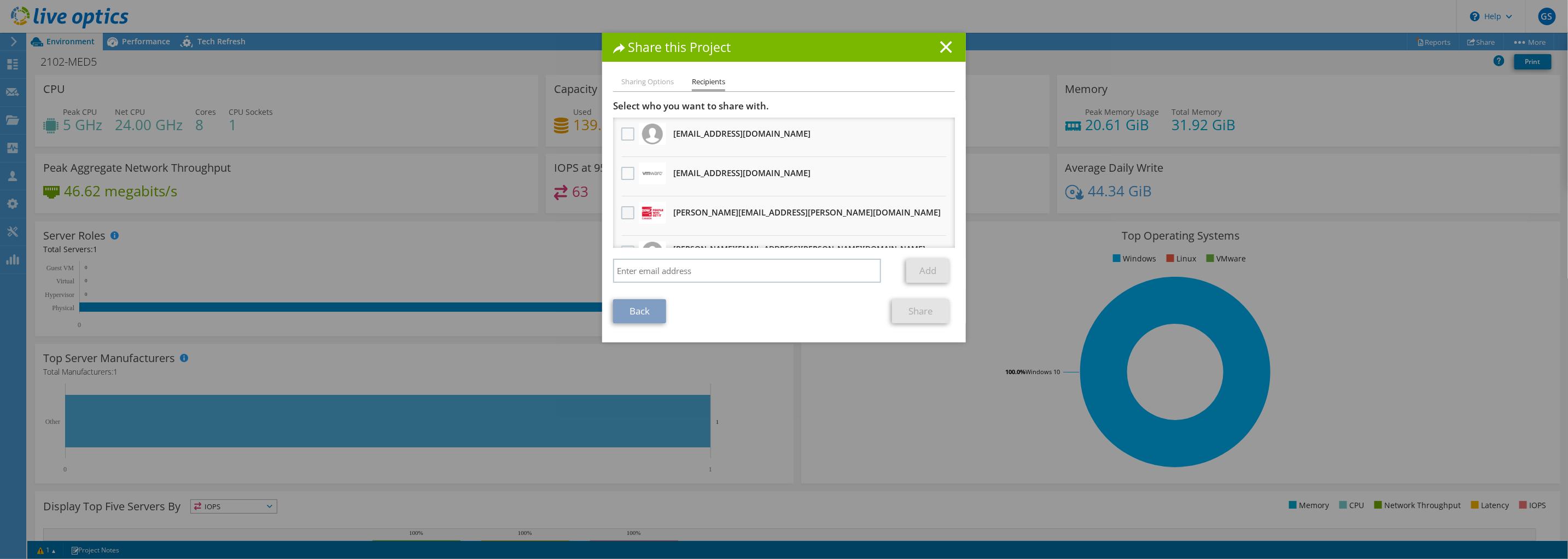
click at [621, 211] on label at bounding box center [629, 213] width 16 height 13
click at [0, 0] on input "checkbox" at bounding box center [0, 0] width 0 height 0
click at [912, 306] on link "Share" at bounding box center [920, 311] width 57 height 24
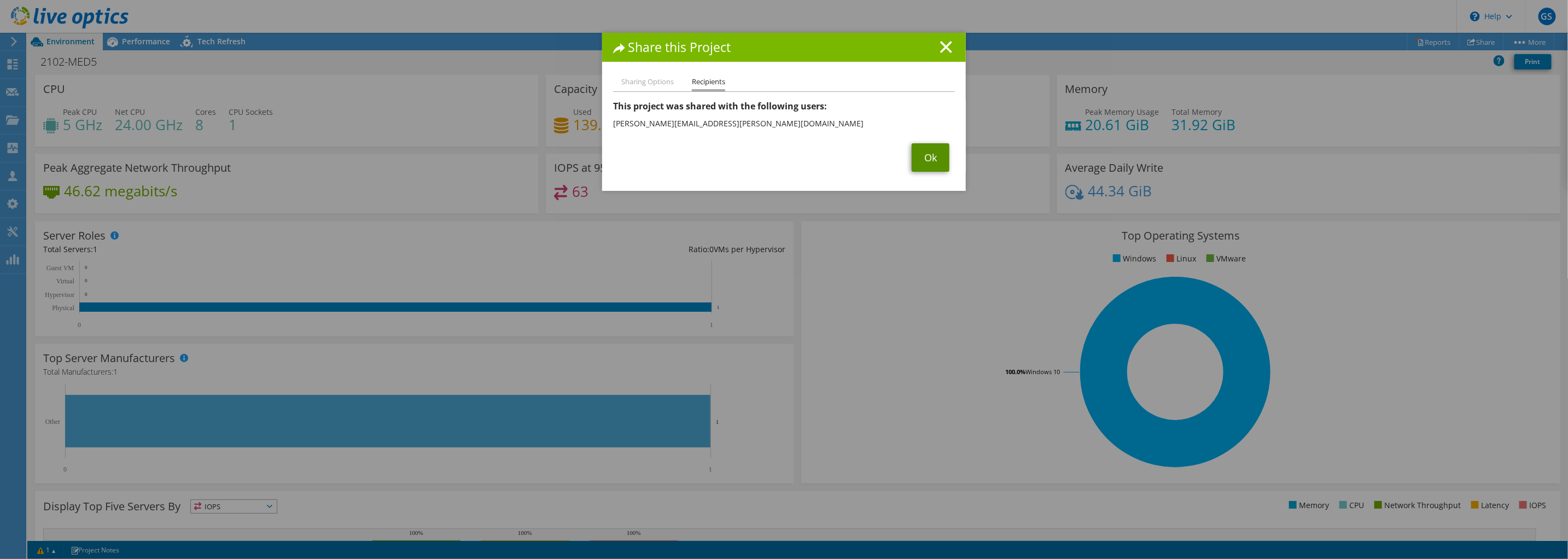
click at [929, 157] on link "Ok" at bounding box center [931, 157] width 38 height 29
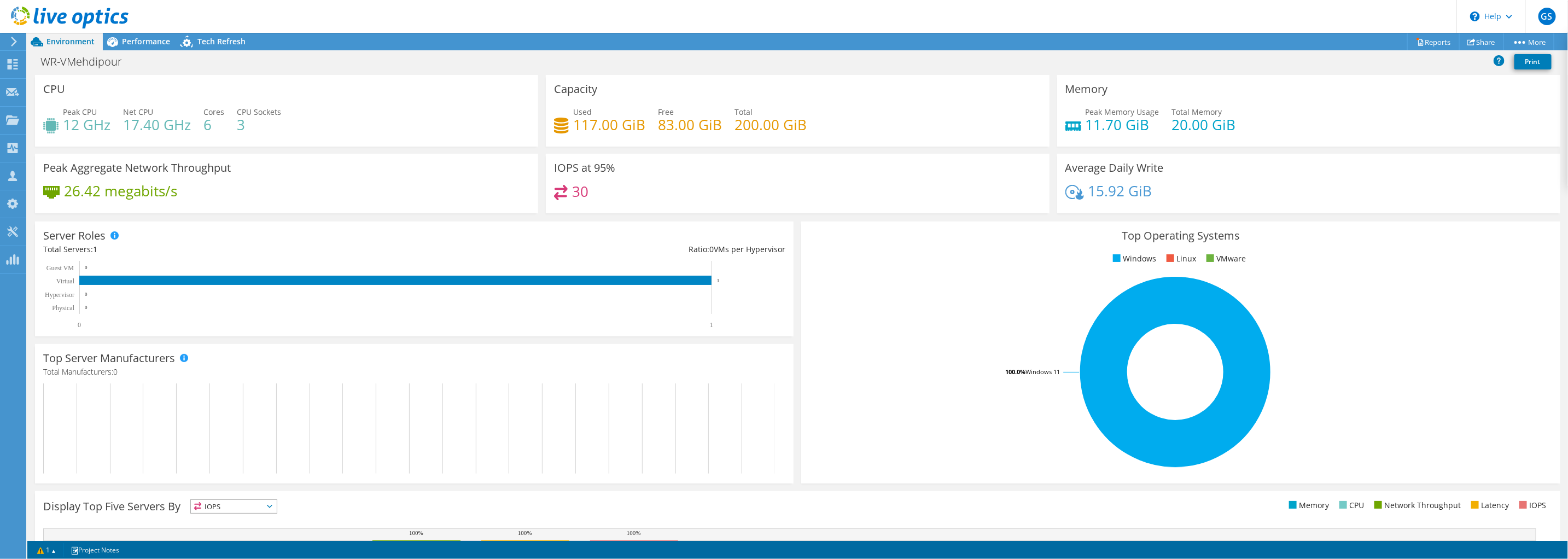
click at [191, 63] on div "WR-VMehdipour Print" at bounding box center [797, 61] width 1541 height 20
click at [123, 44] on span "Performance" at bounding box center [145, 41] width 48 height 10
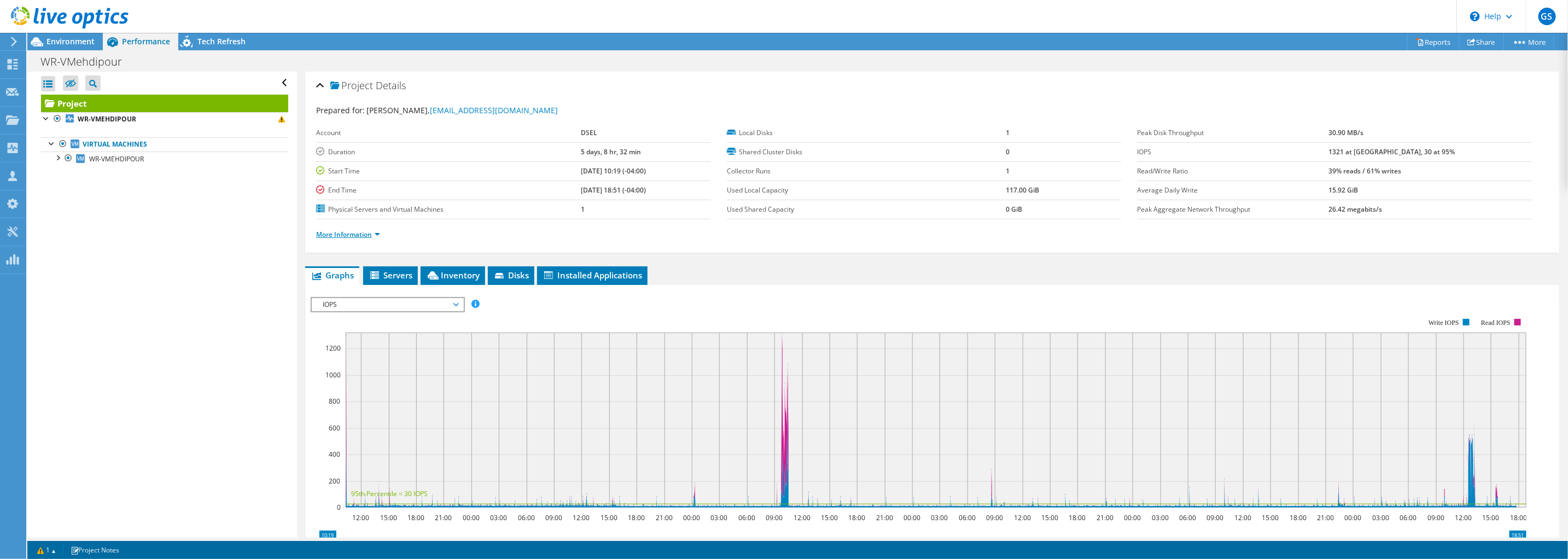
click at [359, 233] on link "More Information" at bounding box center [348, 234] width 64 height 9
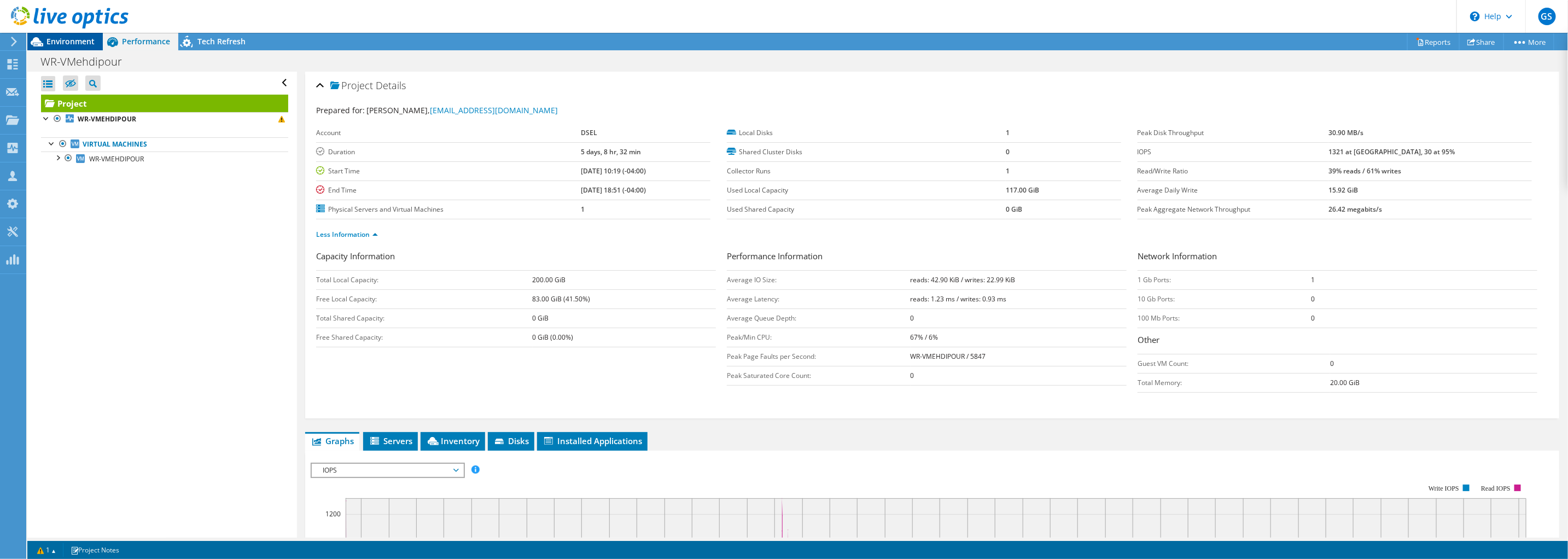
click at [83, 43] on span "Environment" at bounding box center [70, 41] width 48 height 10
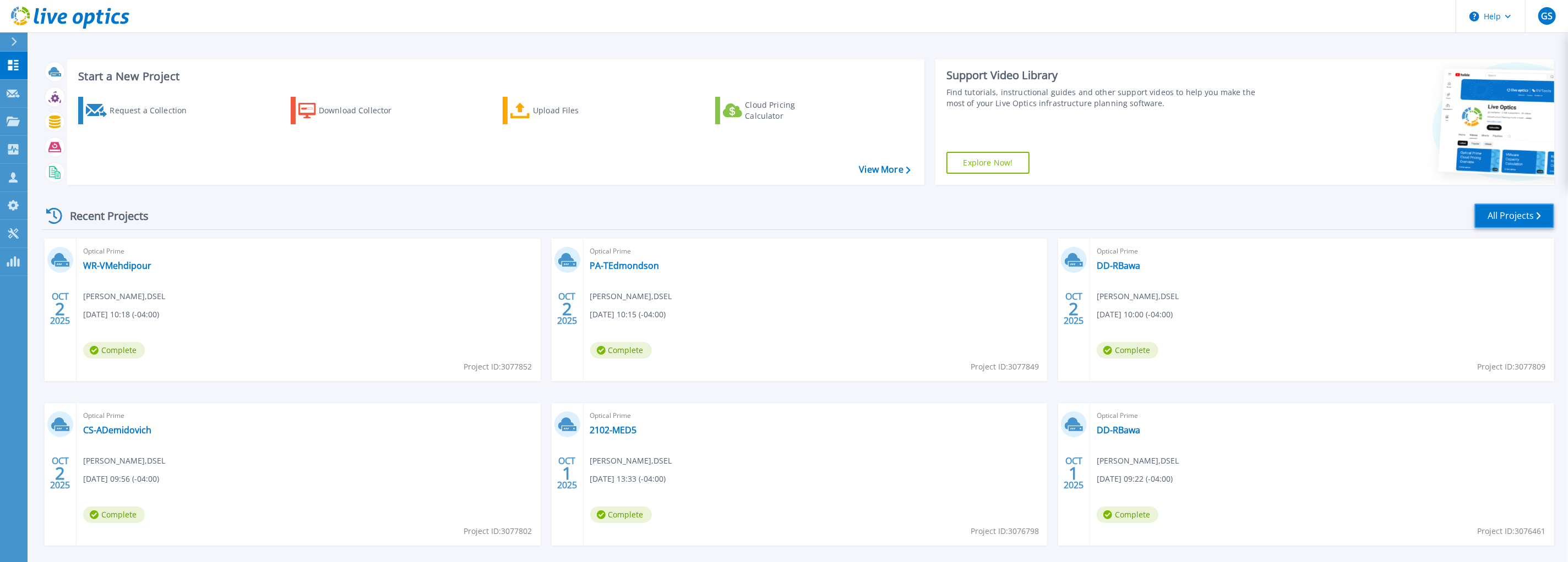
click at [1506, 213] on link "All Projects" at bounding box center [1514, 215] width 80 height 24
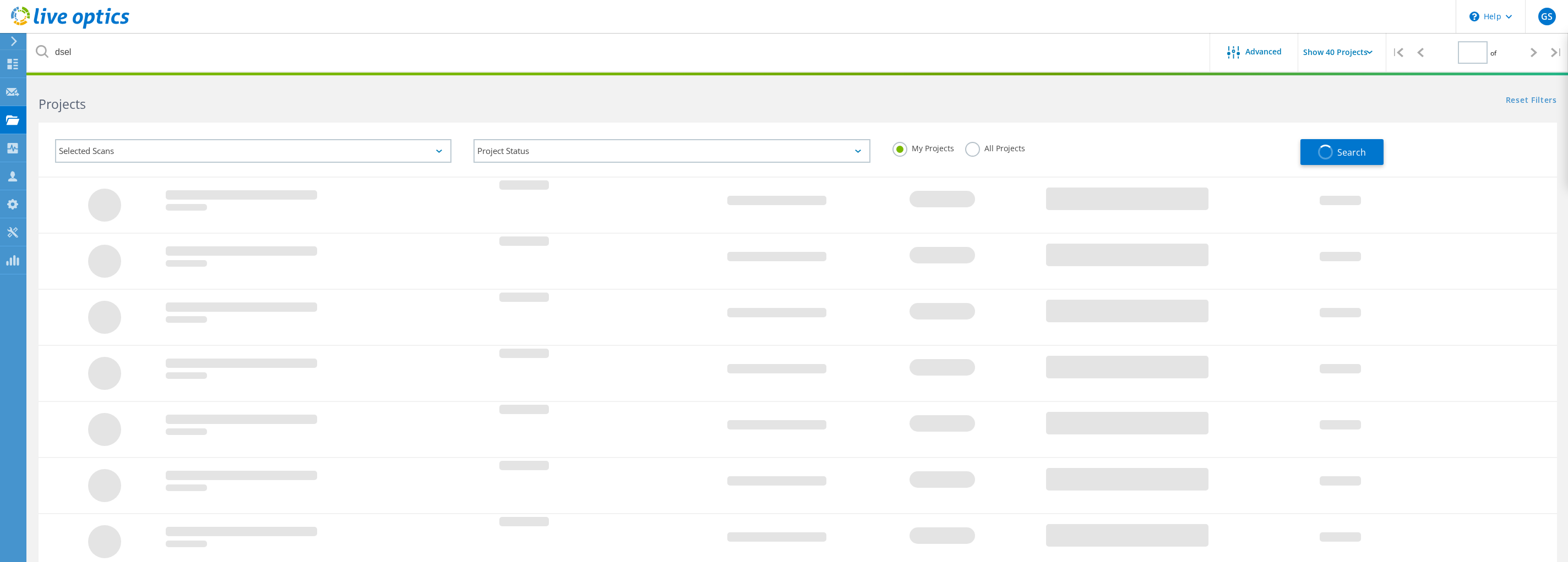
type input "1"
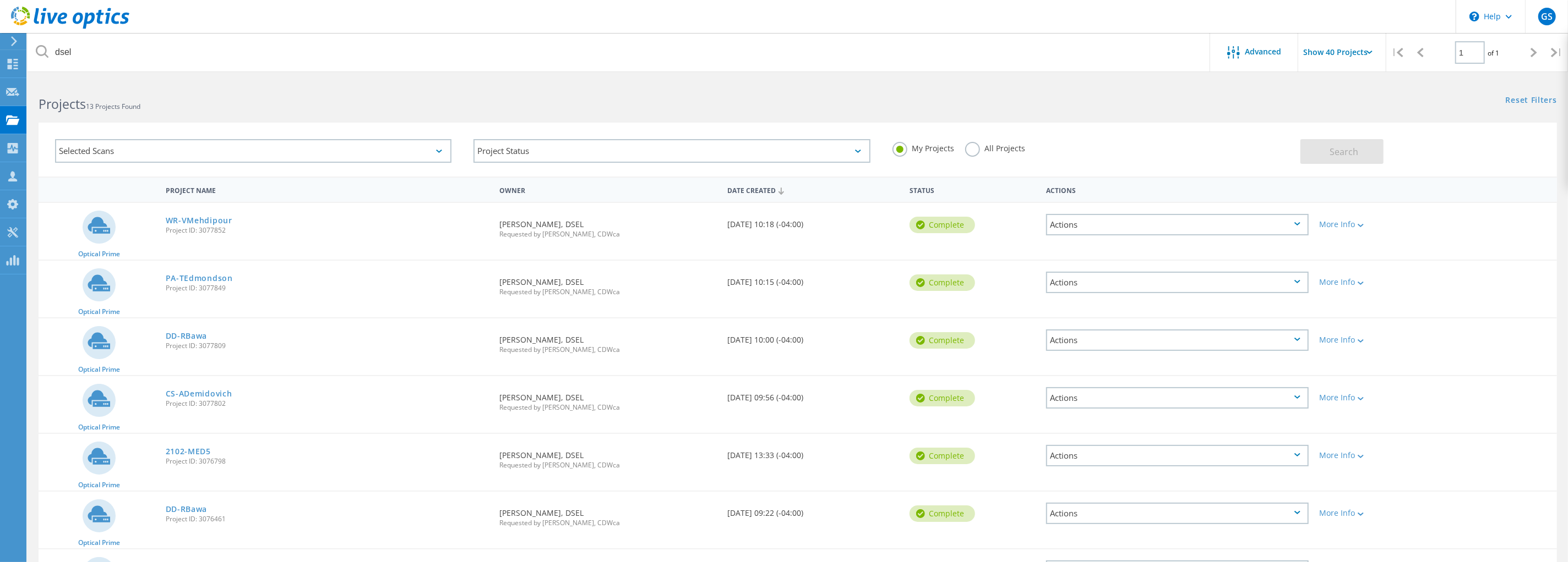
click at [321, 248] on div "Optical Prime WR-VMehdipour Project ID: 3077852 Requested By [PERSON_NAME], DSE…" at bounding box center [798, 231] width 1518 height 57
click at [218, 217] on link "WR-VMehdipour" at bounding box center [199, 220] width 67 height 8
click at [205, 277] on link "PA-TEdmondson" at bounding box center [199, 278] width 67 height 8
click at [196, 335] on link "DD-RBawa" at bounding box center [186, 336] width 42 height 8
click at [209, 392] on link "CS-ADemidovich" at bounding box center [199, 394] width 67 height 8
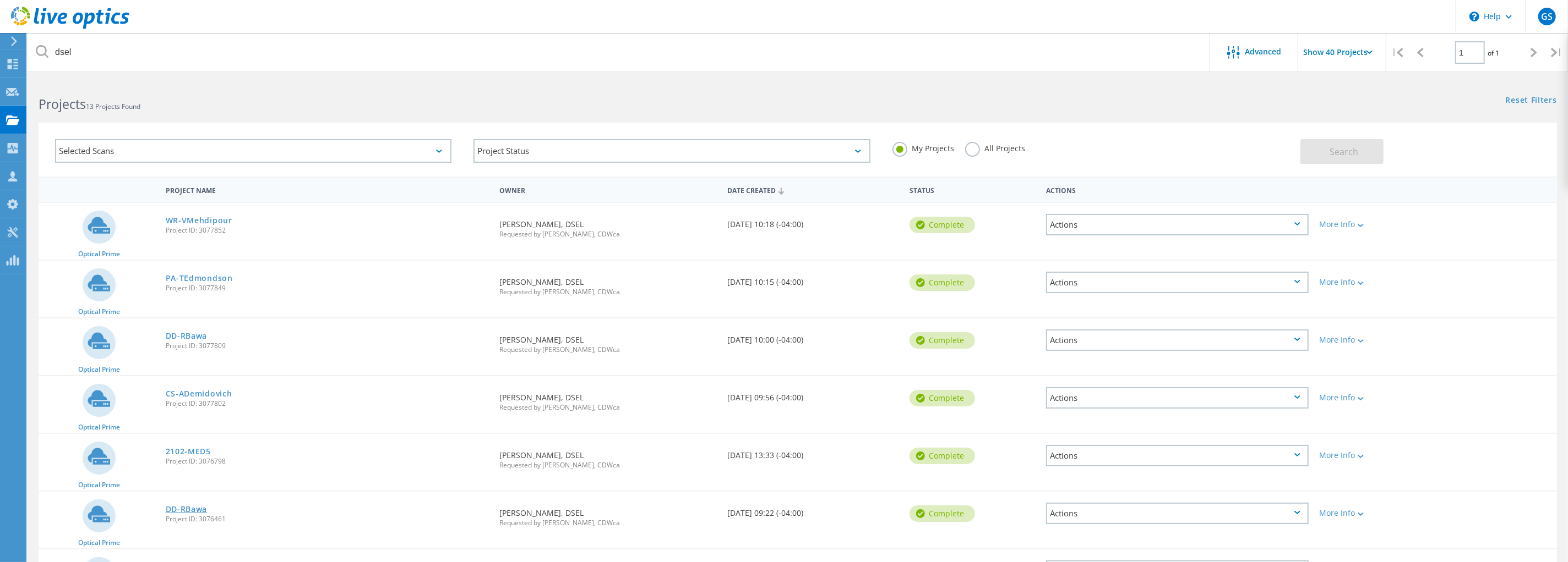
click at [193, 508] on link "DD-RBawa" at bounding box center [186, 509] width 42 height 8
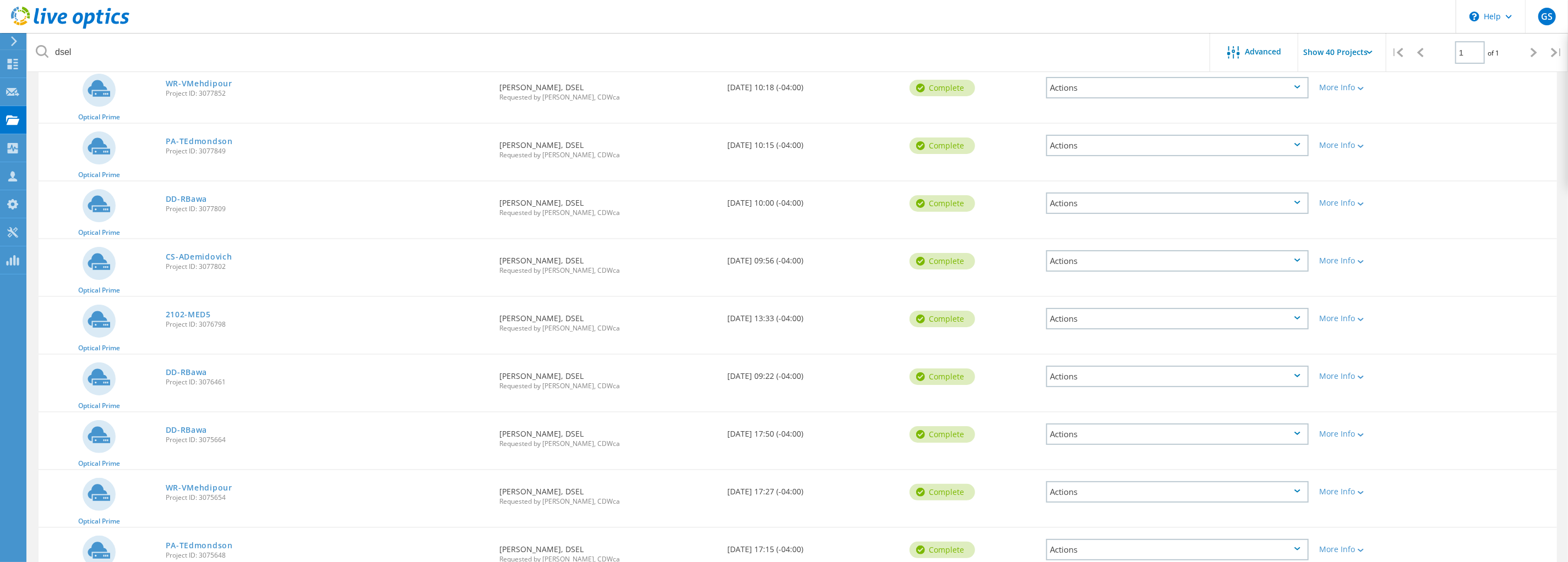
scroll to position [274, 0]
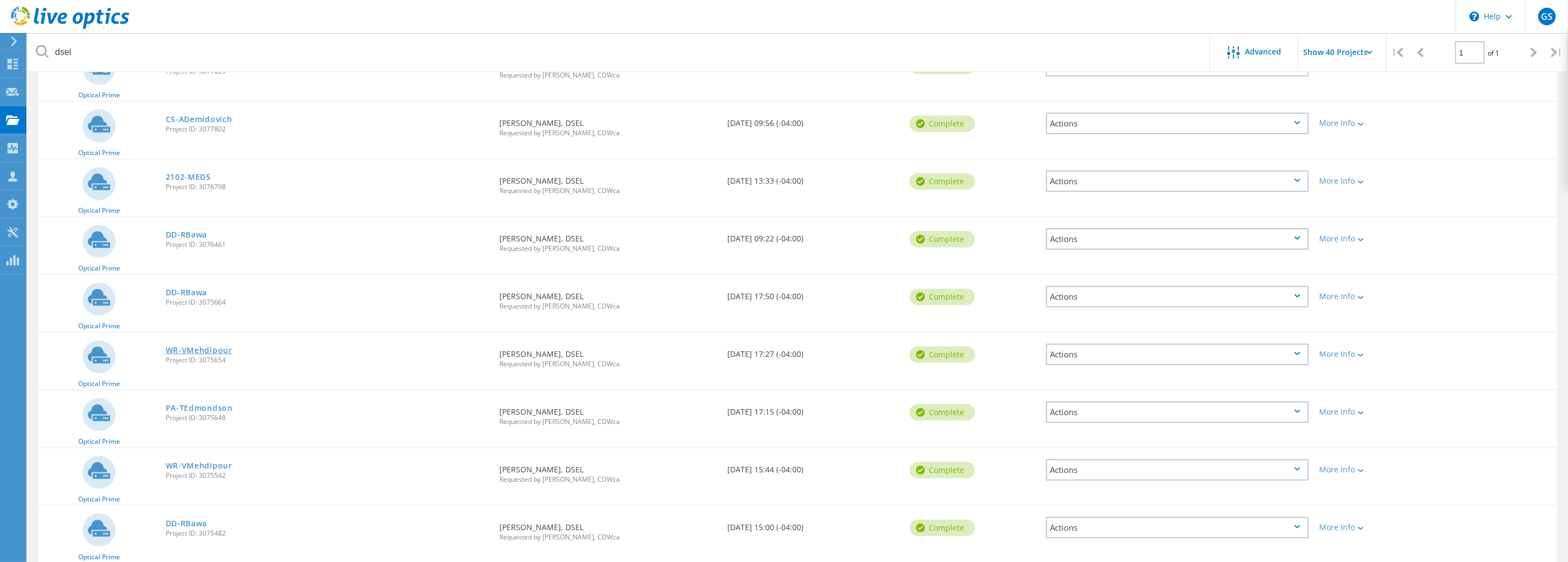
click at [216, 348] on link "WR-VMehdipour" at bounding box center [199, 350] width 67 height 8
click at [225, 405] on link "PA-TEdmondson" at bounding box center [199, 408] width 67 height 8
click at [227, 463] on link "WR-VMehdipour" at bounding box center [199, 466] width 67 height 8
click at [199, 523] on link "DD-RBawa" at bounding box center [186, 523] width 42 height 8
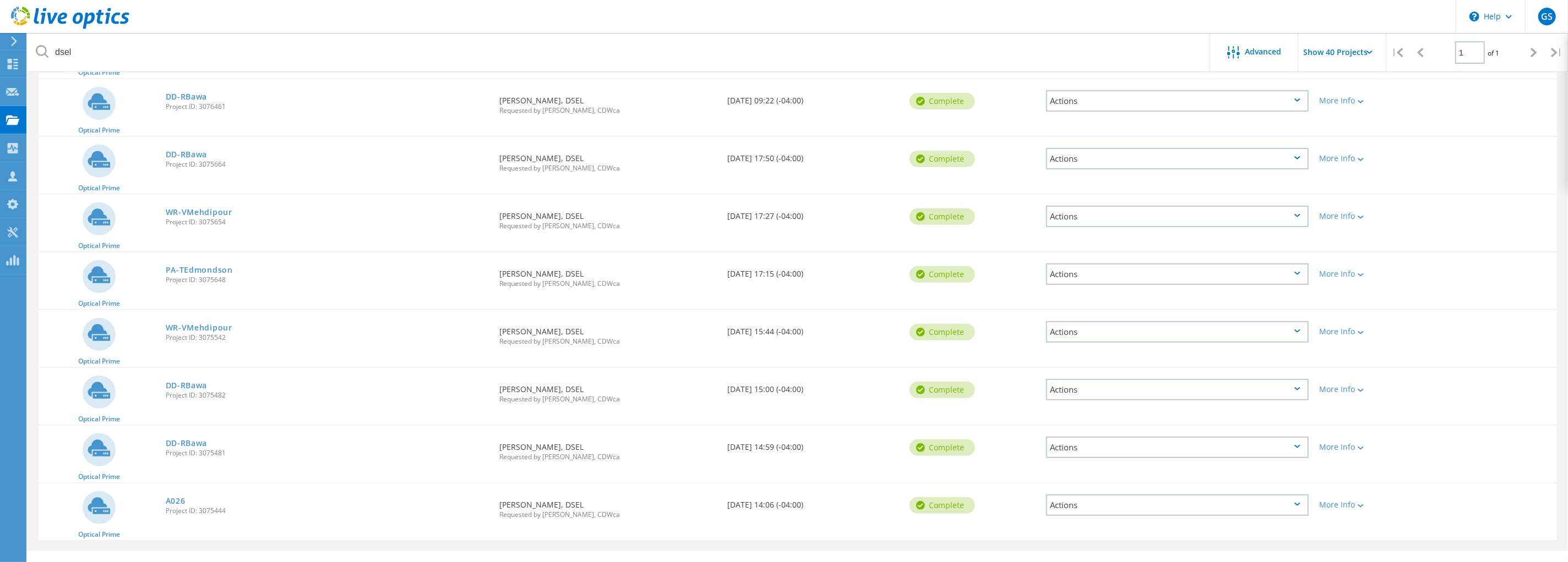
scroll to position [432, 0]
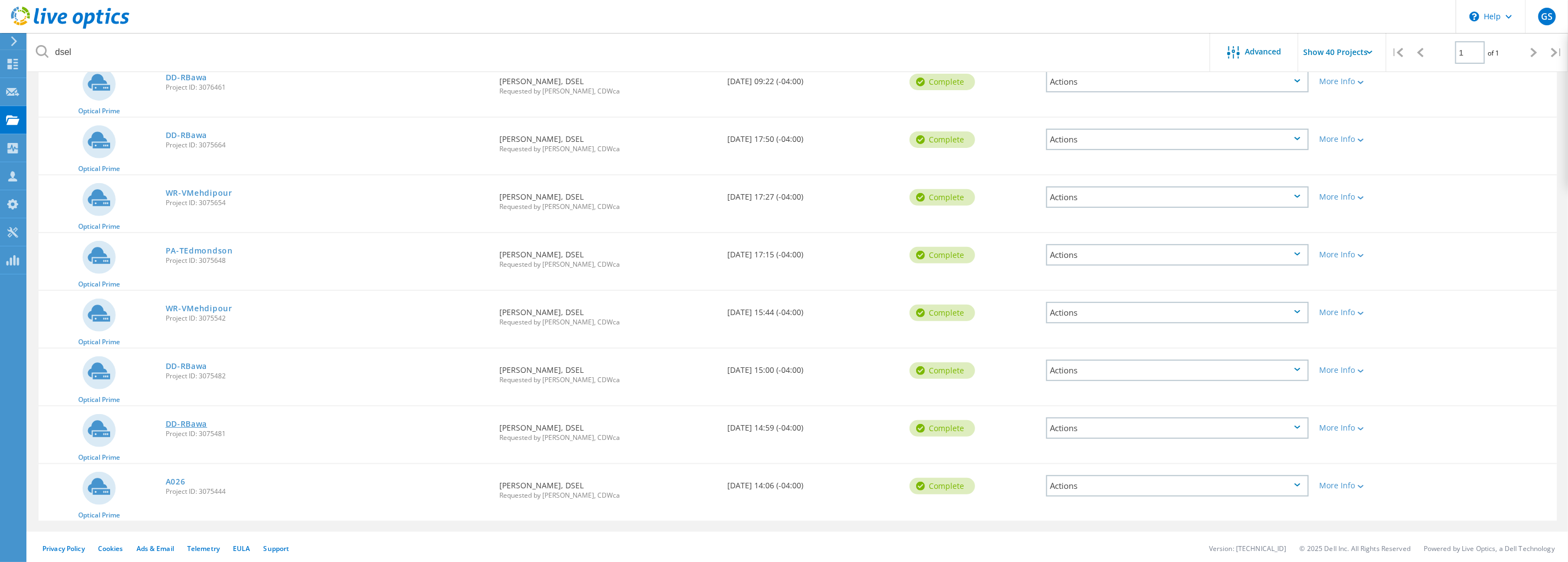
click at [200, 420] on link "DD-RBawa" at bounding box center [186, 424] width 42 height 8
click at [174, 479] on link "A026" at bounding box center [175, 482] width 20 height 8
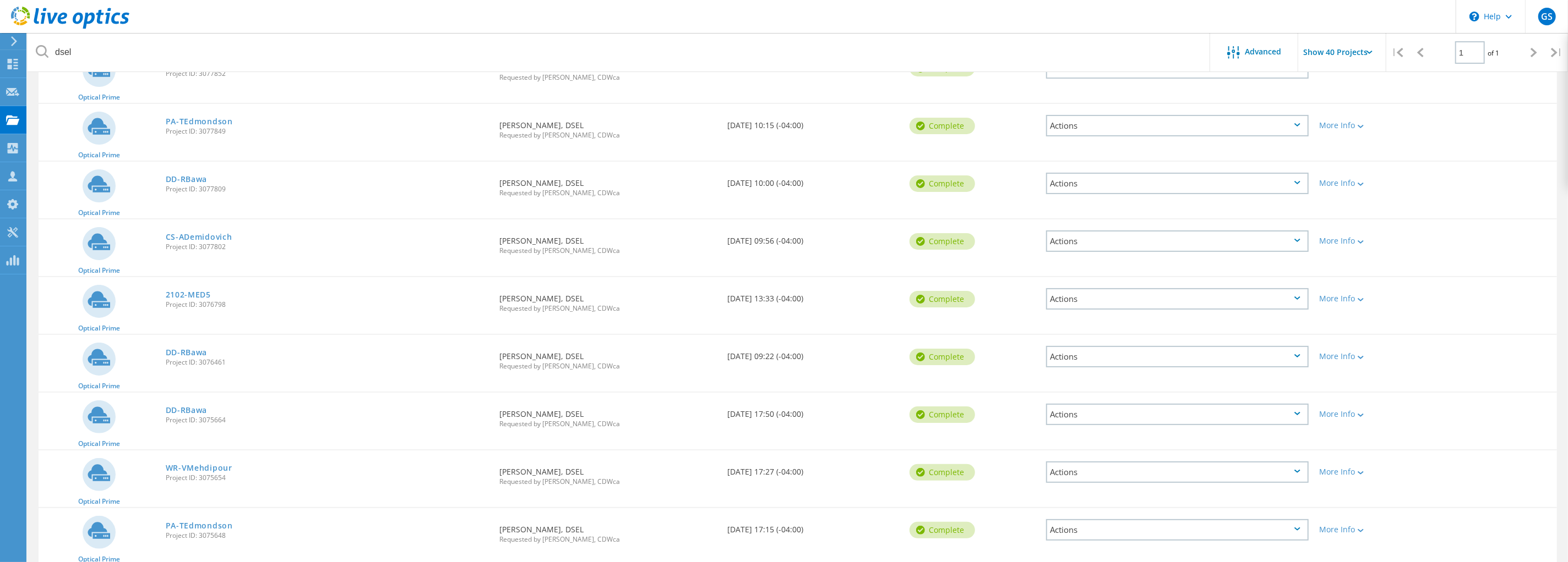
scroll to position [88, 0]
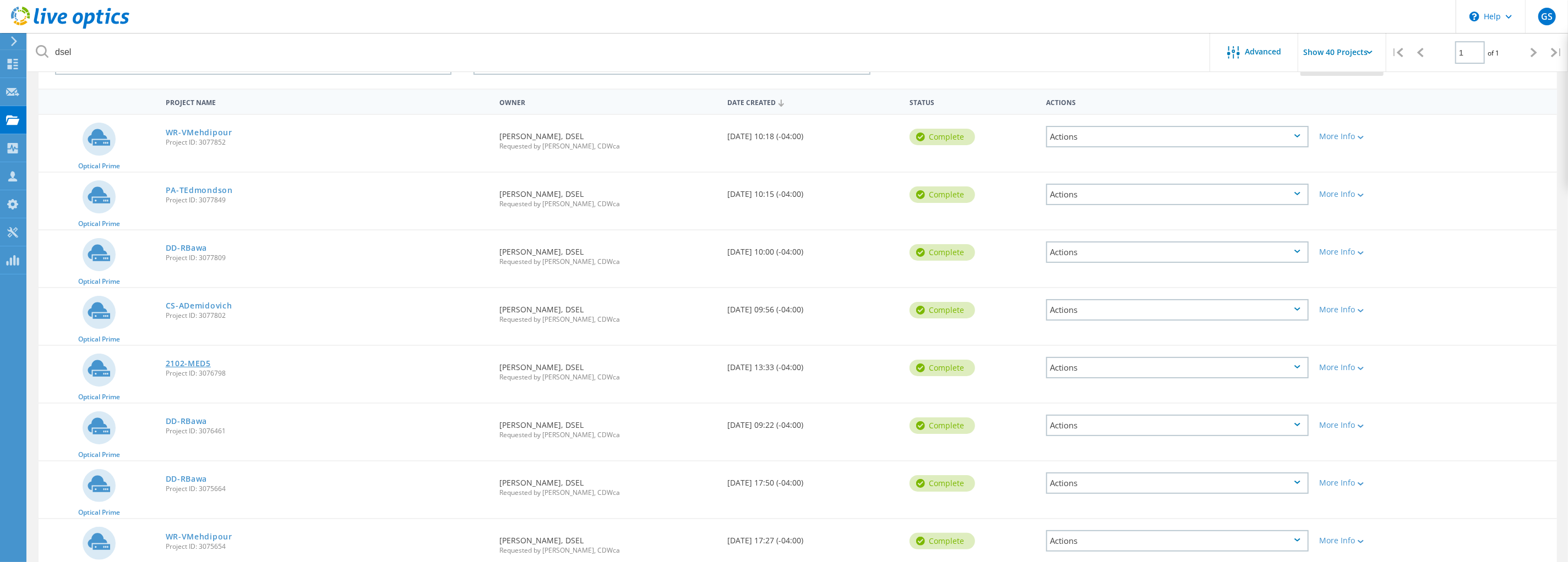
click at [192, 361] on link "2102-MED5" at bounding box center [188, 364] width 45 height 8
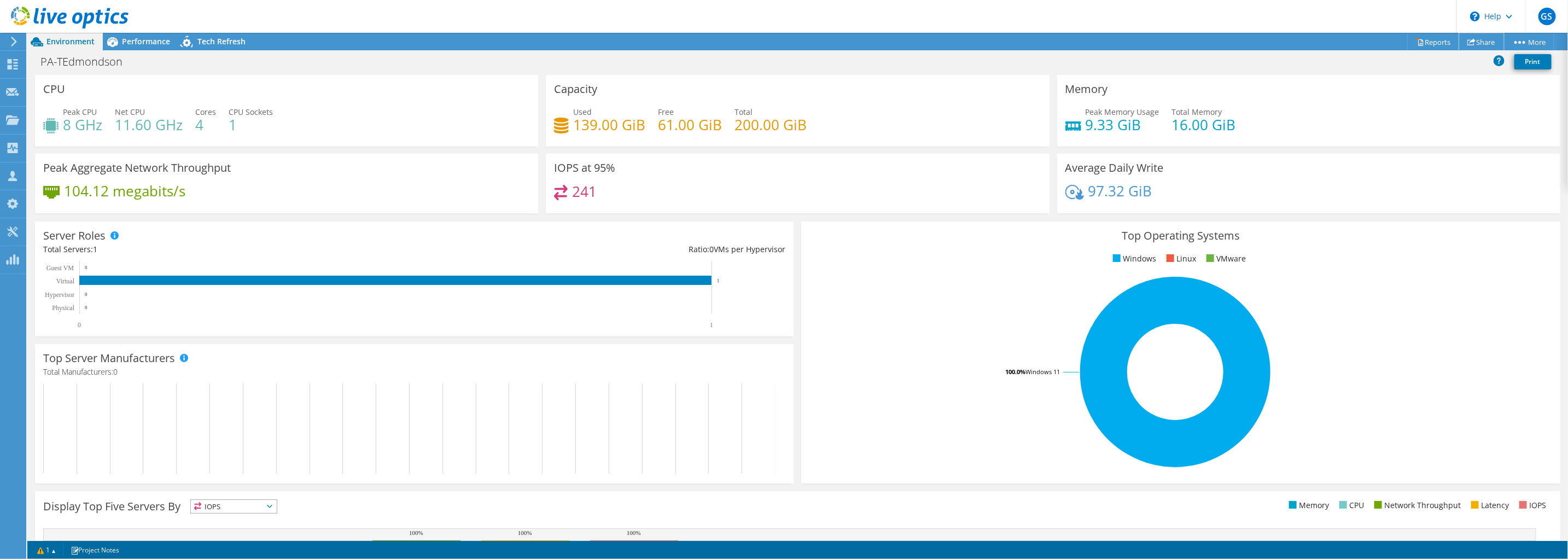
click at [1482, 37] on link "Share" at bounding box center [1482, 42] width 45 height 17
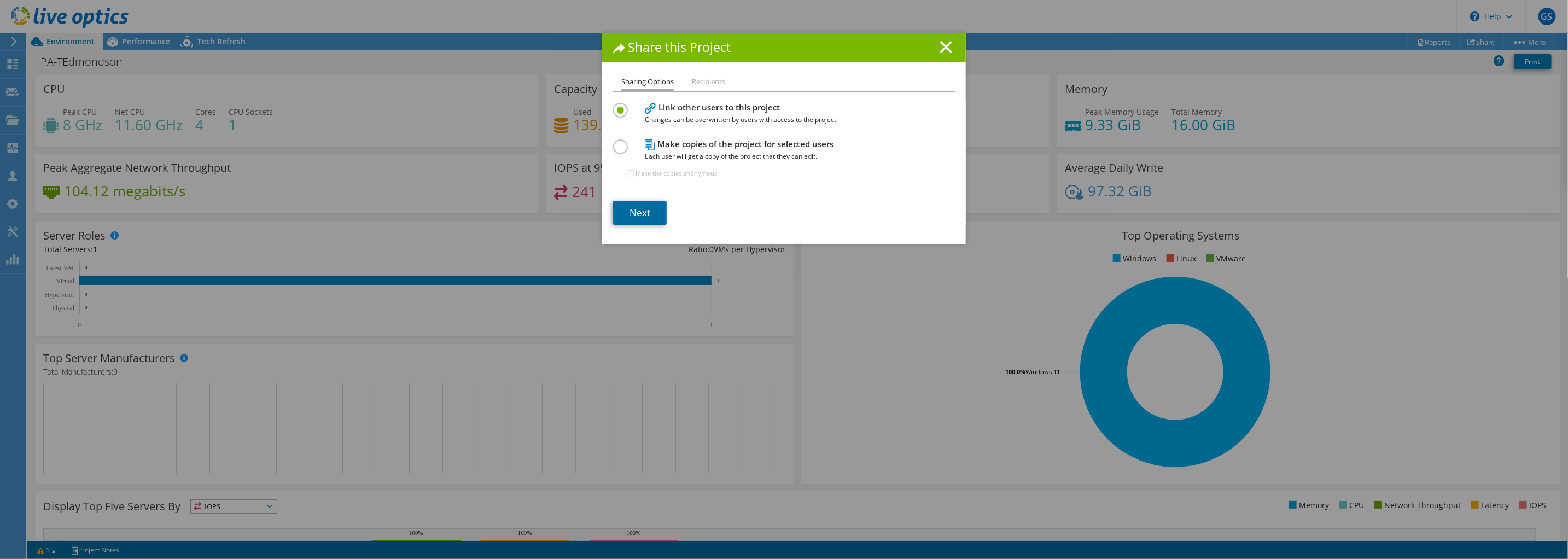
click at [632, 214] on link "Next" at bounding box center [640, 213] width 54 height 24
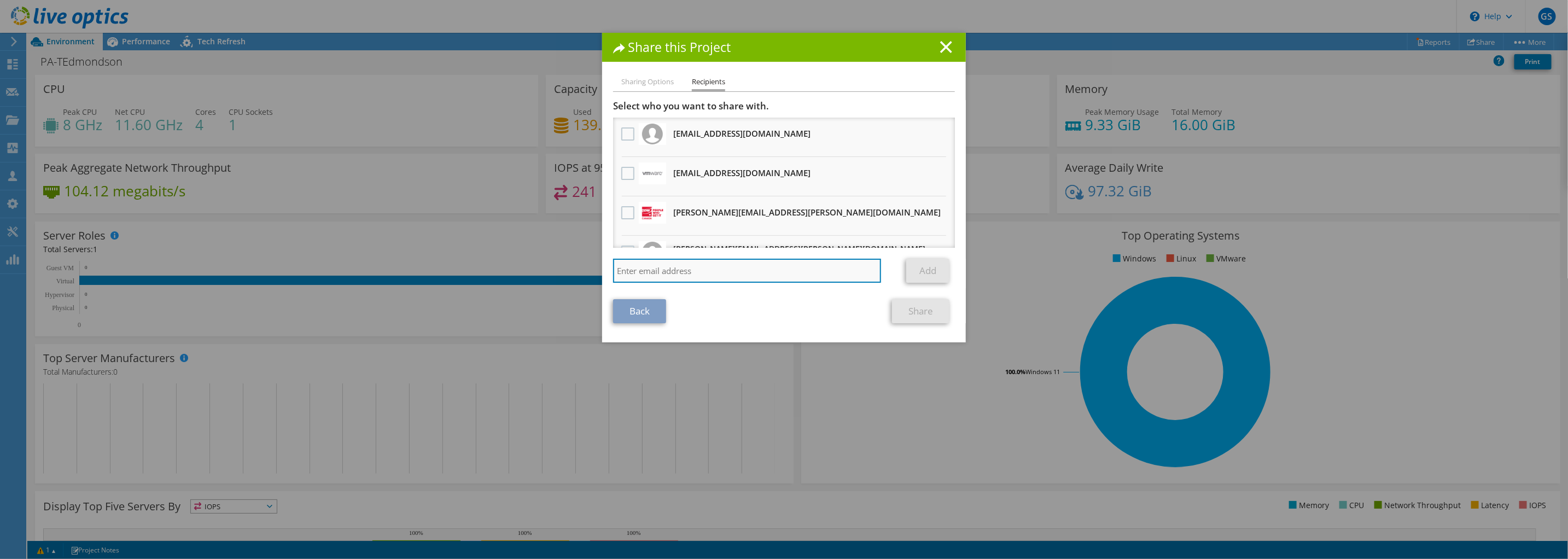
click at [678, 269] on input "search" at bounding box center [747, 271] width 268 height 24
paste input "Larysa.Lisnyak@dell.com"
type input "Larysa.Lisnyak@dell.com"
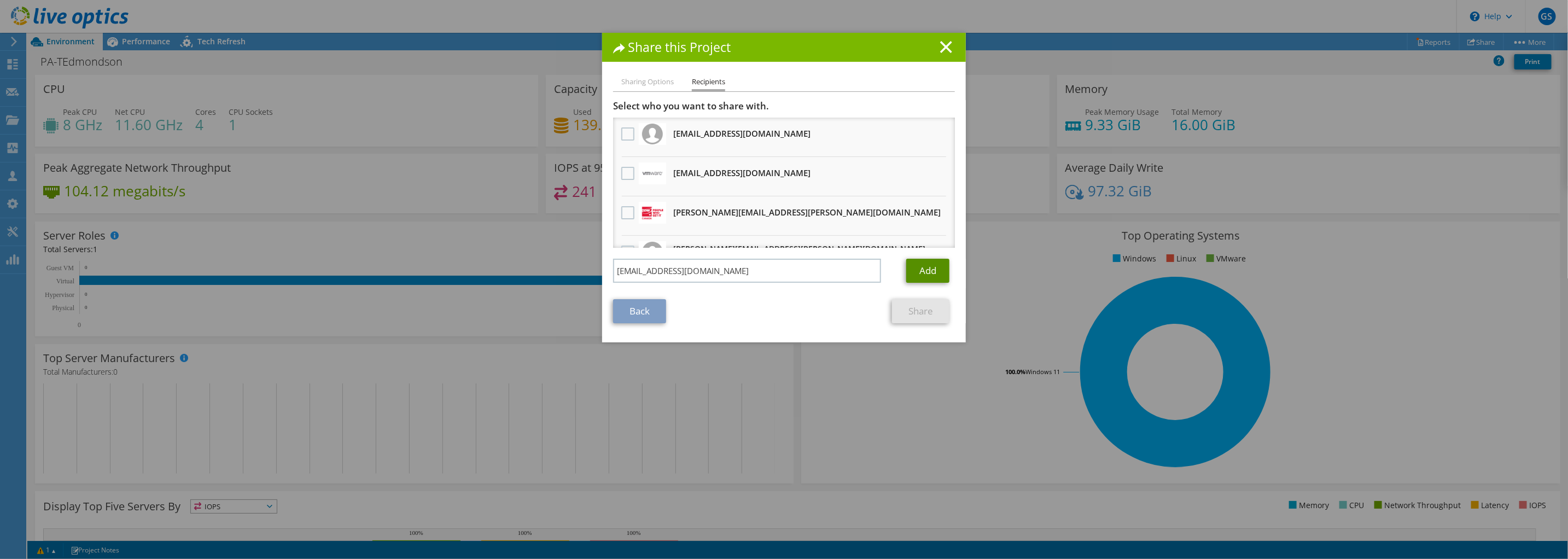
click at [924, 272] on link "Add" at bounding box center [928, 271] width 43 height 24
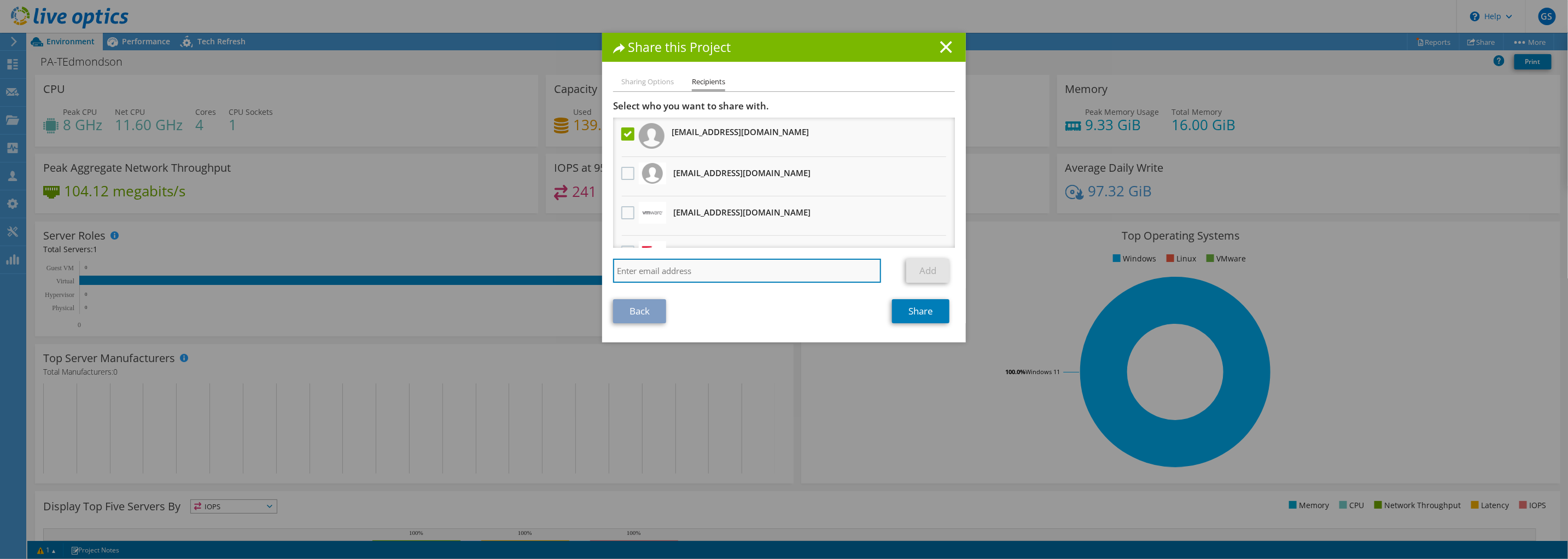
click at [725, 267] on input "search" at bounding box center [747, 271] width 268 height 24
paste input "Hadi.Jaber@Dell.com"
type input "[EMAIL_ADDRESS][PERSON_NAME][DOMAIN_NAME]"
click at [919, 272] on link "Add" at bounding box center [928, 271] width 43 height 24
click at [716, 272] on input "search" at bounding box center [747, 271] width 268 height 24
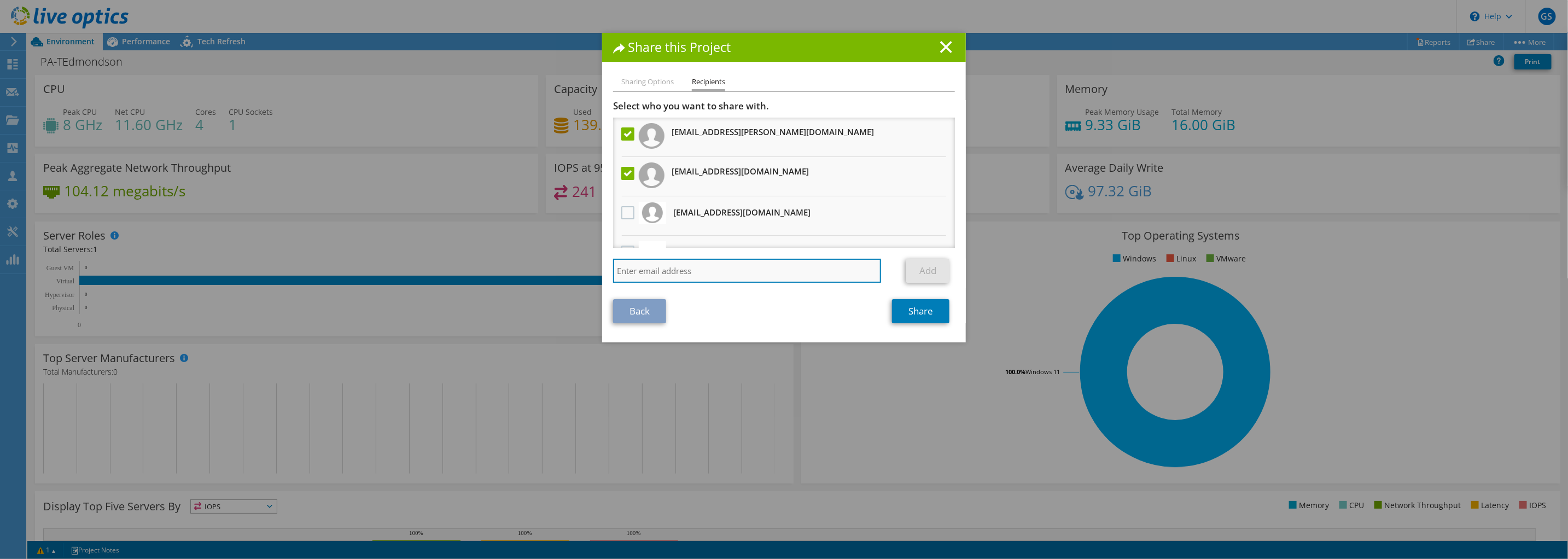
paste input "[PERSON_NAME][EMAIL_ADDRESS][PERSON_NAME][DOMAIN_NAME]"
type input "[PERSON_NAME][EMAIL_ADDRESS][PERSON_NAME][DOMAIN_NAME]"
click at [926, 274] on link "Add" at bounding box center [928, 271] width 43 height 24
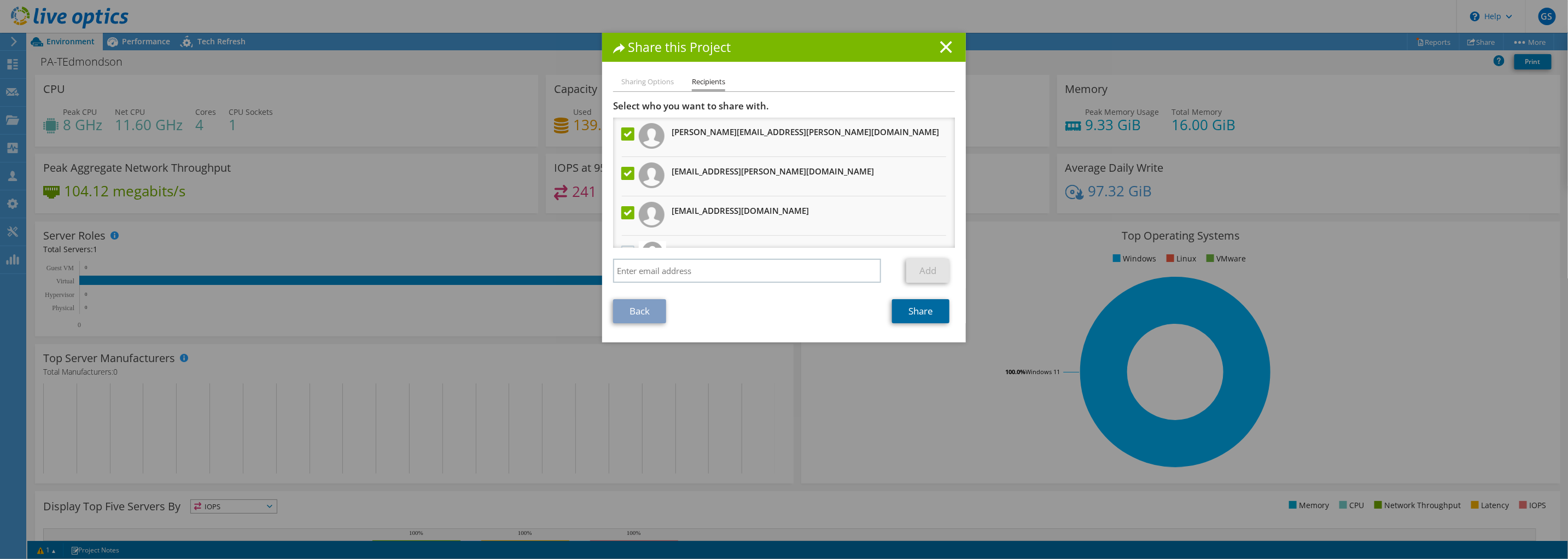
click at [916, 312] on link "Share" at bounding box center [920, 311] width 57 height 24
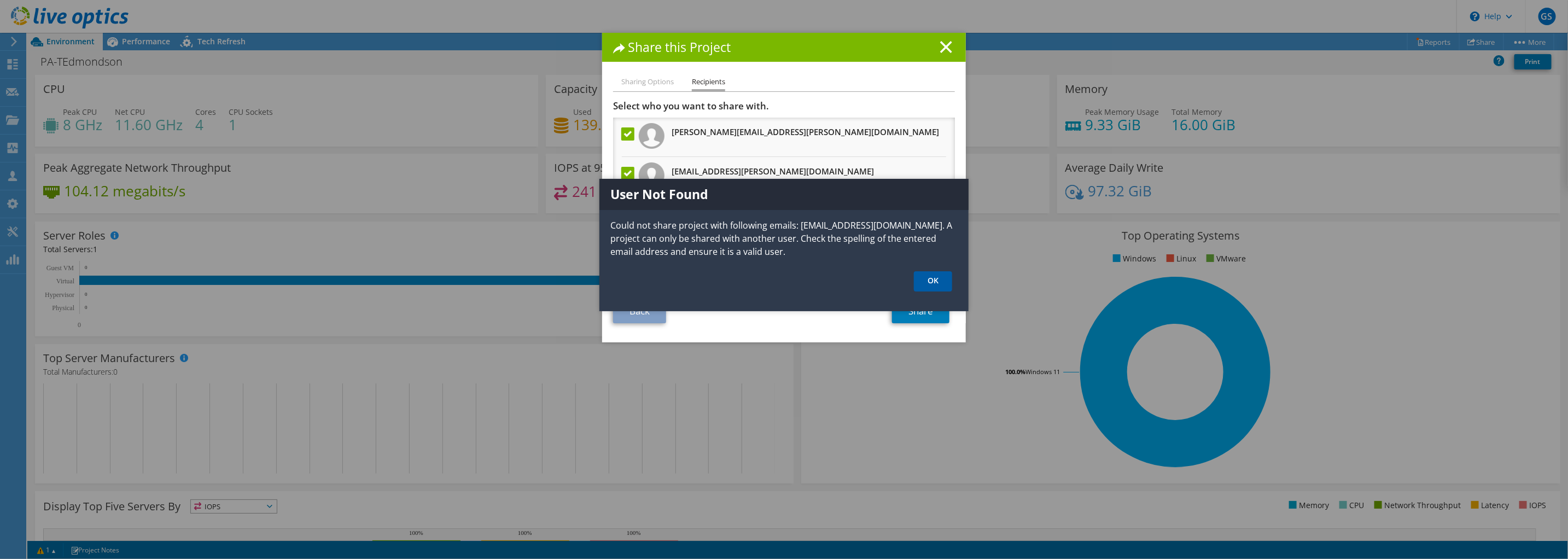
click at [943, 283] on link "OK" at bounding box center [933, 281] width 38 height 20
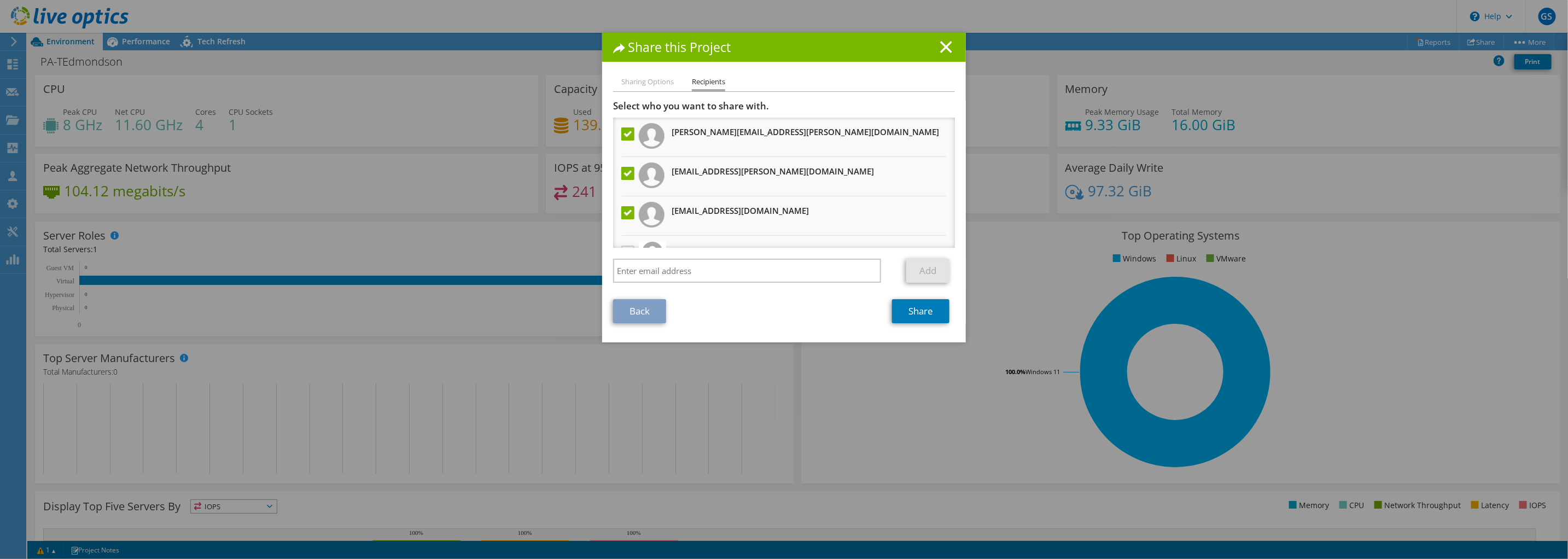
click at [622, 213] on label at bounding box center [629, 213] width 16 height 13
click at [0, 0] on input "checkbox" at bounding box center [0, 0] width 0 height 0
click at [912, 310] on link "Share" at bounding box center [920, 311] width 57 height 24
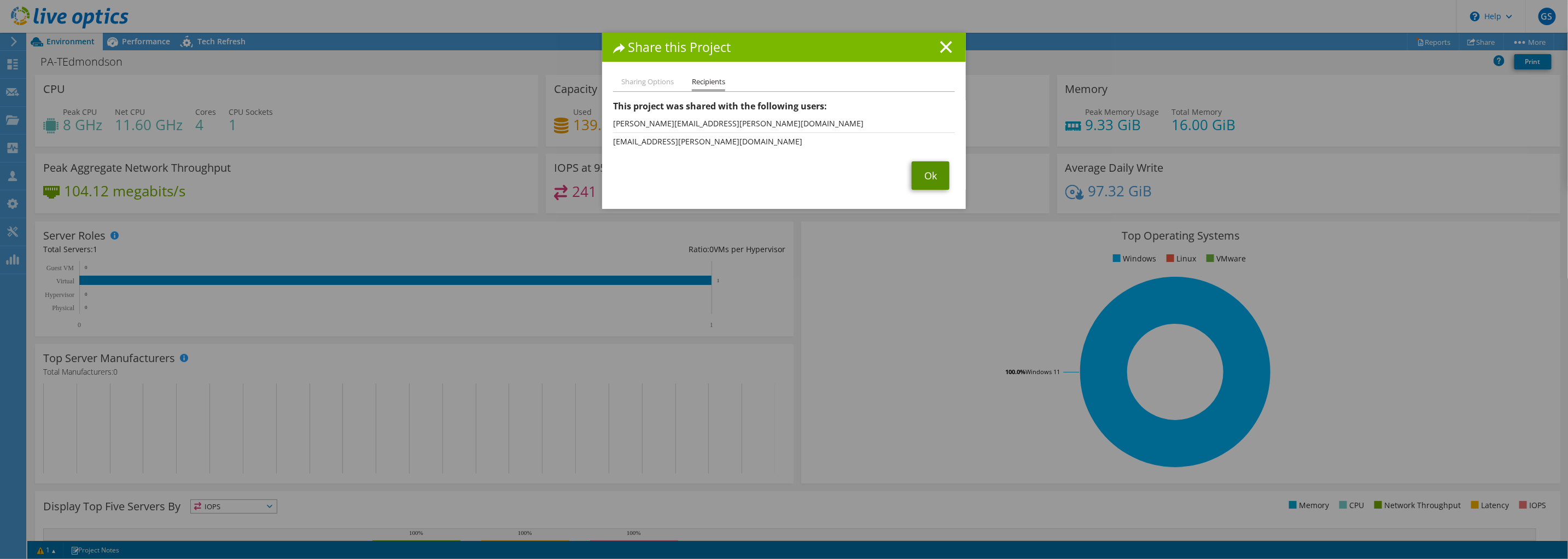
click at [929, 176] on link "Ok" at bounding box center [931, 175] width 38 height 29
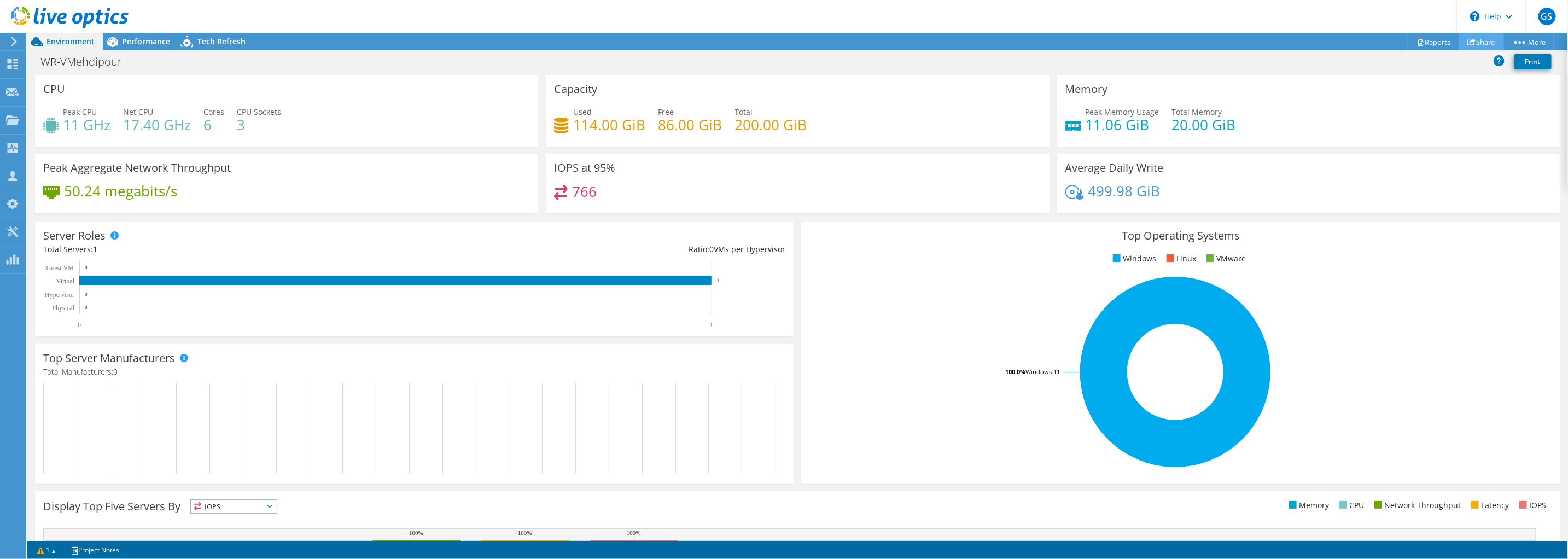
click at [1479, 38] on link "Share" at bounding box center [1482, 42] width 45 height 17
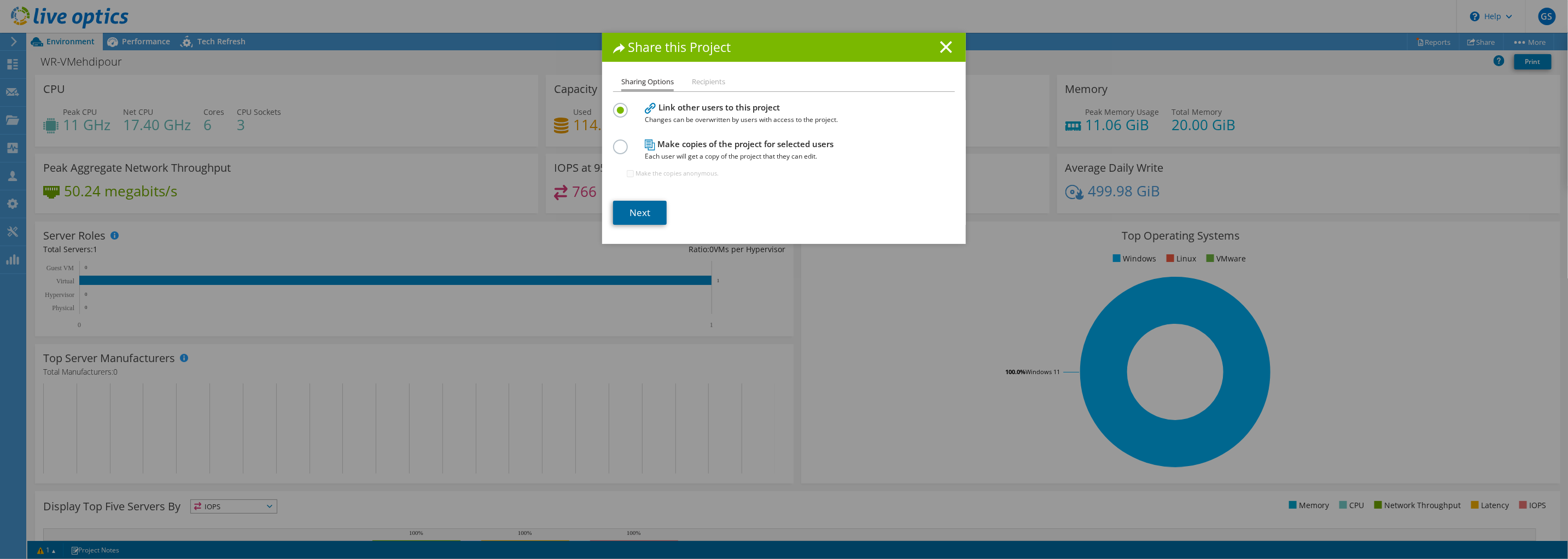
click at [634, 210] on link "Next" at bounding box center [640, 213] width 54 height 24
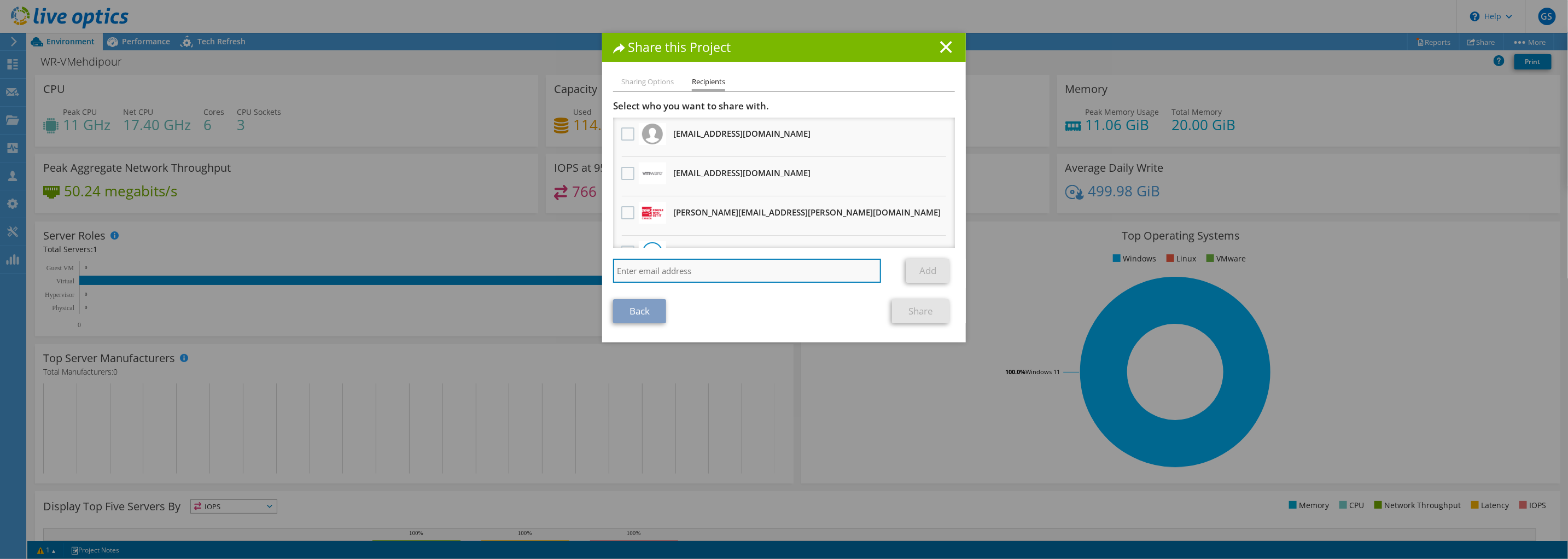
click at [704, 264] on input "search" at bounding box center [747, 271] width 268 height 24
click at [675, 267] on input "search" at bounding box center [747, 271] width 268 height 24
paste input "[PERSON_NAME][EMAIL_ADDRESS][PERSON_NAME][DOMAIN_NAME]"
type input "[PERSON_NAME][EMAIL_ADDRESS][PERSON_NAME][DOMAIN_NAME]"
click at [924, 267] on link "Add" at bounding box center [928, 271] width 43 height 24
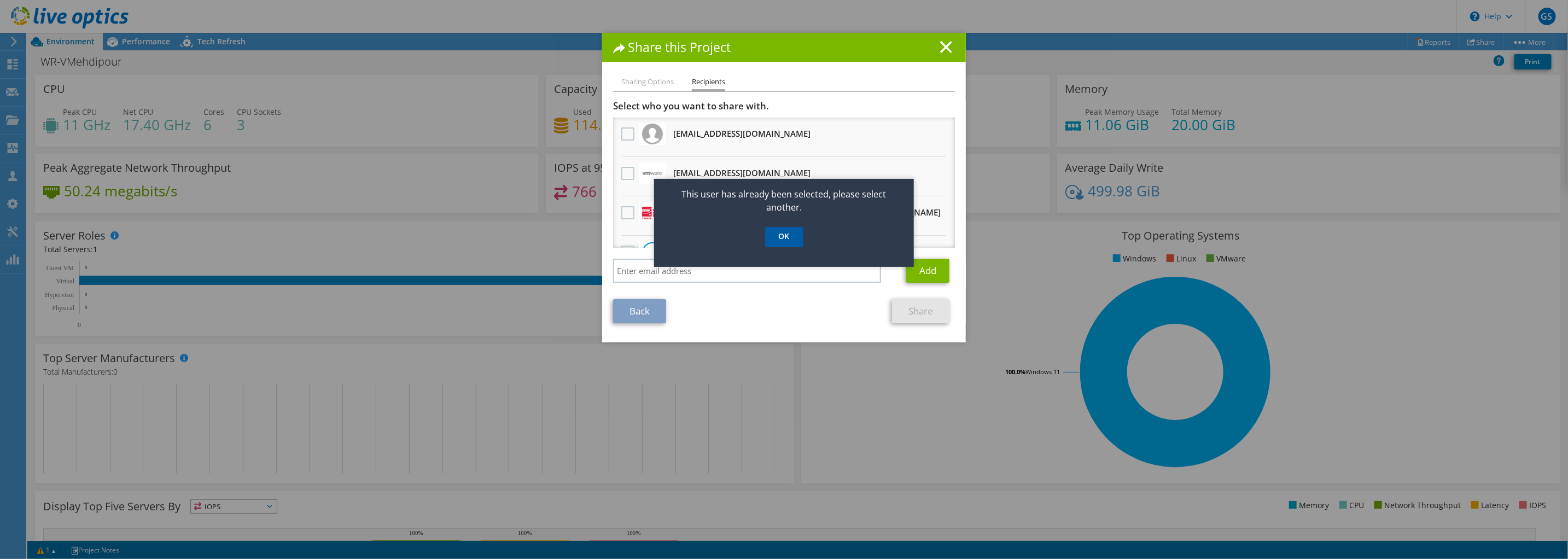
click at [789, 238] on link "OK" at bounding box center [784, 237] width 38 height 20
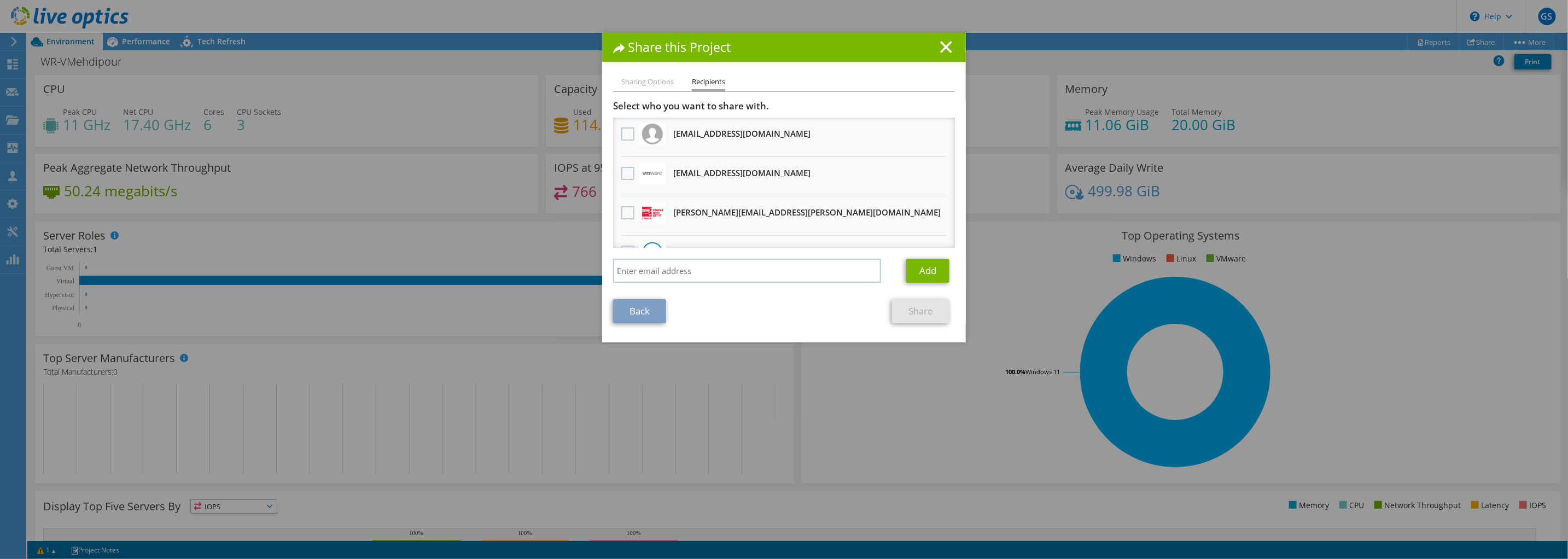
scroll to position [143, 0]
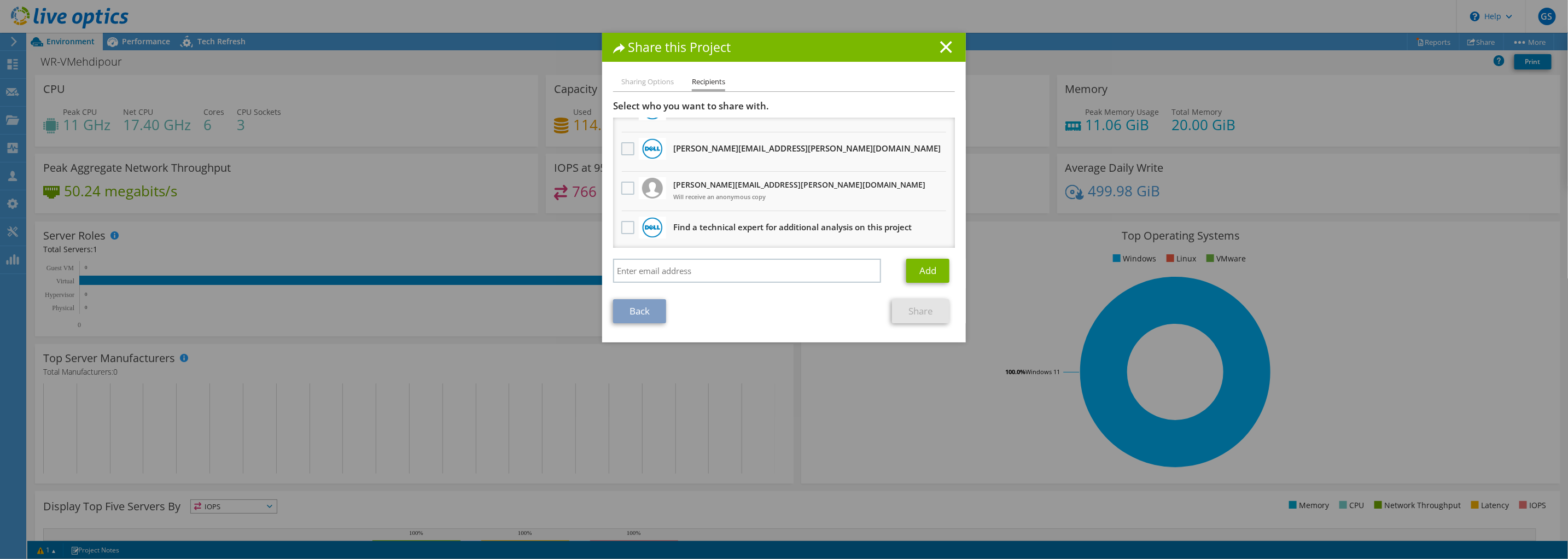
click at [628, 146] on label at bounding box center [629, 149] width 16 height 13
click at [0, 0] on input "checkbox" at bounding box center [0, 0] width 0 height 0
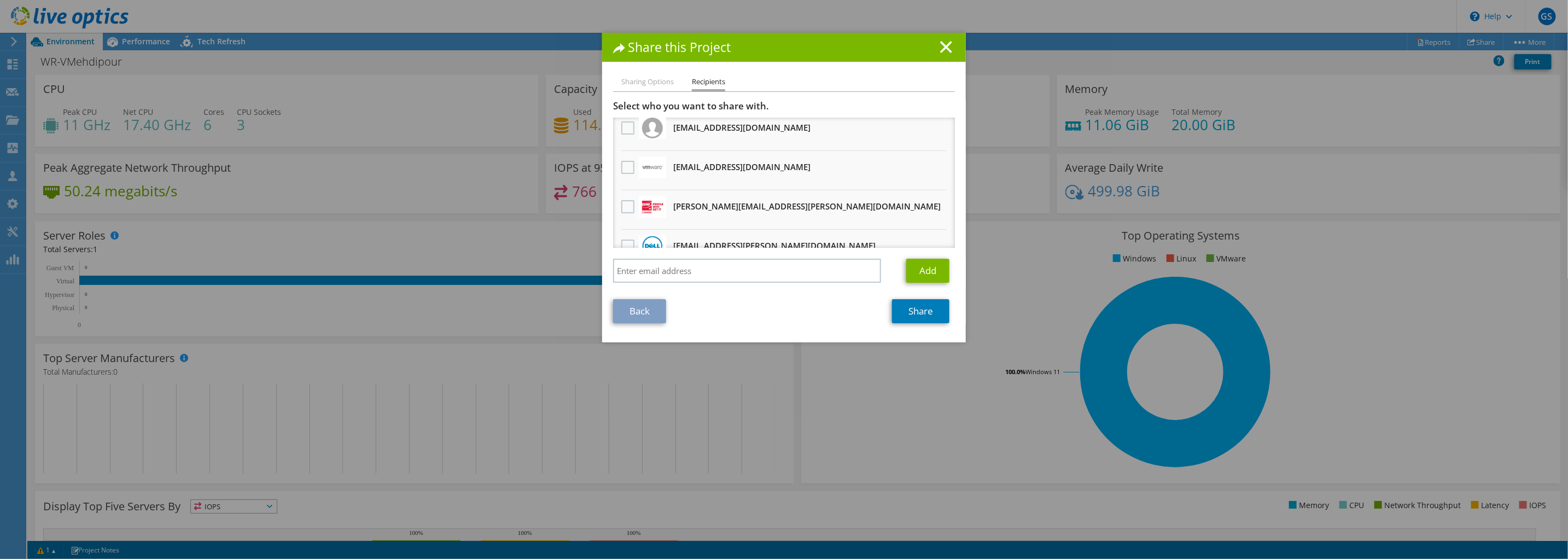
scroll to position [74, 0]
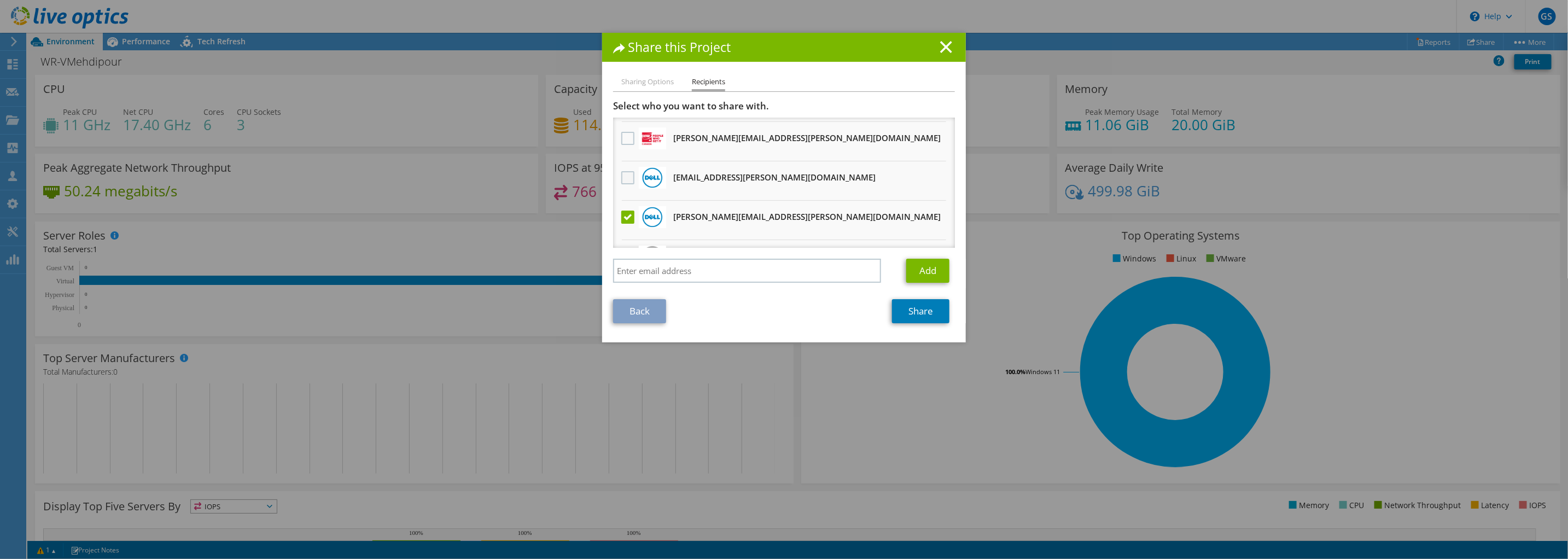
click at [622, 173] on label at bounding box center [629, 178] width 16 height 13
click at [0, 0] on input "checkbox" at bounding box center [0, 0] width 0 height 0
click at [919, 314] on link "Share" at bounding box center [920, 311] width 57 height 24
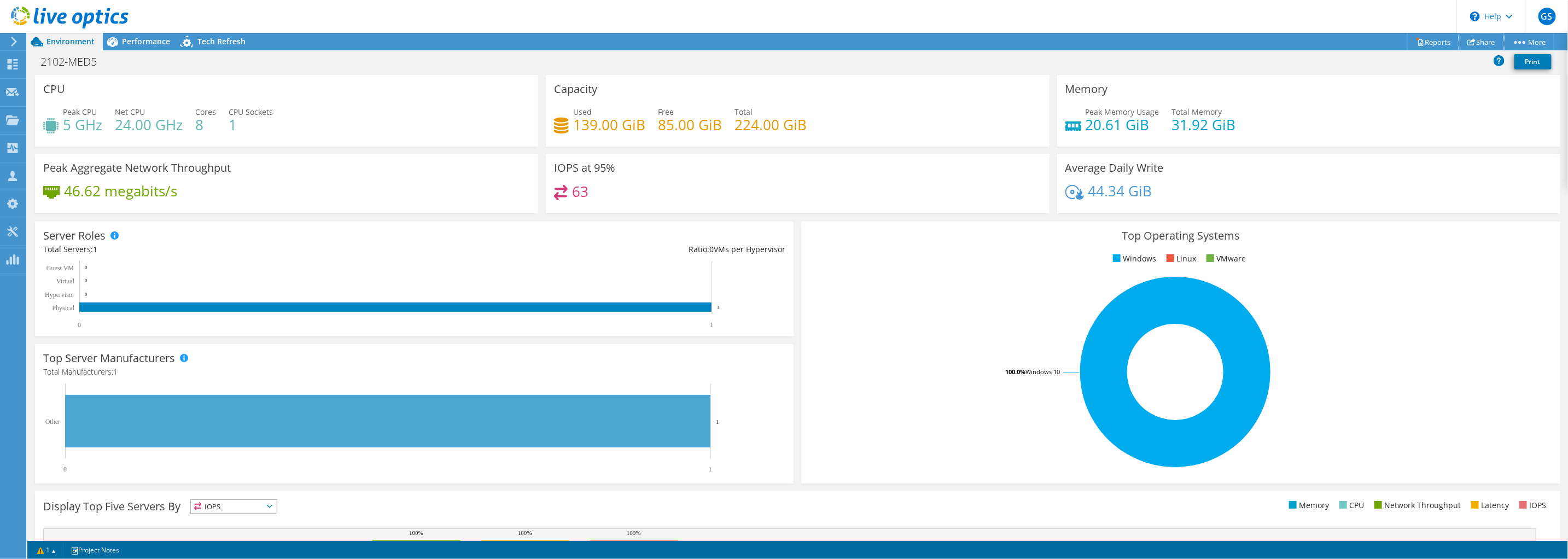
click at [1477, 43] on link "Share" at bounding box center [1482, 42] width 45 height 17
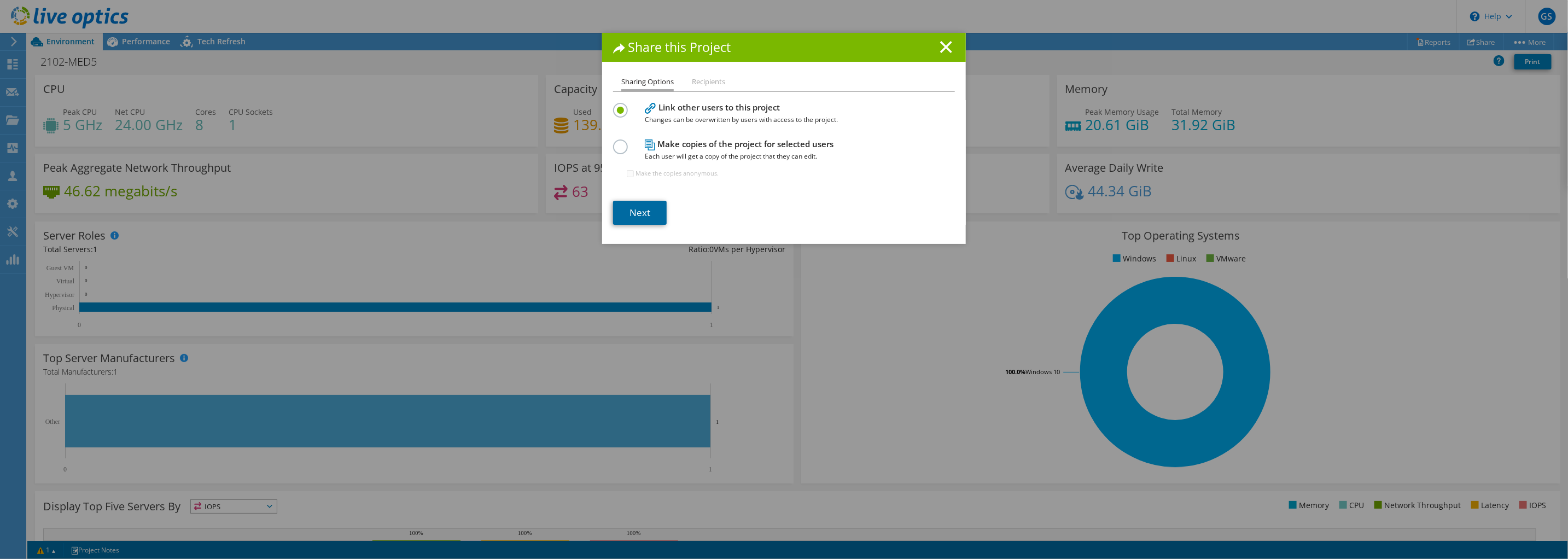
click at [640, 209] on link "Next" at bounding box center [640, 213] width 54 height 24
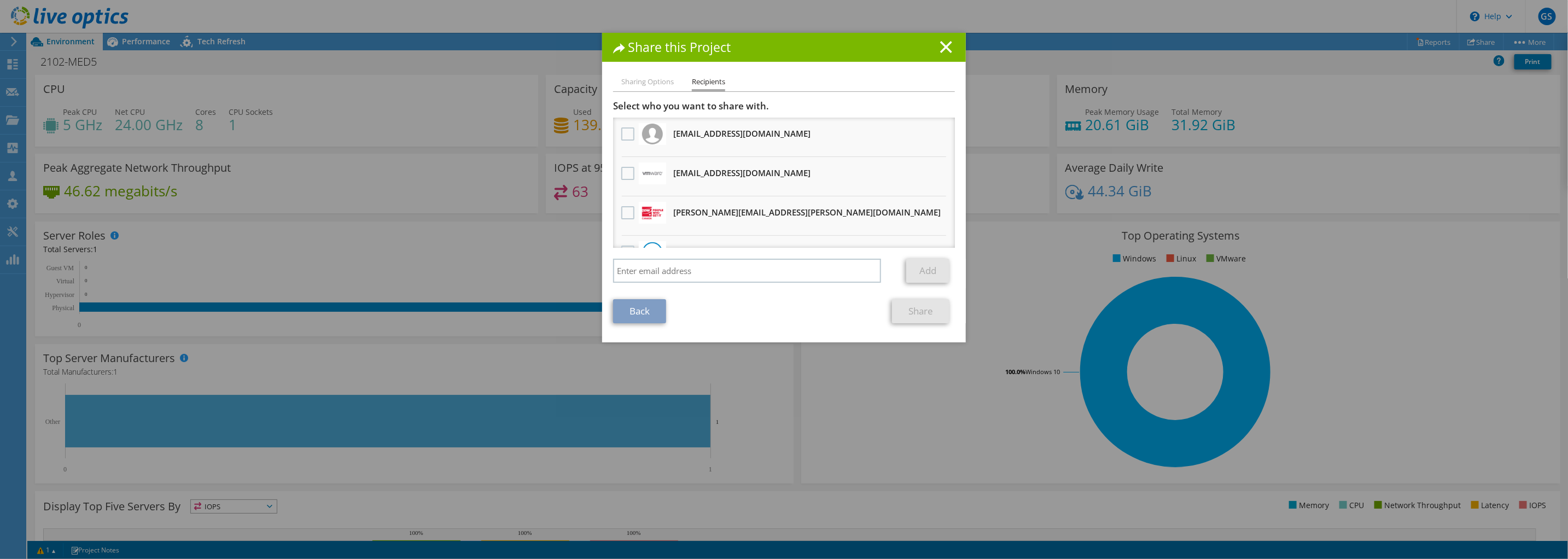
scroll to position [68, 0]
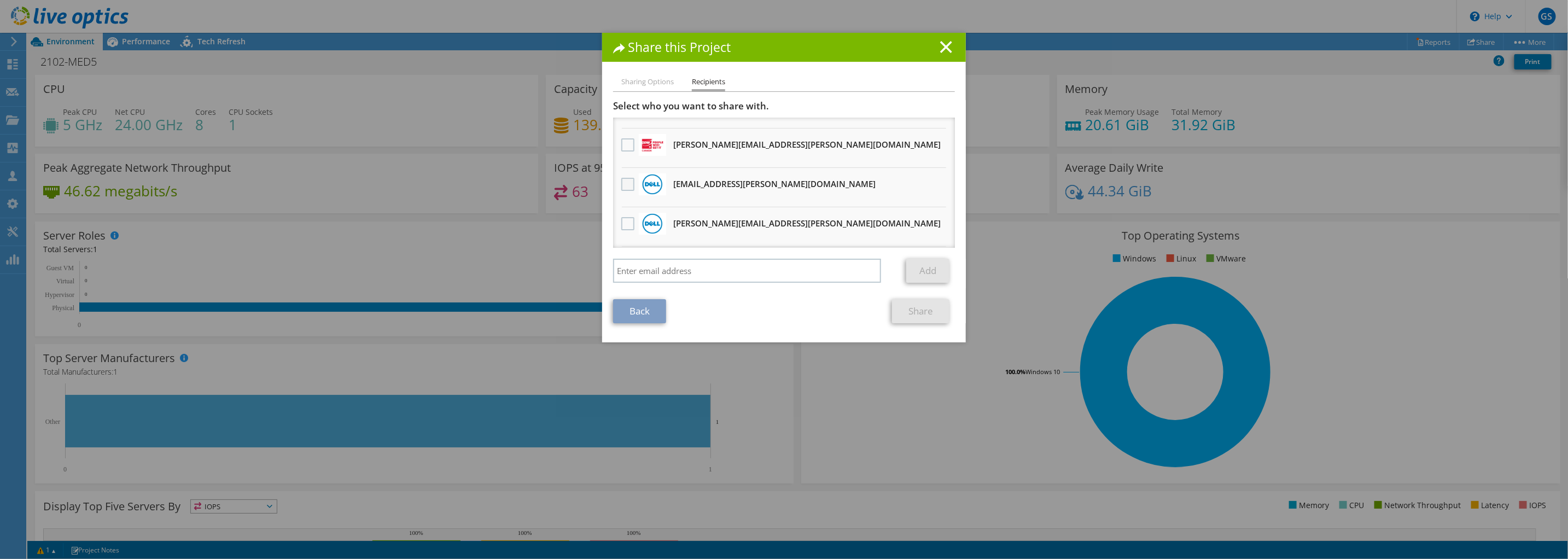
click at [621, 181] on label at bounding box center [629, 185] width 16 height 13
click at [0, 0] on input "checkbox" at bounding box center [0, 0] width 0 height 0
click at [621, 220] on label at bounding box center [629, 224] width 16 height 13
click at [0, 0] on input "checkbox" at bounding box center [0, 0] width 0 height 0
click at [914, 312] on link "Share" at bounding box center [920, 311] width 57 height 24
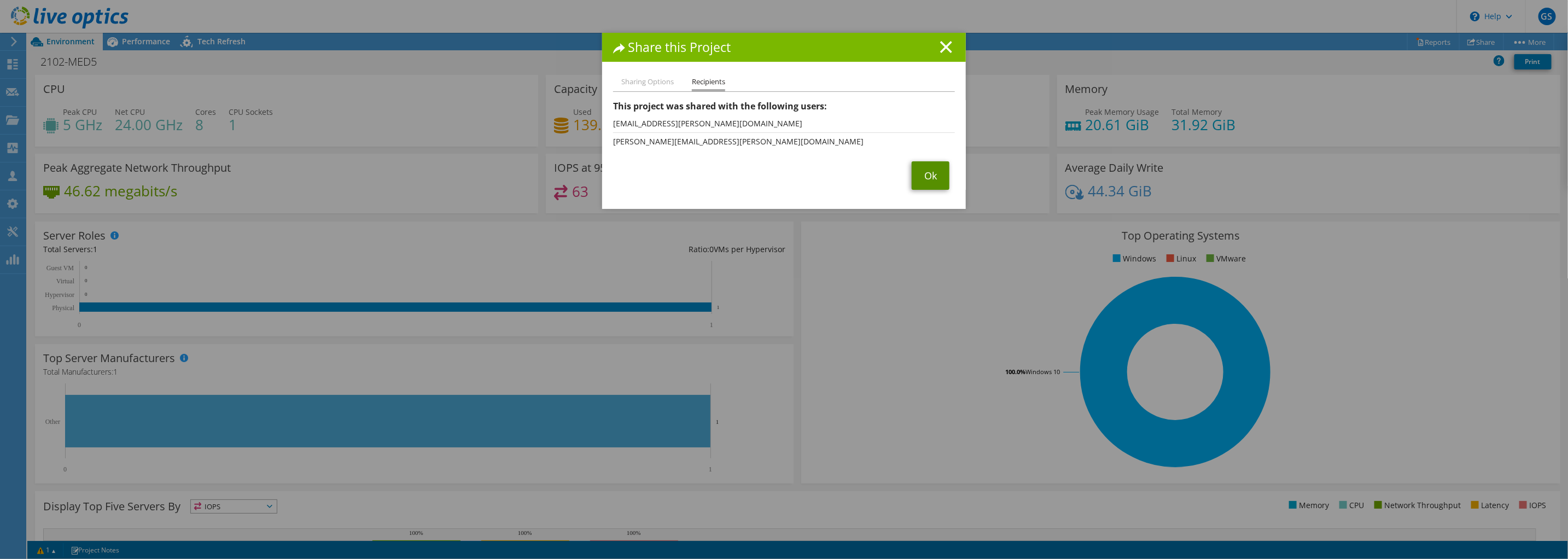
click at [930, 174] on link "Ok" at bounding box center [931, 175] width 38 height 29
